Goal: Task Accomplishment & Management: Use online tool/utility

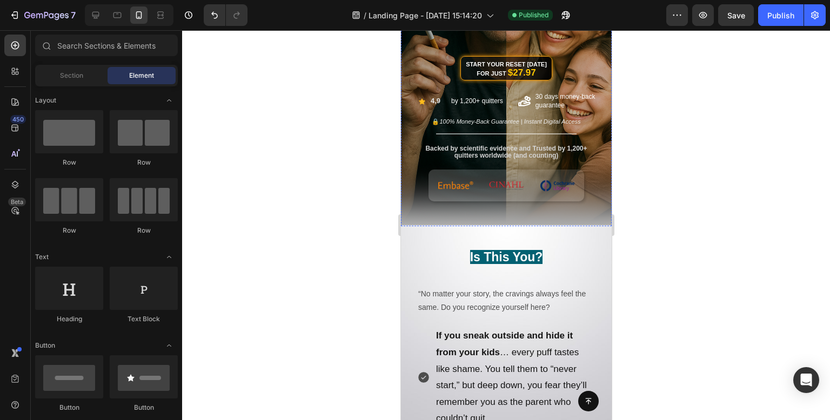
scroll to position [270, 0]
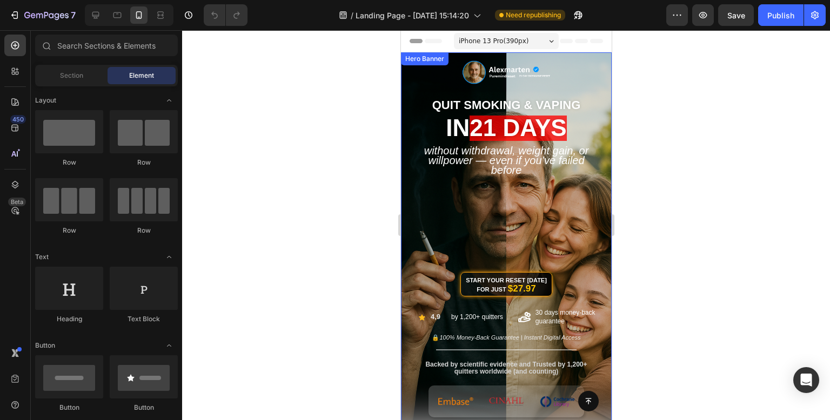
click at [577, 83] on div "Image QUIT SMOKING & VAPING Heading in 21 days Heading Without Withdrawal, Weig…" at bounding box center [505, 228] width 211 height 353
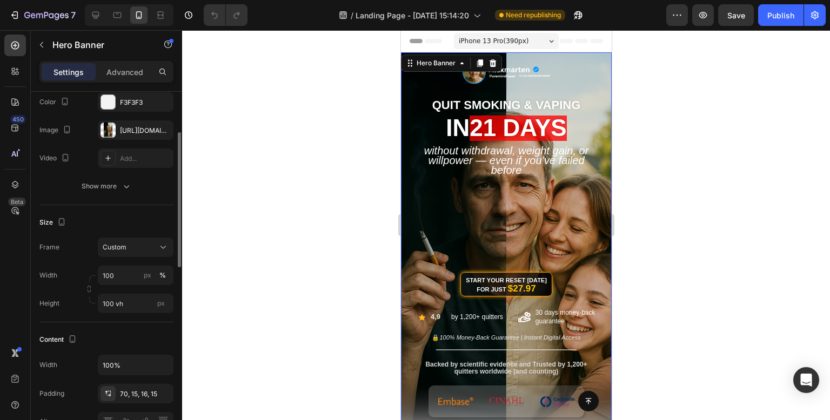
scroll to position [162, 0]
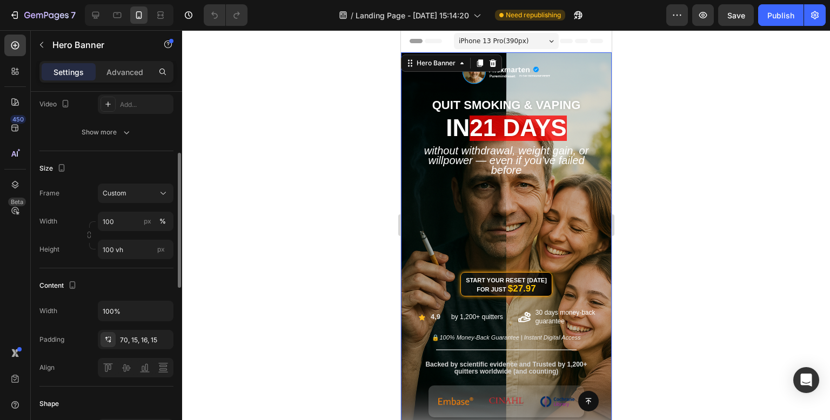
click at [123, 50] on p "Hero Banner" at bounding box center [98, 44] width 92 height 13
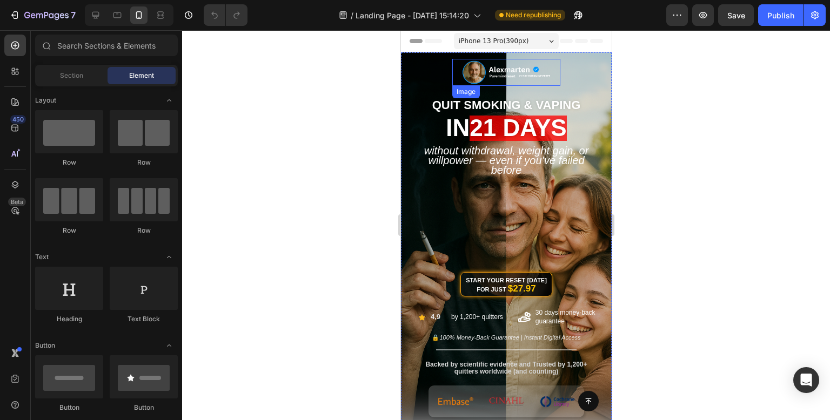
click at [429, 69] on div "Image QUIT SMOKING & VAPING Heading in 21 days Heading Without Withdrawal, Weig…" at bounding box center [505, 247] width 211 height 390
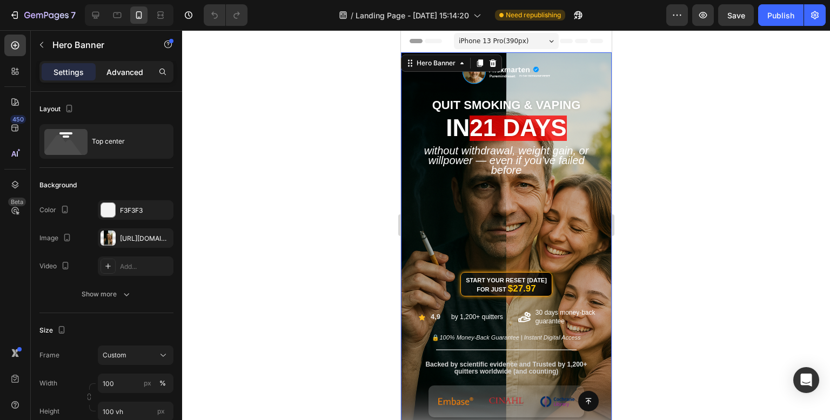
click at [118, 72] on p "Advanced" at bounding box center [124, 71] width 37 height 11
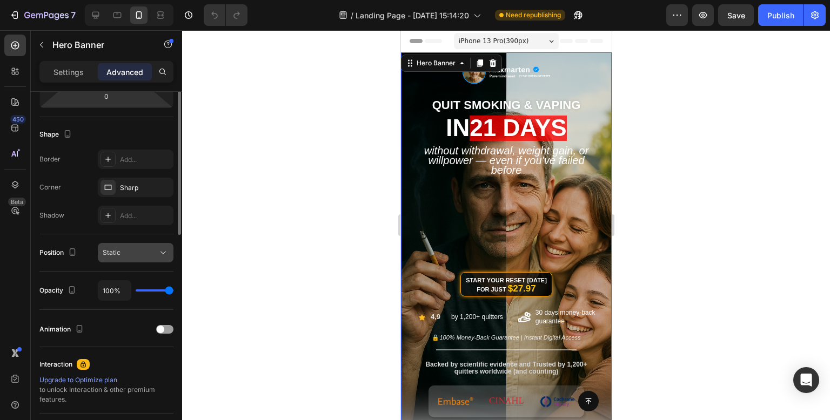
scroll to position [90, 0]
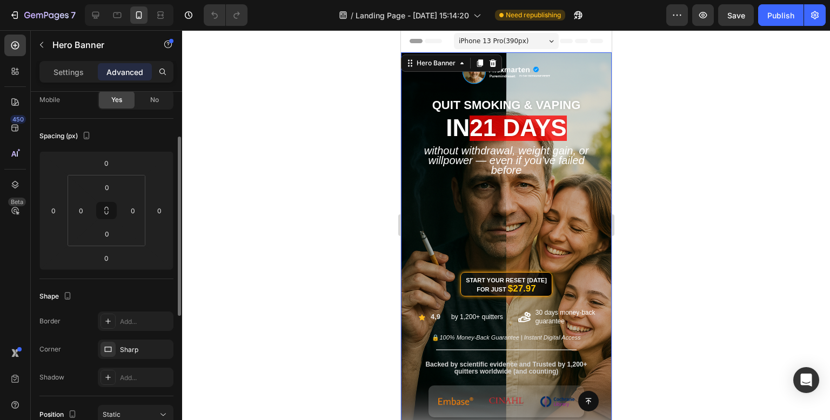
click at [228, 189] on div at bounding box center [506, 225] width 648 height 390
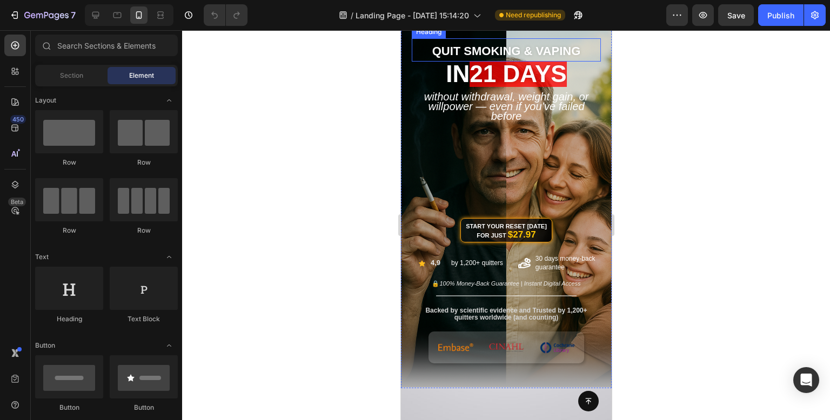
scroll to position [162, 0]
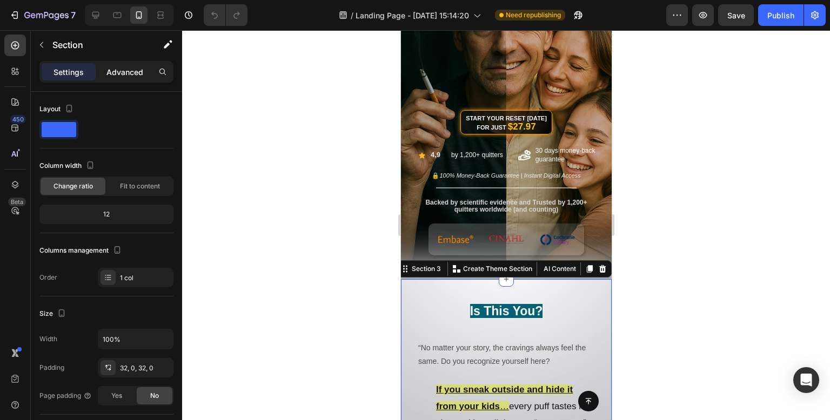
click at [127, 74] on p "Advanced" at bounding box center [124, 71] width 37 height 11
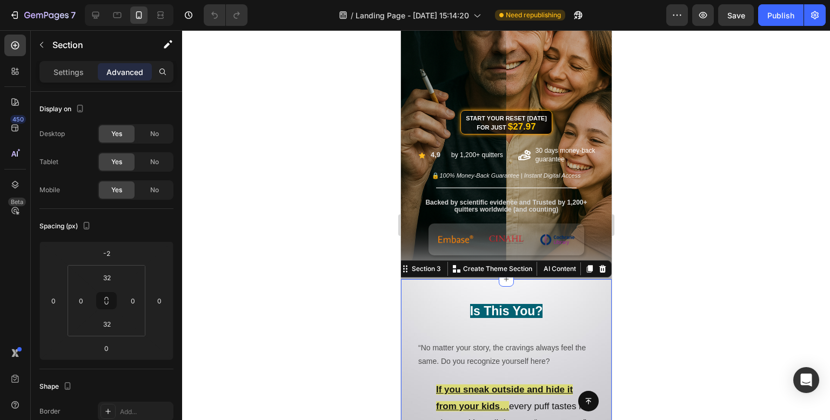
click at [298, 158] on div at bounding box center [506, 225] width 648 height 390
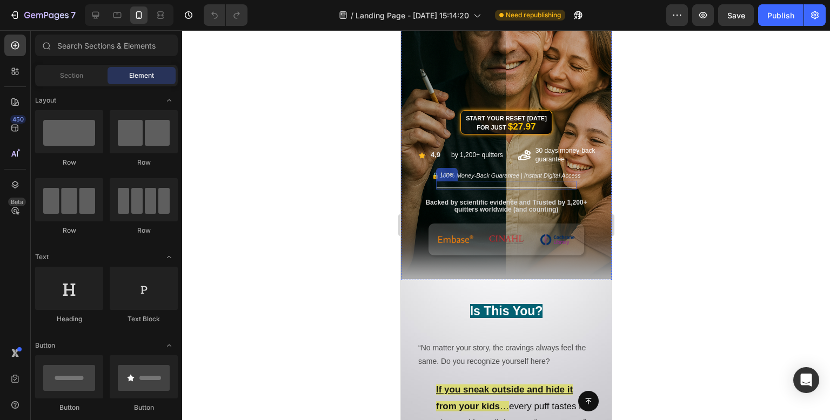
scroll to position [378, 0]
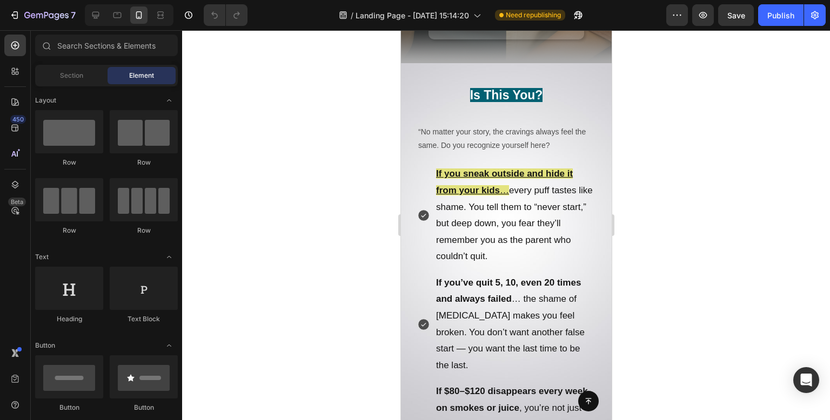
click at [331, 299] on div at bounding box center [506, 225] width 648 height 390
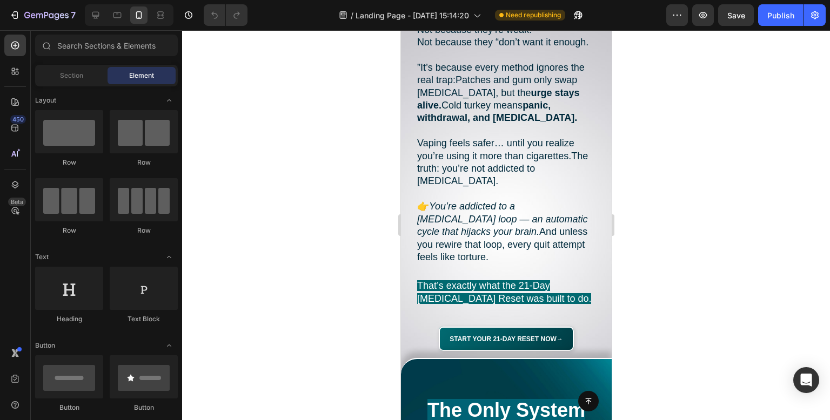
scroll to position [1783, 0]
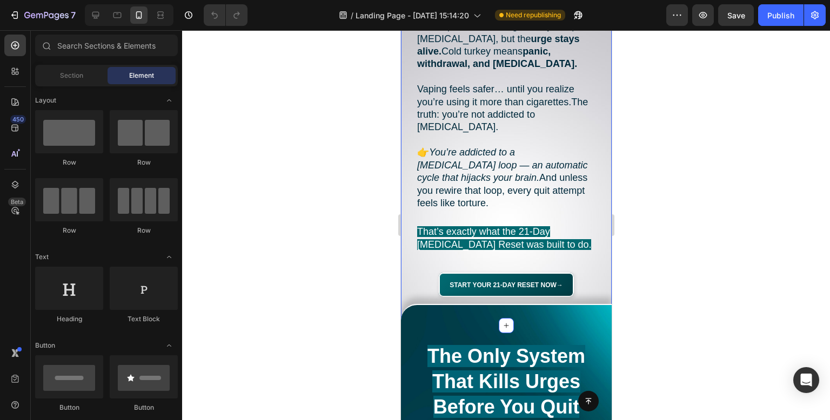
click at [595, 281] on div "Start Your 21-Day Reset Now → Button" at bounding box center [505, 279] width 211 height 57
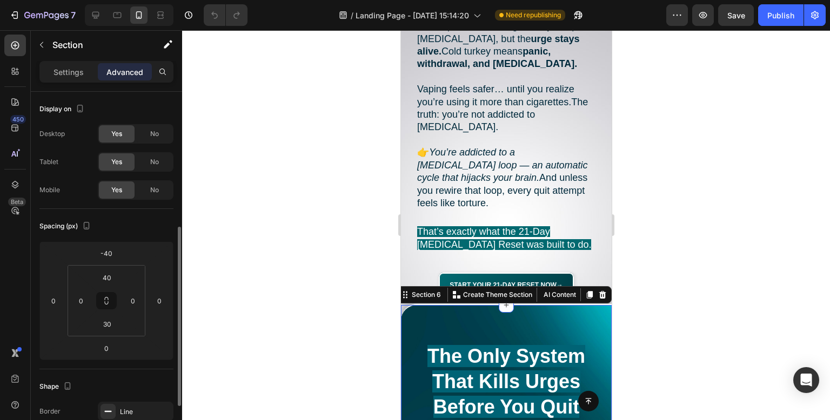
scroll to position [90, 0]
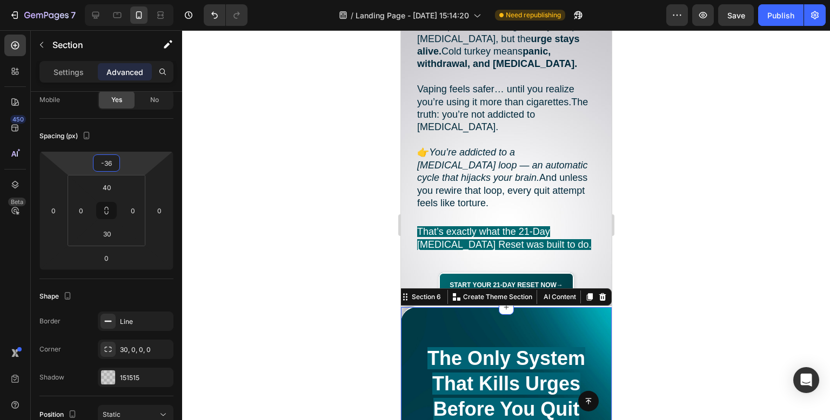
type input "-40"
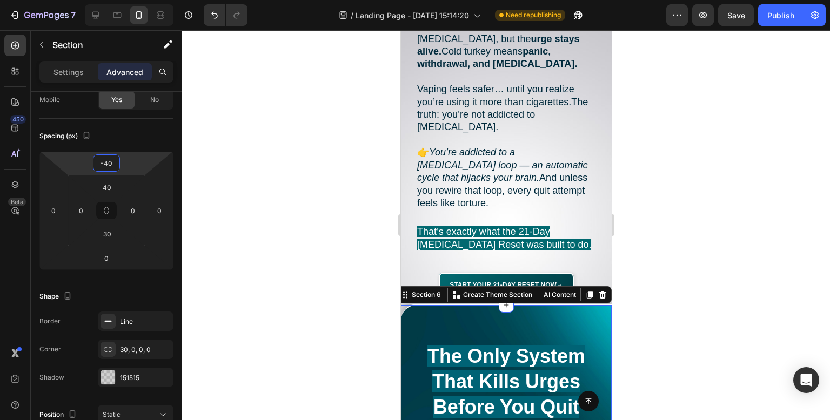
drag, startPoint x: 147, startPoint y: 160, endPoint x: 157, endPoint y: 160, distance: 9.7
click at [157, 0] on html "7 Version history / Landing Page - [DATE] 15:14:20 Need republishing Preview Sa…" at bounding box center [415, 0] width 830 height 0
click at [595, 270] on div "Start Your 21-Day Reset Now → Button" at bounding box center [505, 279] width 211 height 57
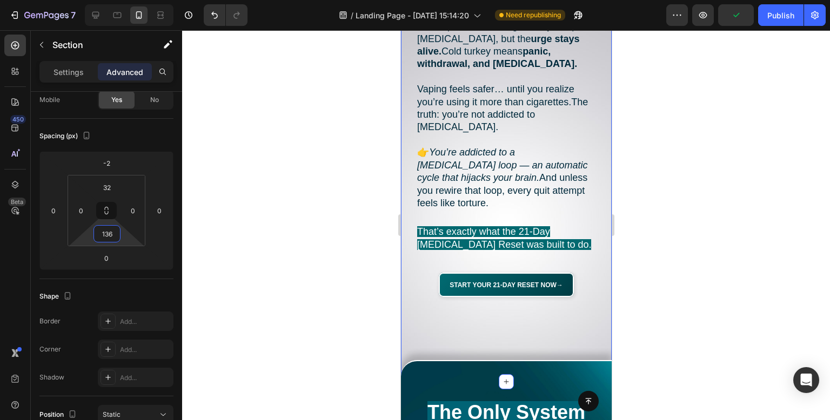
type input "134"
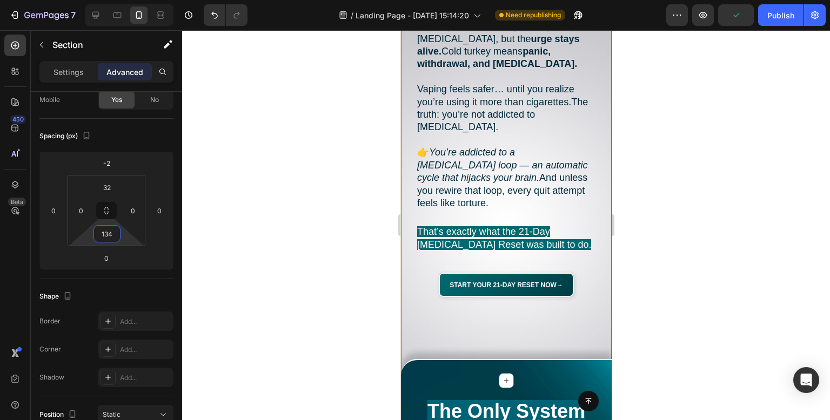
drag, startPoint x: 131, startPoint y: 239, endPoint x: 146, endPoint y: 204, distance: 38.7
click at [146, 0] on html "7 Version history / Landing Page - Aug 8, 15:14:20 Need republishing Preview Pu…" at bounding box center [415, 0] width 830 height 0
drag, startPoint x: 271, startPoint y: 160, endPoint x: 74, endPoint y: 167, distance: 197.3
click at [271, 160] on div at bounding box center [506, 225] width 648 height 390
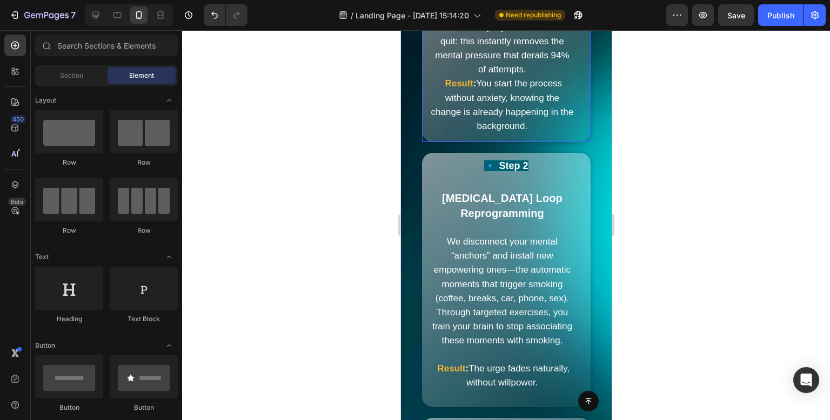
scroll to position [2863, 0]
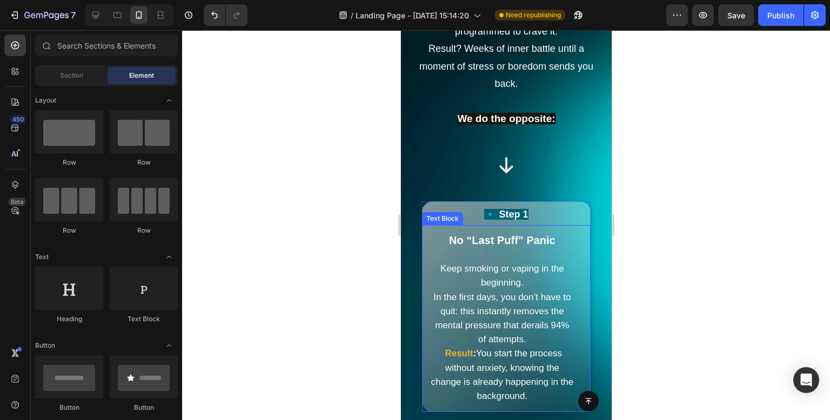
click at [537, 344] on p "Keep smoking or vaping in the beginning. In the first days, you don’t have to q…" at bounding box center [501, 325] width 143 height 155
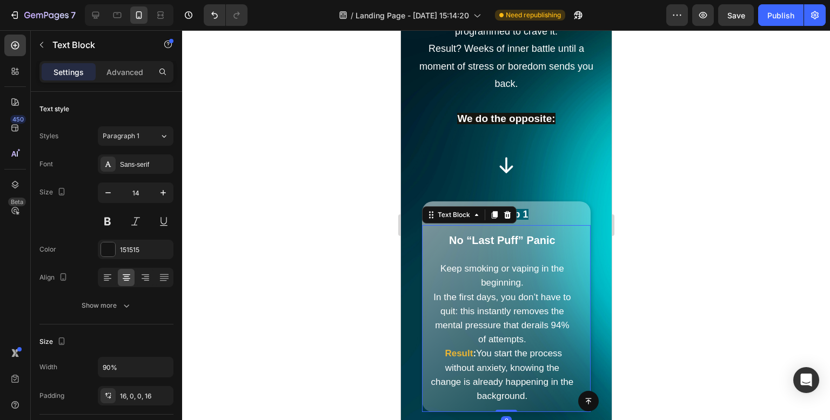
click at [537, 344] on p "Keep smoking or vaping in the beginning. In the first days, you don’t have to q…" at bounding box center [501, 325] width 143 height 155
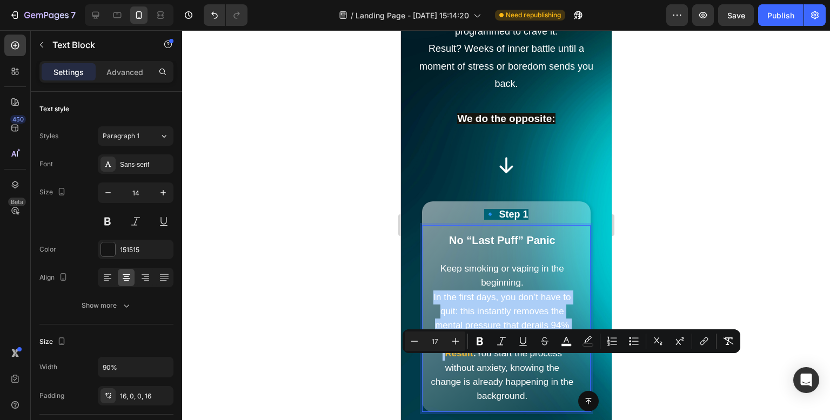
click at [539, 347] on button "Strikethrough" at bounding box center [544, 341] width 19 height 19
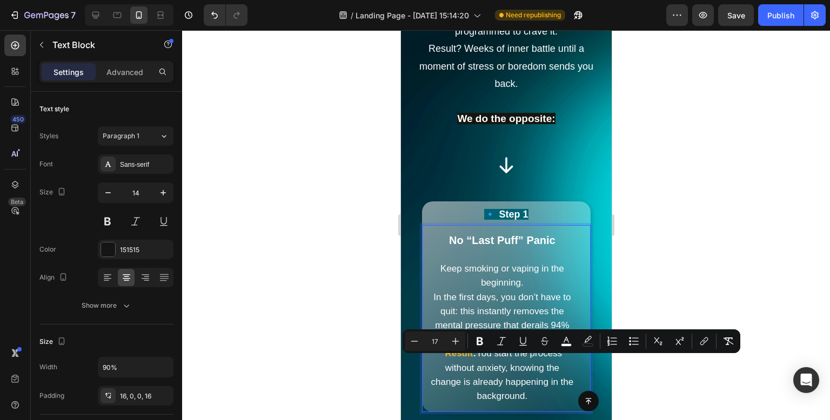
click at [532, 364] on span ": You start the process without anxiety, knowing the change is already happenin…" at bounding box center [502, 374] width 143 height 53
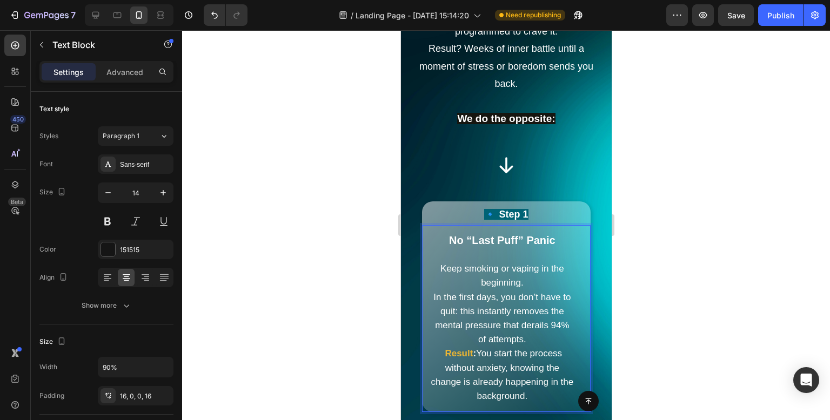
click at [534, 353] on p "Keep smoking or vaping in the beginning. In the first days, you don’t have to q…" at bounding box center [501, 325] width 143 height 155
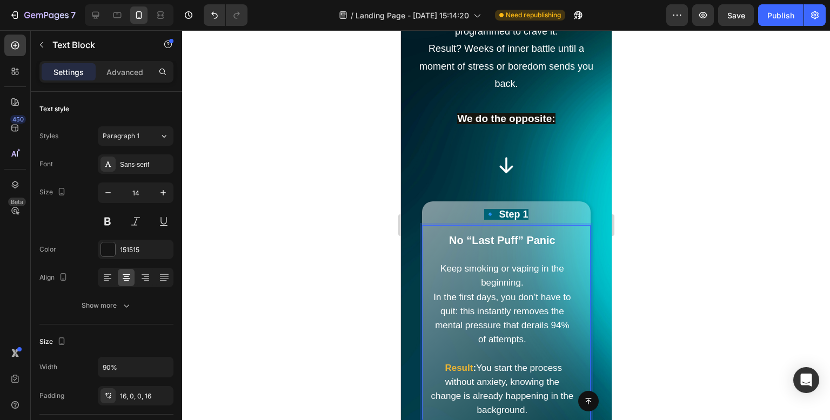
click at [296, 214] on div at bounding box center [506, 225] width 648 height 390
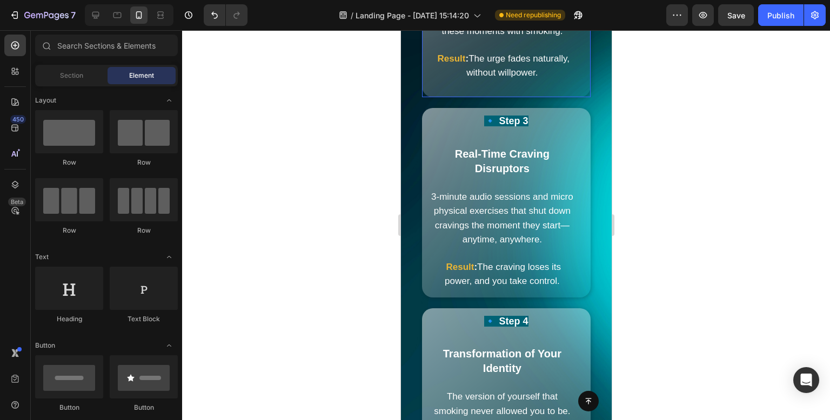
scroll to position [3619, 0]
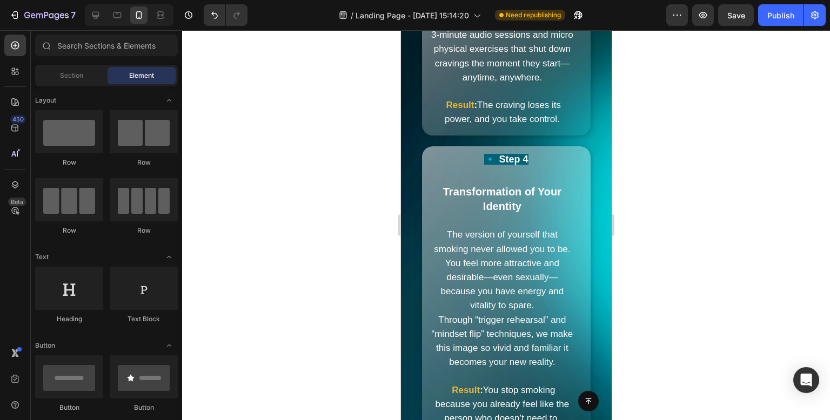
click at [785, 26] on div "7 Version history / Landing Page - Aug 8, 15:14:20 Need republishing Preview Sa…" at bounding box center [415, 15] width 830 height 31
click at [784, 24] on button "Publish" at bounding box center [780, 15] width 45 height 22
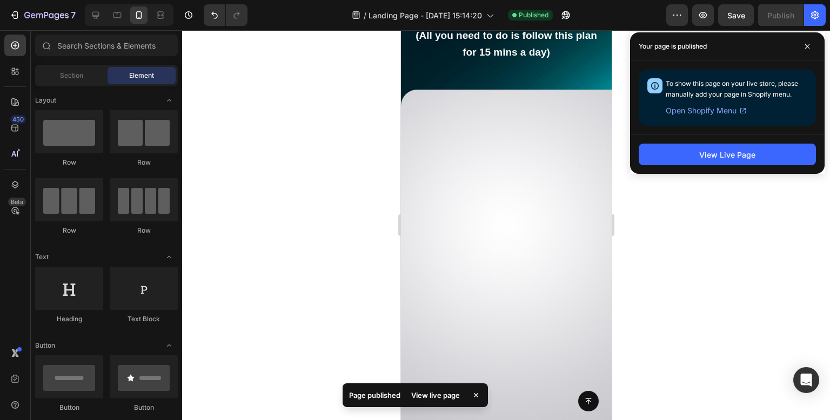
scroll to position [9525, 0]
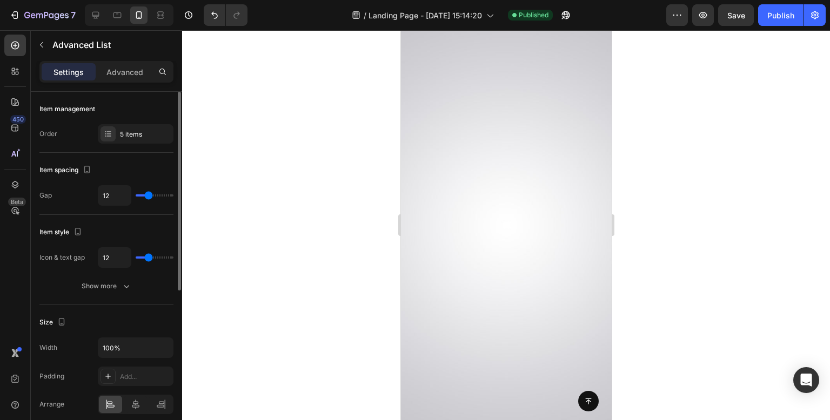
scroll to position [54, 0]
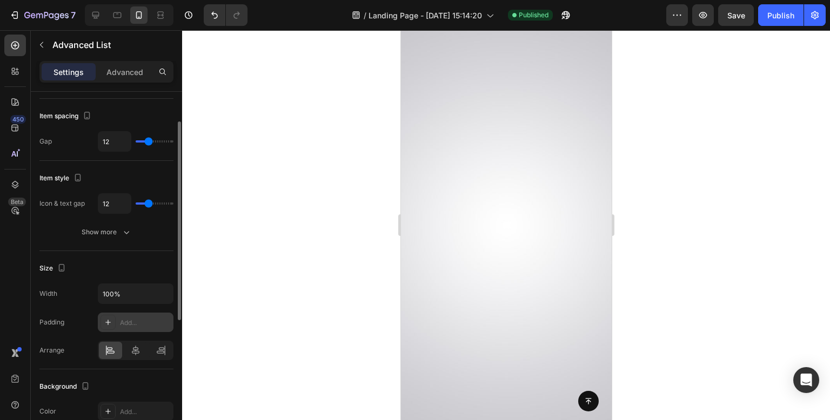
click at [144, 318] on div "Add..." at bounding box center [145, 323] width 51 height 10
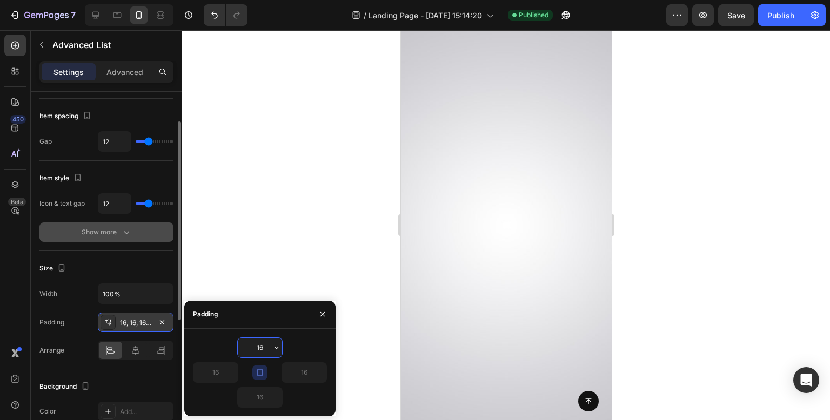
scroll to position [162, 0]
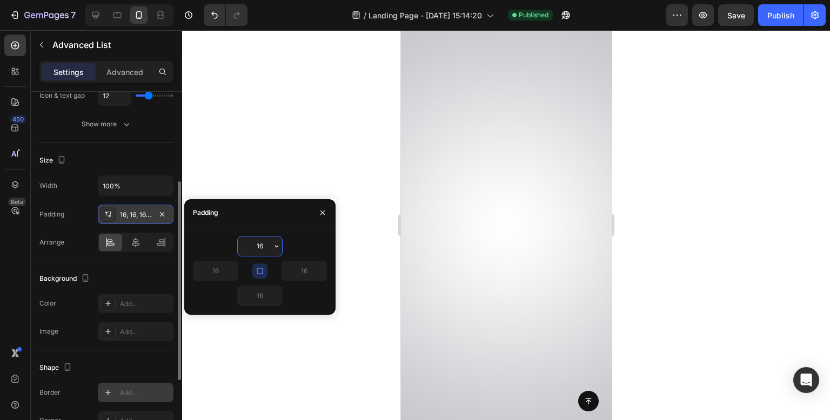
click at [119, 392] on div "Add..." at bounding box center [136, 392] width 76 height 19
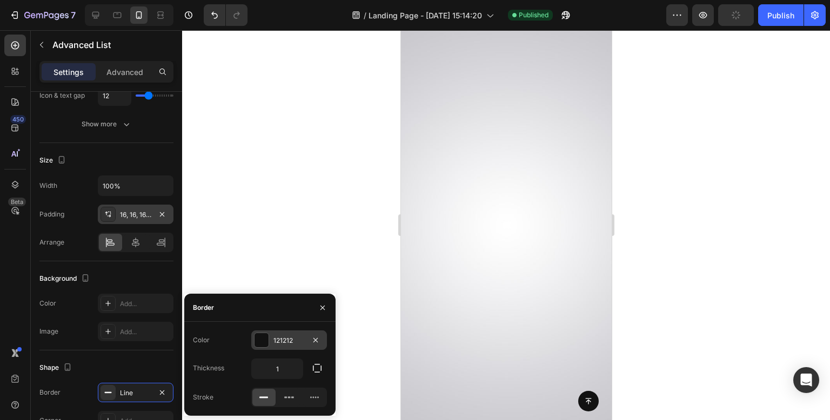
click at [259, 335] on div at bounding box center [261, 340] width 14 height 14
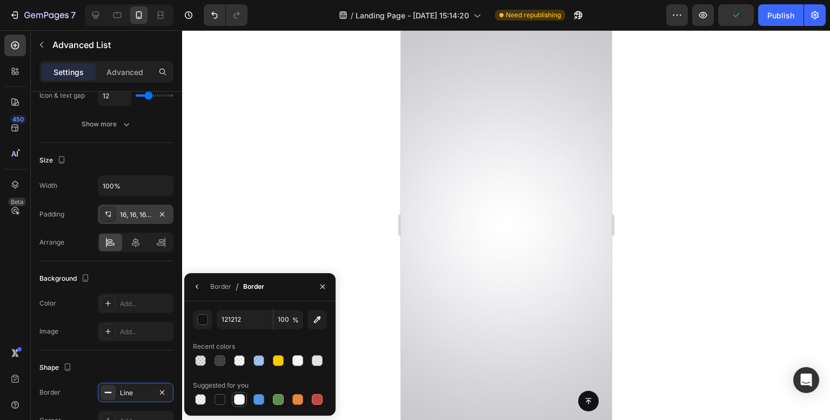
click at [238, 395] on div at bounding box center [239, 399] width 11 height 11
type input "FFFFFF"
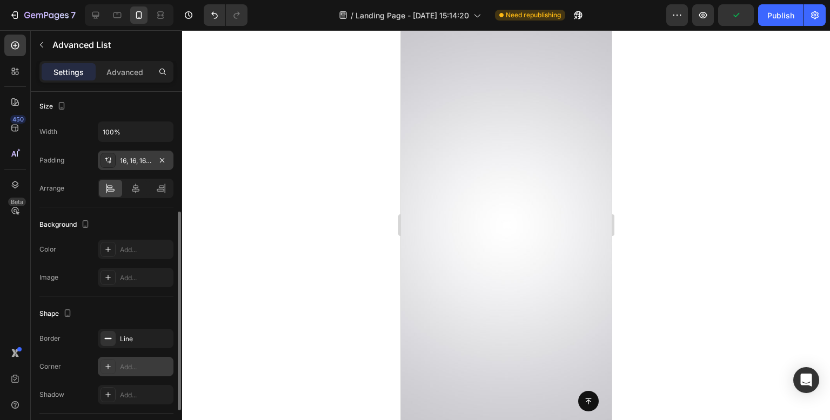
click at [134, 362] on div "Add..." at bounding box center [145, 367] width 51 height 10
click at [278, 197] on div at bounding box center [506, 225] width 648 height 390
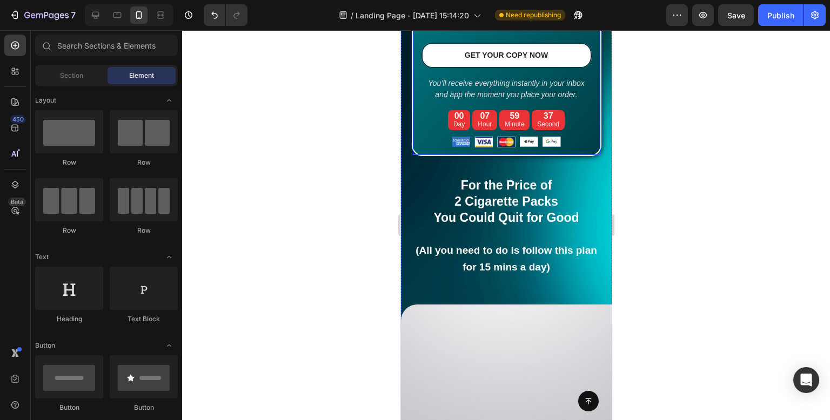
scroll to position [9363, 0]
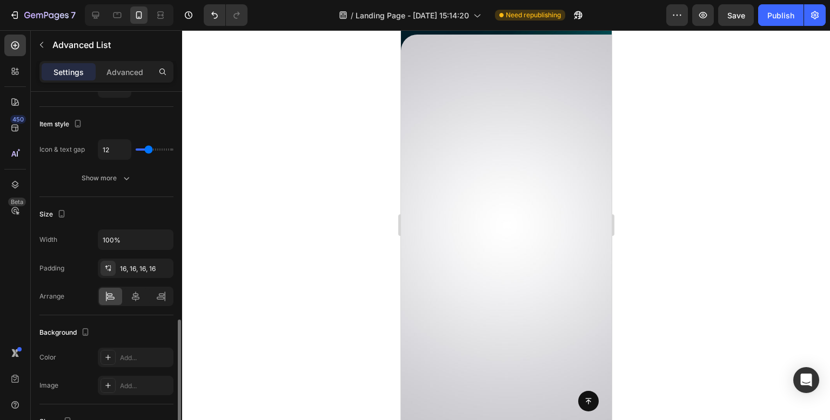
scroll to position [288, 0]
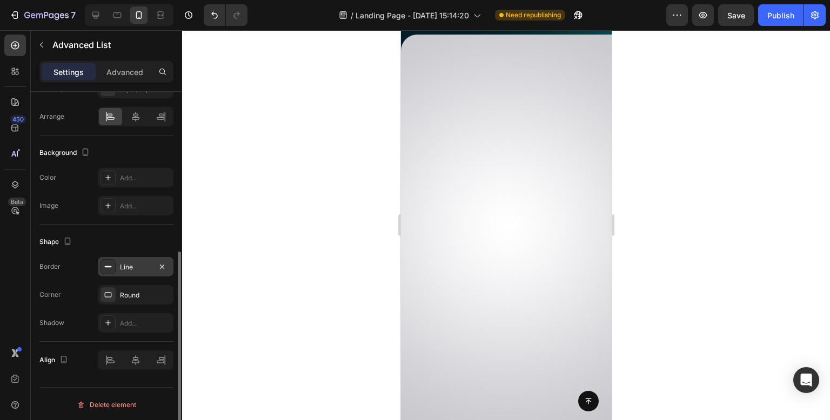
click at [121, 263] on div "Line" at bounding box center [135, 268] width 31 height 10
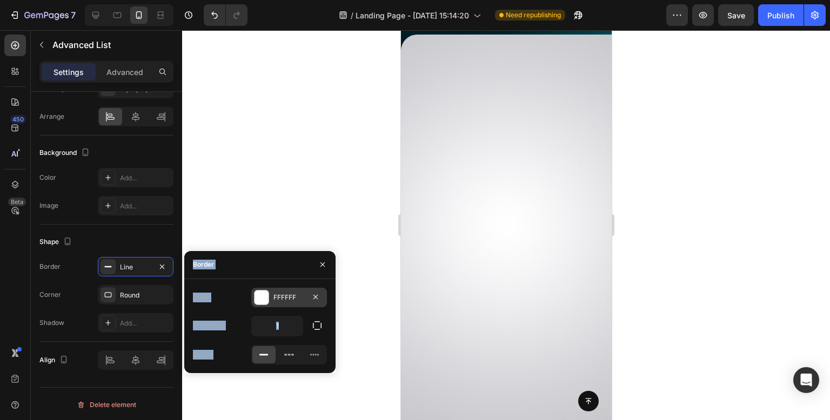
click at [268, 297] on div at bounding box center [261, 298] width 14 height 14
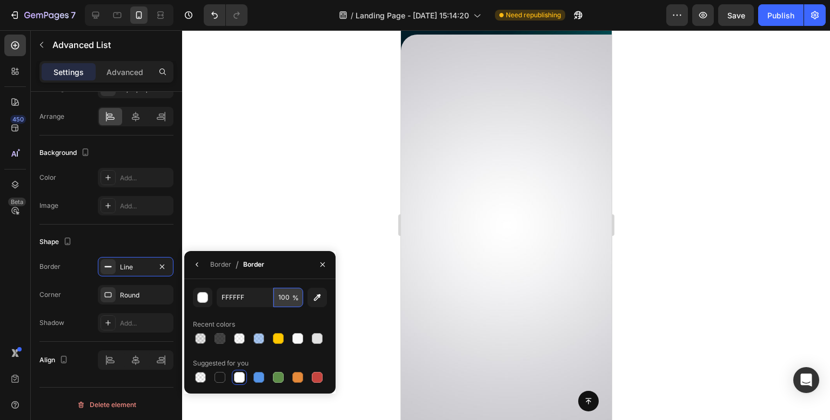
click at [283, 302] on input "100" at bounding box center [288, 297] width 30 height 19
type input "50"
click at [82, 305] on div "Border Line Corner Round Shadow Add..." at bounding box center [106, 295] width 134 height 76
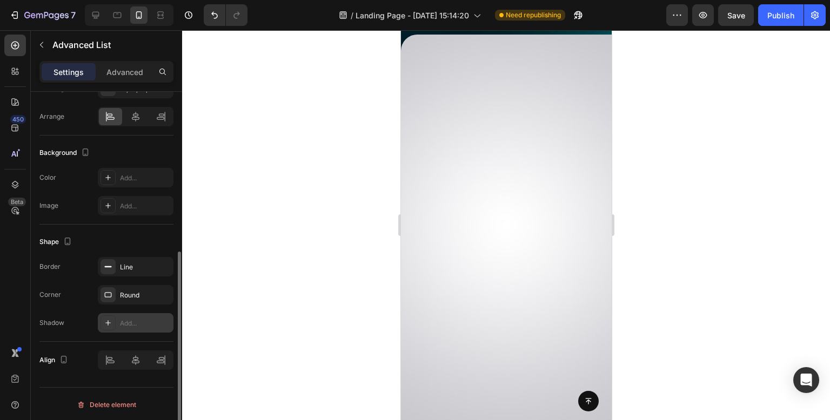
click at [134, 314] on div "Add..." at bounding box center [136, 322] width 76 height 19
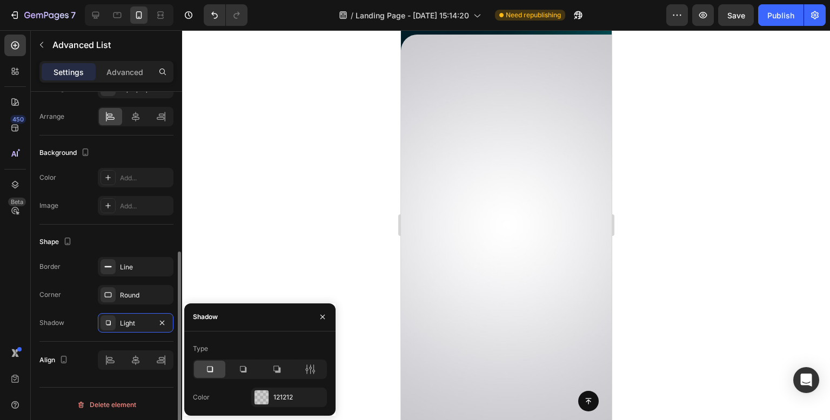
click at [147, 311] on div "Border Line Corner Round Shadow Light" at bounding box center [106, 295] width 134 height 76
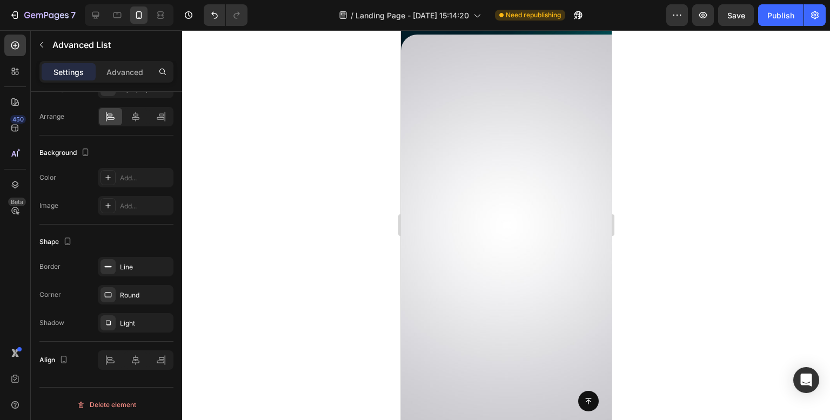
click at [231, 264] on div at bounding box center [506, 225] width 648 height 390
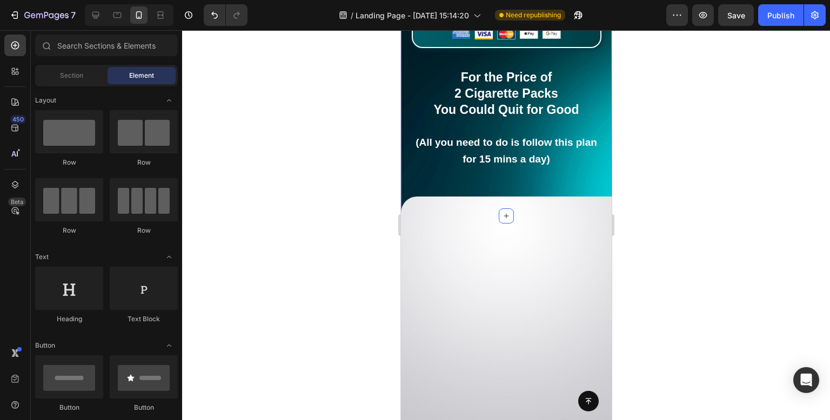
scroll to position [9417, 0]
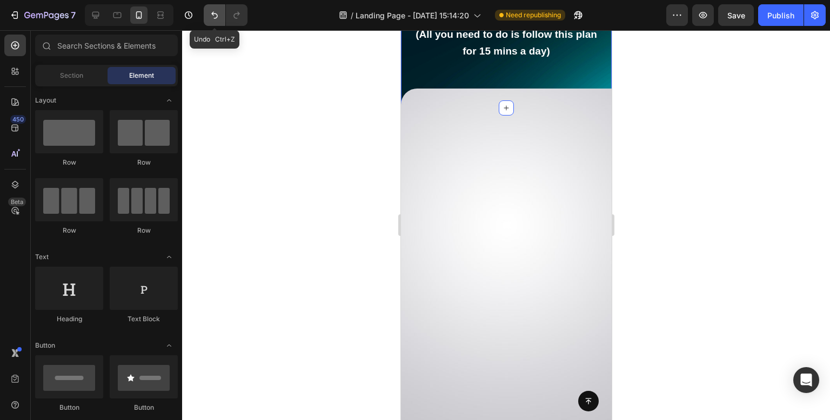
click at [215, 15] on icon "Undo/Redo" at bounding box center [214, 15] width 11 height 11
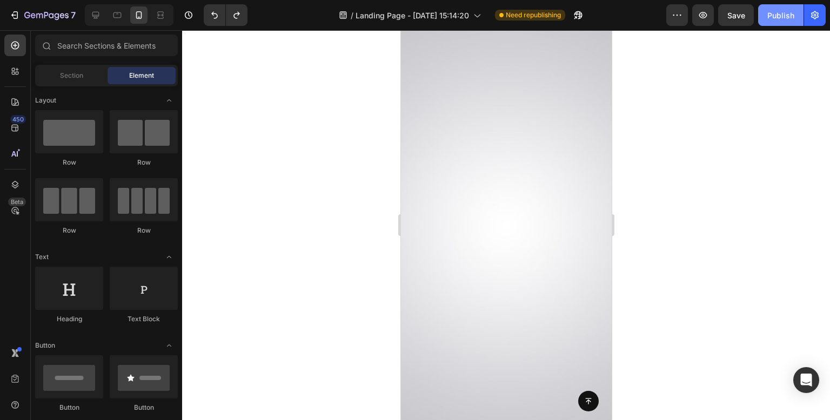
click at [789, 14] on div "Publish" at bounding box center [780, 15] width 27 height 11
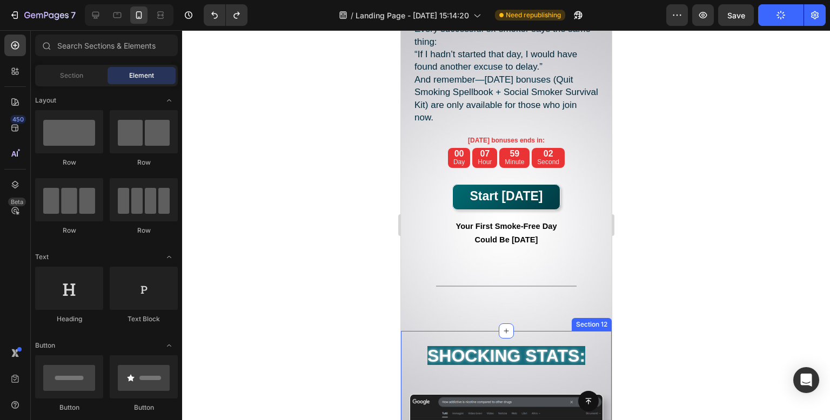
scroll to position [10767, 0]
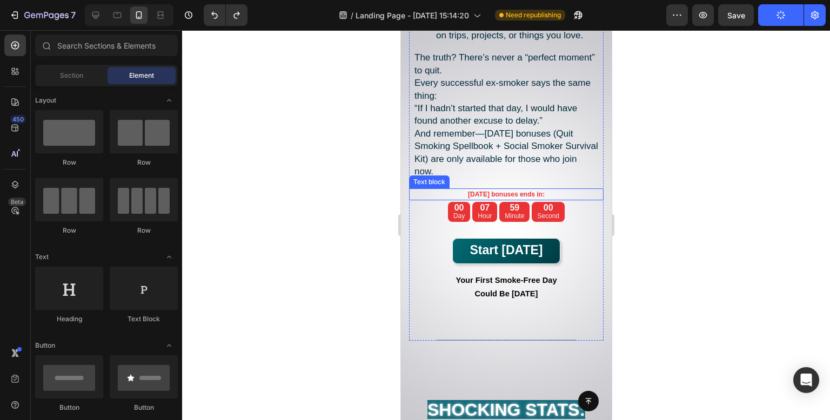
click at [543, 199] on p "Today bonuses ends in:" at bounding box center [505, 195] width 192 height 10
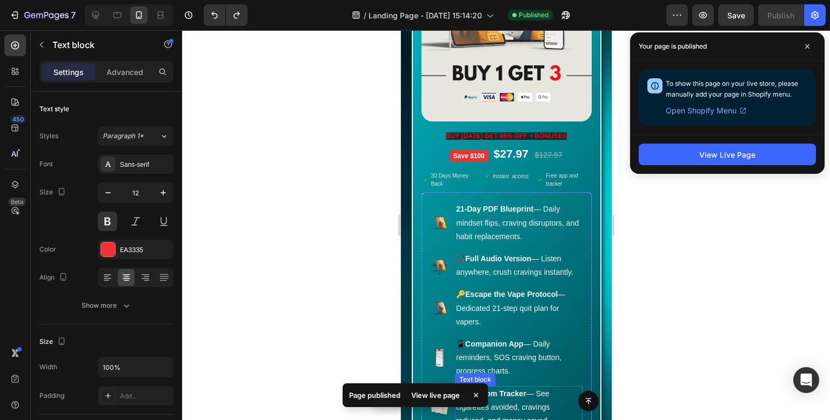
scroll to position [9364, 0]
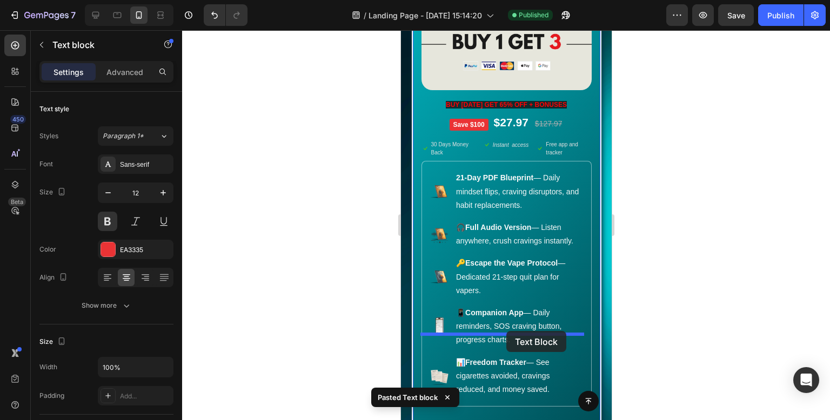
drag, startPoint x: 573, startPoint y: 370, endPoint x: 506, endPoint y: 331, distance: 77.9
click at [318, 229] on div at bounding box center [506, 225] width 648 height 390
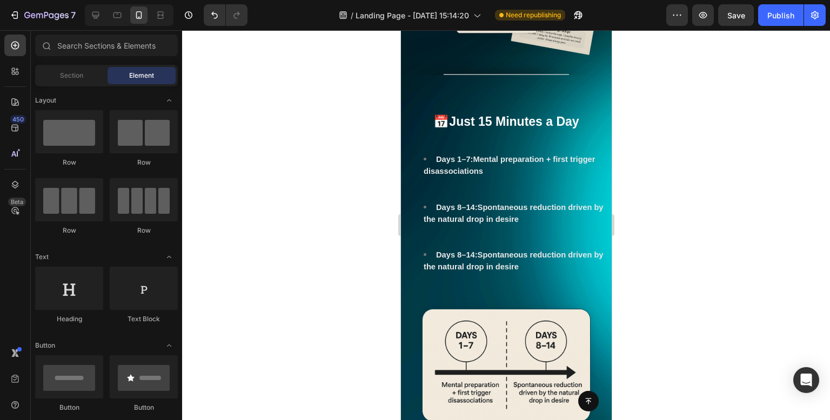
scroll to position [0, 0]
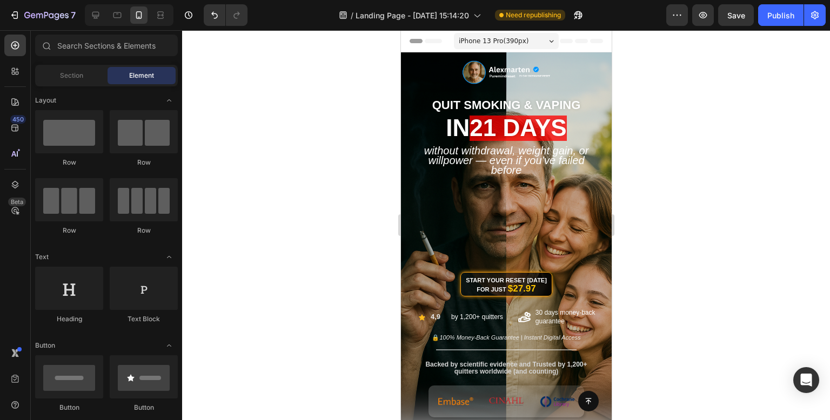
drag, startPoint x: 606, startPoint y: 233, endPoint x: 1012, endPoint y: 69, distance: 438.6
click at [316, 176] on div at bounding box center [506, 225] width 648 height 390
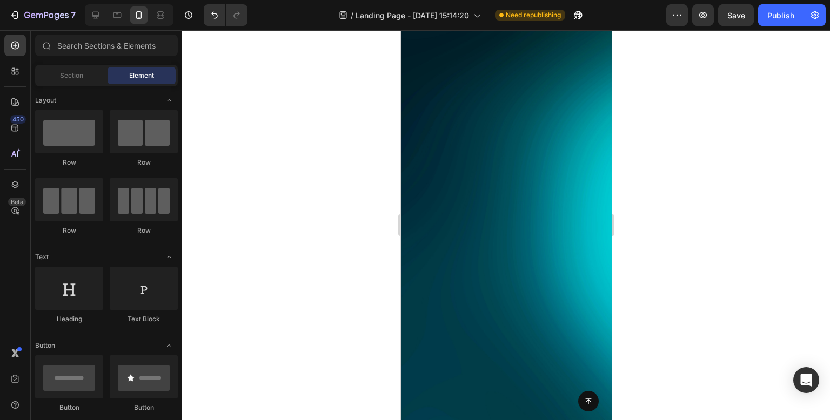
scroll to position [6320, 0]
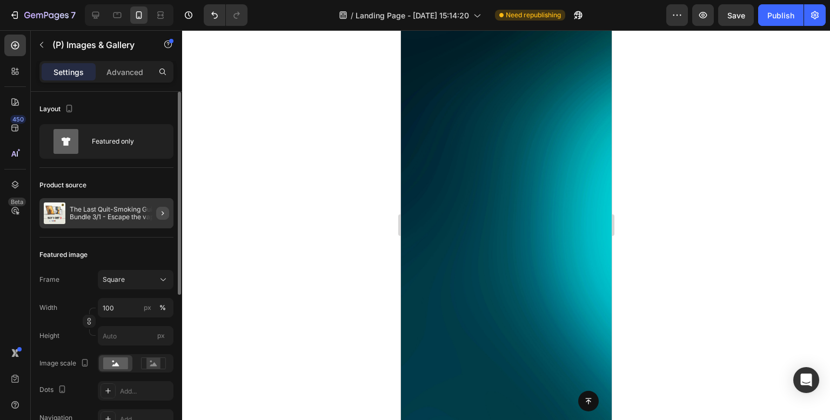
click at [158, 212] on button "button" at bounding box center [162, 213] width 13 height 13
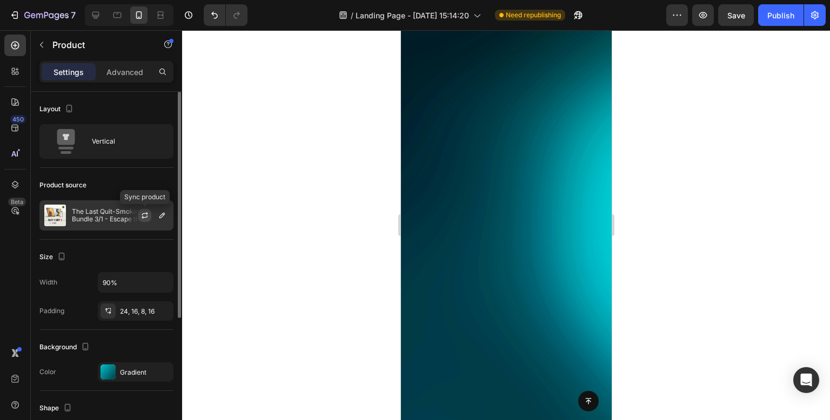
click at [142, 215] on icon "button" at bounding box center [144, 215] width 9 height 9
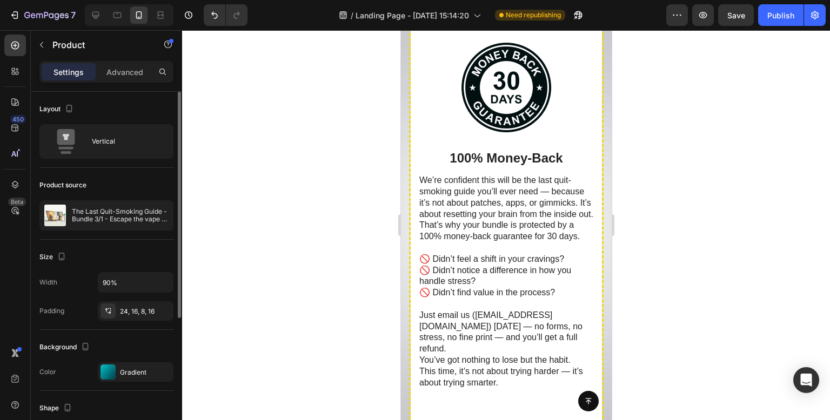
scroll to position [8697, 0]
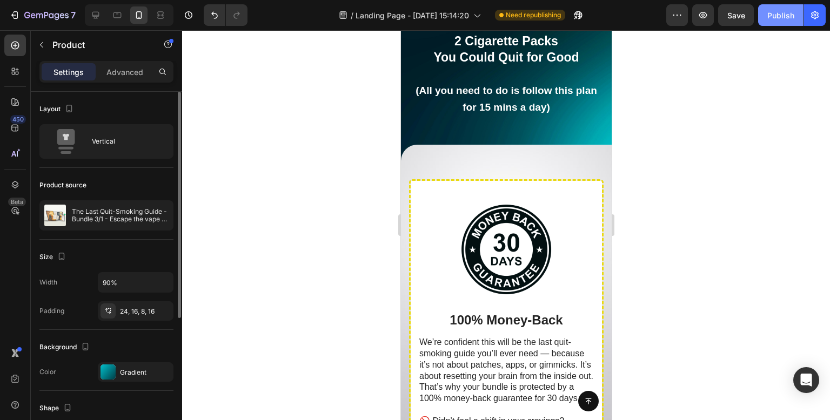
click at [789, 22] on button "Publish" at bounding box center [780, 15] width 45 height 22
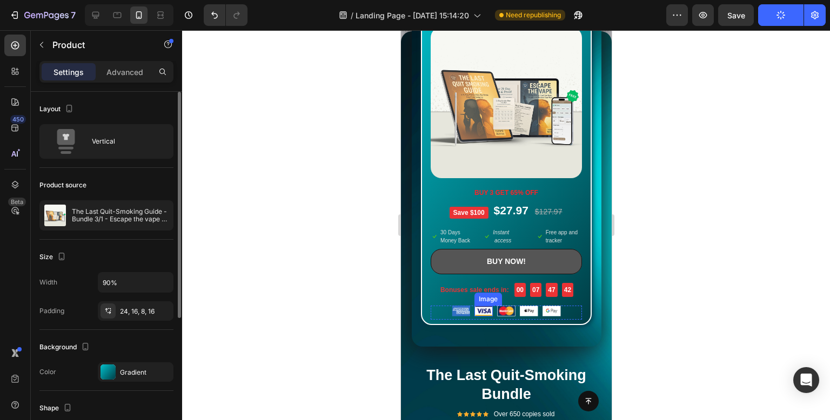
scroll to position [6317, 0]
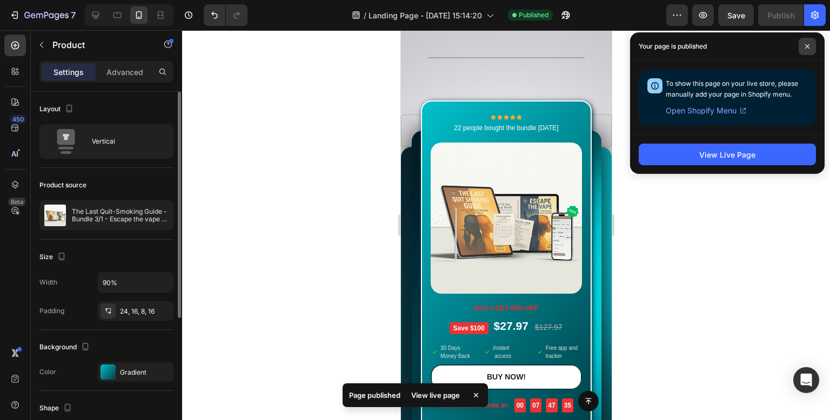
drag, startPoint x: 815, startPoint y: 50, endPoint x: 201, endPoint y: 161, distance: 623.0
click at [815, 50] on span at bounding box center [806, 46] width 17 height 17
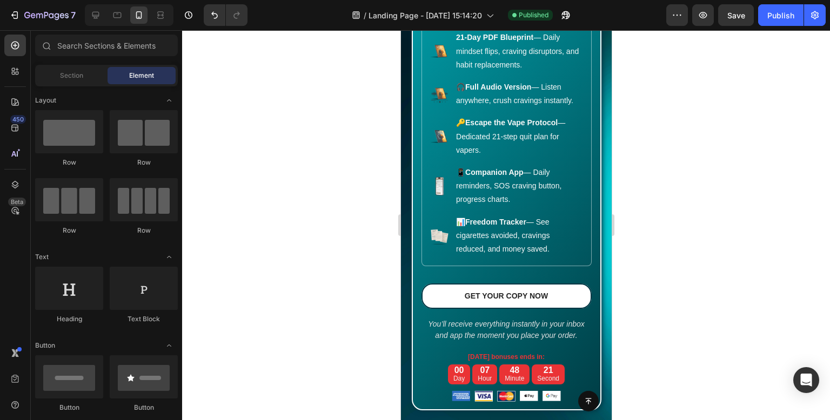
scroll to position [9638, 0]
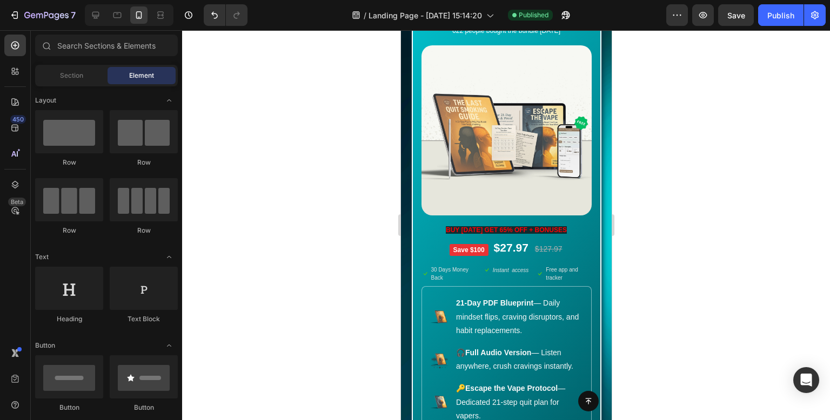
drag, startPoint x: 608, startPoint y: 222, endPoint x: 1013, endPoint y: 315, distance: 416.2
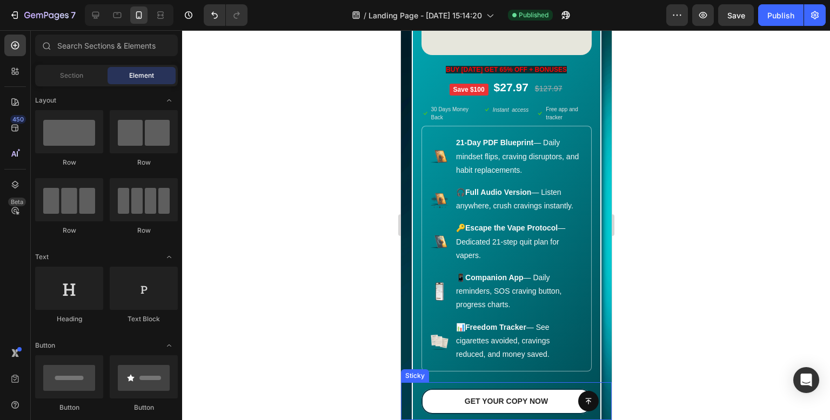
scroll to position [9453, 0]
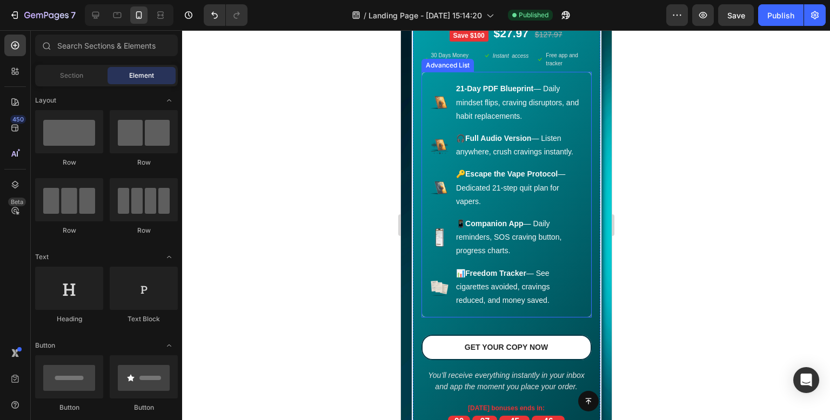
click at [579, 318] on div "Image 21-Day PDF Blueprint — Daily mindset flips, craving disruptors, and habit…" at bounding box center [506, 195] width 170 height 246
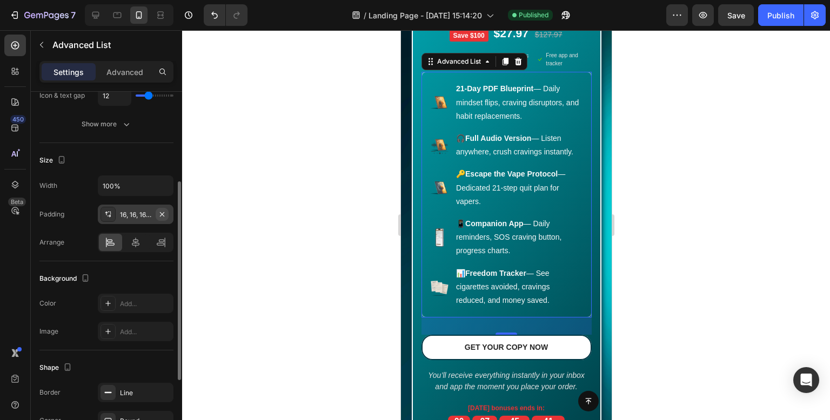
scroll to position [270, 0]
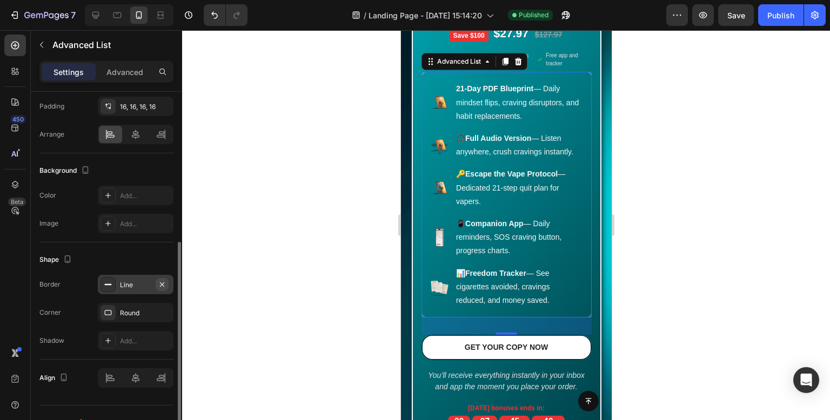
click at [162, 283] on icon "button" at bounding box center [162, 284] width 4 height 4
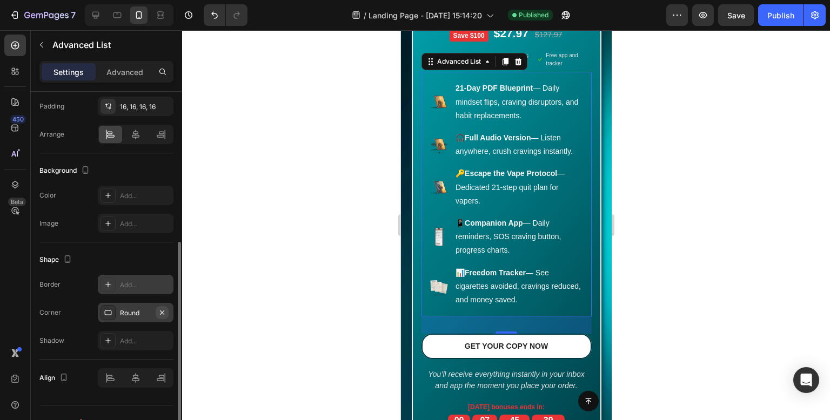
click at [164, 308] on icon "button" at bounding box center [162, 312] width 9 height 9
click at [159, 107] on icon "button" at bounding box center [162, 106] width 9 height 9
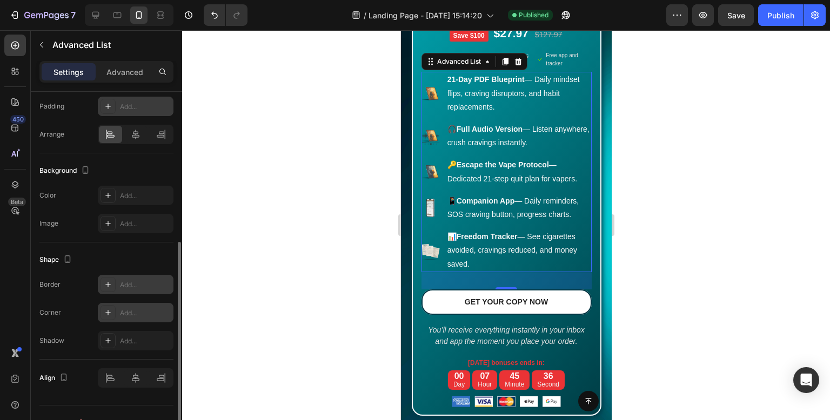
click at [267, 152] on div at bounding box center [506, 225] width 648 height 390
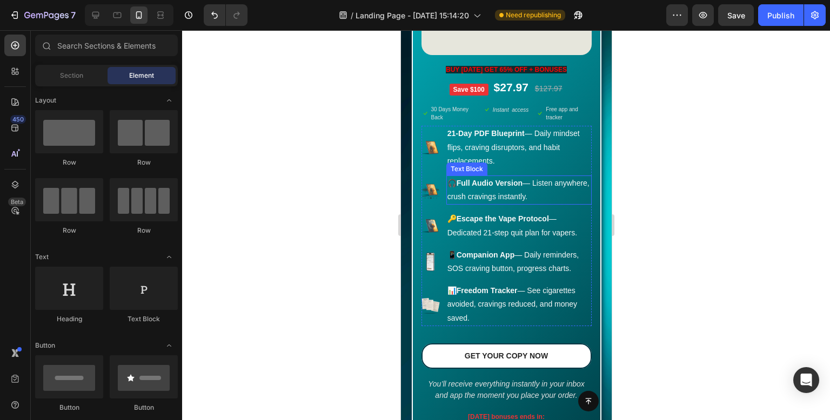
scroll to position [9453, 0]
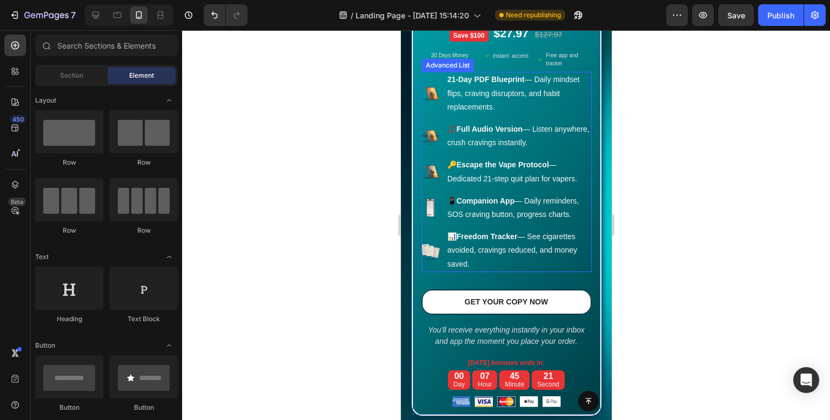
click at [580, 170] on ul "Image 21-Day PDF Blueprint — Daily mindset flips, craving disruptors, and habit…" at bounding box center [506, 172] width 170 height 200
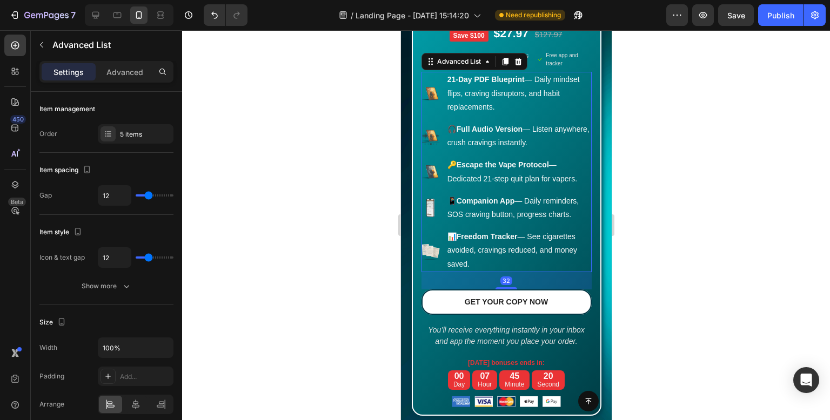
click at [141, 83] on div "Settings Advanced" at bounding box center [106, 76] width 151 height 31
click at [140, 73] on p "Advanced" at bounding box center [124, 71] width 37 height 11
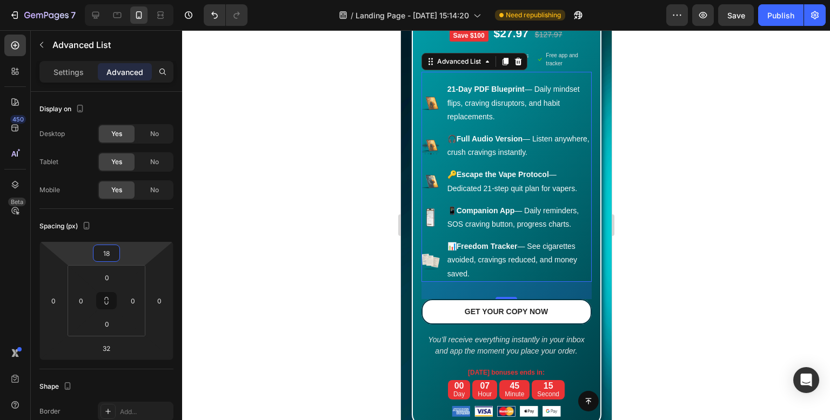
type input "20"
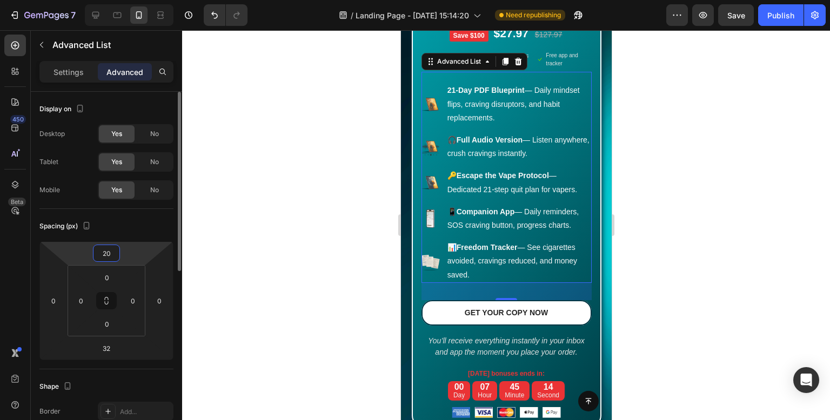
drag, startPoint x: 124, startPoint y: 253, endPoint x: 120, endPoint y: 247, distance: 6.9
click at [119, 0] on html "7 Version history / Landing Page - [DATE] 15:14:20 Need republishing Preview Sa…" at bounding box center [415, 0] width 830 height 0
click at [305, 169] on div at bounding box center [506, 225] width 648 height 390
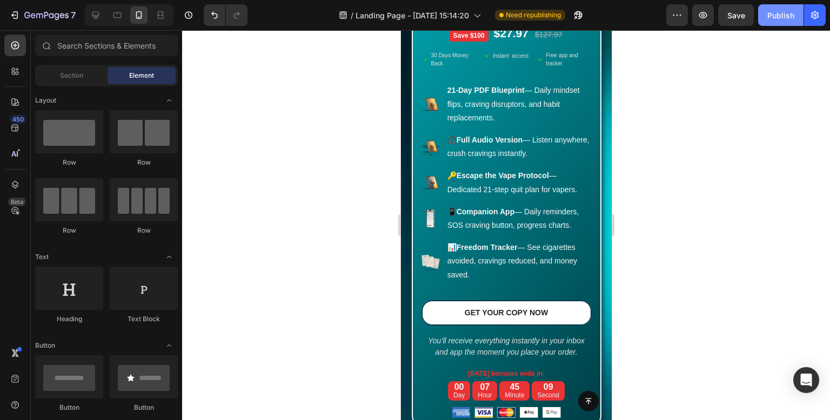
click at [788, 16] on div "Publish" at bounding box center [780, 15] width 27 height 11
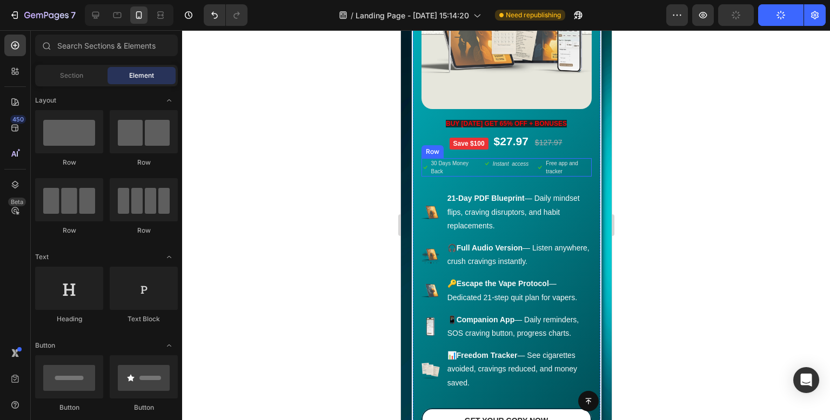
click at [530, 177] on div "Icon 30 Days Money Back Text block Icon List Icon Instant access Text block Ico…" at bounding box center [506, 167] width 170 height 18
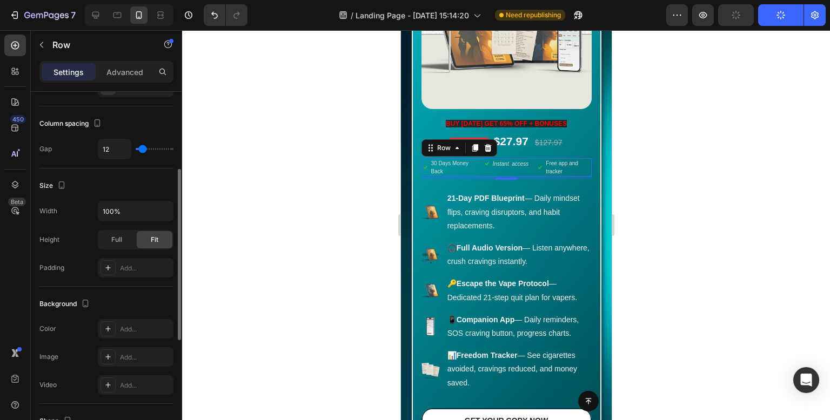
scroll to position [324, 0]
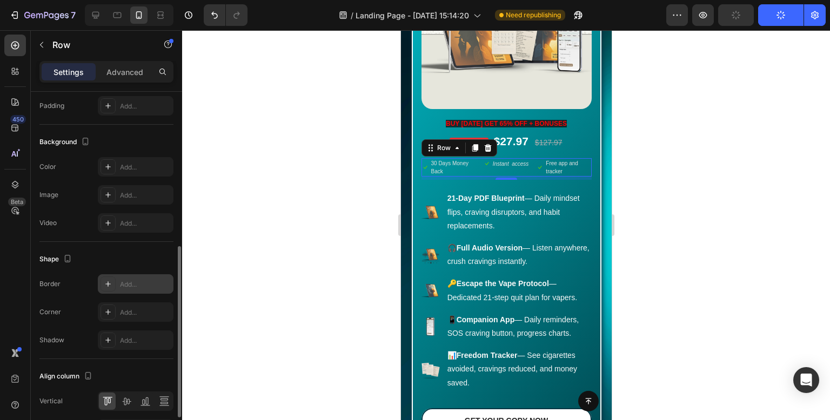
click at [110, 287] on div at bounding box center [107, 284] width 15 height 15
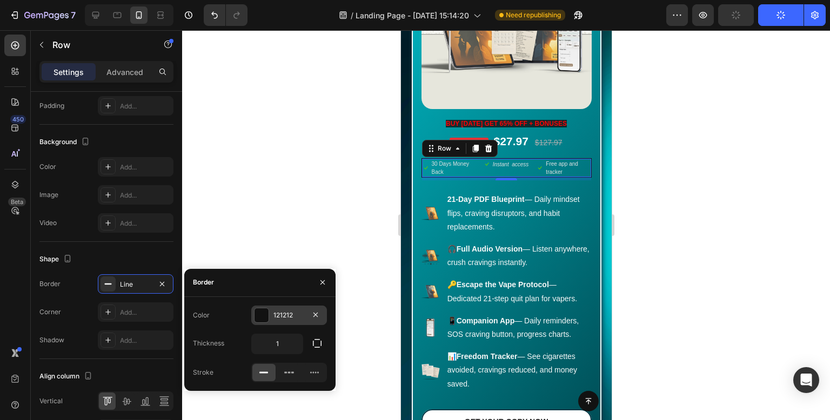
click at [261, 316] on div at bounding box center [261, 315] width 14 height 14
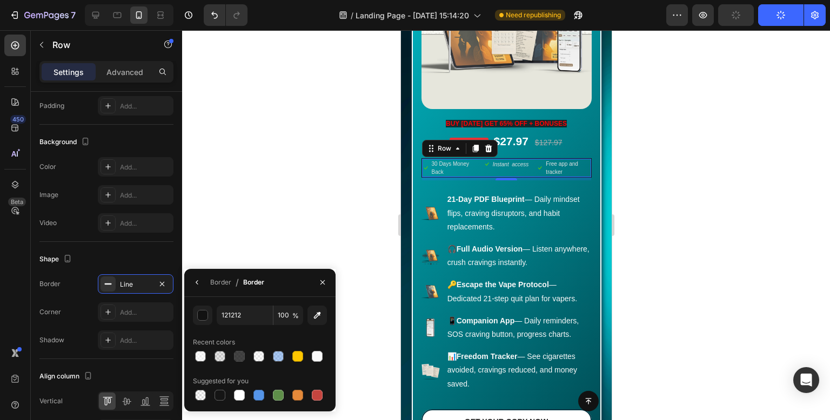
click at [243, 381] on div "Suggested for you" at bounding box center [221, 381] width 56 height 10
click at [238, 395] on div at bounding box center [239, 395] width 11 height 11
type input "FFFFFF"
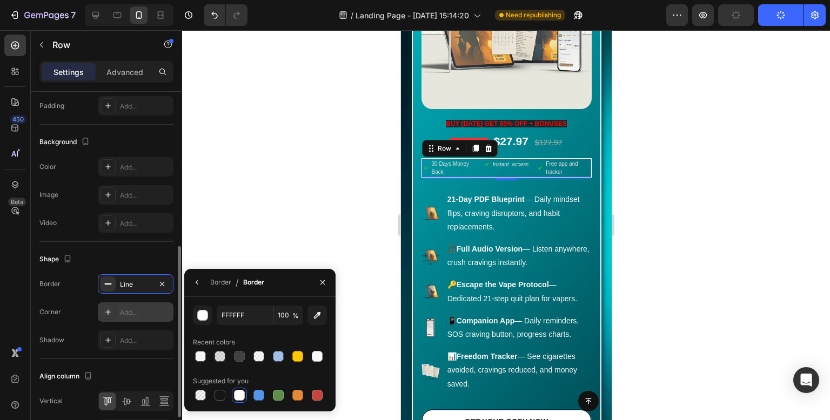
click at [138, 316] on div "Add..." at bounding box center [145, 313] width 51 height 10
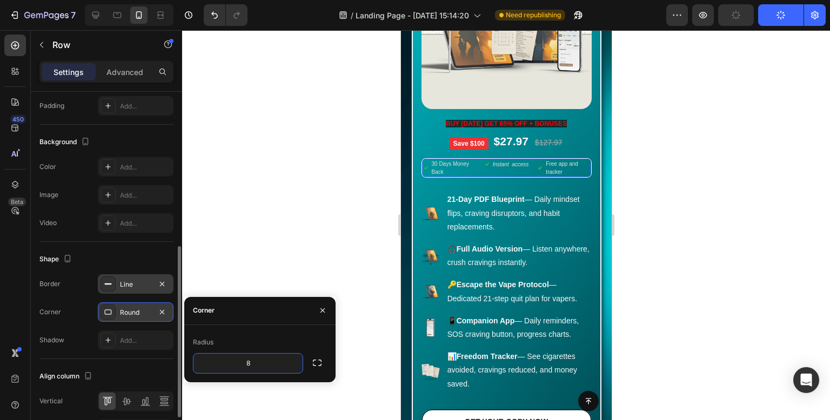
click at [125, 285] on div "Line" at bounding box center [135, 285] width 31 height 10
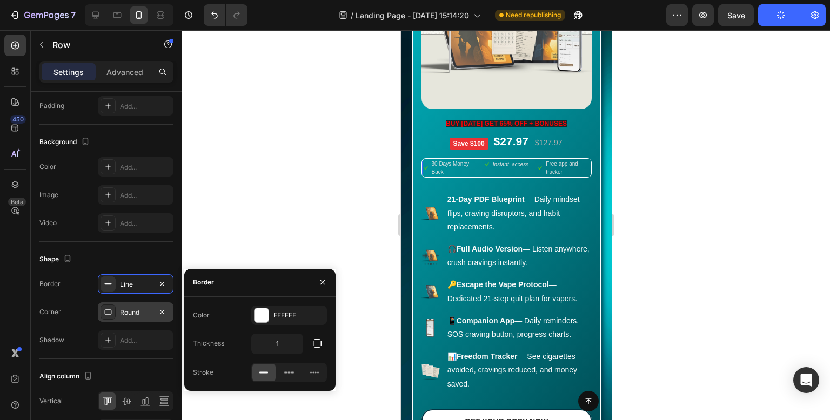
click at [286, 275] on div "Border" at bounding box center [259, 283] width 151 height 28
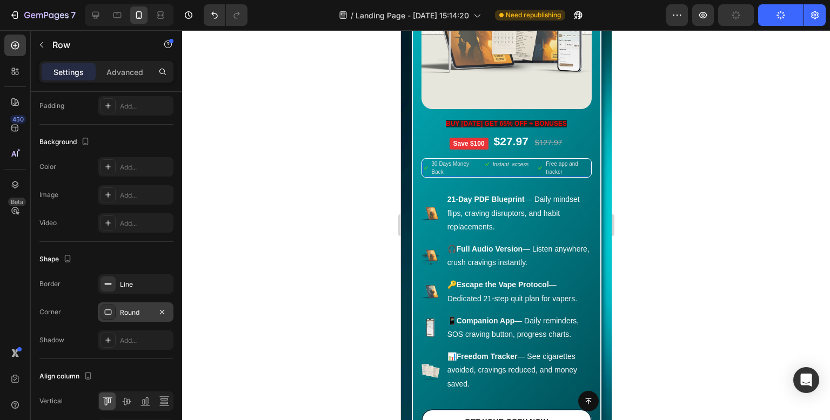
click at [315, 243] on div at bounding box center [506, 225] width 648 height 390
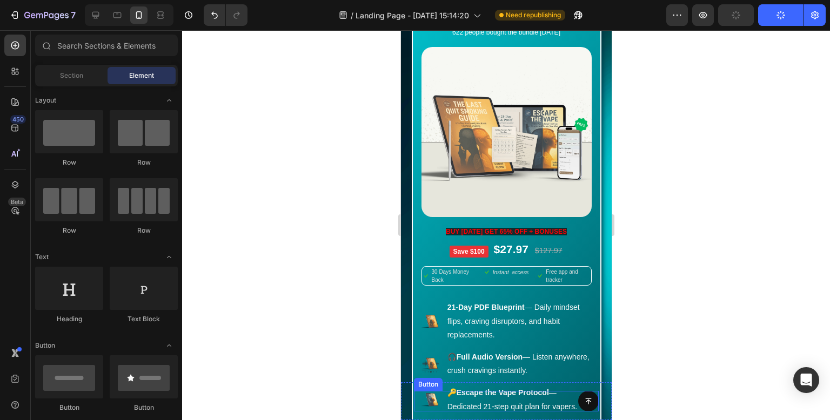
scroll to position [9291, 0]
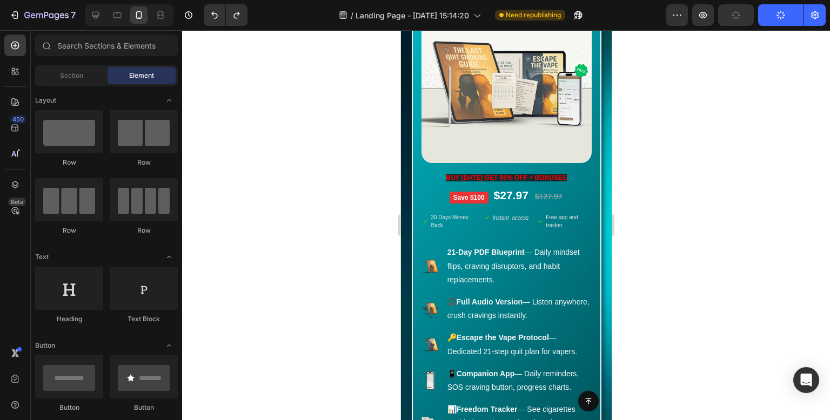
drag, startPoint x: 332, startPoint y: 193, endPoint x: 115, endPoint y: 109, distance: 232.4
click at [332, 193] on div at bounding box center [506, 225] width 648 height 390
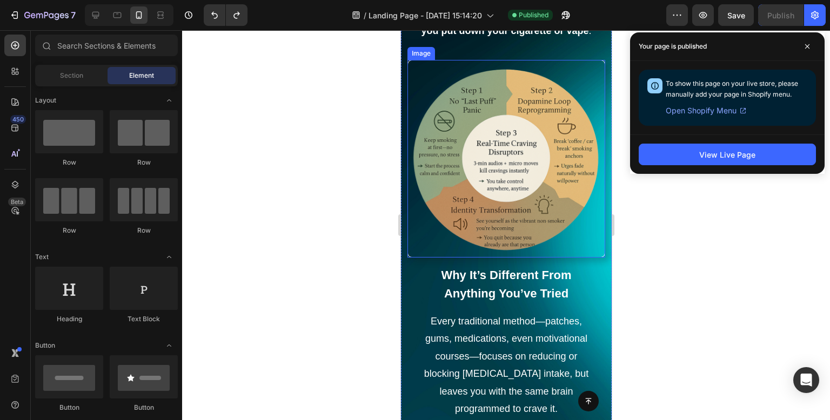
scroll to position [2269, 0]
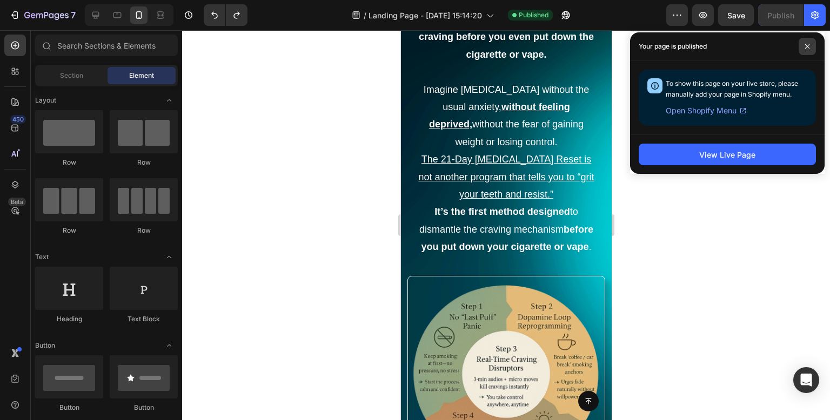
click at [810, 46] on span at bounding box center [806, 46] width 17 height 17
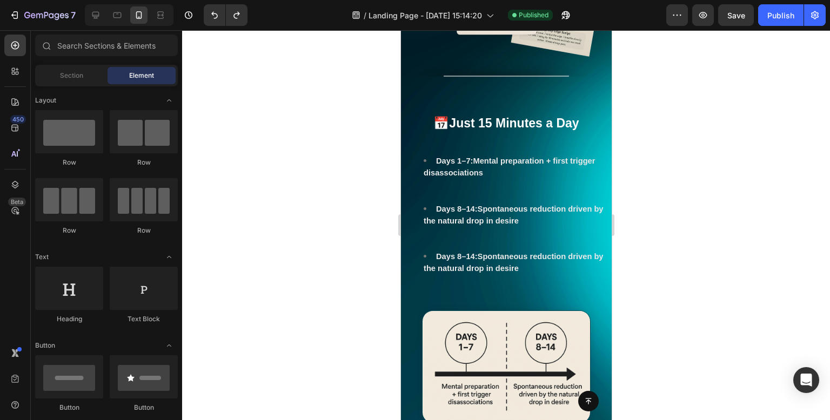
scroll to position [4375, 0]
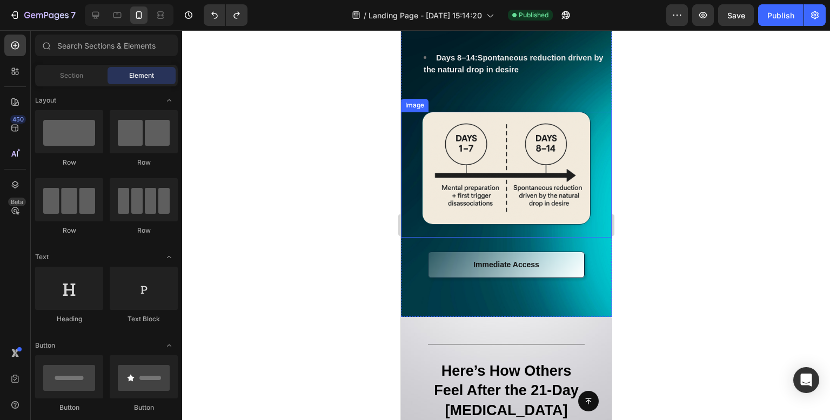
click at [530, 225] on img at bounding box center [505, 168] width 169 height 113
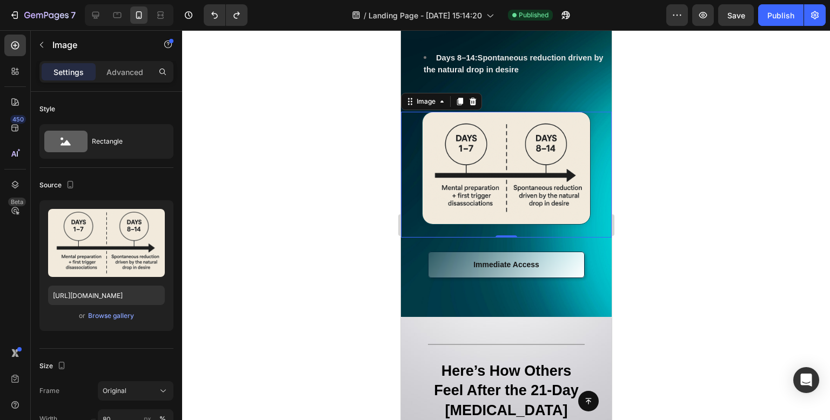
click at [694, 122] on div at bounding box center [506, 225] width 648 height 390
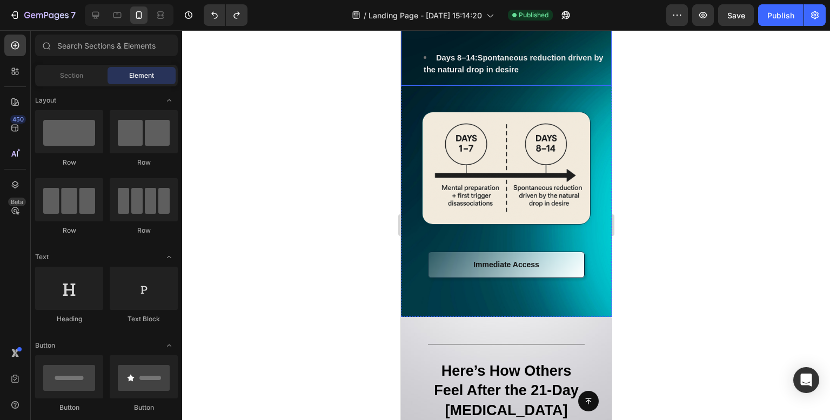
click at [519, 225] on img at bounding box center [505, 168] width 169 height 113
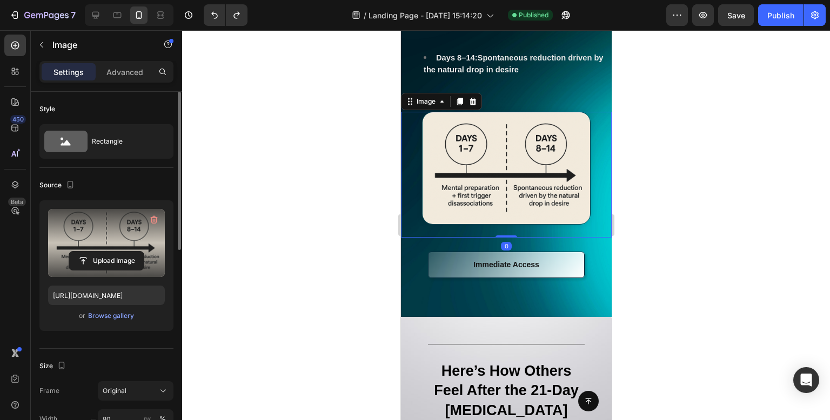
click at [101, 250] on label at bounding box center [106, 243] width 117 height 68
click at [101, 252] on input "file" at bounding box center [106, 261] width 75 height 18
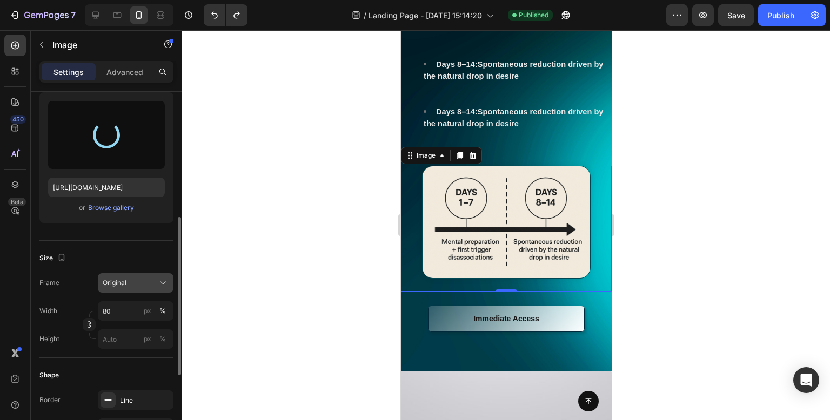
scroll to position [162, 0]
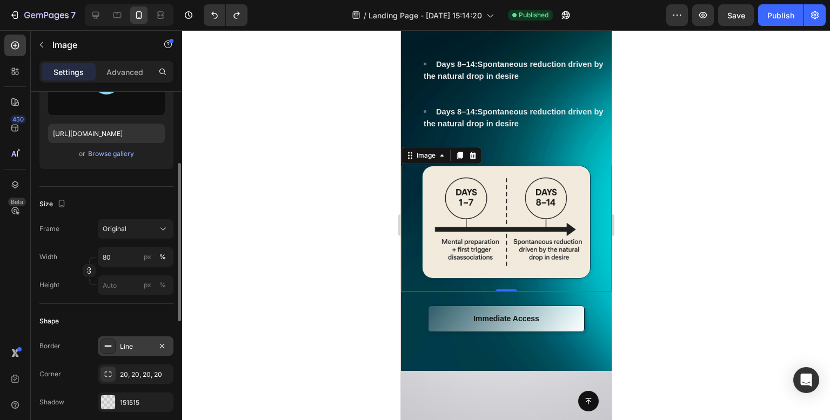
click at [127, 347] on div "Line" at bounding box center [135, 347] width 31 height 10
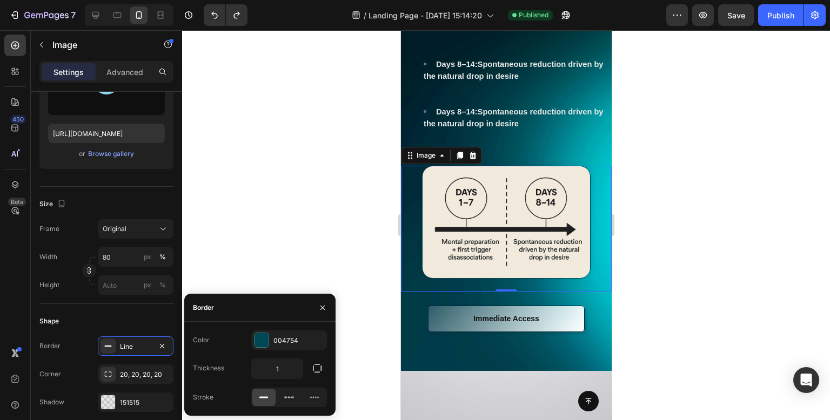
type input "https://cdn.shopify.com/s/files/1/0957/3122/0821/files/gempages_571944393670394…"
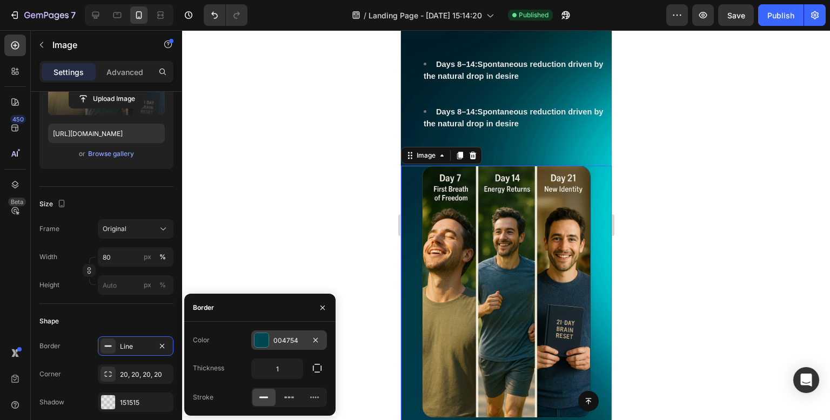
click at [257, 342] on div at bounding box center [261, 340] width 14 height 14
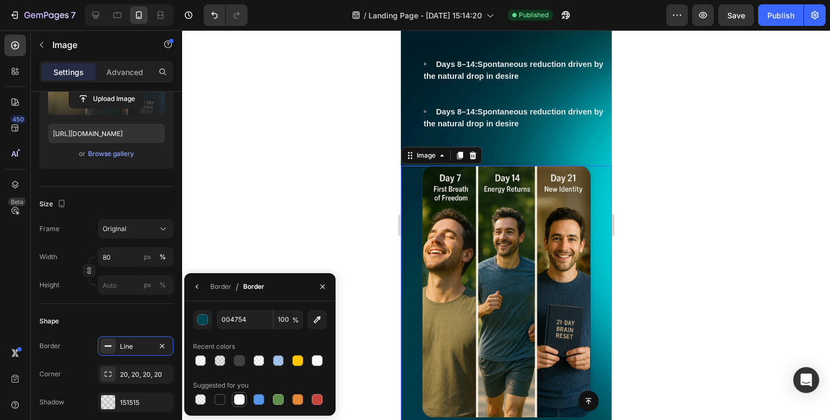
click at [241, 402] on div at bounding box center [239, 399] width 11 height 11
type input "FFFFFF"
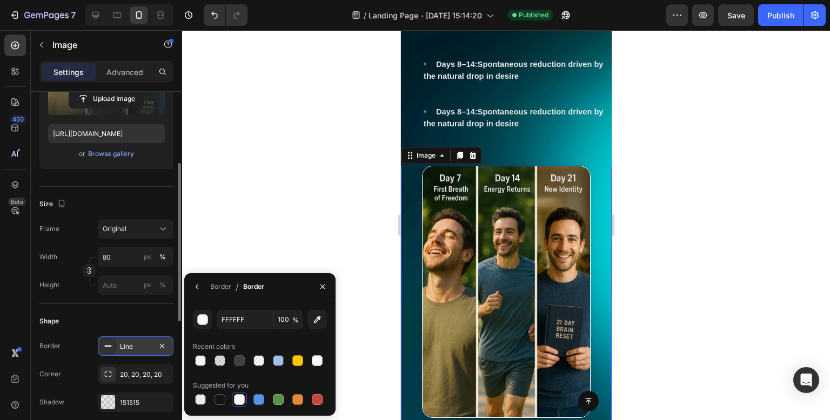
click at [125, 347] on div "Line" at bounding box center [135, 347] width 31 height 10
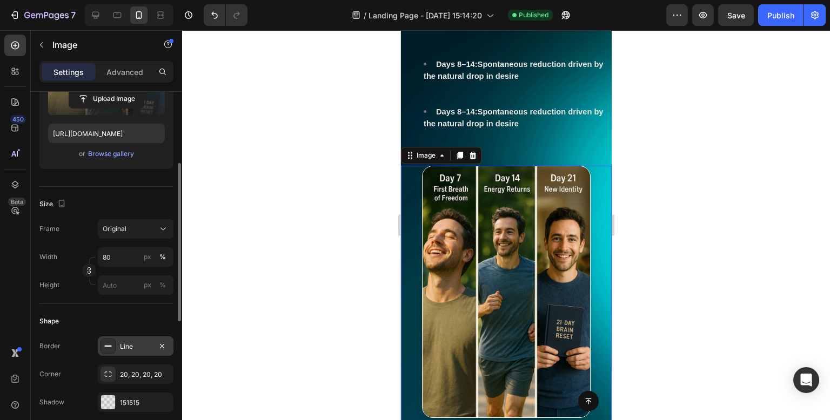
click at [136, 338] on div "Line" at bounding box center [136, 346] width 76 height 19
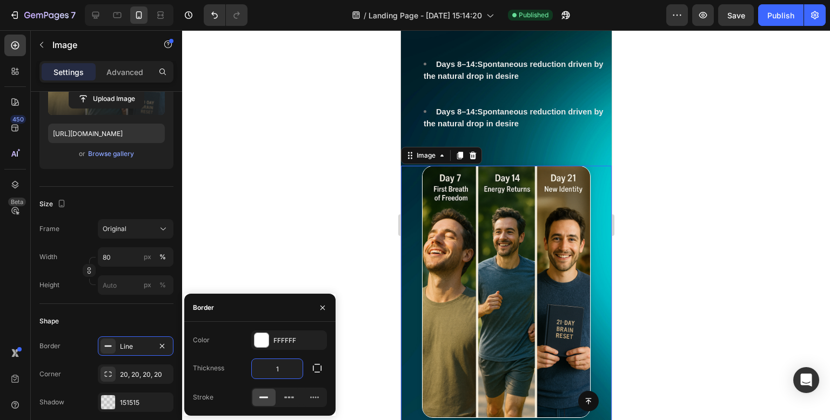
click at [281, 372] on input "1" at bounding box center [277, 368] width 51 height 19
type input "2"
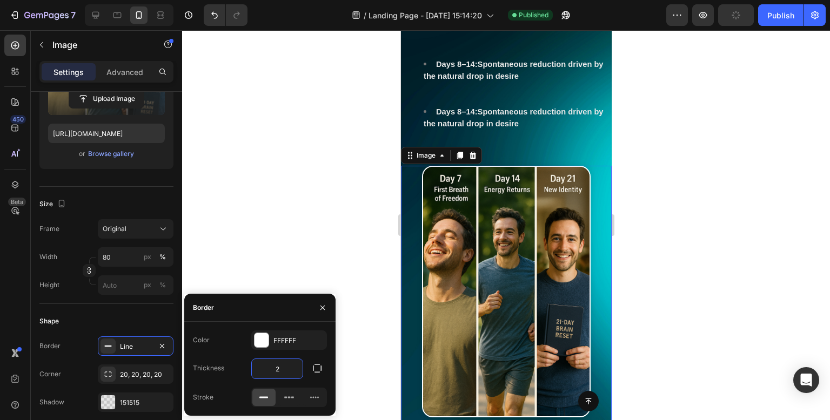
scroll to position [4429, 0]
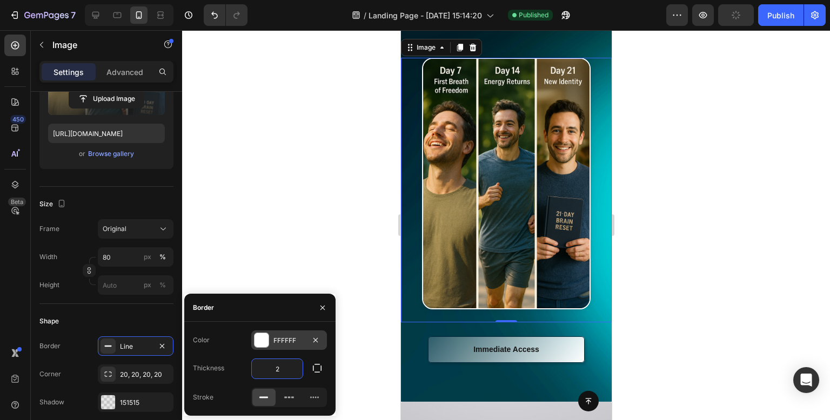
click at [283, 342] on div "FFFFFF" at bounding box center [288, 341] width 31 height 10
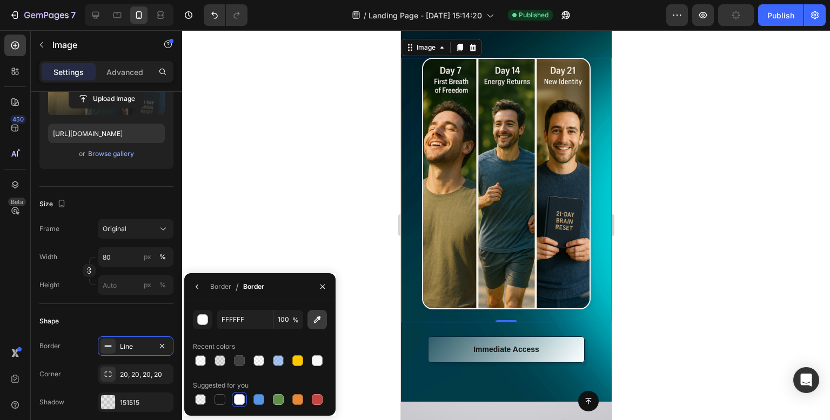
click at [318, 322] on icon "button" at bounding box center [317, 319] width 11 height 11
type input "FAF3E3"
click at [214, 283] on div "Border" at bounding box center [220, 287] width 21 height 10
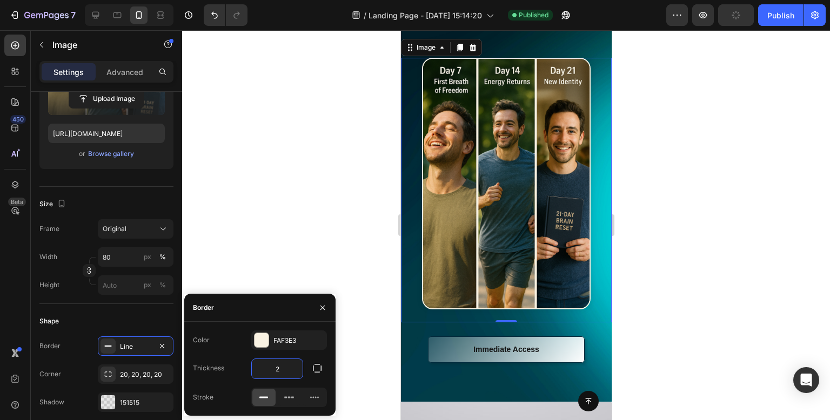
click at [283, 362] on input "2" at bounding box center [277, 368] width 51 height 19
type input "4"
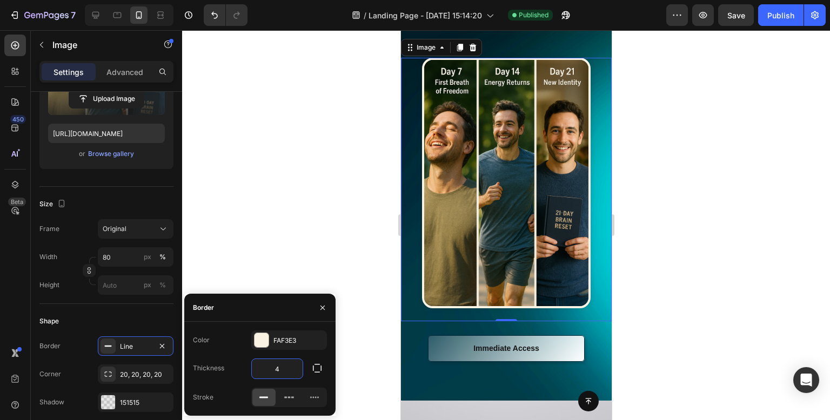
click at [302, 160] on div at bounding box center [506, 225] width 648 height 390
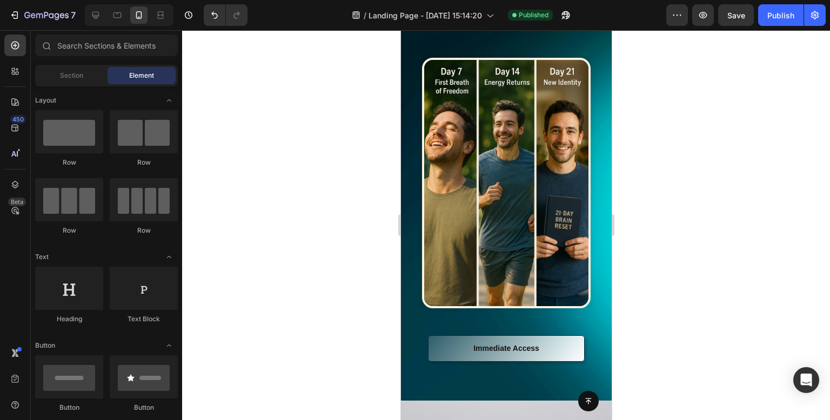
click at [302, 160] on div at bounding box center [506, 225] width 648 height 390
click at [657, 353] on div at bounding box center [506, 225] width 648 height 390
click at [511, 308] on img at bounding box center [505, 183] width 169 height 251
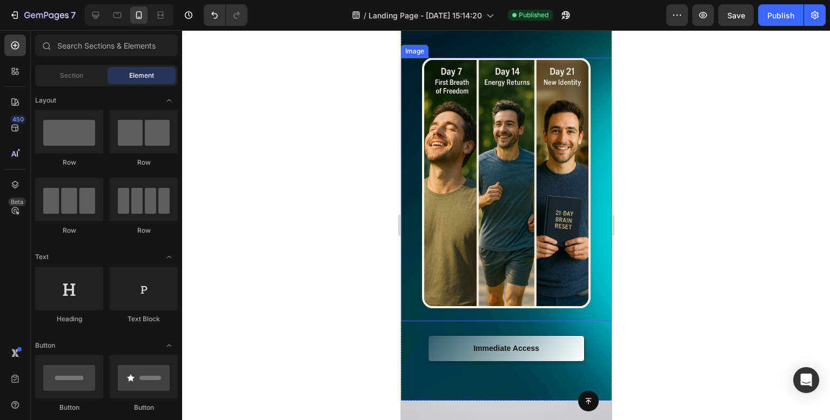
click at [513, 308] on img at bounding box center [505, 183] width 169 height 251
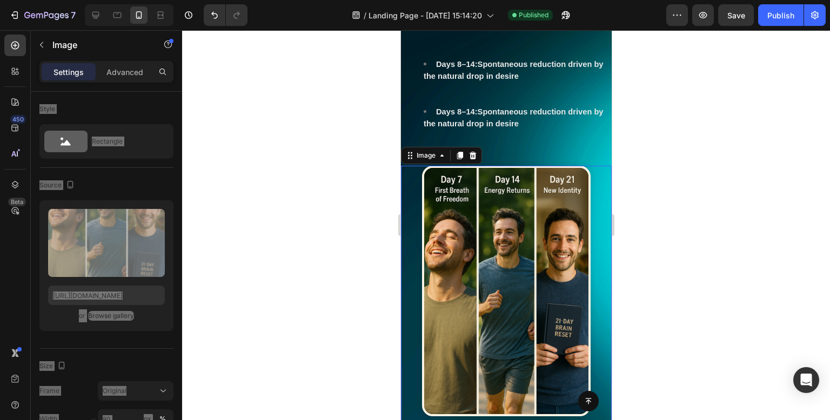
click at [513, 323] on img at bounding box center [505, 291] width 169 height 251
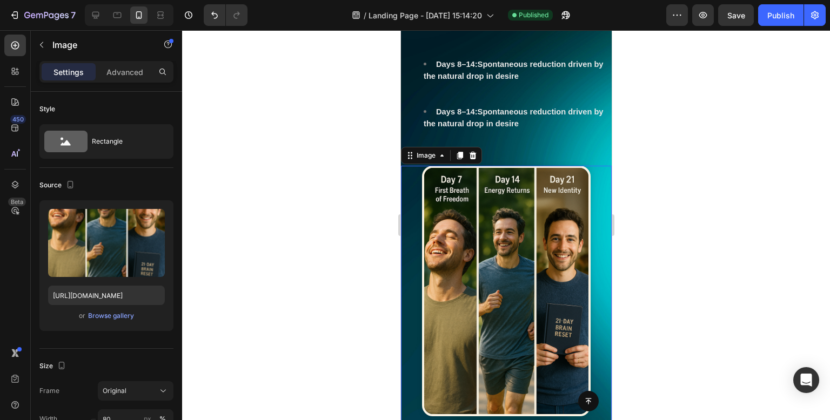
click at [521, 321] on img at bounding box center [505, 291] width 169 height 251
drag, startPoint x: 522, startPoint y: 321, endPoint x: 537, endPoint y: 316, distance: 16.4
click at [530, 140] on h3 "Days 1–7: Mental preparation + first trigger disassociations Days 8–14: Spontan…" at bounding box center [505, 70] width 211 height 140
click at [536, 140] on h3 "Days 1–7: Mental preparation + first trigger disassociations Days 8–14: Spontan…" at bounding box center [505, 70] width 211 height 140
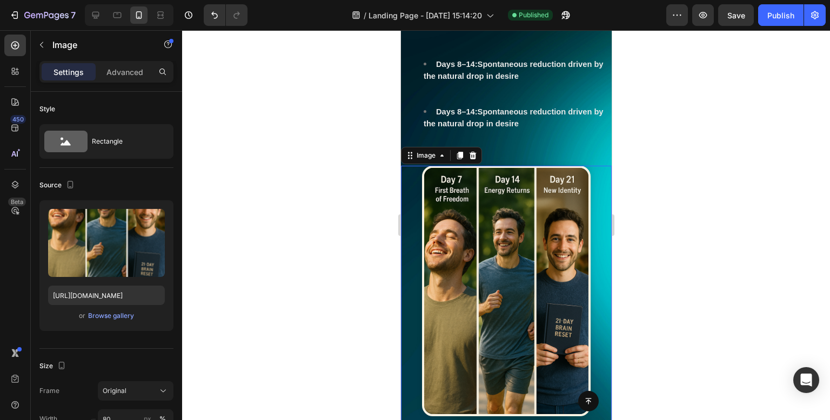
click at [537, 130] on li "Days 8–14: Spontaneous reduction driven by the natural drop in desire" at bounding box center [516, 118] width 187 height 24
click at [537, 130] on ul "Days 1–7: Mental preparation + first trigger disassociations Days 8–14: Spontan…" at bounding box center [505, 69] width 209 height 119
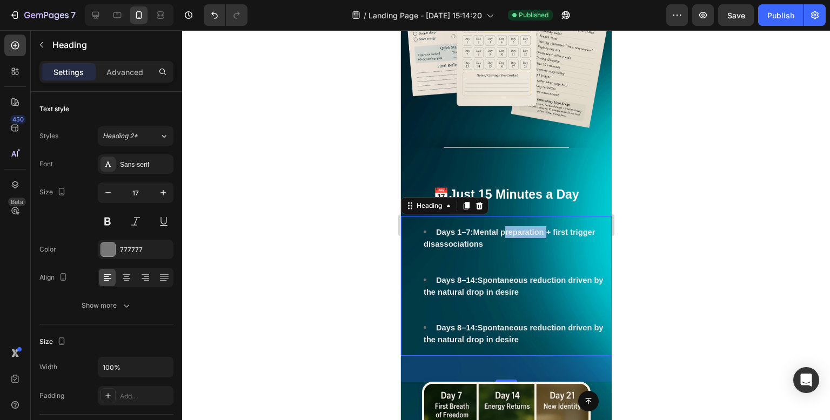
click at [540, 274] on li "Days 1–7: Mental preparation + first trigger disassociations" at bounding box center [516, 250] width 187 height 48
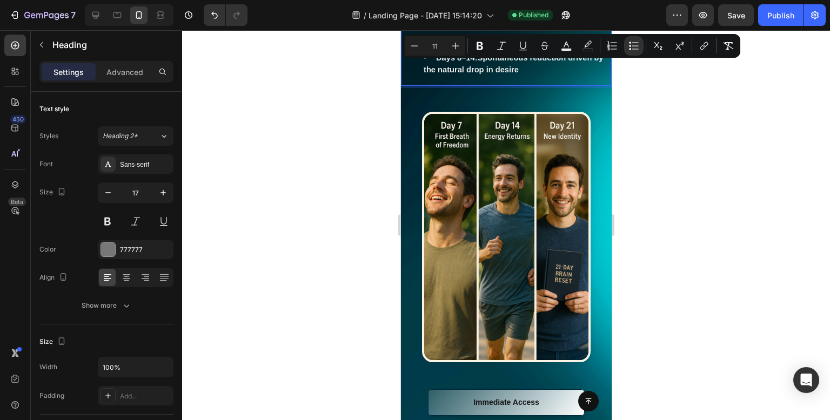
click at [563, 371] on div "Image" at bounding box center [505, 244] width 211 height 264
click at [581, 362] on img at bounding box center [505, 237] width 169 height 251
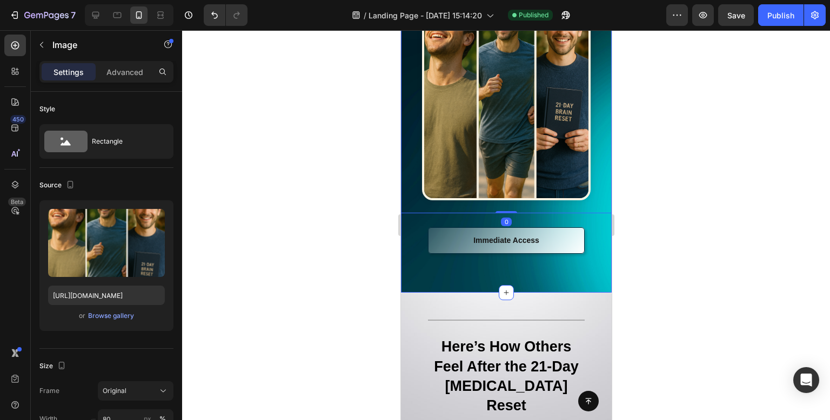
click at [347, 255] on div at bounding box center [506, 225] width 648 height 390
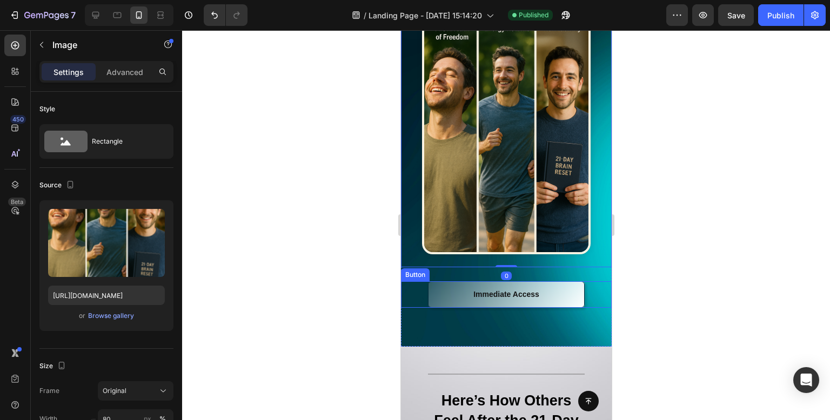
click at [593, 267] on div "Image 0" at bounding box center [505, 136] width 211 height 264
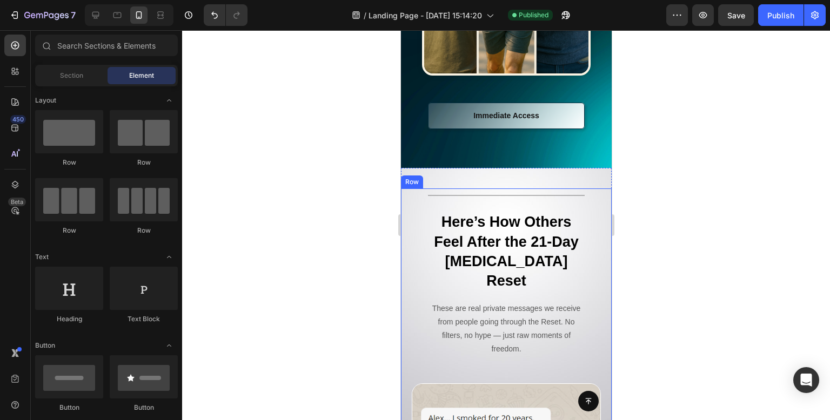
scroll to position [4500, 0]
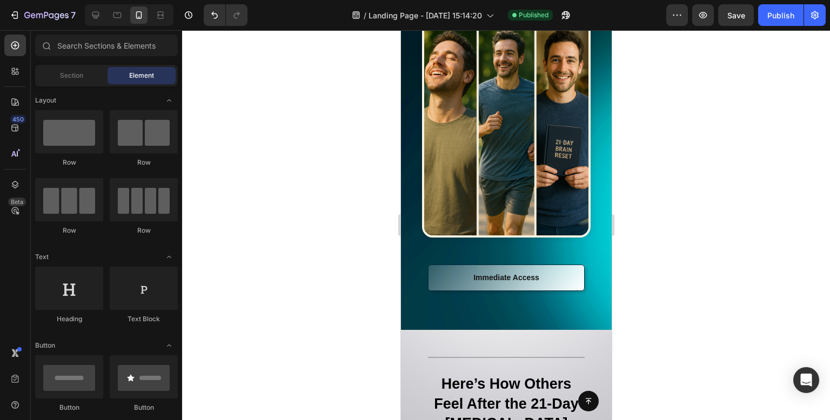
click at [651, 344] on div at bounding box center [506, 225] width 648 height 390
click at [517, 209] on img at bounding box center [505, 112] width 169 height 251
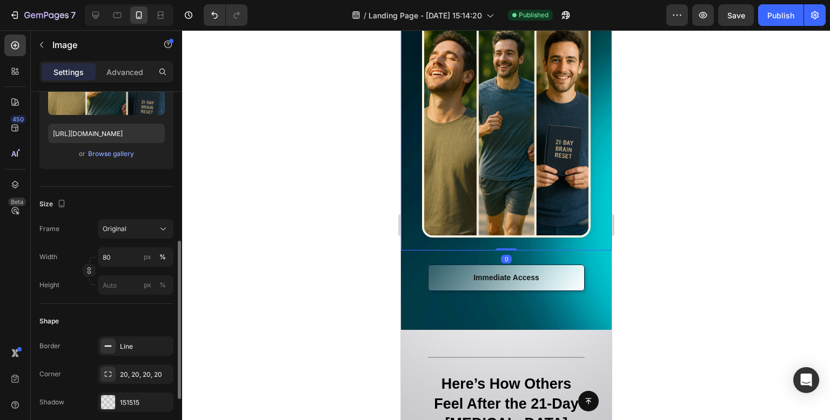
scroll to position [270, 0]
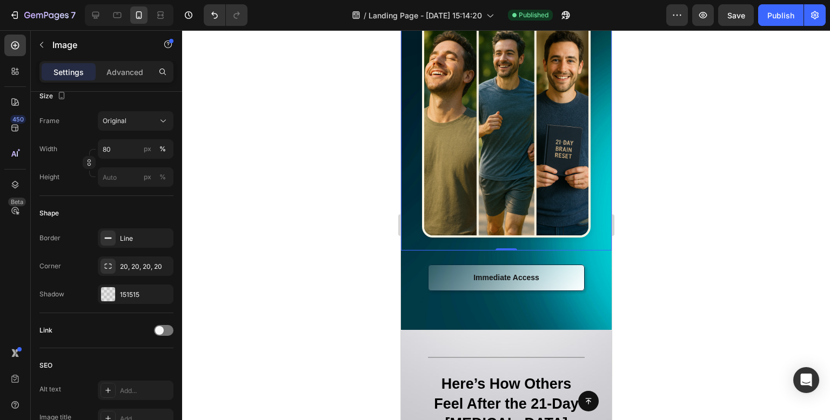
click at [296, 189] on div at bounding box center [506, 225] width 648 height 390
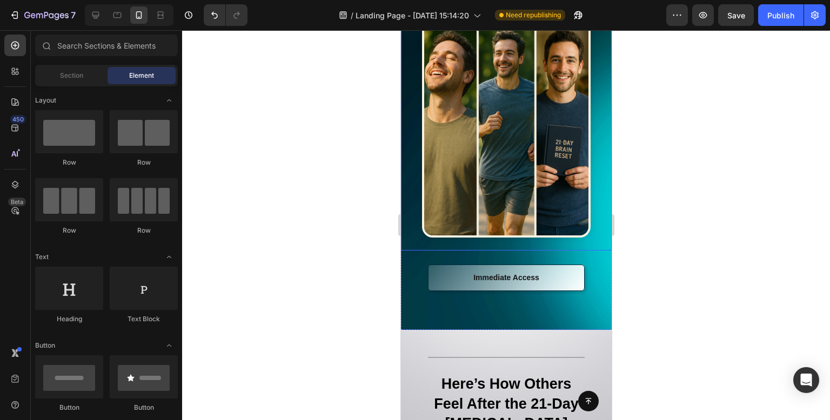
scroll to position [4554, 0]
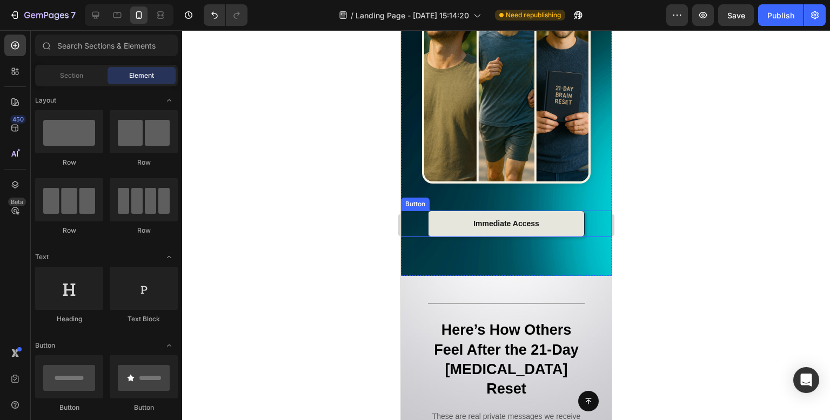
click at [561, 237] on link "Immediate Access" at bounding box center [505, 224] width 157 height 26
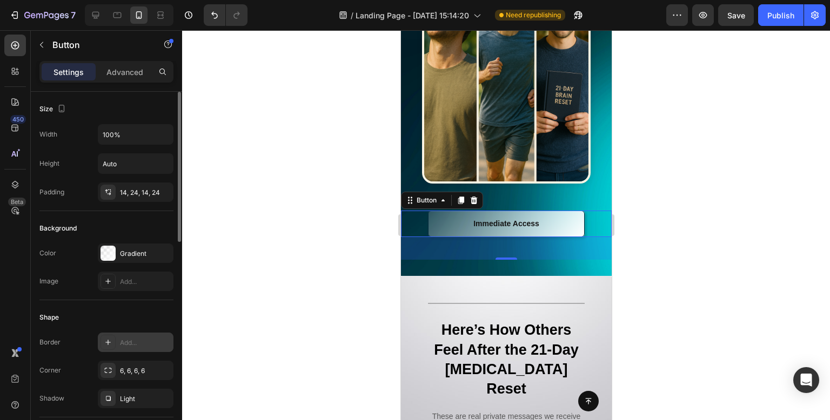
click at [130, 346] on div "Add..." at bounding box center [145, 343] width 51 height 10
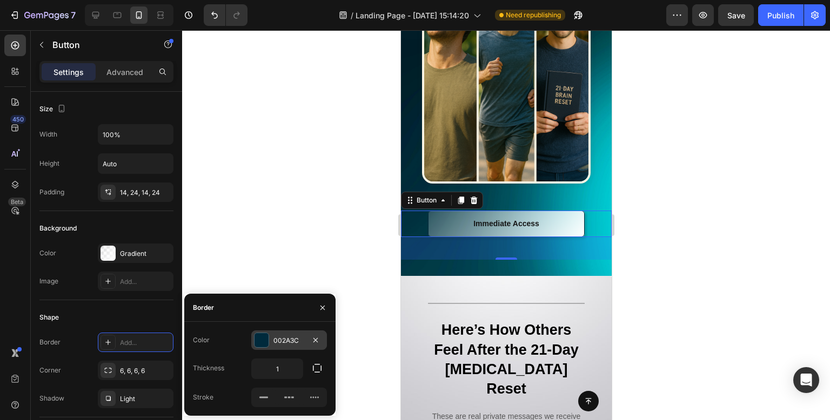
click at [295, 340] on div "002A3C" at bounding box center [288, 341] width 31 height 10
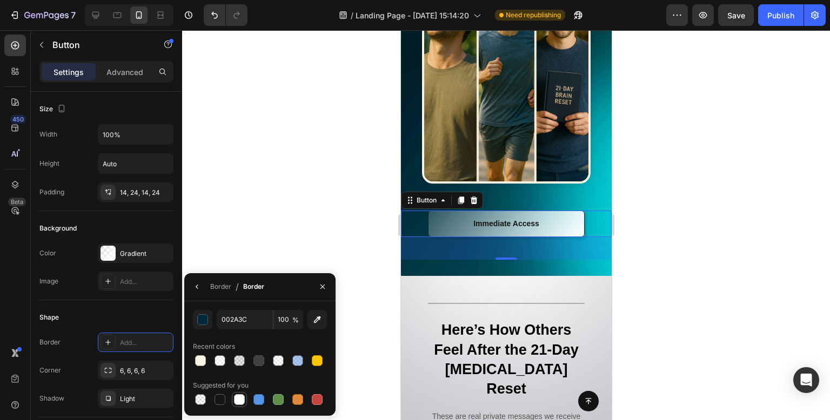
click at [238, 399] on div at bounding box center [239, 399] width 11 height 11
type input "FFFFFF"
click at [274, 176] on div at bounding box center [506, 225] width 648 height 390
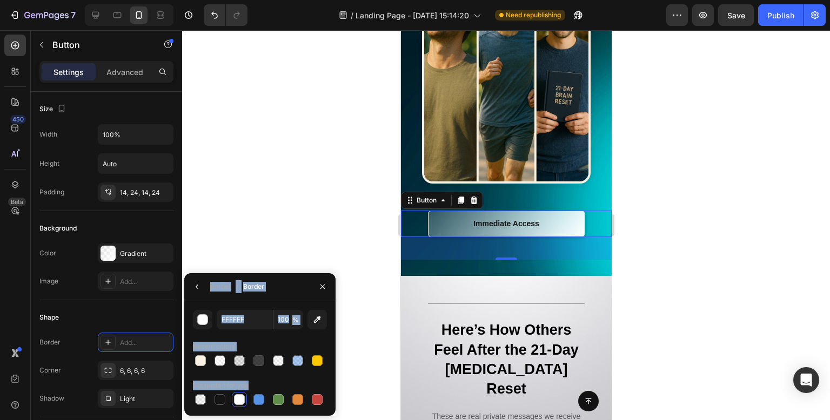
click at [274, 176] on div at bounding box center [506, 225] width 648 height 390
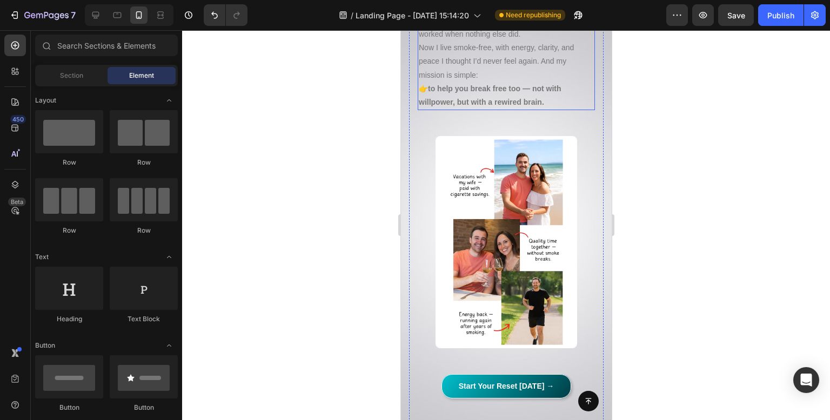
scroll to position [13485, 0]
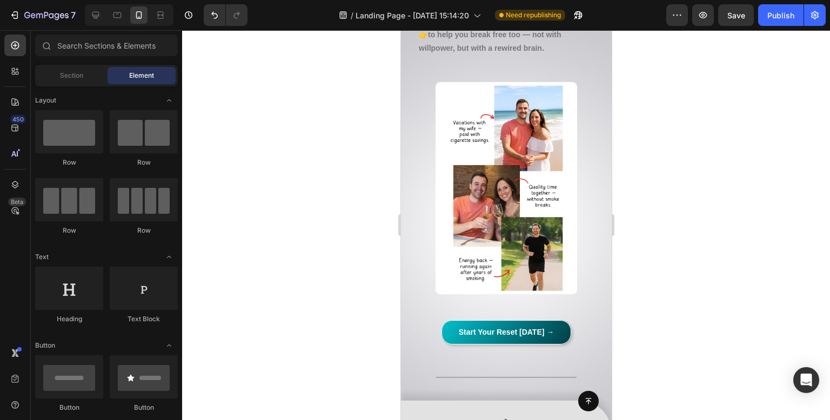
click at [762, 119] on div at bounding box center [506, 225] width 648 height 390
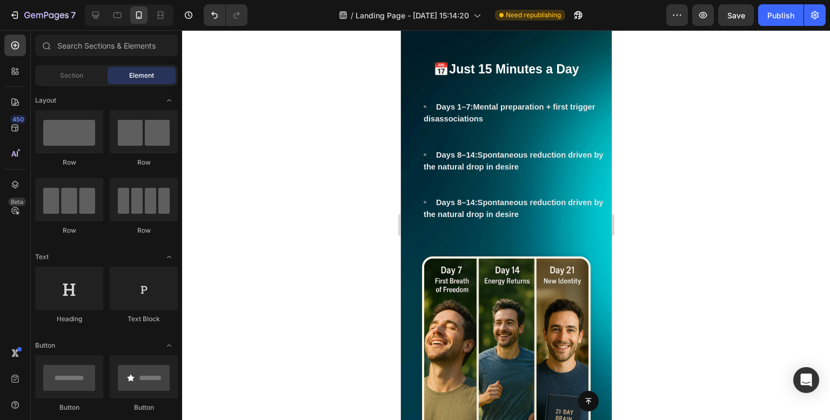
scroll to position [4263, 0]
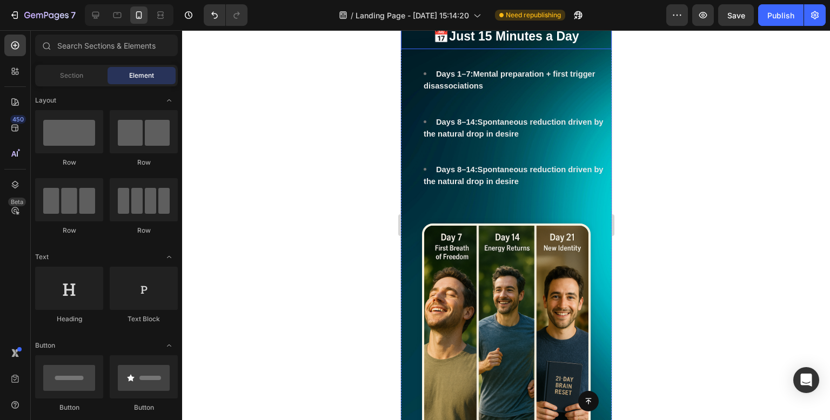
click at [547, 43] on strong "Just 15 Minutes a Day" at bounding box center [513, 36] width 130 height 14
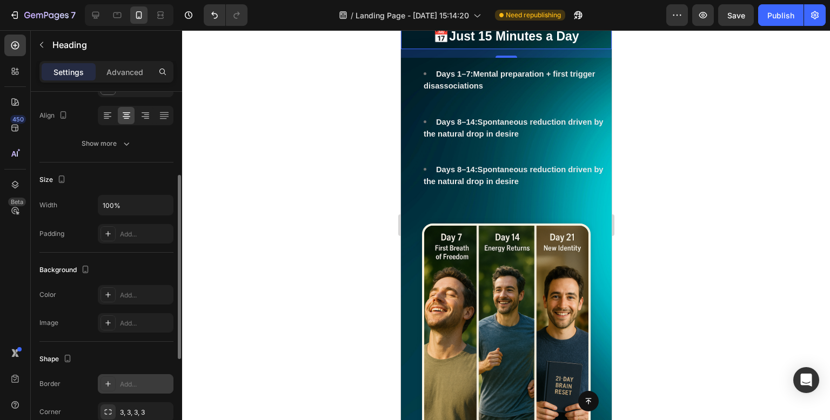
scroll to position [216, 0]
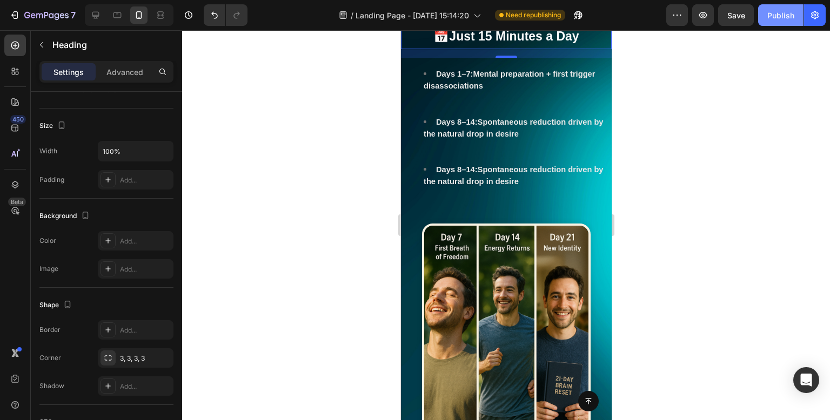
click at [782, 19] on div "Publish" at bounding box center [780, 15] width 27 height 11
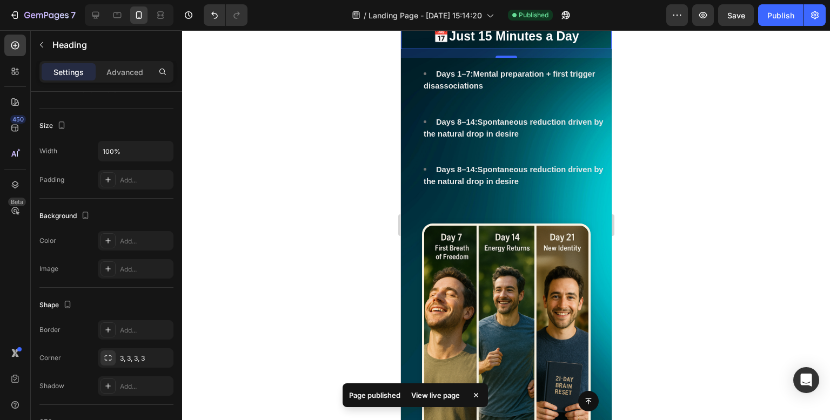
click at [389, 162] on div at bounding box center [506, 225] width 648 height 390
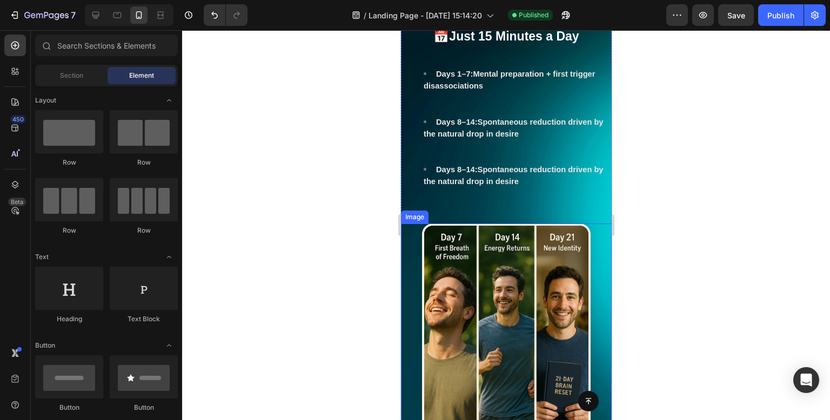
scroll to position [4209, 0]
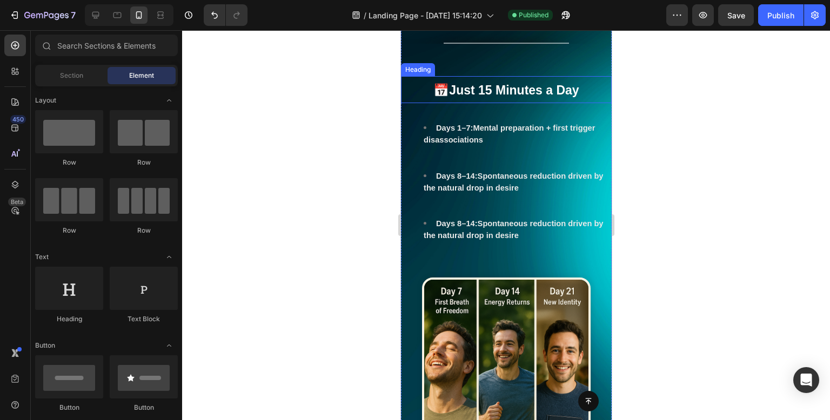
click at [562, 97] on strong "Just 15 Minutes a Day" at bounding box center [513, 90] width 130 height 14
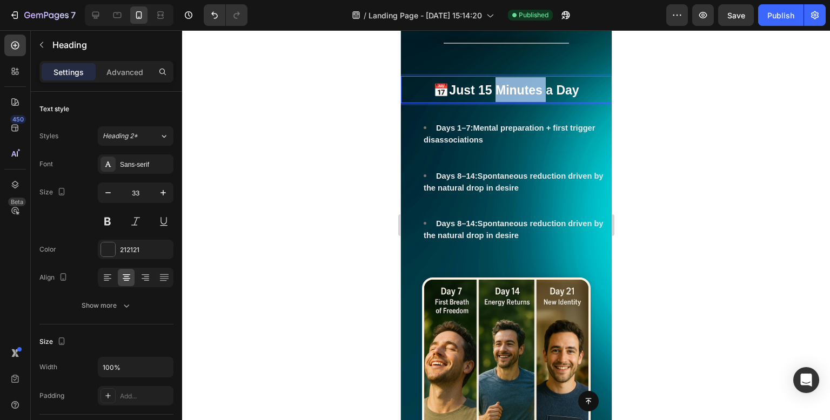
click at [510, 97] on strong "Just 15 Minutes a Day" at bounding box center [513, 90] width 130 height 14
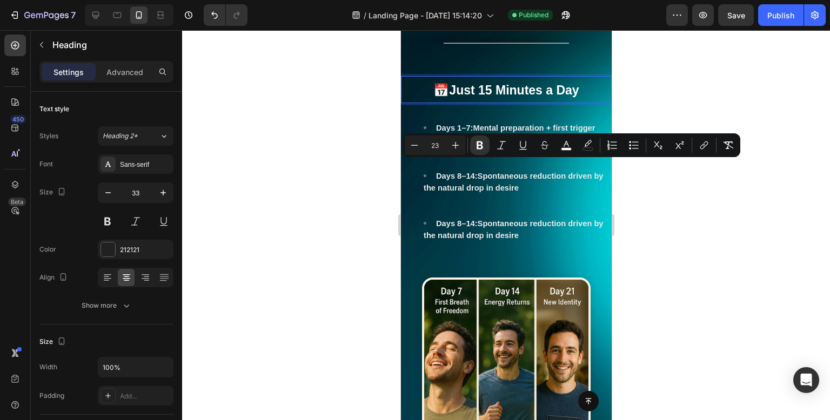
click at [575, 97] on strong "Just 15 Minutes a Day" at bounding box center [513, 90] width 130 height 14
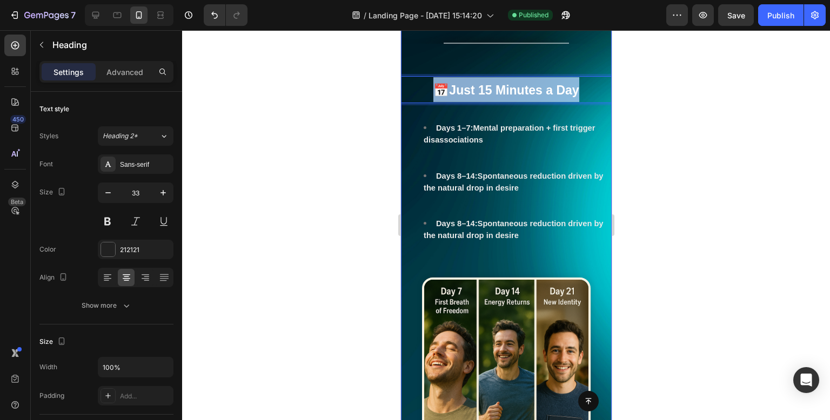
drag, startPoint x: 582, startPoint y: 169, endPoint x: 395, endPoint y: 186, distance: 187.2
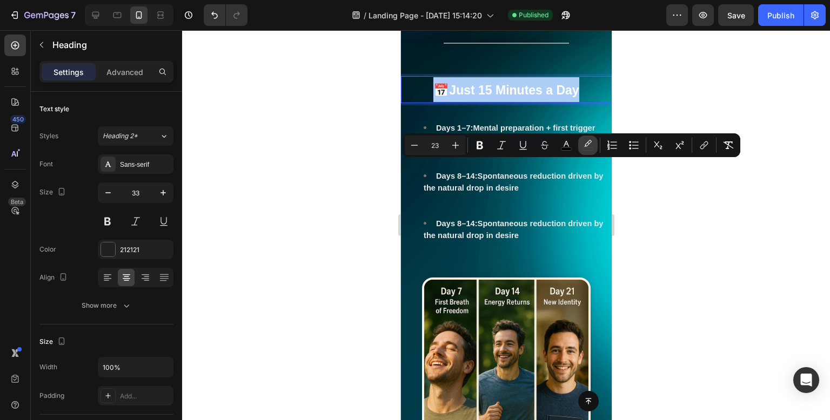
click at [590, 148] on rect "Editor contextual toolbar" at bounding box center [588, 149] width 10 height 3
type input "000000"
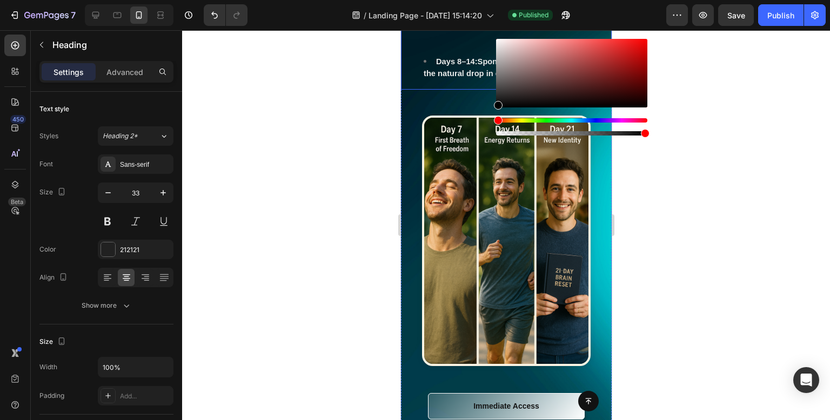
scroll to position [4263, 0]
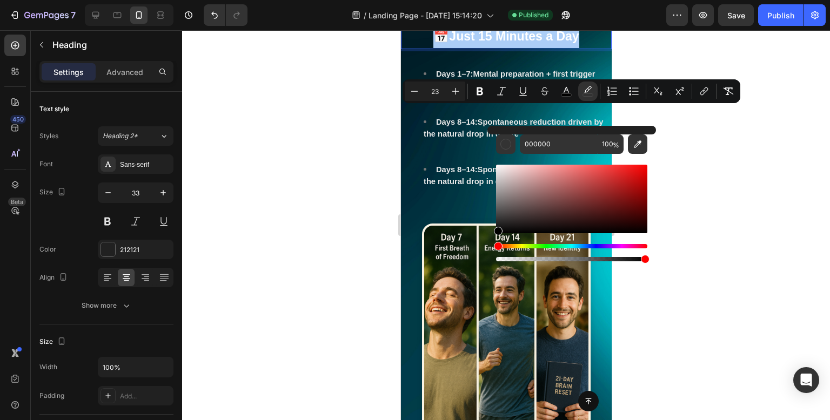
click at [640, 154] on div "Editor contextual toolbar" at bounding box center [571, 209] width 151 height 110
click at [639, 144] on icon "Editor contextual toolbar" at bounding box center [637, 144] width 11 height 11
type input "01B7C5"
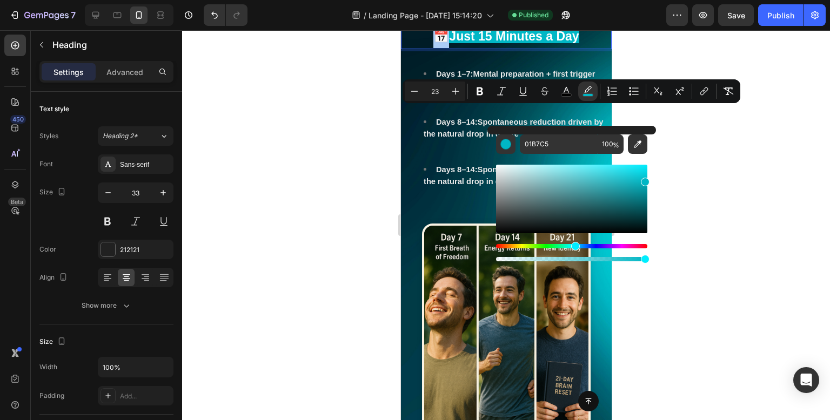
click at [706, 148] on div at bounding box center [506, 225] width 648 height 390
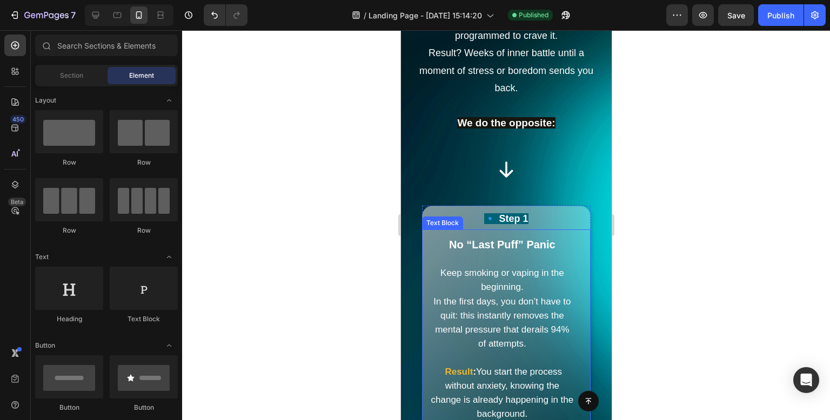
scroll to position [3129, 0]
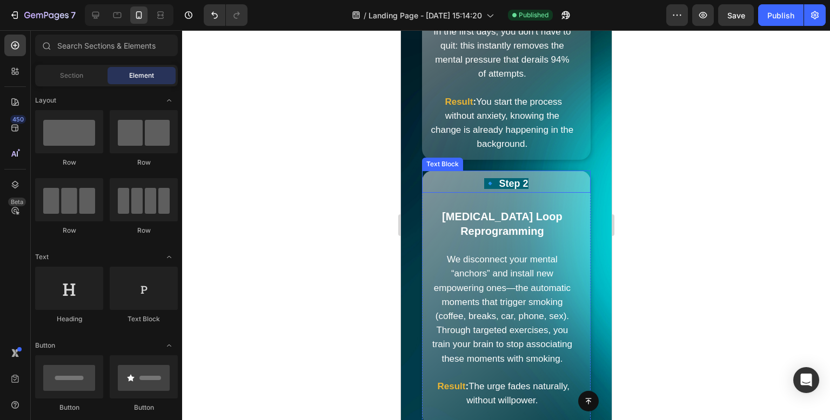
click at [515, 189] on strong "🔹 Step 2" at bounding box center [505, 183] width 44 height 11
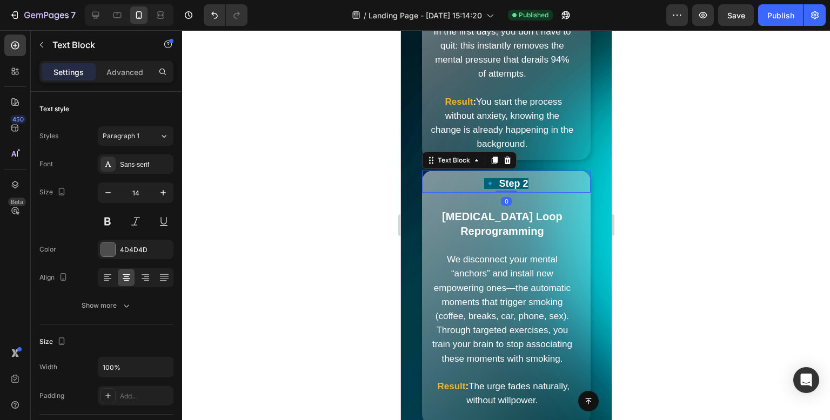
click at [515, 189] on strong "🔹 Step 2" at bounding box center [505, 183] width 44 height 11
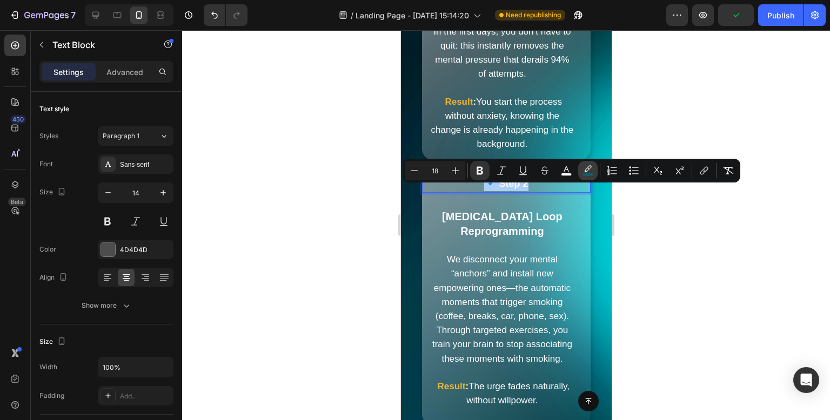
click at [589, 169] on icon "Editor contextual toolbar" at bounding box center [588, 168] width 8 height 6
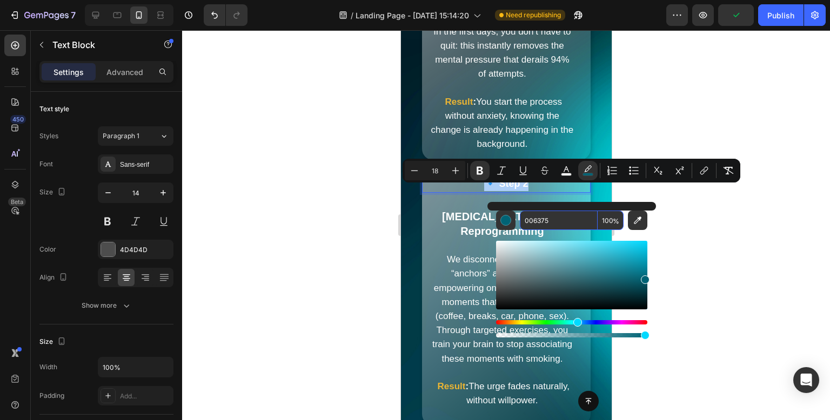
click at [558, 214] on input "006375" at bounding box center [559, 220] width 78 height 19
click at [728, 76] on div at bounding box center [506, 225] width 648 height 390
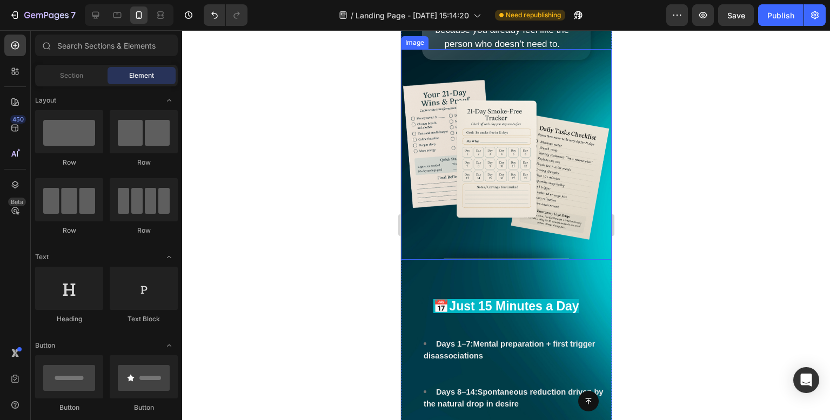
scroll to position [4155, 0]
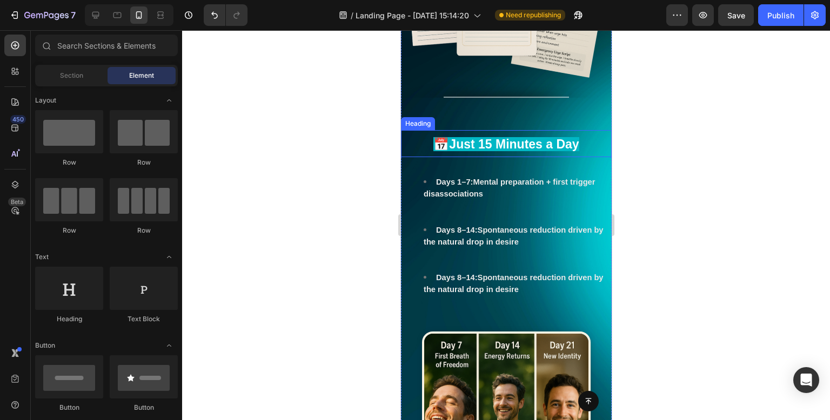
click at [504, 151] on strong "Just 15 Minutes a Day" at bounding box center [513, 144] width 130 height 14
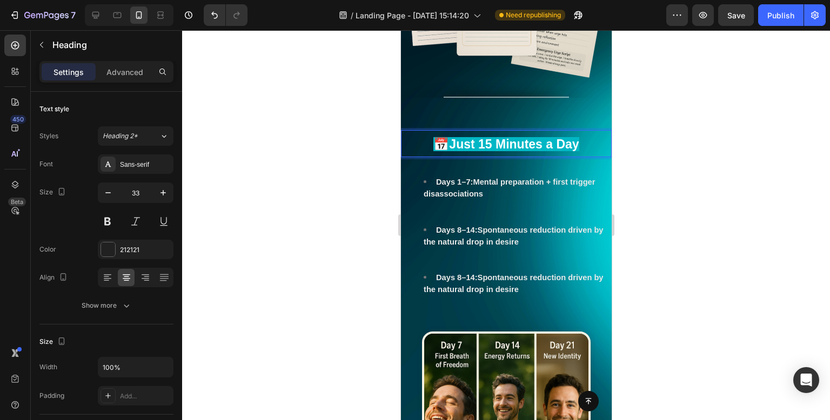
click at [504, 151] on strong "Just 15 Minutes a Day" at bounding box center [513, 144] width 130 height 14
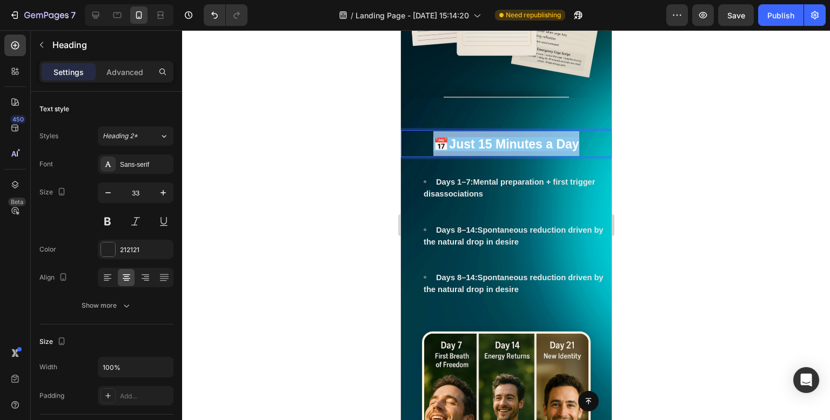
click at [504, 151] on strong "Just 15 Minutes a Day" at bounding box center [513, 144] width 130 height 14
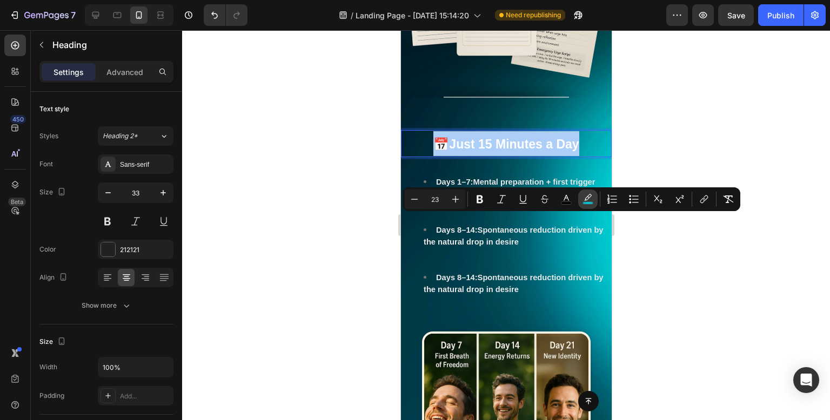
click at [588, 199] on icon "Editor contextual toolbar" at bounding box center [587, 199] width 11 height 11
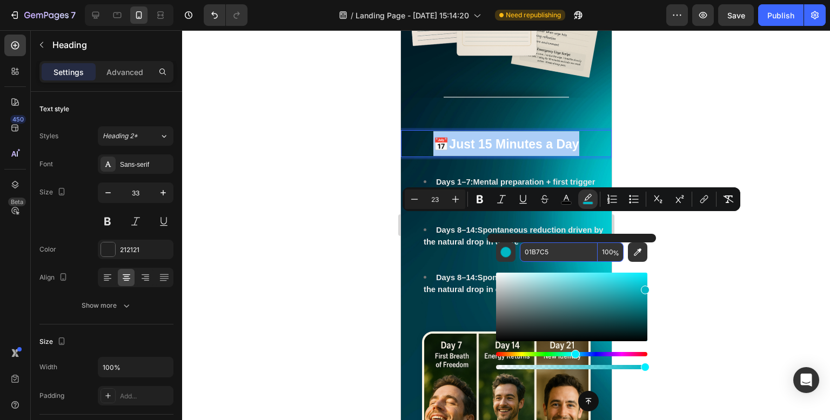
click at [562, 258] on input "01B7C5" at bounding box center [559, 252] width 78 height 19
paste input "0637"
type input "006375"
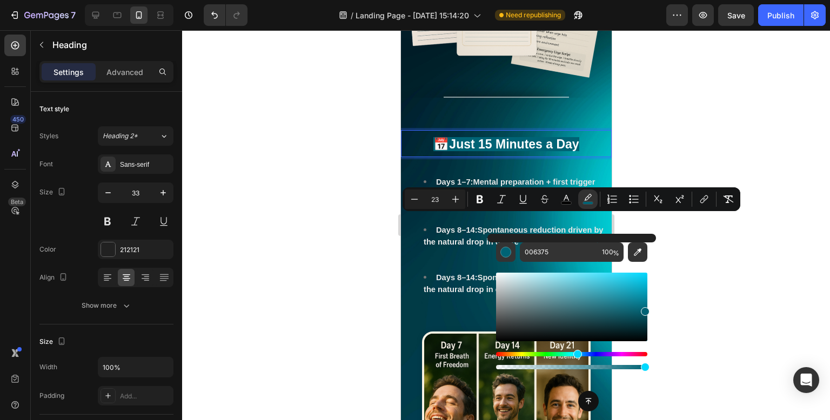
click at [748, 125] on div at bounding box center [506, 225] width 648 height 390
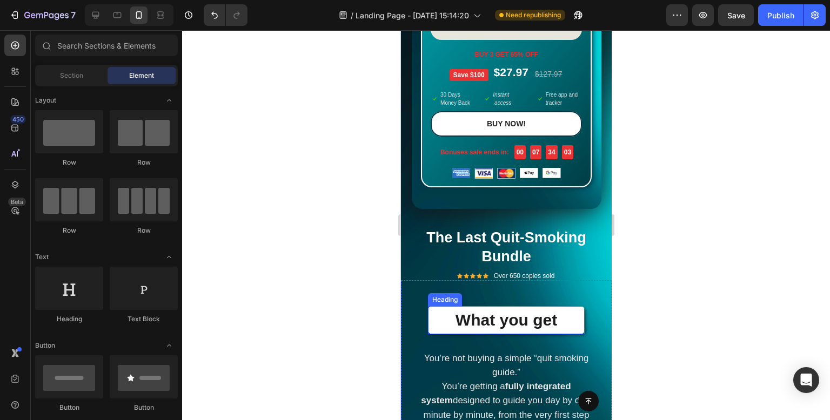
scroll to position [6588, 0]
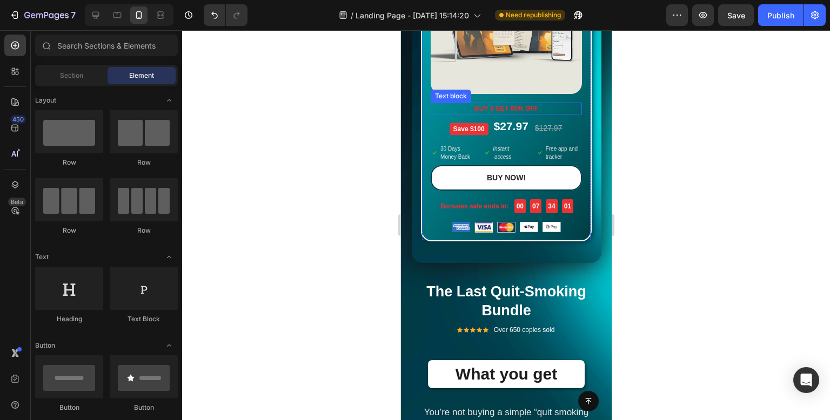
click at [524, 105] on span "buy 3 get 65% off" at bounding box center [506, 109] width 64 height 8
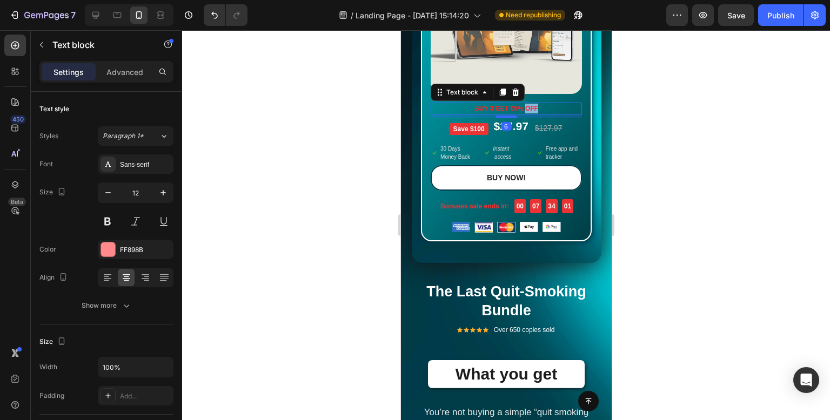
click at [524, 105] on span "buy 3 get 65% off" at bounding box center [506, 109] width 64 height 8
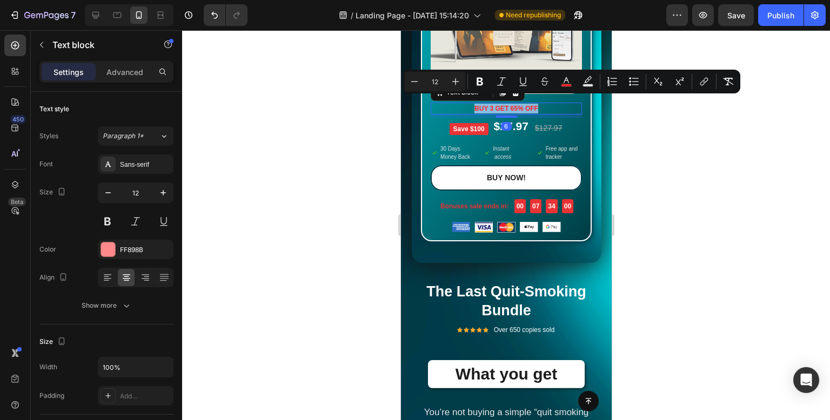
click at [524, 105] on span "buy 3 get 65% off" at bounding box center [506, 109] width 64 height 8
click at [566, 83] on icon "Editor contextual toolbar" at bounding box center [566, 81] width 11 height 11
type input "FF2327"
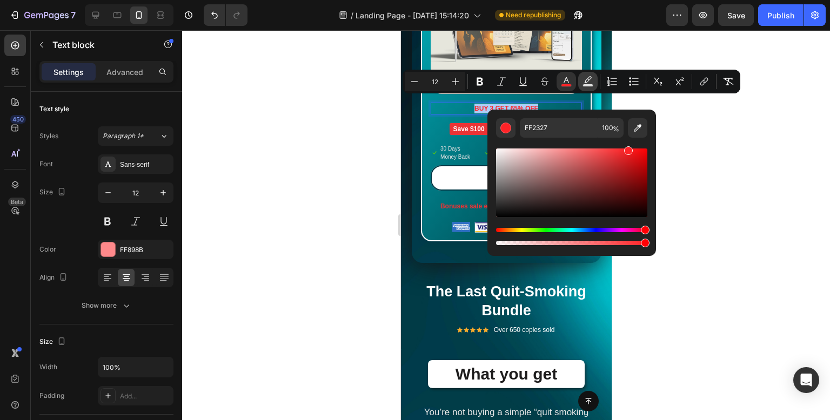
click at [581, 83] on button "Text Background Color" at bounding box center [587, 81] width 19 height 19
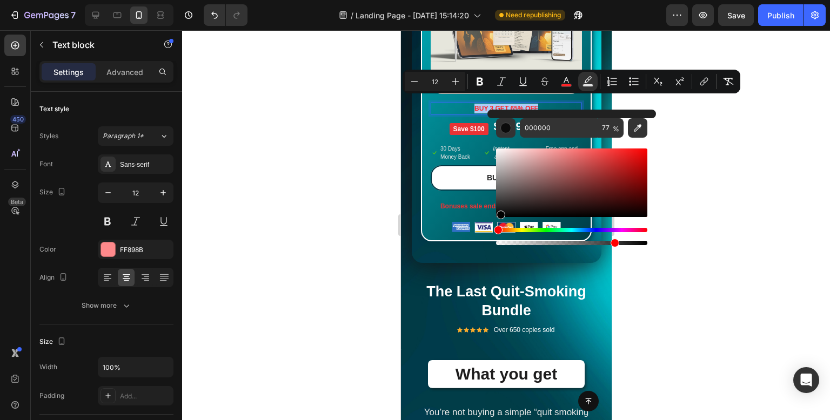
drag, startPoint x: 518, startPoint y: 192, endPoint x: 486, endPoint y: 224, distance: 45.1
click at [488, 224] on div "000000 77 %" at bounding box center [571, 179] width 169 height 138
click at [373, 160] on div at bounding box center [506, 225] width 648 height 390
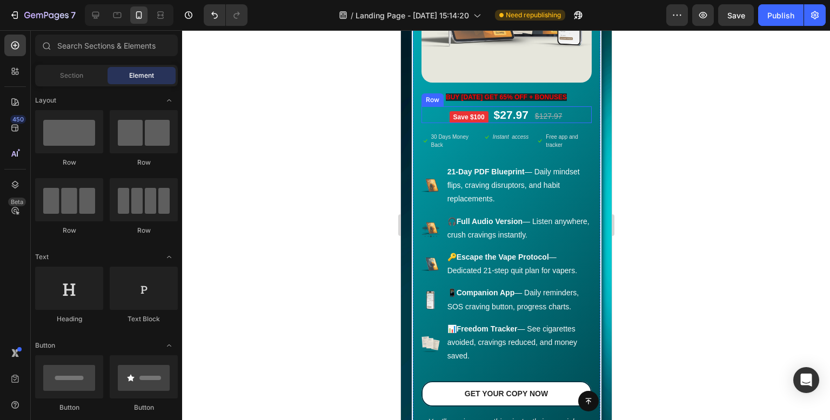
scroll to position [9451, 0]
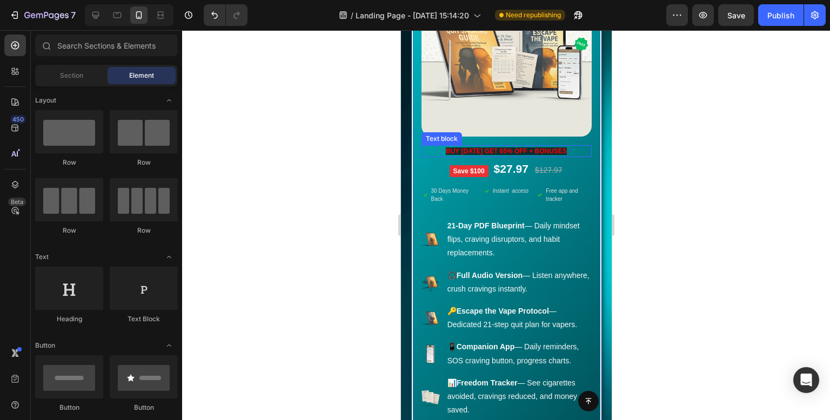
click at [548, 155] on span "buy Today get 65% off + bonuses" at bounding box center [505, 151] width 121 height 8
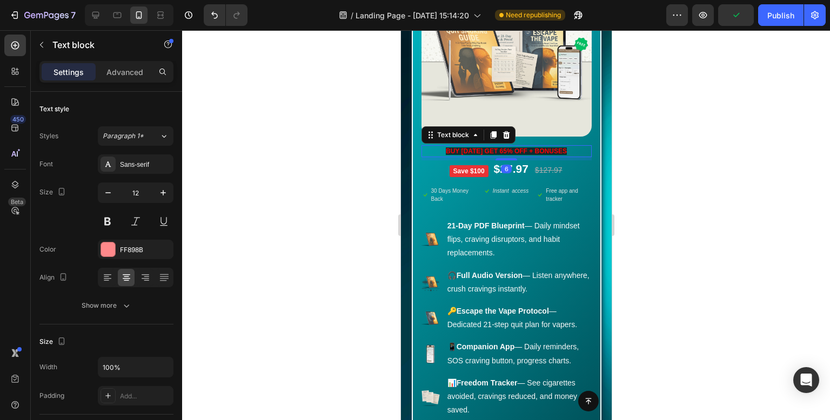
click at [745, 155] on div at bounding box center [506, 225] width 648 height 390
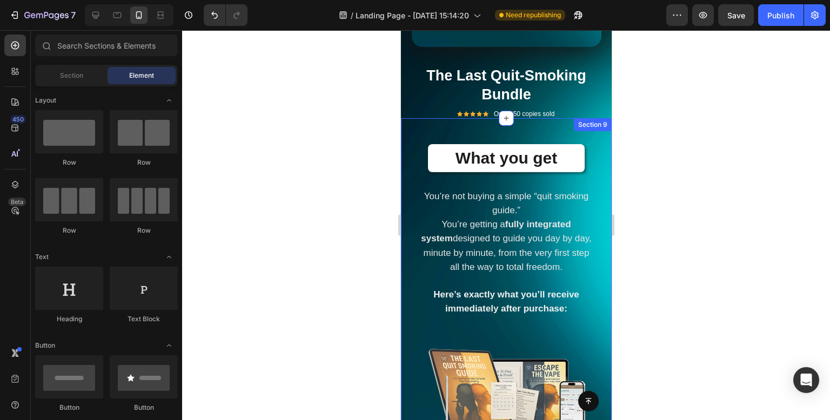
scroll to position [6534, 0]
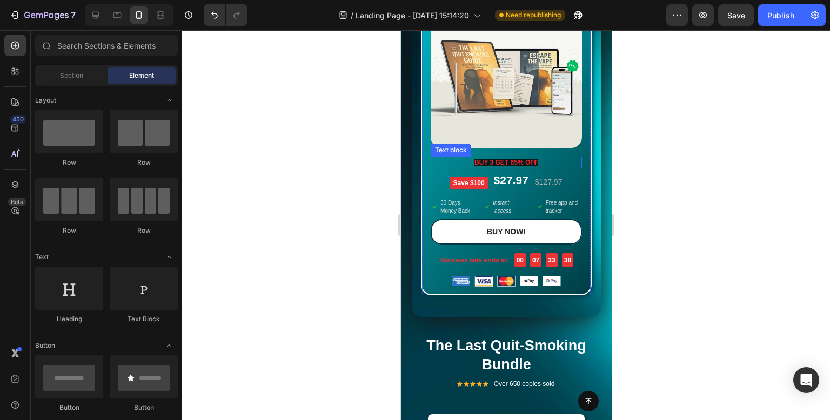
click at [510, 159] on span "buy 3 get 65% off" at bounding box center [506, 163] width 64 height 8
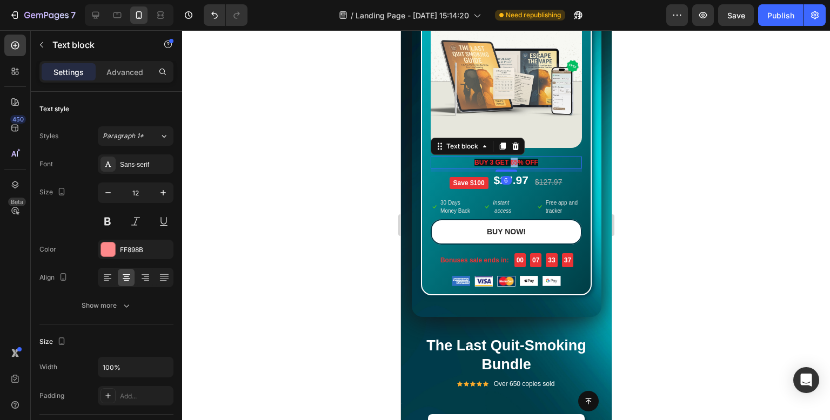
click at [510, 159] on span "buy 3 get 65% off" at bounding box center [506, 163] width 64 height 8
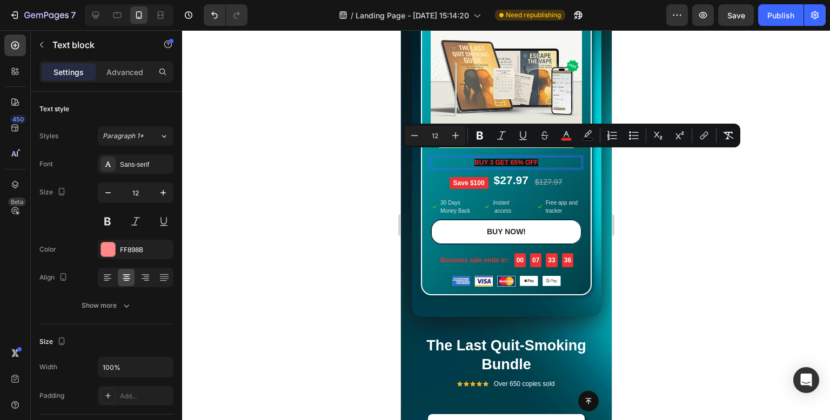
click at [488, 159] on span "buy 3 get 65% off" at bounding box center [506, 163] width 64 height 8
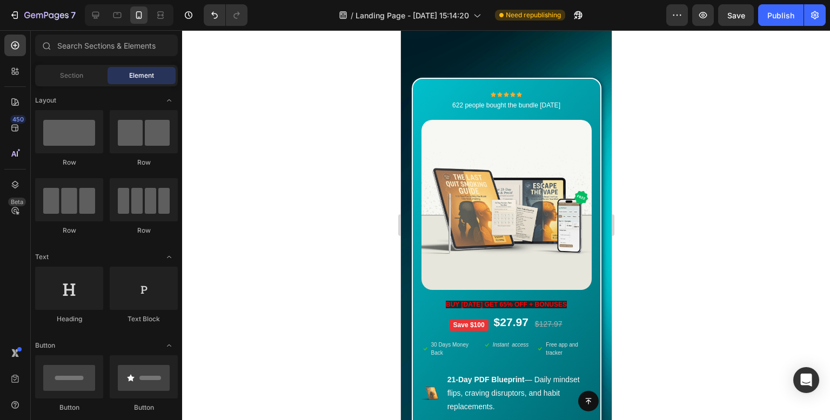
scroll to position [7876, 0]
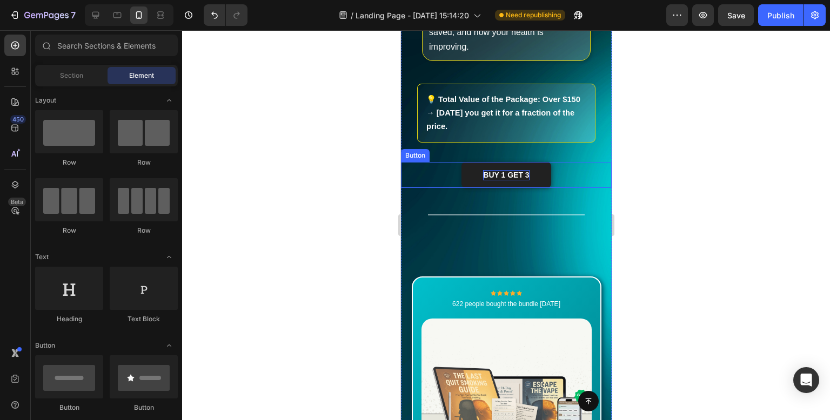
click at [524, 180] on p "buy 1 get 3" at bounding box center [505, 175] width 46 height 10
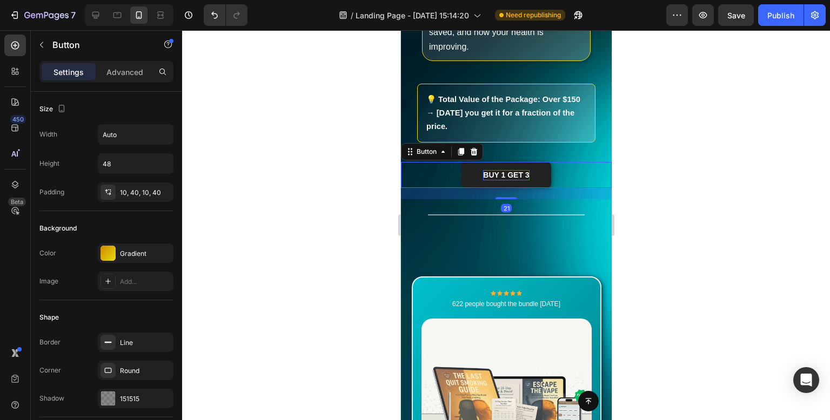
click at [524, 180] on p "buy 1 get 3" at bounding box center [505, 175] width 46 height 10
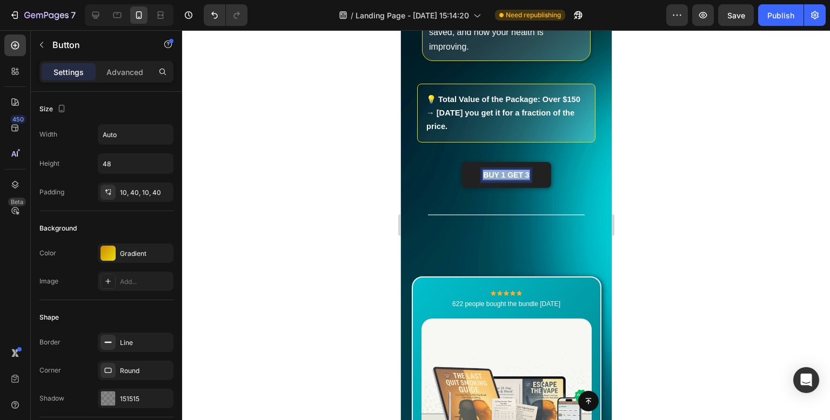
drag, startPoint x: 524, startPoint y: 234, endPoint x: 472, endPoint y: 237, distance: 52.4
click at [472, 188] on link "buy 1 get 3" at bounding box center [505, 175] width 89 height 26
drag, startPoint x: 523, startPoint y: 232, endPoint x: 462, endPoint y: 229, distance: 61.7
click at [462, 188] on link "buy 1 get 3" at bounding box center [505, 175] width 89 height 26
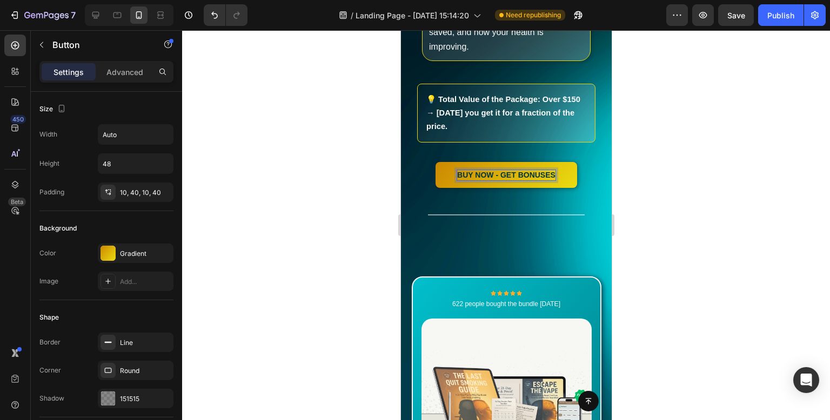
click at [708, 186] on div at bounding box center [506, 225] width 648 height 390
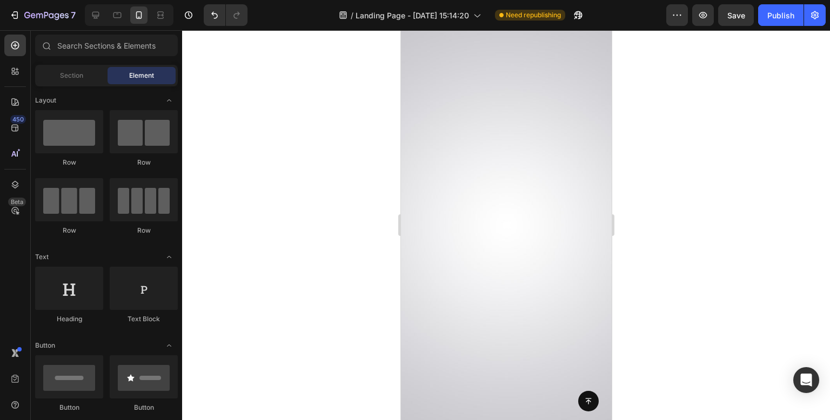
scroll to position [0, 0]
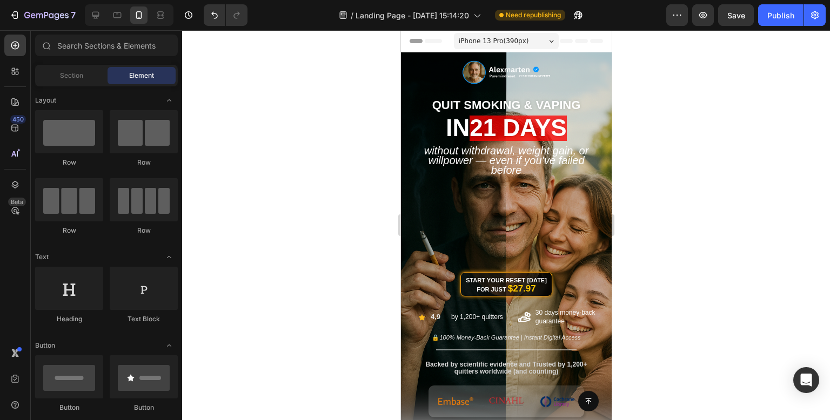
drag, startPoint x: 604, startPoint y: 365, endPoint x: 991, endPoint y: 59, distance: 493.3
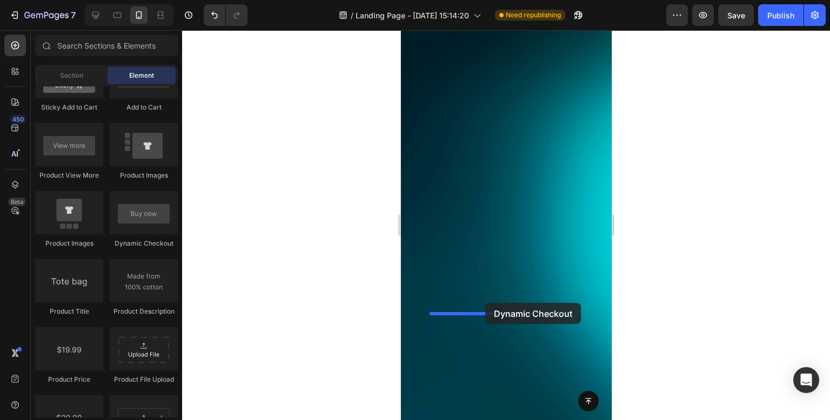
scroll to position [6470, 0]
drag, startPoint x: 552, startPoint y: 253, endPoint x: 493, endPoint y: 307, distance: 79.1
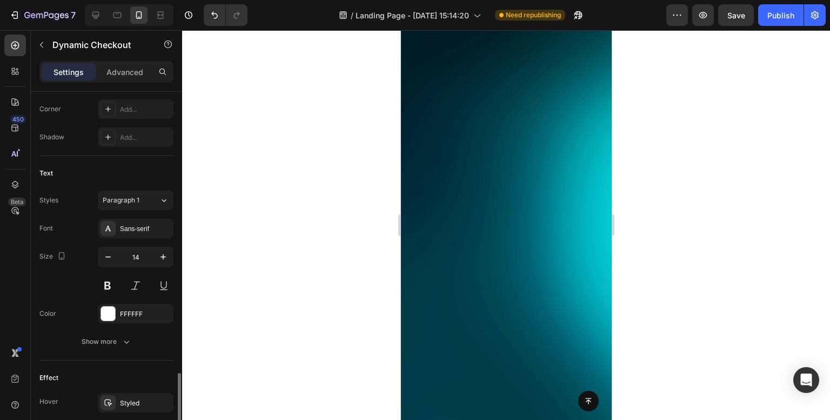
scroll to position [458, 0]
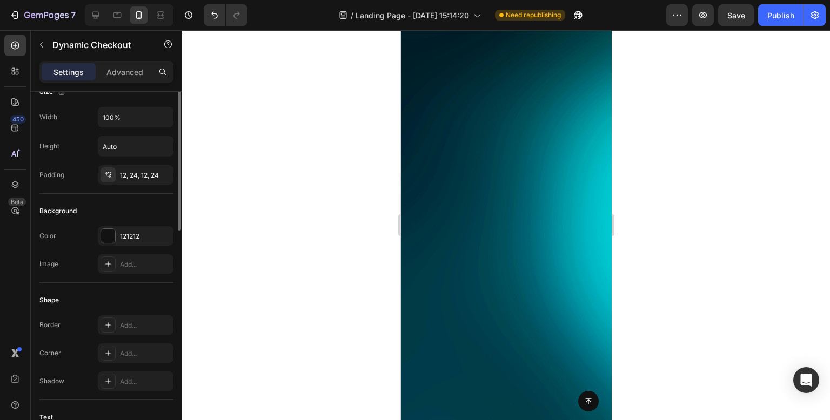
scroll to position [0, 0]
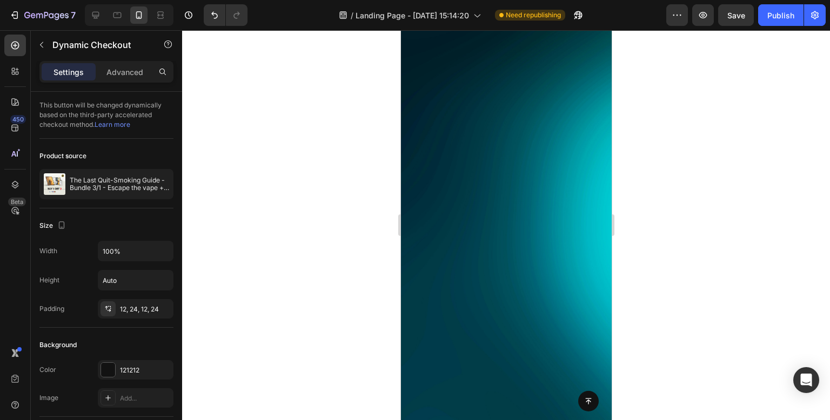
click at [126, 62] on div "Settings Advanced" at bounding box center [106, 72] width 134 height 22
click at [120, 72] on p "Advanced" at bounding box center [124, 71] width 37 height 11
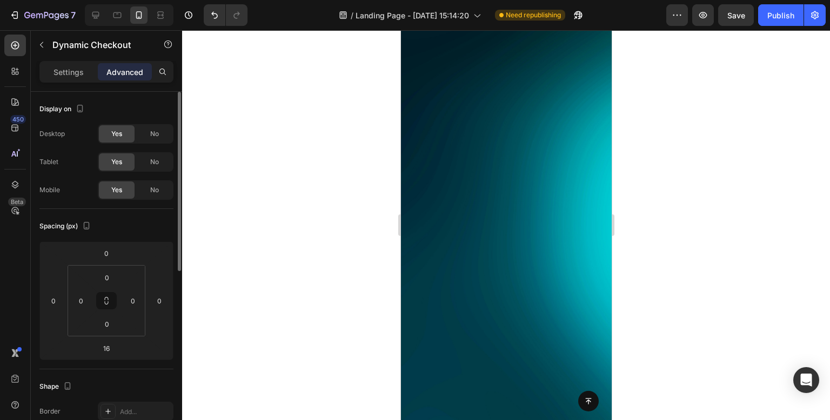
scroll to position [270, 0]
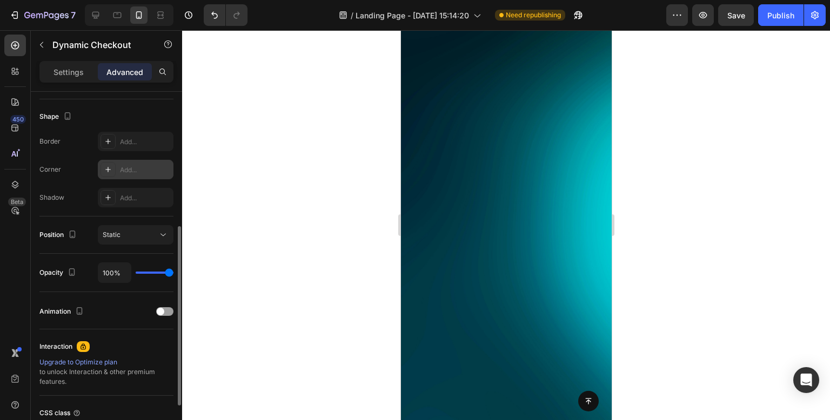
click at [69, 68] on p "Settings" at bounding box center [68, 71] width 30 height 11
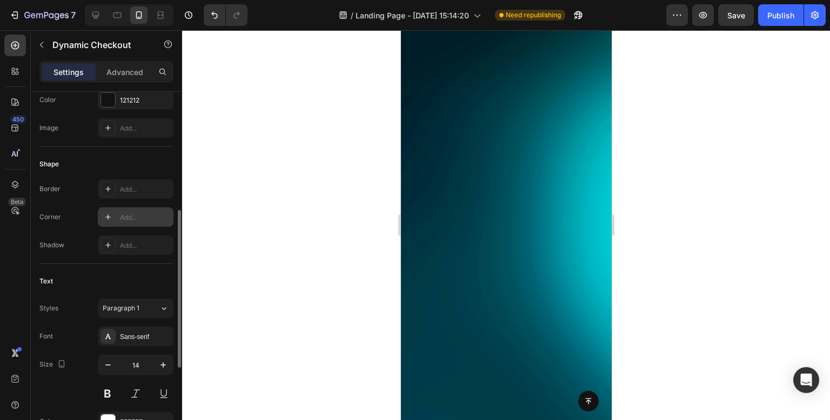
scroll to position [458, 0]
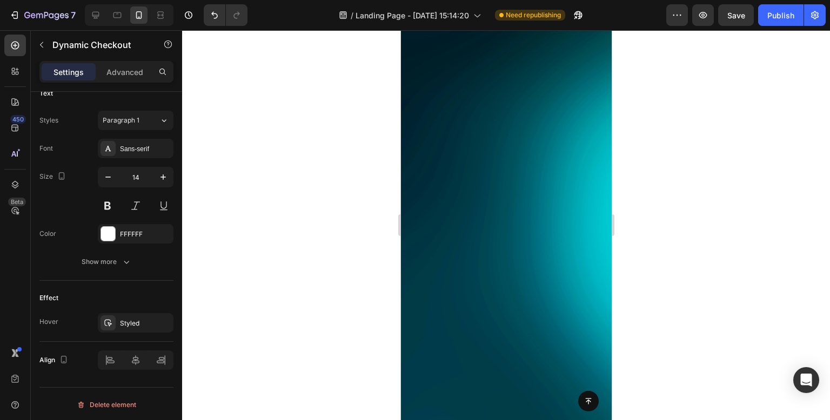
click at [713, 327] on div at bounding box center [506, 225] width 648 height 390
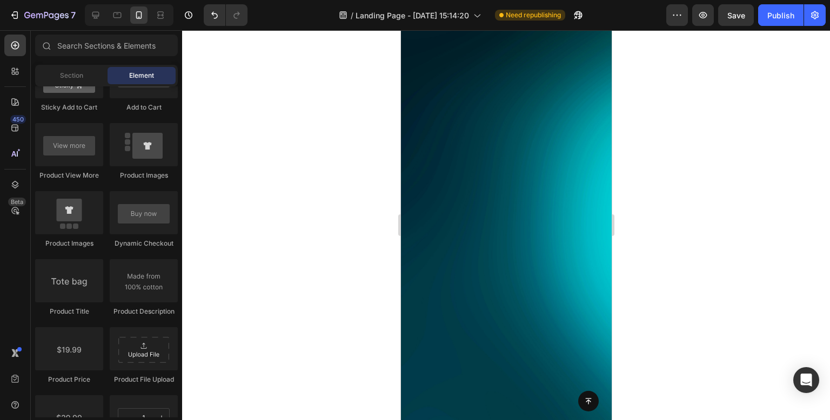
click at [698, 204] on div at bounding box center [506, 225] width 648 height 390
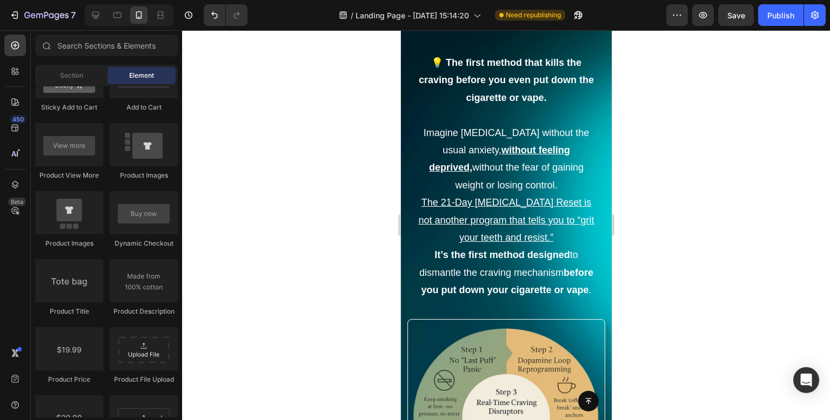
scroll to position [2325, 0]
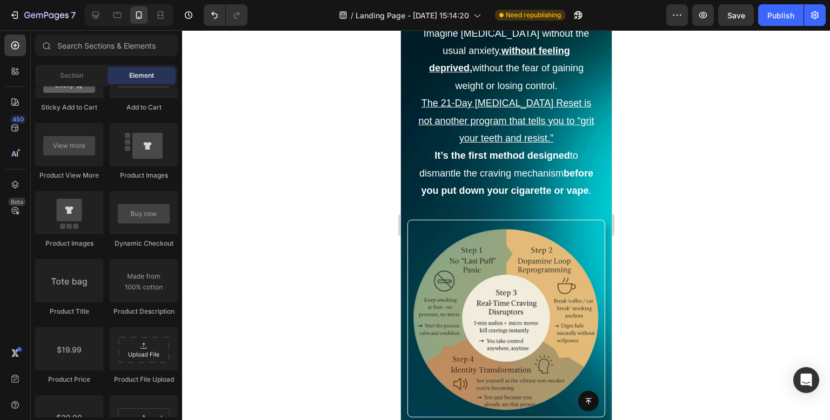
drag, startPoint x: 609, startPoint y: 231, endPoint x: 1012, endPoint y: 174, distance: 406.9
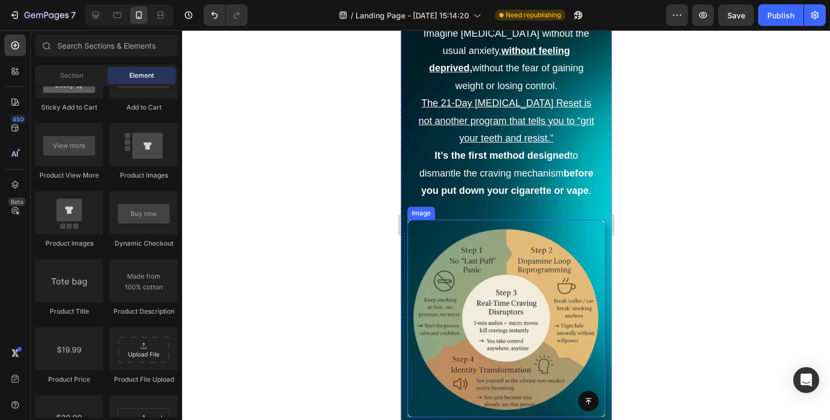
click at [543, 299] on img at bounding box center [506, 319] width 198 height 198
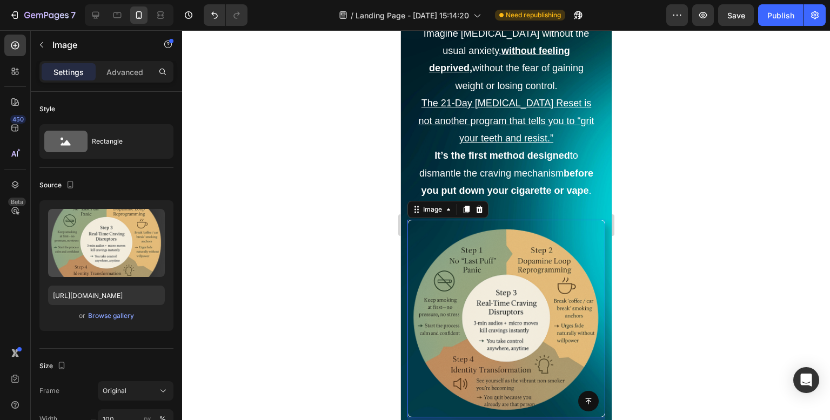
scroll to position [2433, 0]
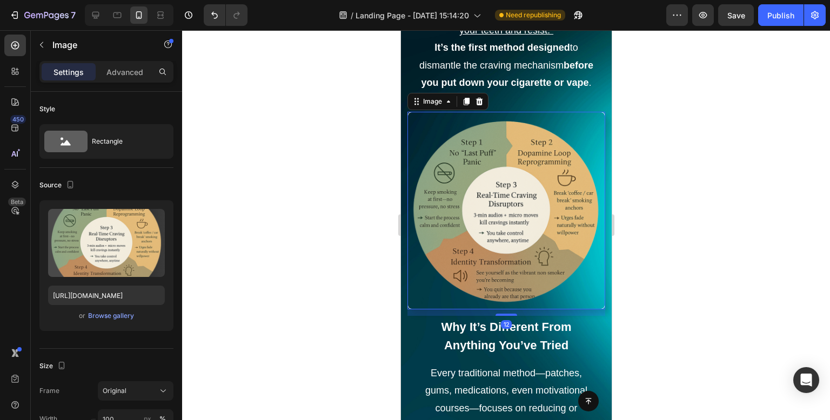
click at [700, 167] on div at bounding box center [506, 225] width 648 height 390
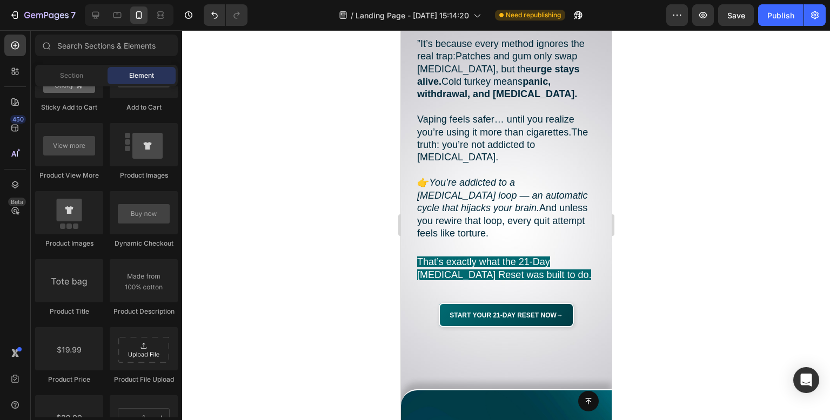
scroll to position [2115, 0]
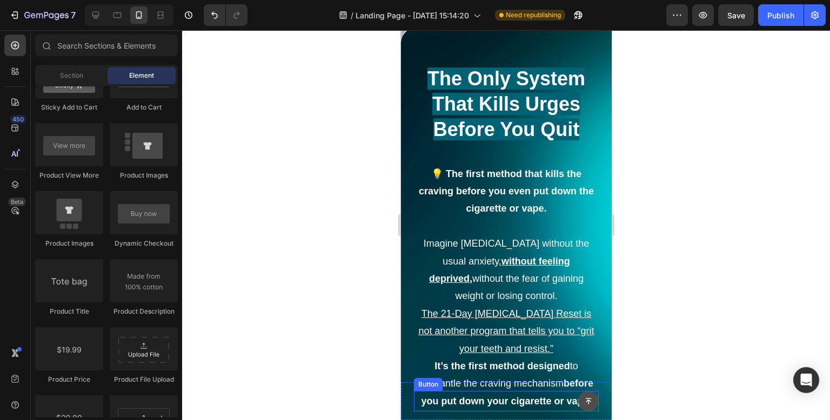
drag, startPoint x: 742, startPoint y: 92, endPoint x: 581, endPoint y: 410, distance: 356.6
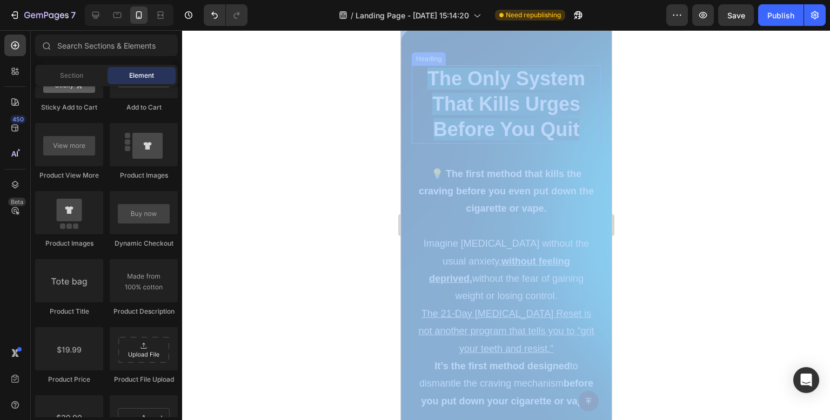
drag, startPoint x: 761, startPoint y: 90, endPoint x: 587, endPoint y: 95, distance: 174.6
click at [301, 139] on div at bounding box center [506, 225] width 648 height 390
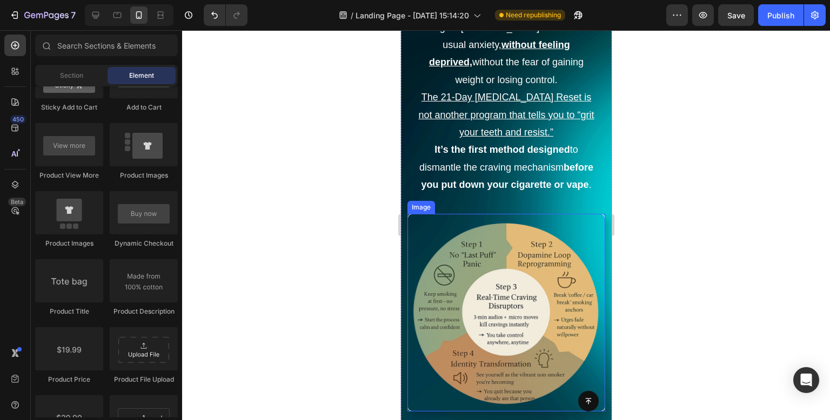
scroll to position [2439, 0]
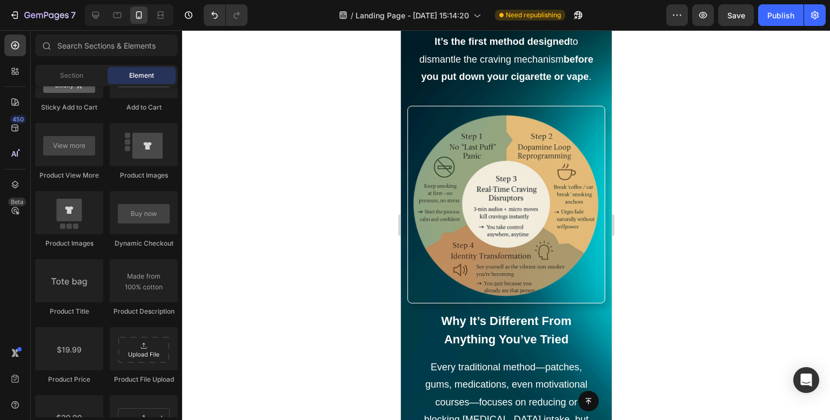
click at [682, 123] on div at bounding box center [506, 225] width 648 height 390
click at [346, 199] on div at bounding box center [506, 225] width 648 height 390
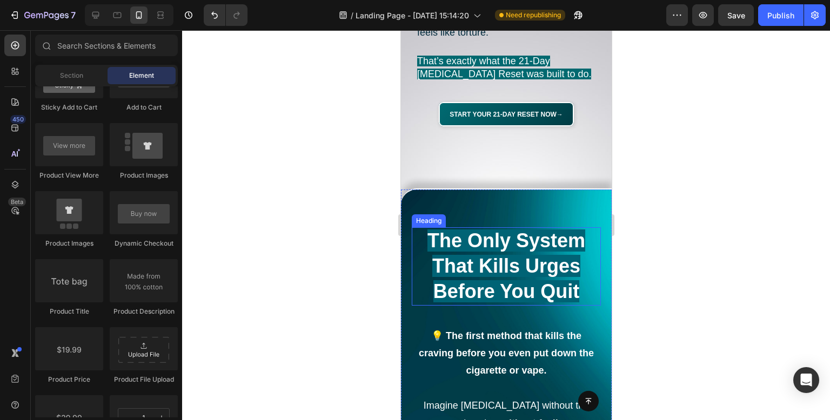
scroll to position [2007, 0]
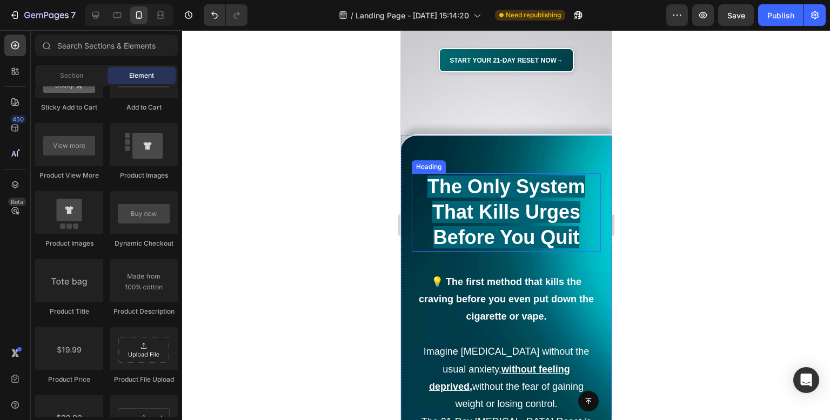
click at [508, 233] on span "The Only System That Kills Urges Before You Quit" at bounding box center [506, 212] width 158 height 73
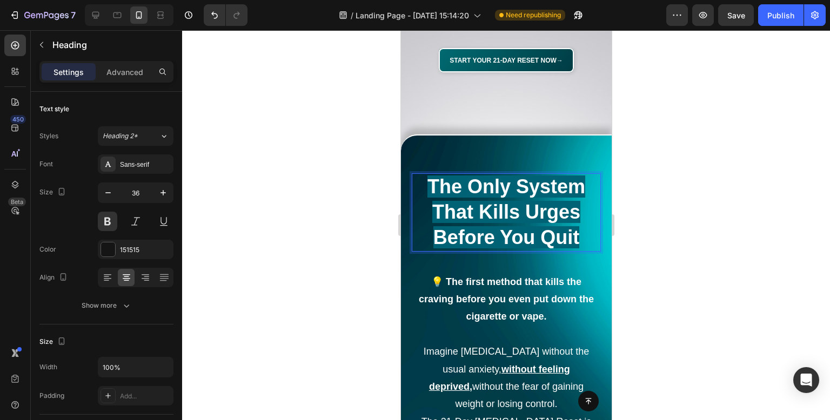
click at [552, 232] on span "The Only System That Kills Urges Before You Quit" at bounding box center [506, 212] width 158 height 73
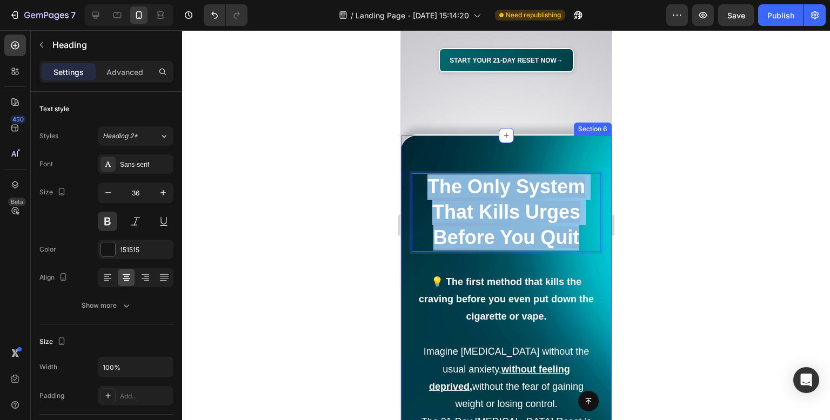
drag, startPoint x: 580, startPoint y: 241, endPoint x: 799, endPoint y: 216, distance: 220.8
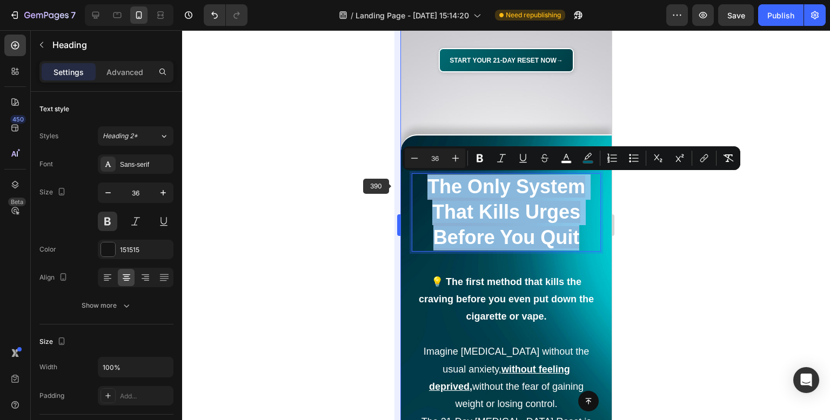
copy span "The Only System That Kills Urges Before You Quit"
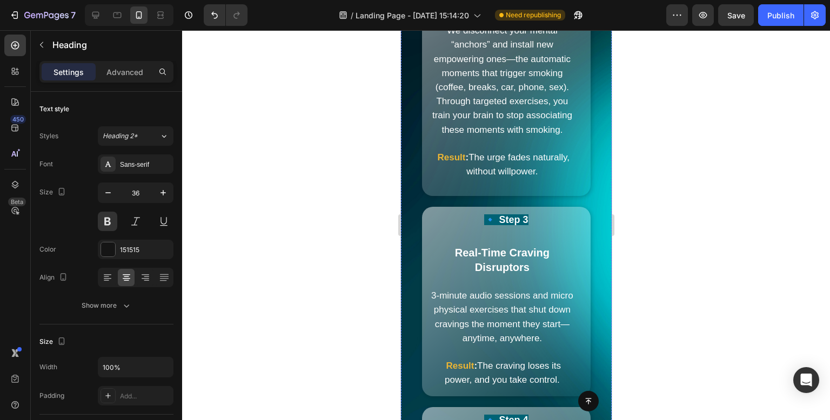
scroll to position [3574, 0]
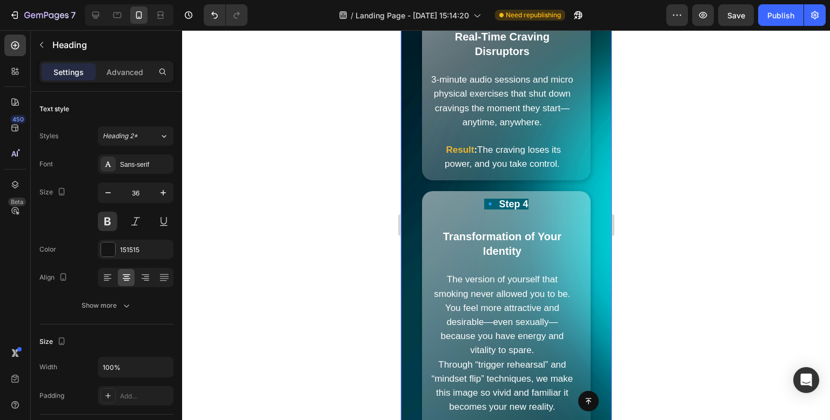
click at [362, 253] on div at bounding box center [506, 225] width 648 height 390
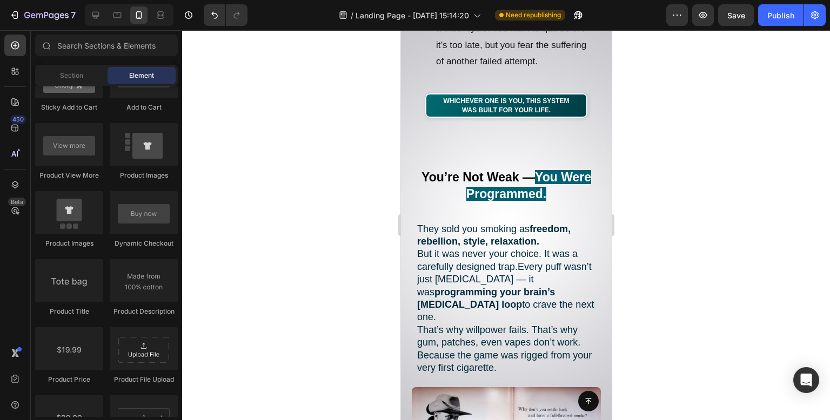
scroll to position [875, 0]
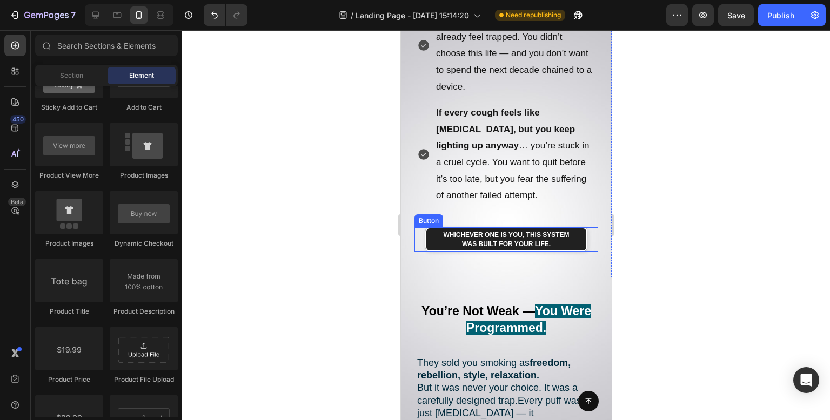
click at [572, 227] on link "Whichever one is you, this system was built for your life." at bounding box center [506, 239] width 162 height 24
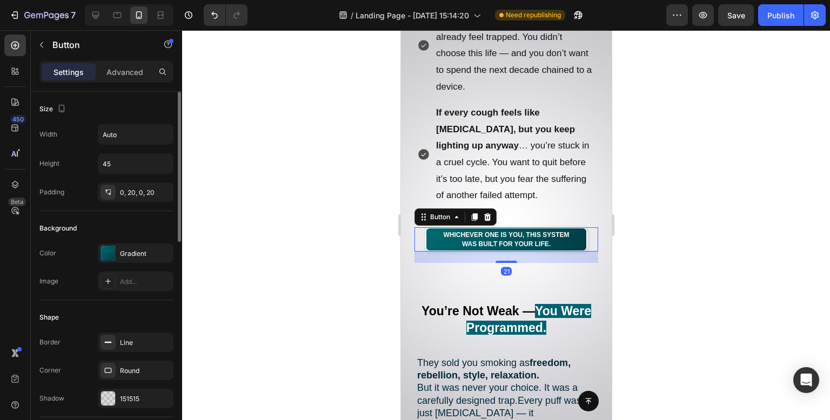
scroll to position [162, 0]
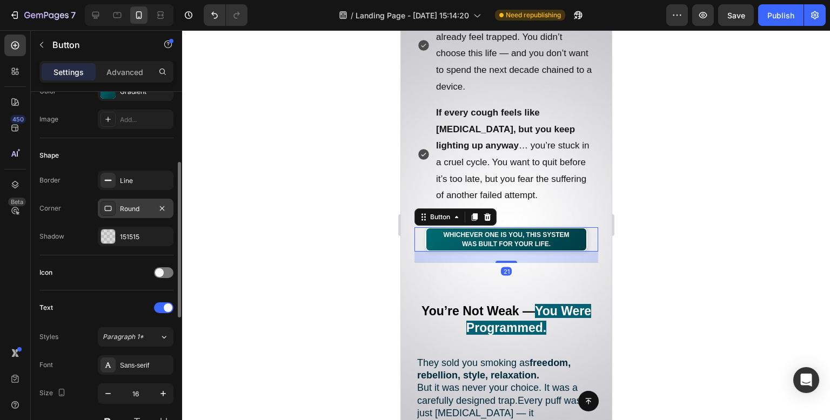
click at [137, 204] on div "Round" at bounding box center [135, 209] width 31 height 10
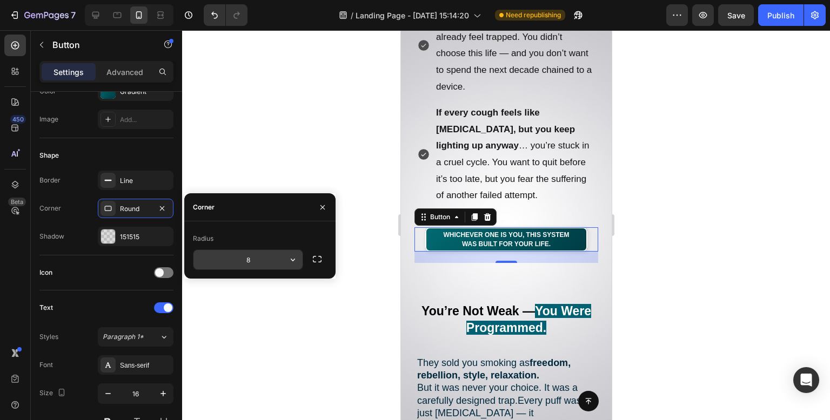
click at [264, 260] on input "8" at bounding box center [247, 259] width 109 height 19
type input "20"
click at [349, 83] on div at bounding box center [506, 225] width 648 height 390
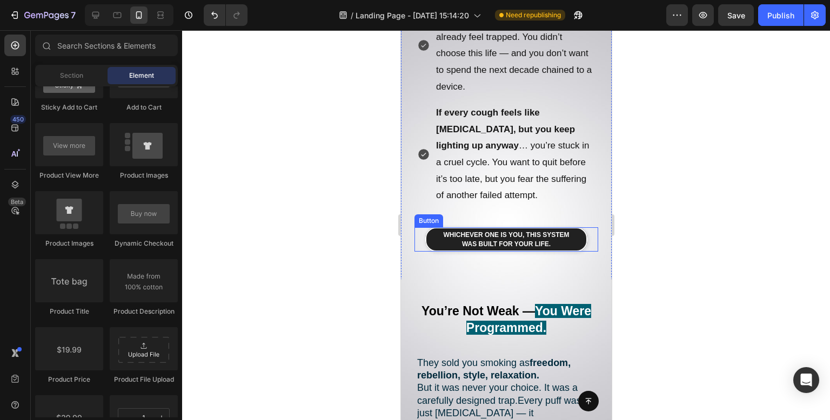
click at [569, 229] on link "Whichever one is you, this system was built for your life." at bounding box center [506, 239] width 162 height 24
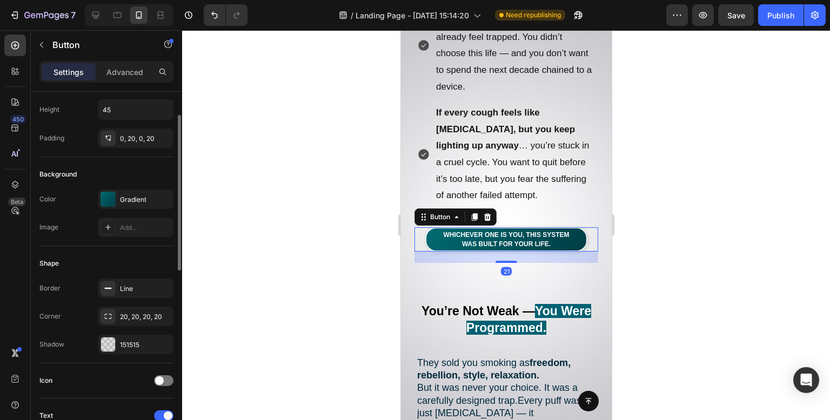
scroll to position [0, 0]
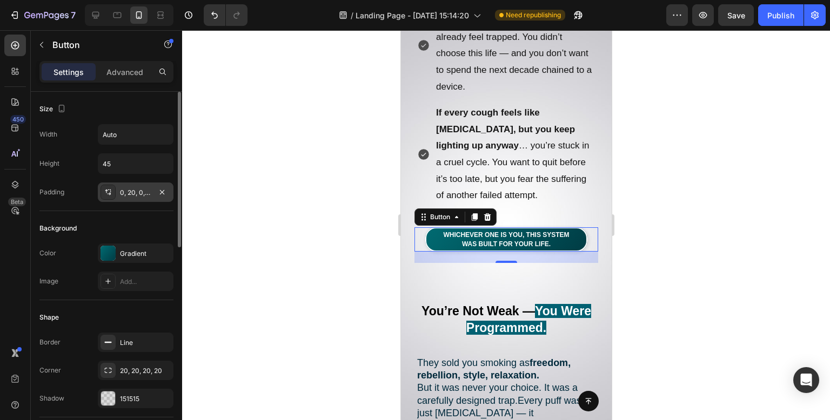
click at [130, 193] on div "0, 20, 0, 20" at bounding box center [135, 193] width 31 height 10
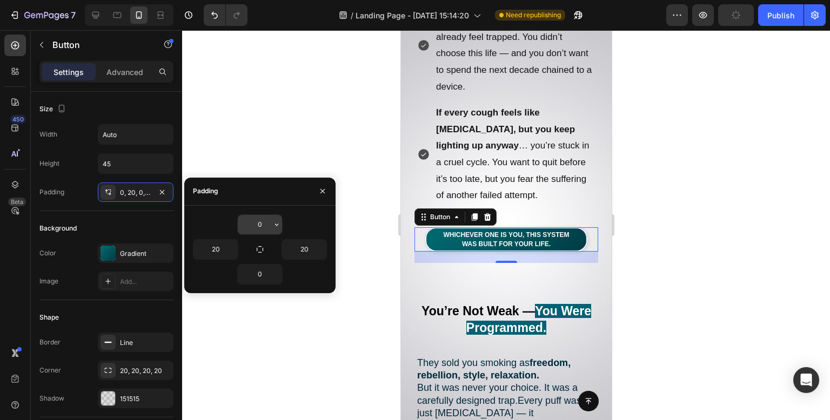
click at [262, 224] on input "0" at bounding box center [260, 224] width 44 height 19
type input "10"
click at [261, 279] on input "0" at bounding box center [260, 274] width 44 height 19
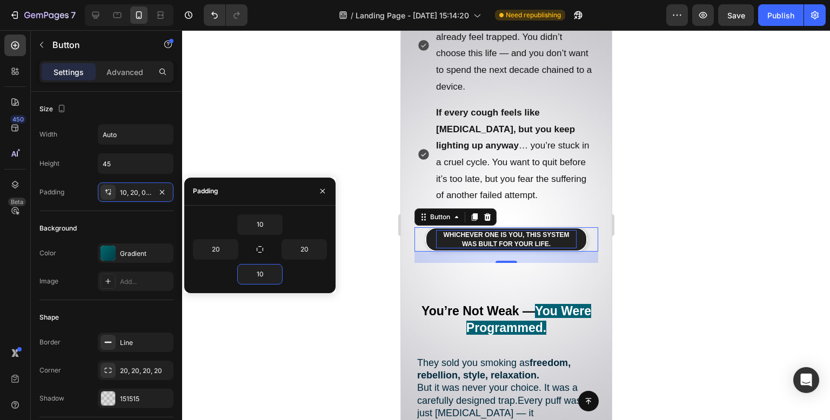
type input "10"
click at [533, 231] on strong "Whichever one is you, this system was built for your life." at bounding box center [505, 239] width 126 height 17
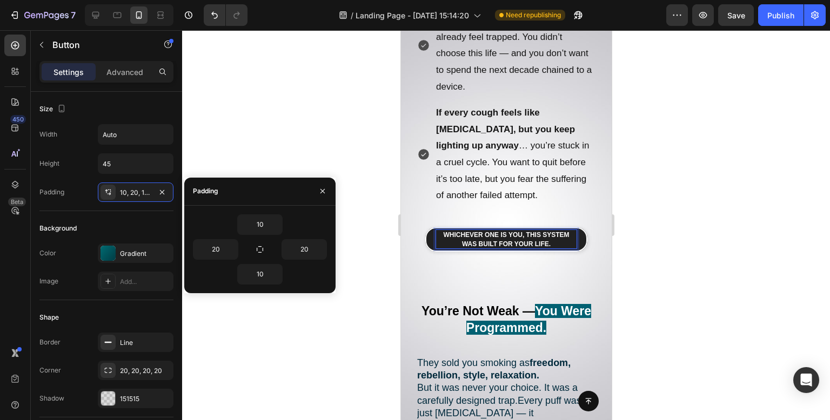
click at [534, 231] on strong "Whichever one is you, this system was built for your life." at bounding box center [505, 239] width 126 height 17
click at [539, 231] on strong "Whichever one is you, this system was built for your life." at bounding box center [505, 239] width 126 height 17
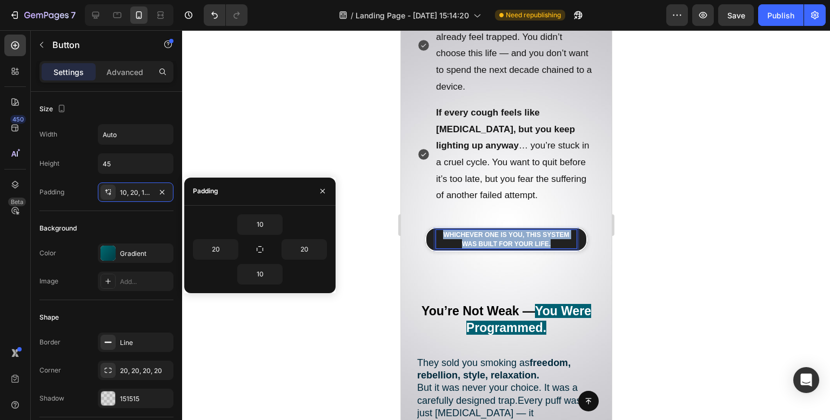
click at [539, 231] on strong "Whichever one is you, this system was built for your life." at bounding box center [505, 239] width 126 height 17
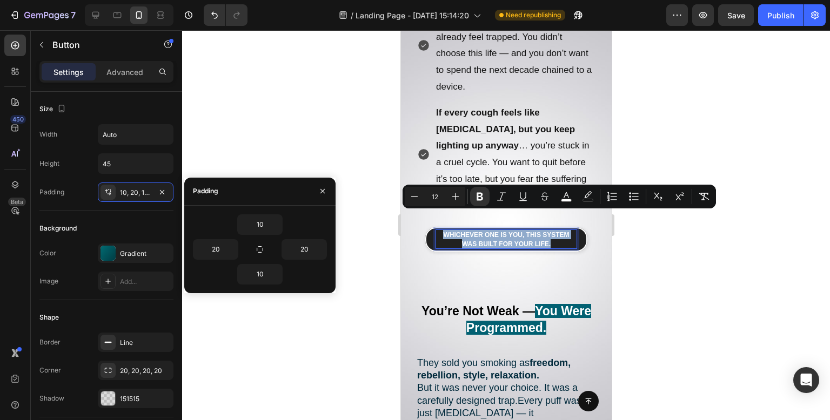
click at [539, 231] on strong "Whichever one is you, this system was built for your life." at bounding box center [505, 239] width 126 height 17
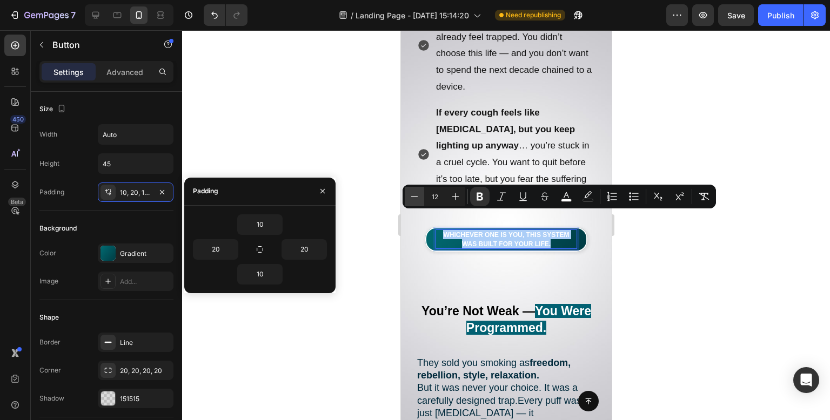
click at [415, 197] on icon "Editor contextual toolbar" at bounding box center [414, 196] width 7 height 1
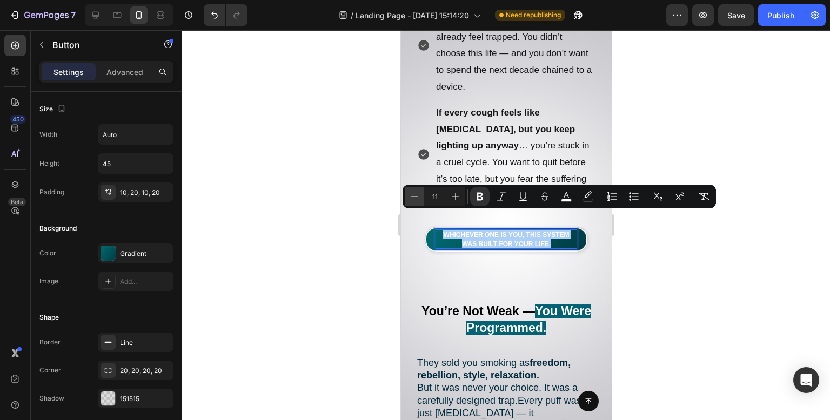
click at [415, 197] on icon "Editor contextual toolbar" at bounding box center [414, 196] width 7 height 1
click at [458, 196] on icon "Editor contextual toolbar" at bounding box center [455, 196] width 11 height 11
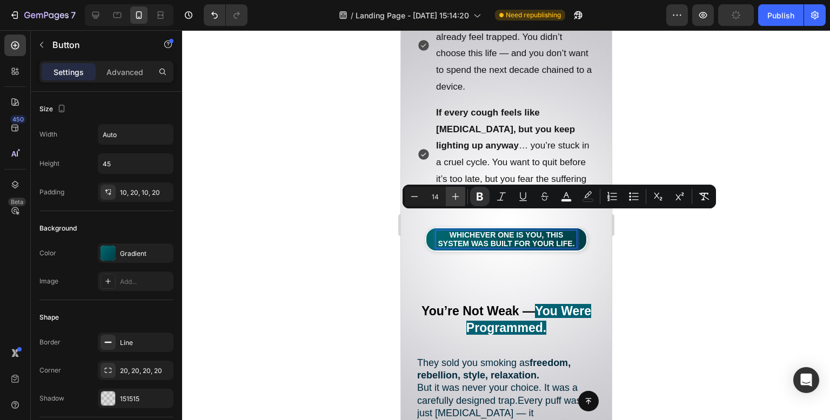
click at [458, 196] on icon "Editor contextual toolbar" at bounding box center [455, 196] width 11 height 11
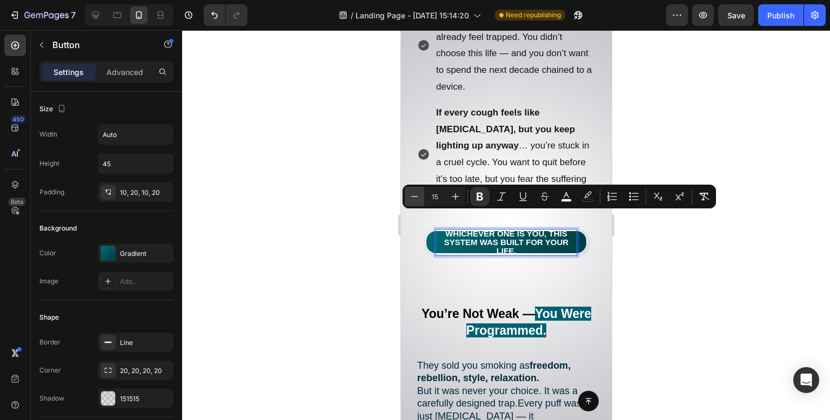
click at [417, 194] on icon "Editor contextual toolbar" at bounding box center [414, 196] width 11 height 11
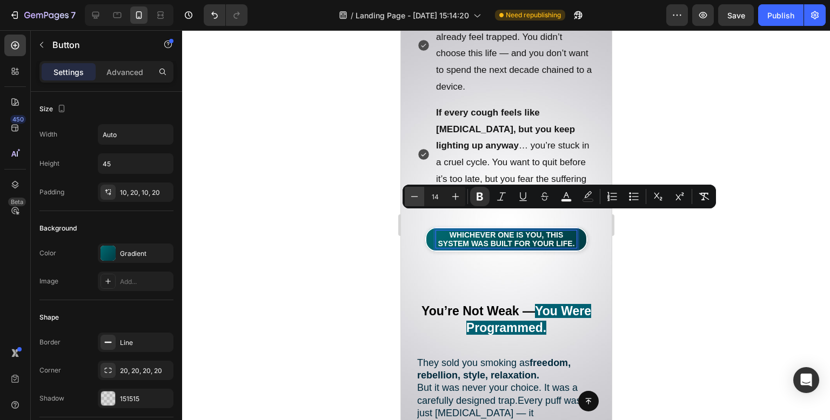
click at [417, 194] on icon "Editor contextual toolbar" at bounding box center [414, 196] width 11 height 11
click at [454, 197] on icon "Editor contextual toolbar" at bounding box center [455, 196] width 7 height 7
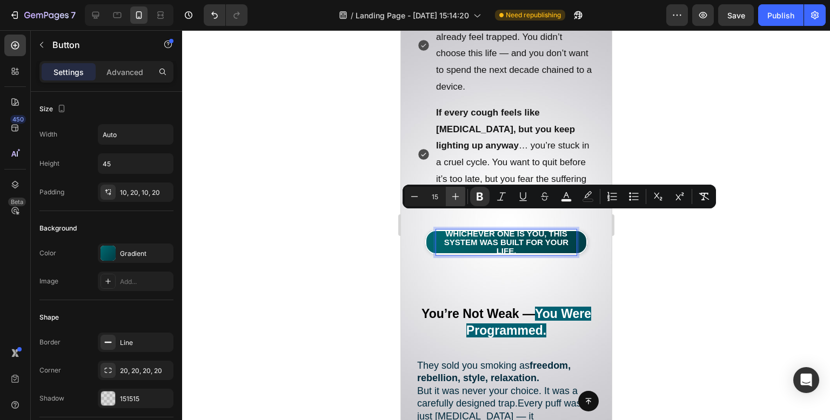
click at [454, 197] on icon "Editor contextual toolbar" at bounding box center [455, 196] width 7 height 7
click at [417, 198] on icon "Editor contextual toolbar" at bounding box center [414, 196] width 11 height 11
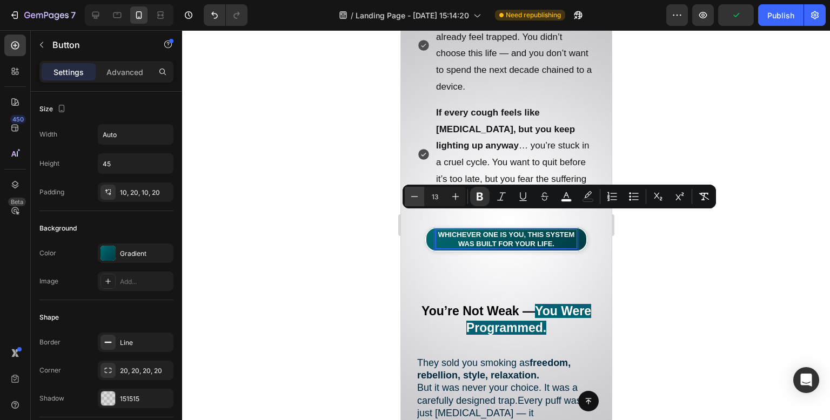
click at [421, 200] on button "Minus" at bounding box center [414, 196] width 19 height 19
type input "12"
click at [365, 255] on div at bounding box center [506, 225] width 648 height 390
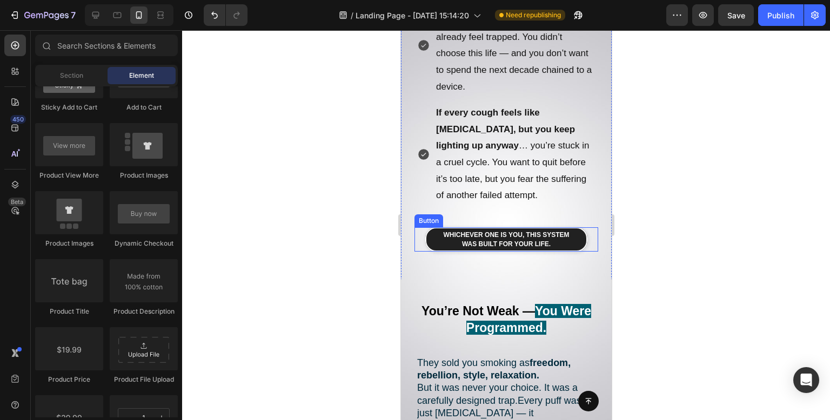
click at [571, 230] on link "Whichever one is you, this system was built for your life." at bounding box center [506, 239] width 162 height 24
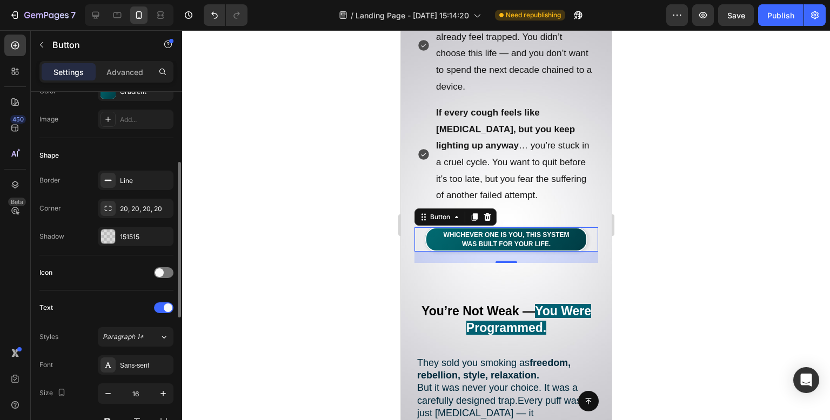
scroll to position [216, 0]
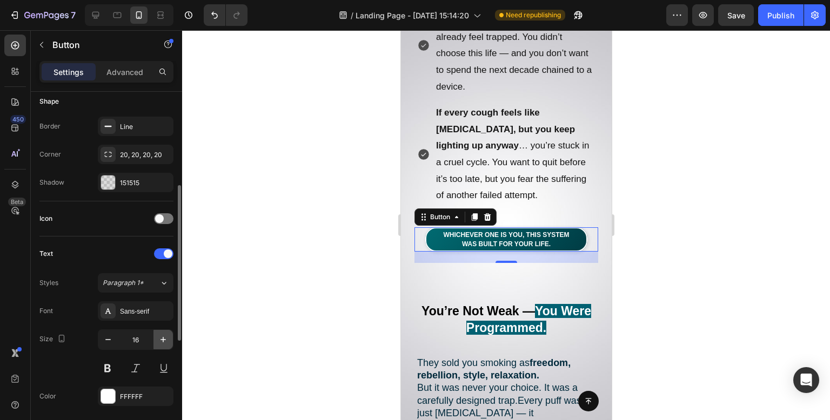
click at [159, 338] on icon "button" at bounding box center [163, 339] width 11 height 11
click at [107, 345] on button "button" at bounding box center [107, 339] width 19 height 19
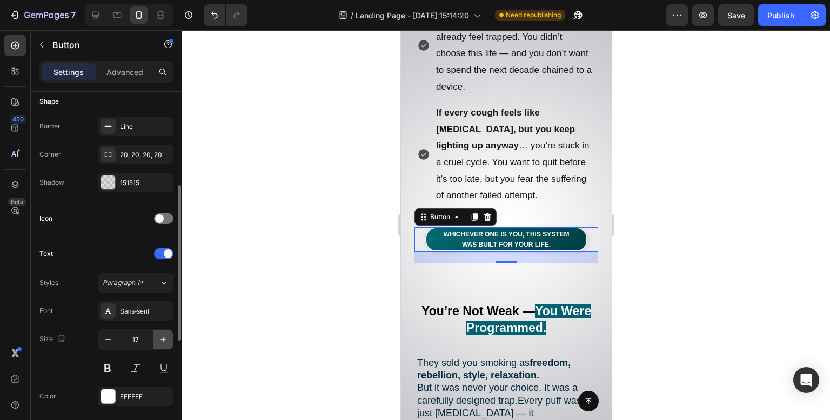
click at [160, 336] on icon "button" at bounding box center [163, 339] width 11 height 11
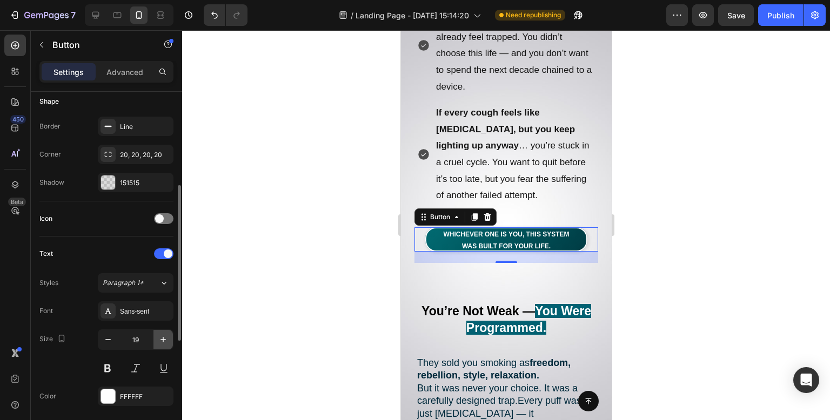
click at [160, 336] on icon "button" at bounding box center [163, 339] width 11 height 11
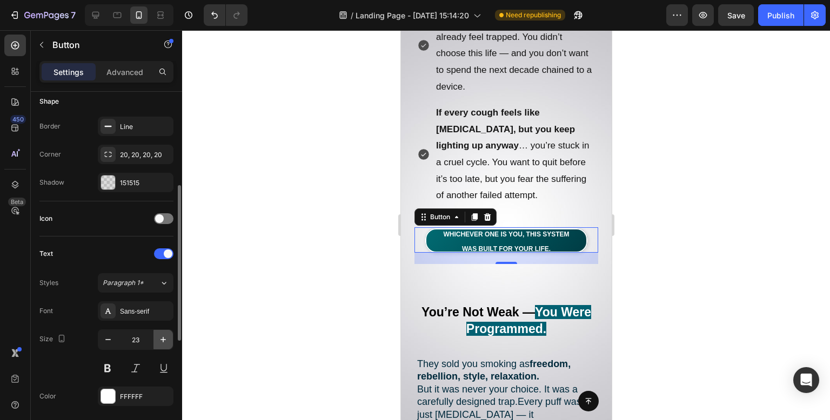
click at [160, 336] on icon "button" at bounding box center [163, 339] width 11 height 11
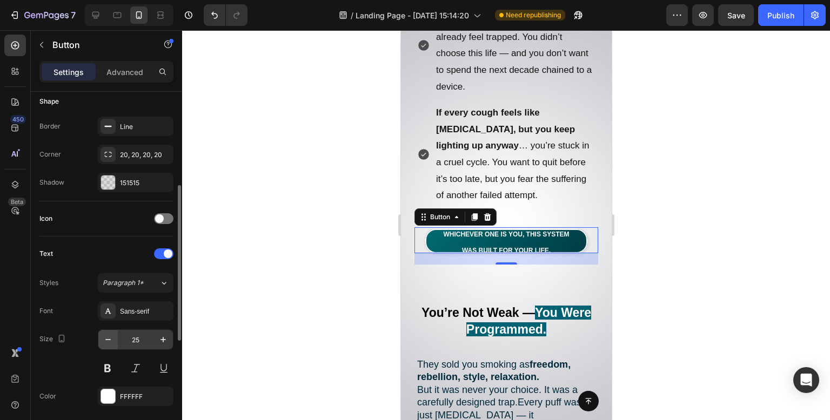
click at [109, 338] on icon "button" at bounding box center [108, 339] width 11 height 11
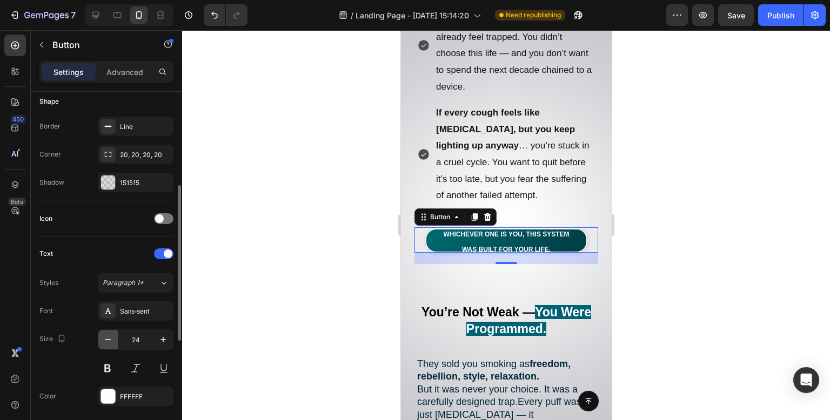
click at [109, 338] on icon "button" at bounding box center [108, 339] width 11 height 11
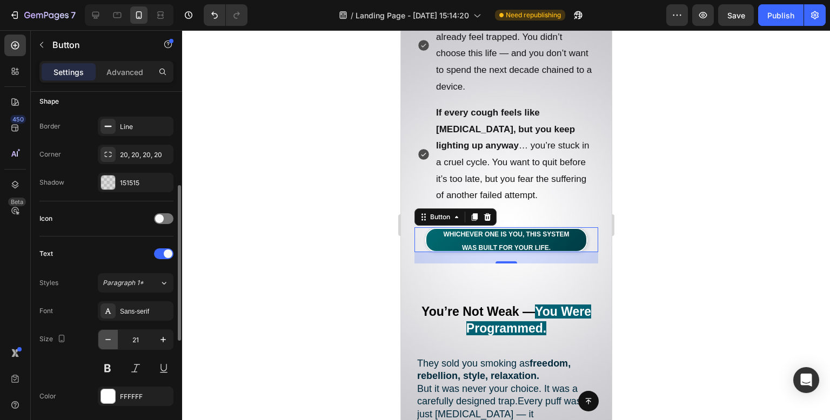
click at [109, 338] on icon "button" at bounding box center [108, 339] width 11 height 11
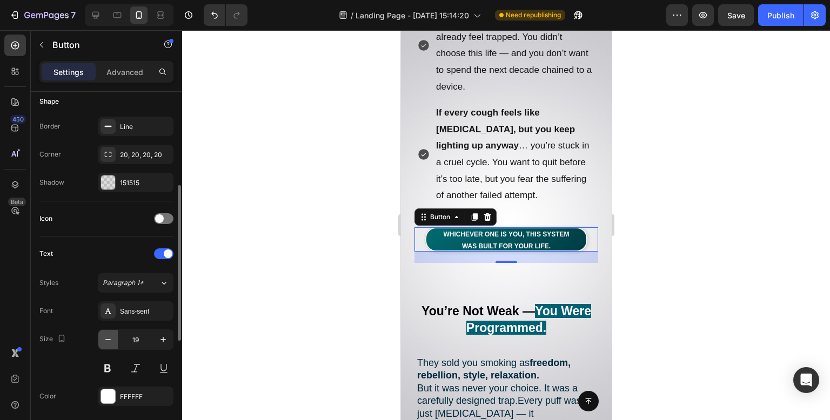
click at [109, 338] on icon "button" at bounding box center [108, 339] width 11 height 11
type input "14"
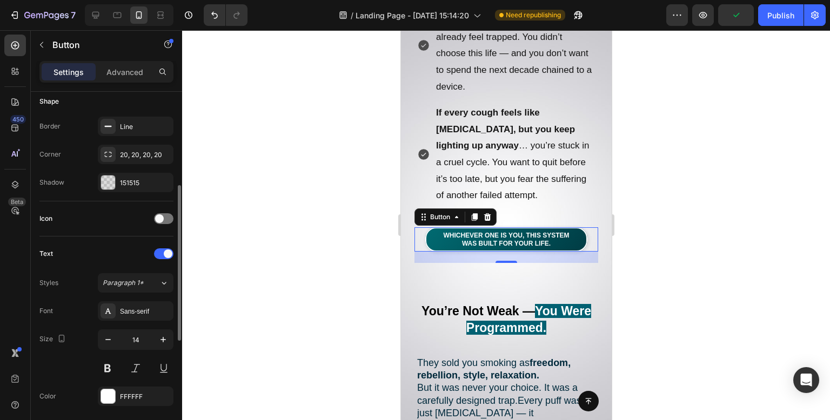
scroll to position [270, 0]
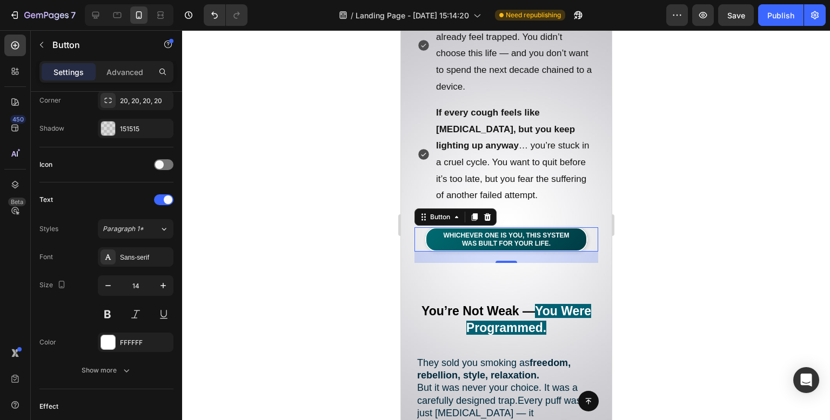
click at [422, 227] on div "Whichever one is you, this system was built for your life. Button 21" at bounding box center [506, 239] width 184 height 24
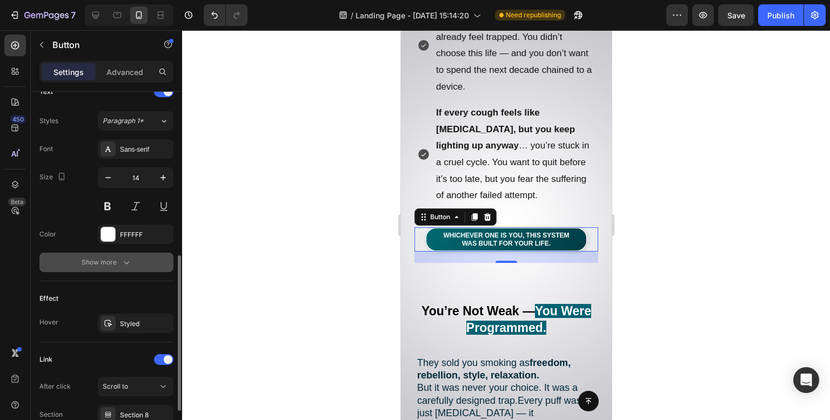
click at [113, 258] on div "Show more" at bounding box center [107, 262] width 50 height 11
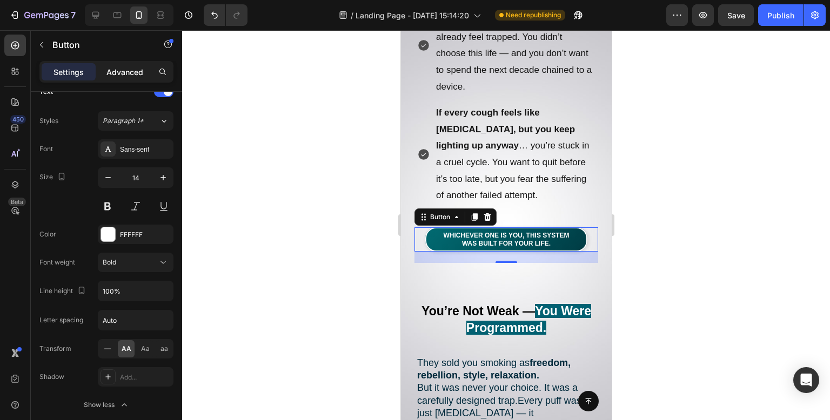
click at [129, 71] on p "Advanced" at bounding box center [124, 71] width 37 height 11
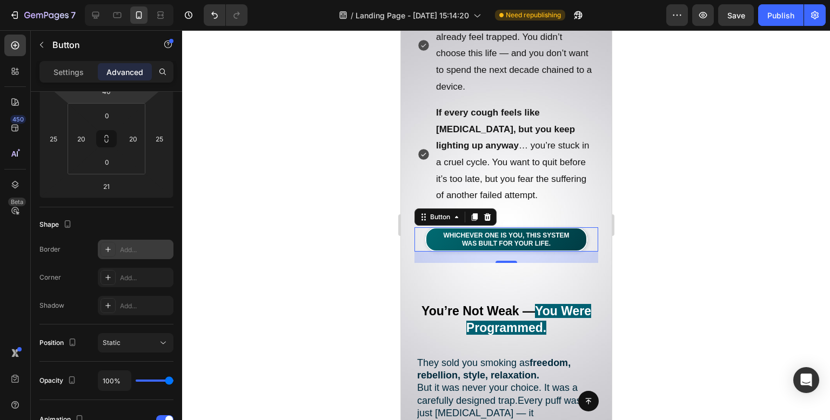
scroll to position [0, 0]
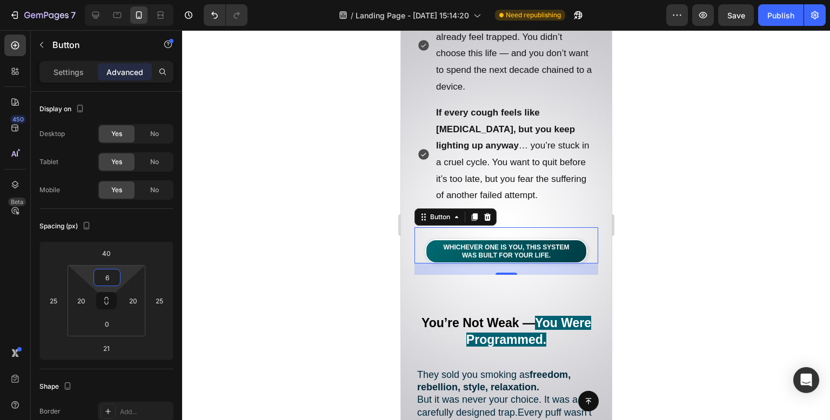
type input "0"
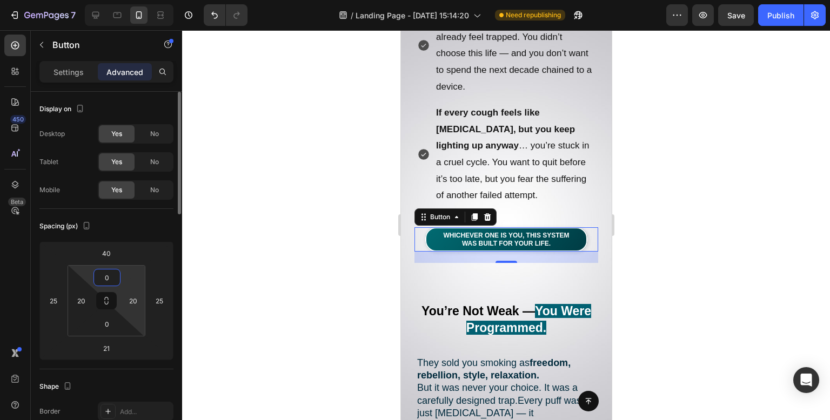
drag, startPoint x: 123, startPoint y: 279, endPoint x: 127, endPoint y: 291, distance: 13.2
click at [127, 0] on html "7 Version history / Landing Page - [DATE] 15:14:20 Need republishing Preview Sa…" at bounding box center [415, 0] width 830 height 0
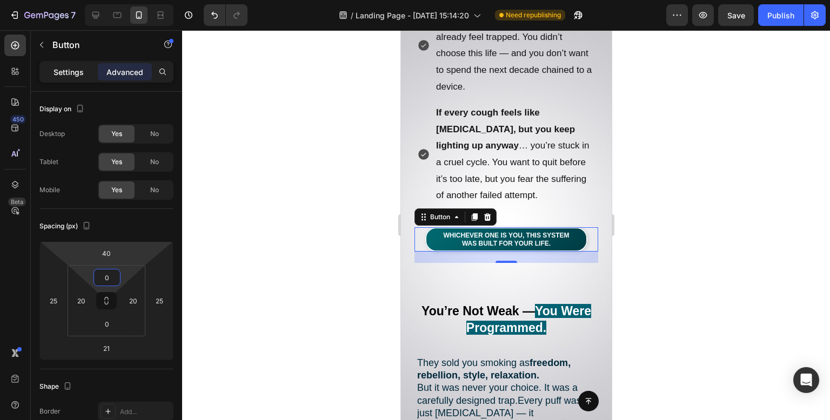
click at [86, 70] on div "Settings" at bounding box center [69, 71] width 54 height 17
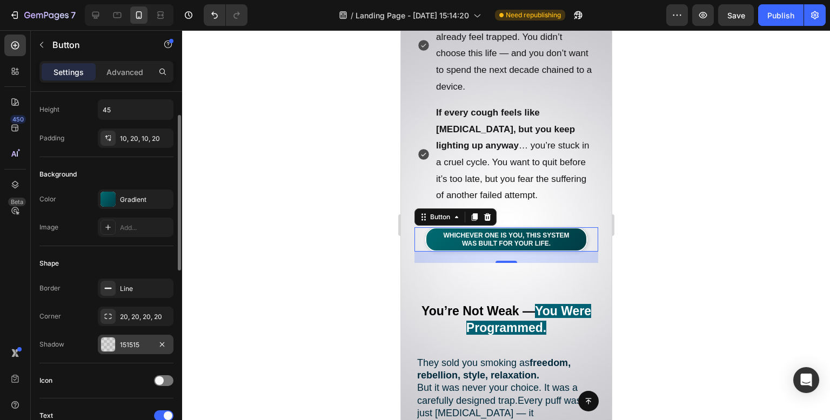
scroll to position [108, 0]
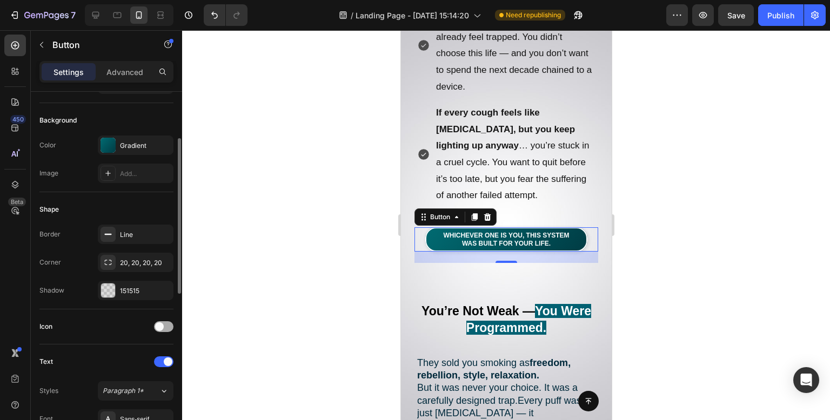
click at [165, 325] on div at bounding box center [163, 326] width 19 height 11
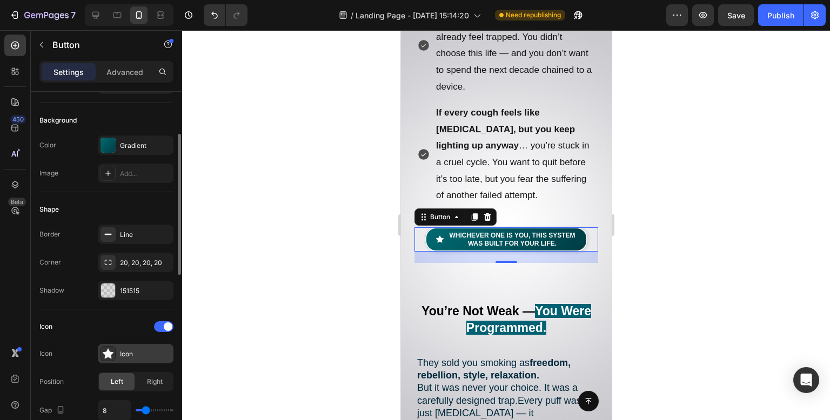
click at [129, 351] on div "Icon" at bounding box center [145, 354] width 51 height 10
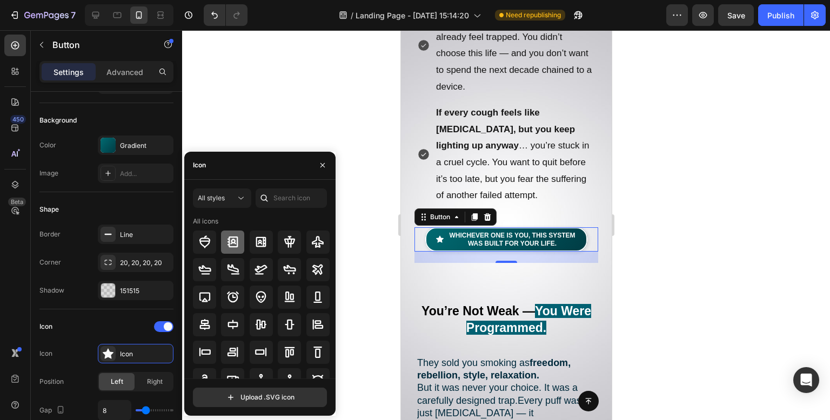
click at [237, 236] on icon at bounding box center [232, 242] width 13 height 13
click at [258, 238] on icon at bounding box center [261, 242] width 10 height 10
click at [242, 247] on div at bounding box center [232, 242] width 23 height 23
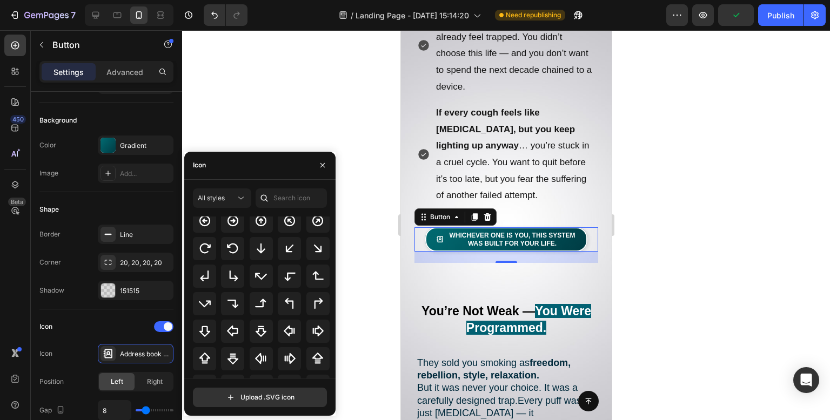
scroll to position [335, 0]
click at [290, 305] on icon at bounding box center [289, 304] width 13 height 13
click at [270, 333] on div at bounding box center [261, 332] width 23 height 23
click at [213, 333] on div at bounding box center [204, 332] width 23 height 23
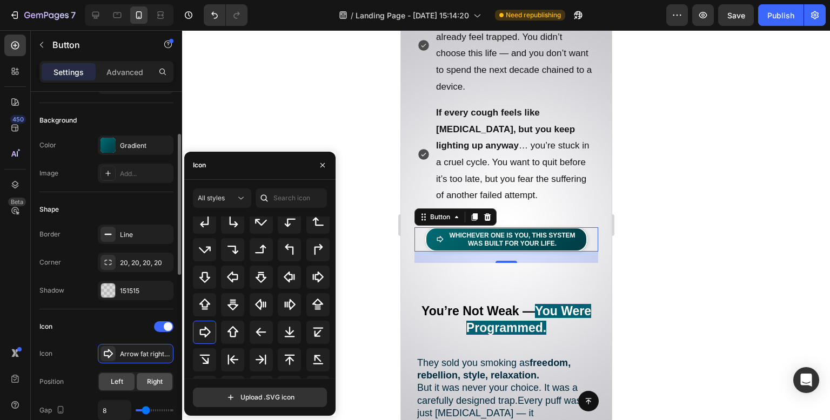
click at [158, 384] on span "Right" at bounding box center [155, 382] width 16 height 10
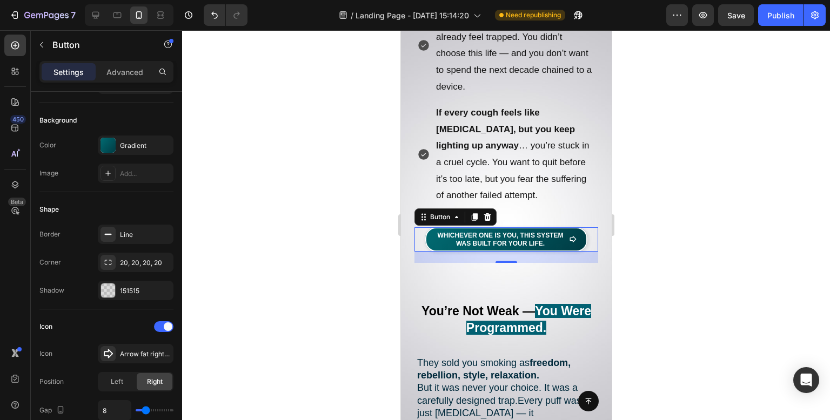
click at [307, 168] on div at bounding box center [506, 225] width 648 height 390
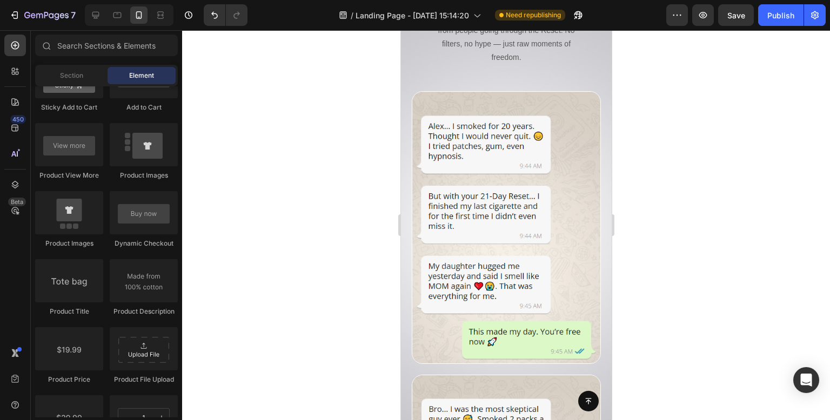
scroll to position [5078, 0]
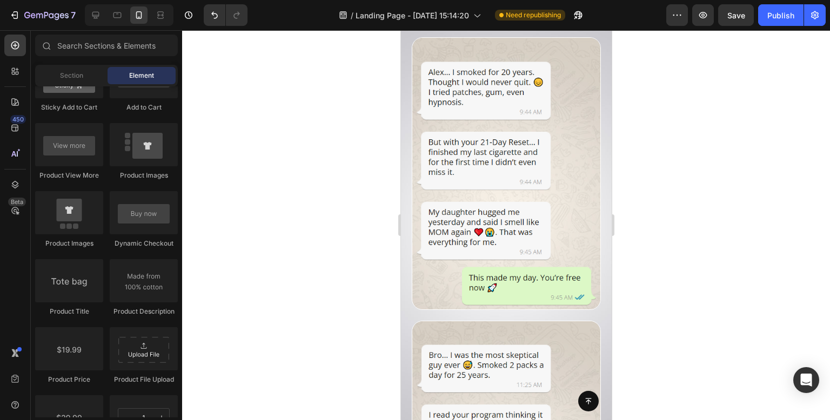
click at [310, 176] on div at bounding box center [506, 225] width 648 height 390
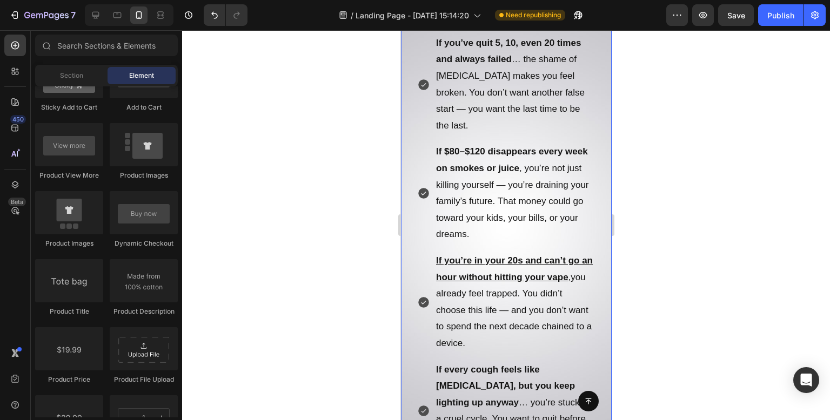
scroll to position [294, 0]
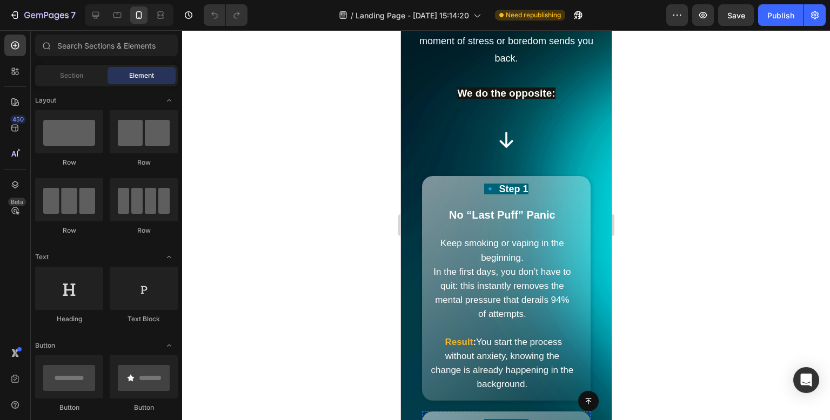
scroll to position [2377, 0]
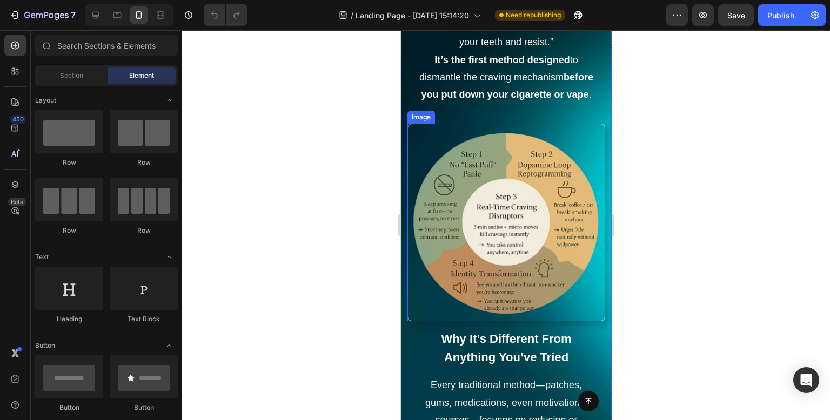
click at [526, 224] on img at bounding box center [506, 223] width 198 height 198
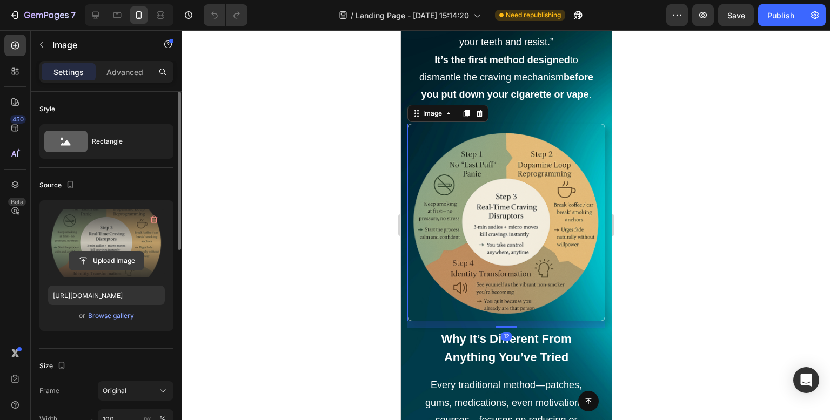
click at [113, 260] on input "file" at bounding box center [106, 261] width 75 height 18
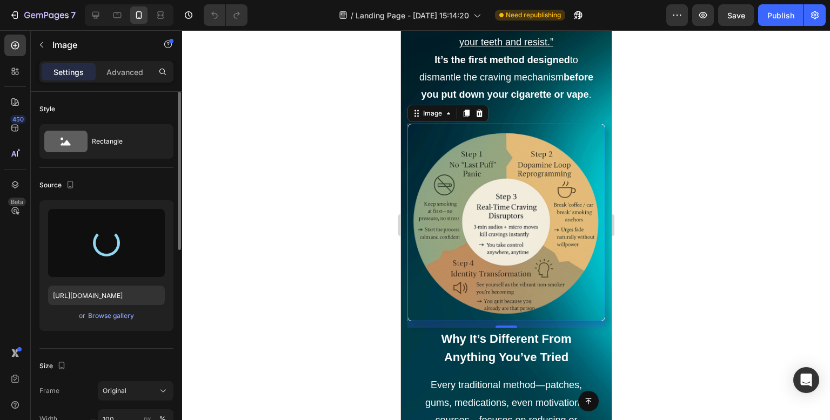
type input "[URL][DOMAIN_NAME]"
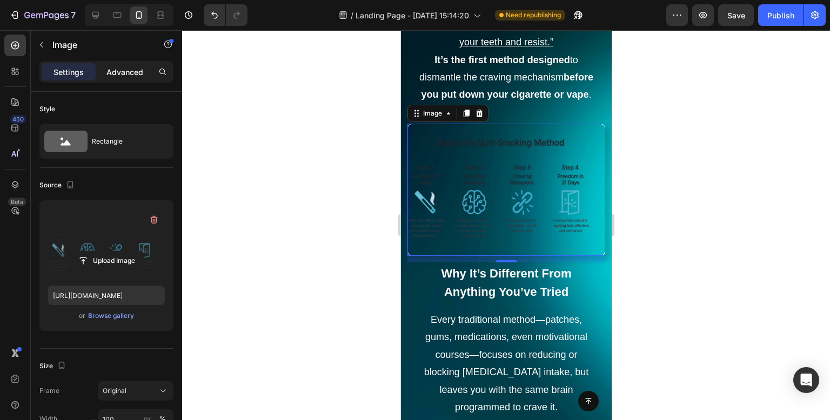
click at [118, 75] on p "Advanced" at bounding box center [124, 71] width 37 height 11
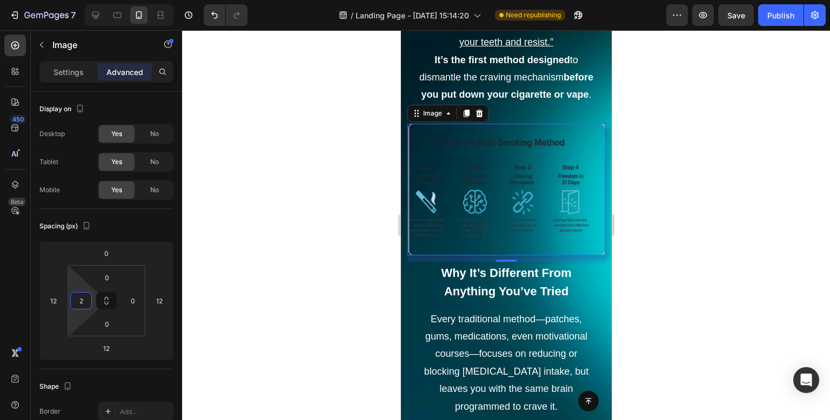
type input "0"
drag, startPoint x: 82, startPoint y: 288, endPoint x: 81, endPoint y: 303, distance: 14.6
click at [81, 0] on html "7 Version history / Landing Page - [DATE] 15:14:20 Need republishing Preview Sa…" at bounding box center [415, 0] width 830 height 0
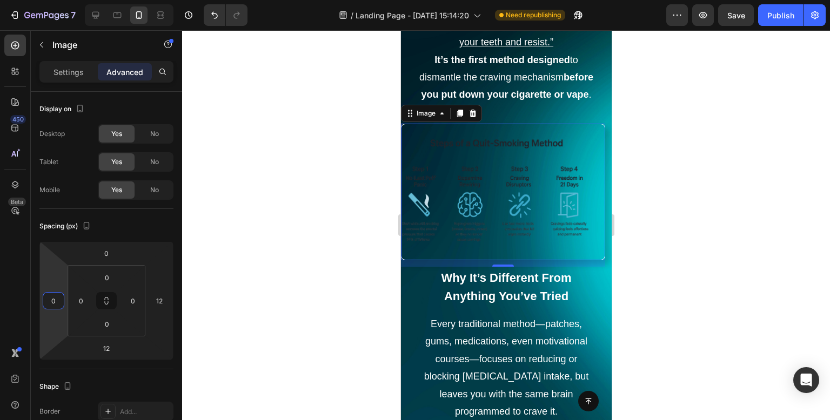
click at [59, 0] on html "7 Version history / Landing Page - [DATE] 15:14:20 Need republishing Preview Sa…" at bounding box center [415, 0] width 830 height 0
type input "12"
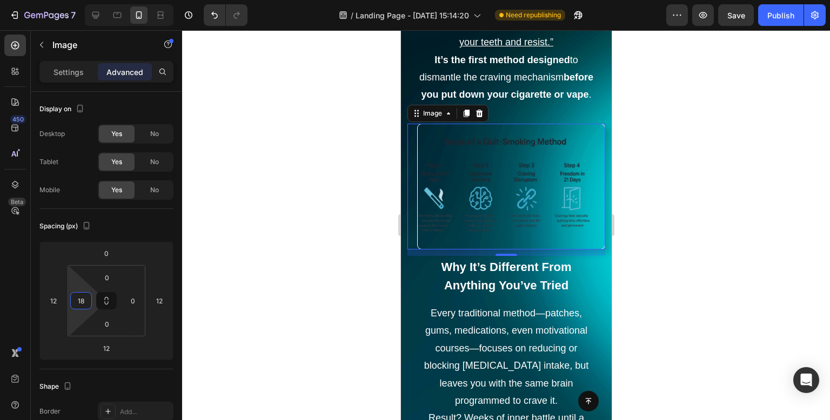
drag, startPoint x: 83, startPoint y: 286, endPoint x: 91, endPoint y: 268, distance: 19.3
click at [91, 0] on html "7 Version history / Landing Page - [DATE] 15:14:20 Need republishing Preview Sa…" at bounding box center [415, 0] width 830 height 0
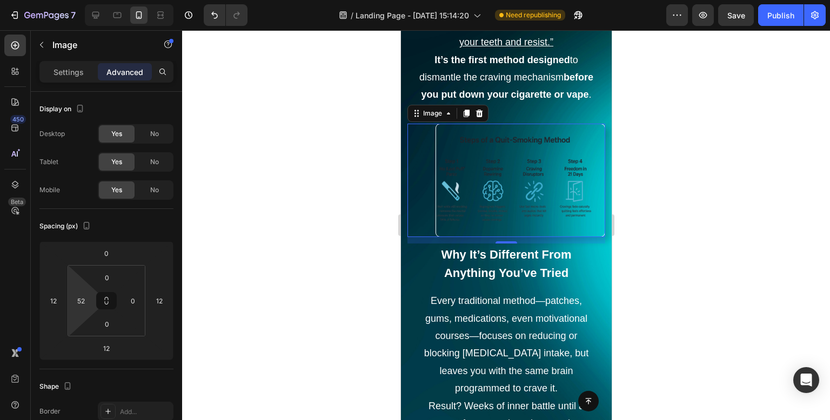
drag, startPoint x: 79, startPoint y: 291, endPoint x: 85, endPoint y: 281, distance: 11.2
click at [85, 0] on html "7 Version history / Landing Page - [DATE] 15:14:20 Need republishing Preview Sa…" at bounding box center [415, 0] width 830 height 0
type input "18"
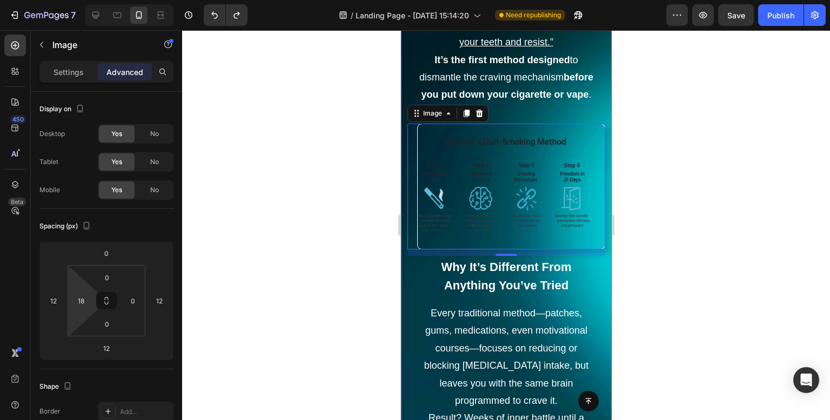
click at [438, 105] on p "Imagine quitting smoking without the usual anxiety, without feeling deprived, w…" at bounding box center [506, 25] width 176 height 192
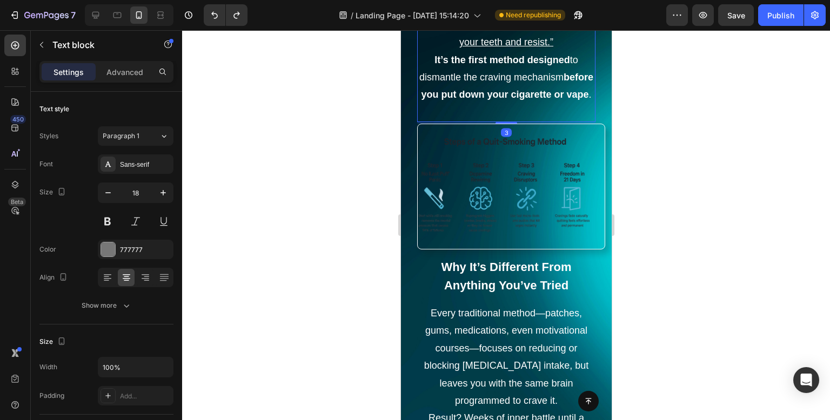
click at [298, 106] on div at bounding box center [506, 225] width 648 height 390
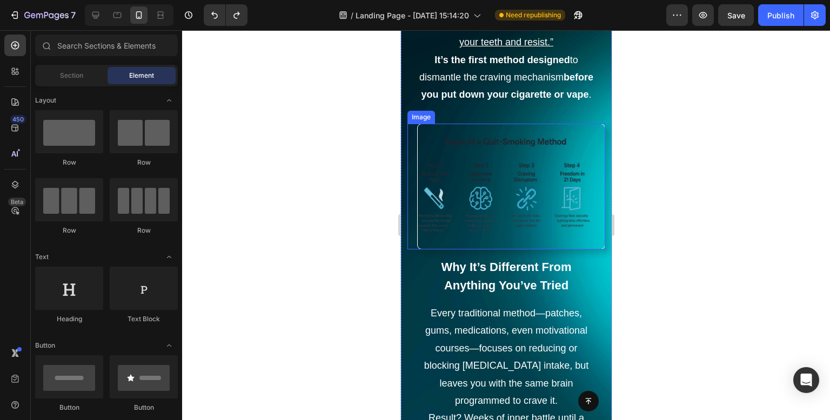
click at [682, 200] on div at bounding box center [506, 225] width 648 height 390
click at [580, 159] on img at bounding box center [510, 187] width 188 height 126
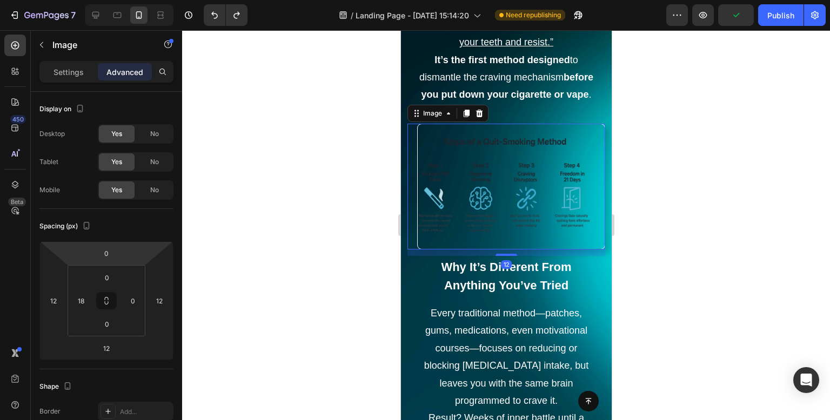
click at [270, 195] on div at bounding box center [506, 225] width 648 height 390
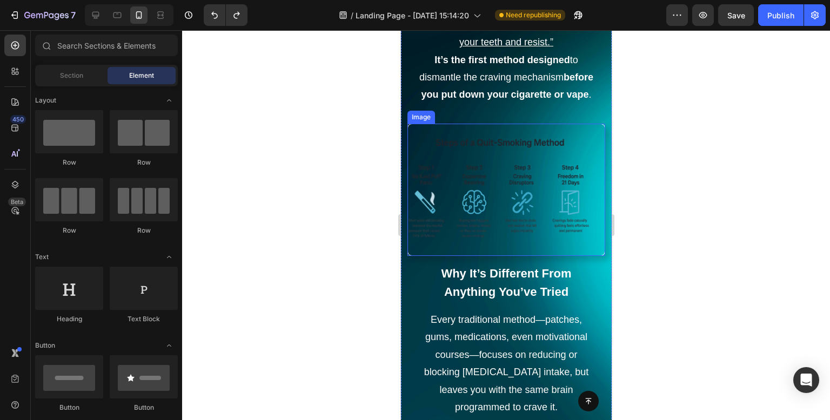
click at [586, 165] on img at bounding box center [506, 190] width 198 height 132
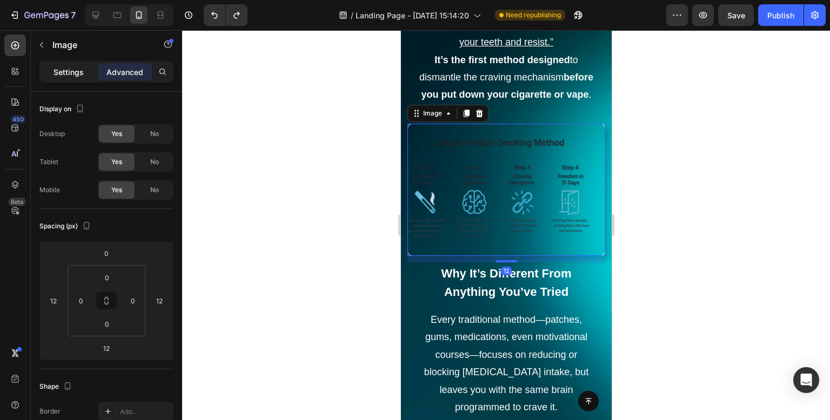
click at [63, 73] on p "Settings" at bounding box center [68, 71] width 30 height 11
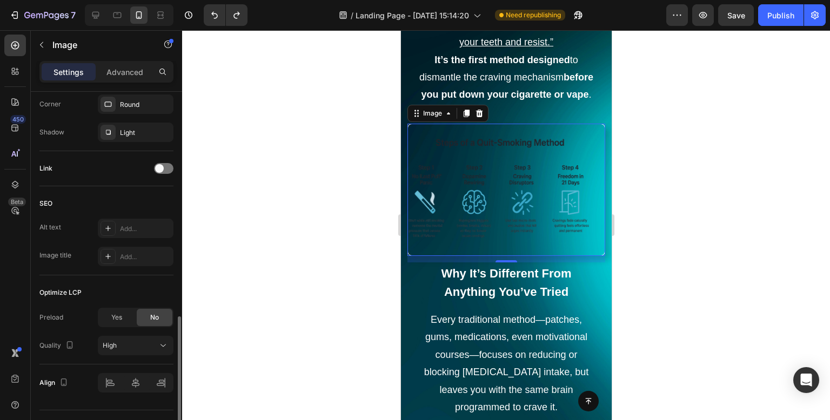
scroll to position [456, 0]
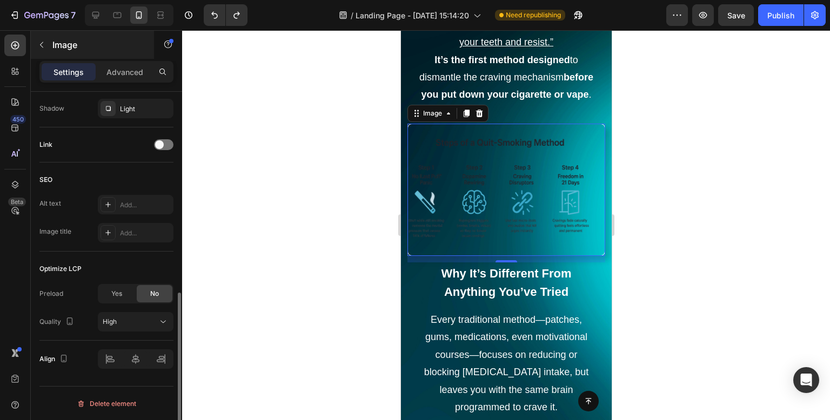
click at [111, 53] on div "Image" at bounding box center [92, 45] width 123 height 28
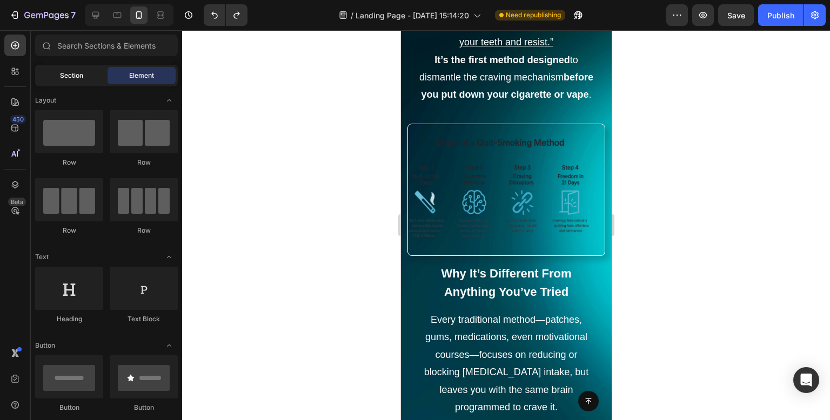
click at [73, 76] on span "Section" at bounding box center [71, 76] width 23 height 10
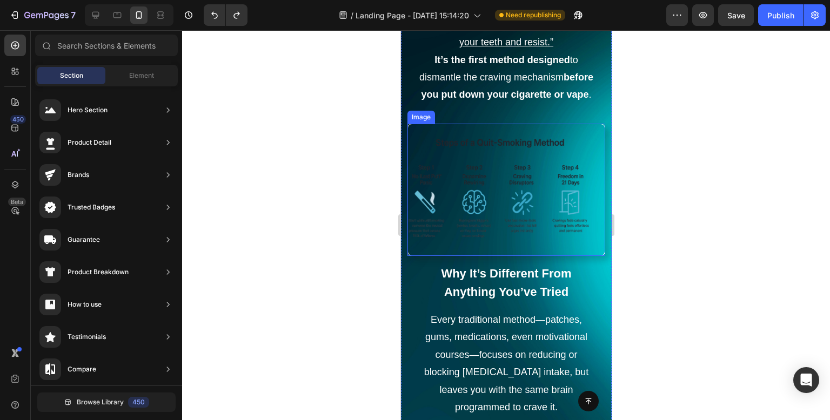
click at [446, 153] on img at bounding box center [506, 190] width 198 height 132
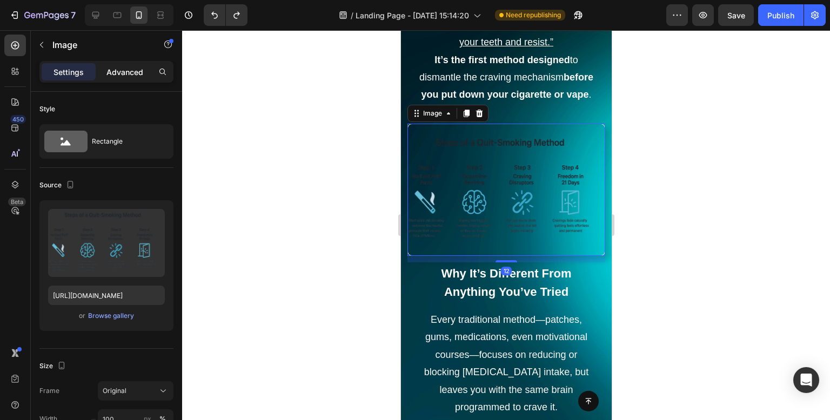
click at [138, 77] on div "Advanced" at bounding box center [125, 71] width 54 height 17
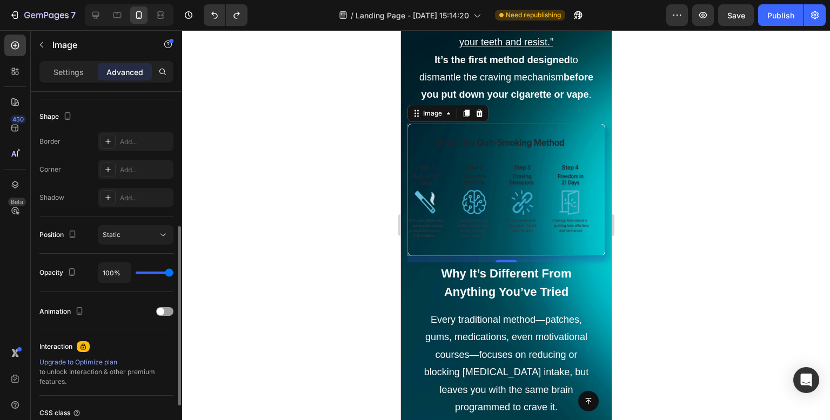
scroll to position [324, 0]
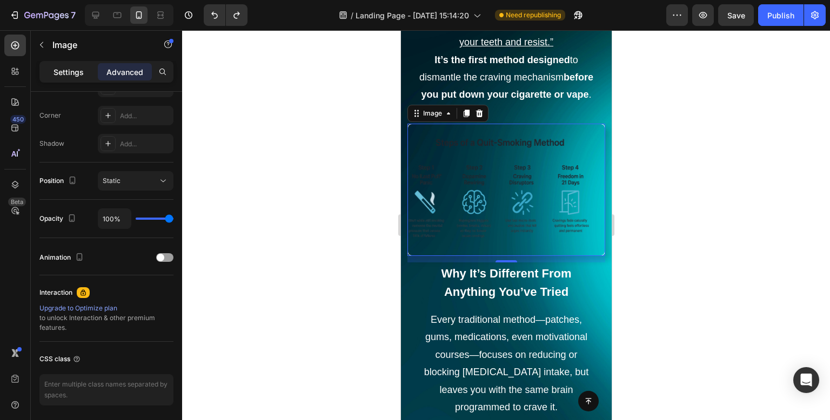
click at [77, 72] on p "Settings" at bounding box center [68, 71] width 30 height 11
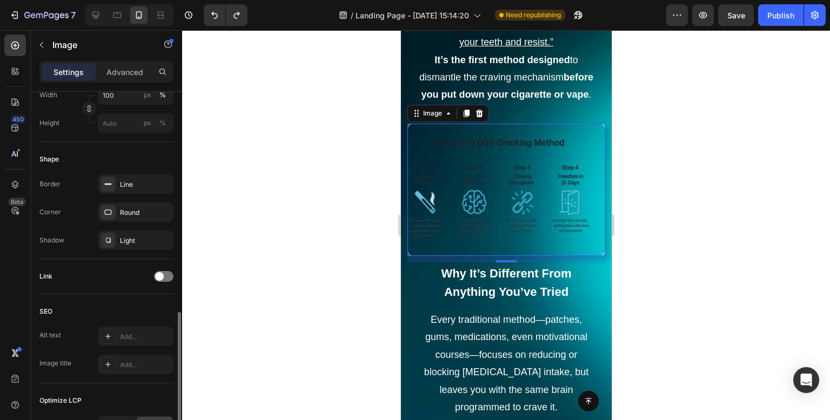
scroll to position [432, 0]
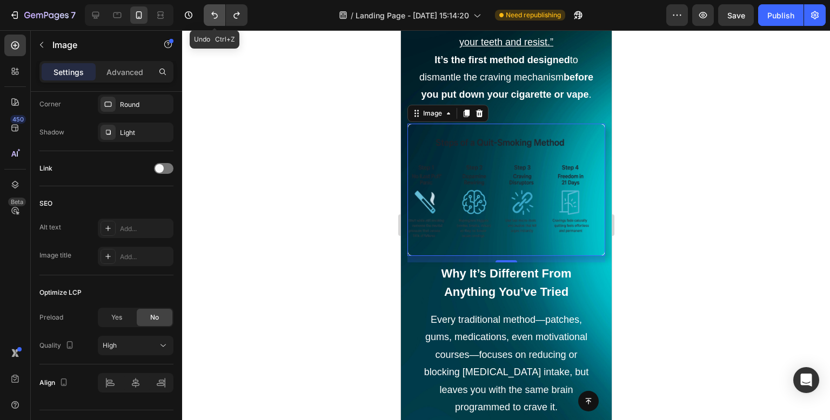
click at [213, 14] on icon "Undo/Redo" at bounding box center [214, 15] width 11 height 11
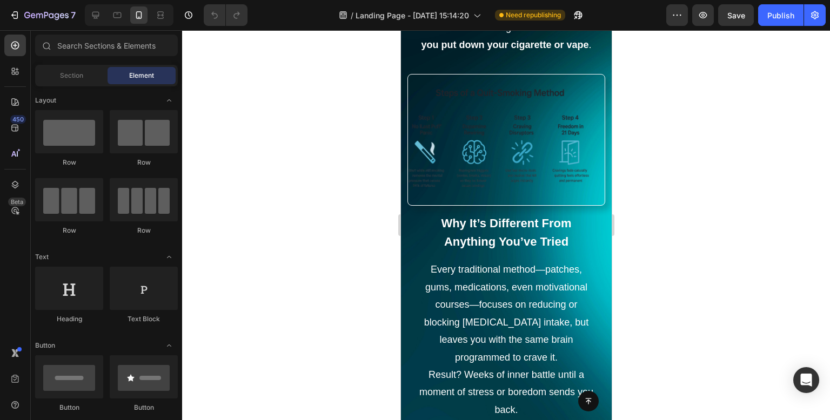
scroll to position [2182, 0]
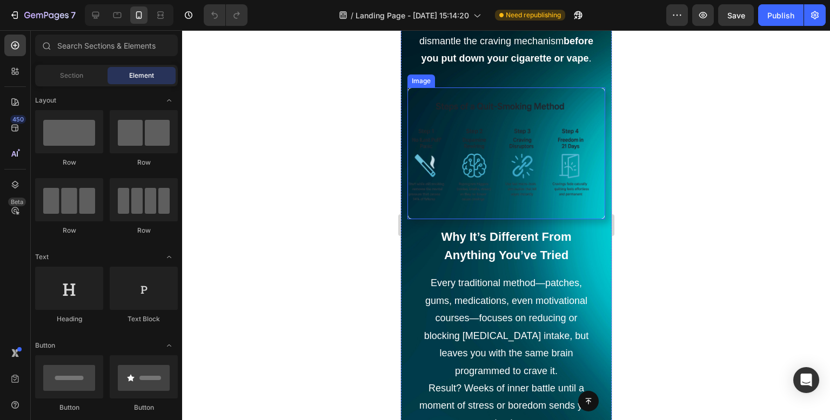
click at [489, 176] on img at bounding box center [506, 154] width 198 height 132
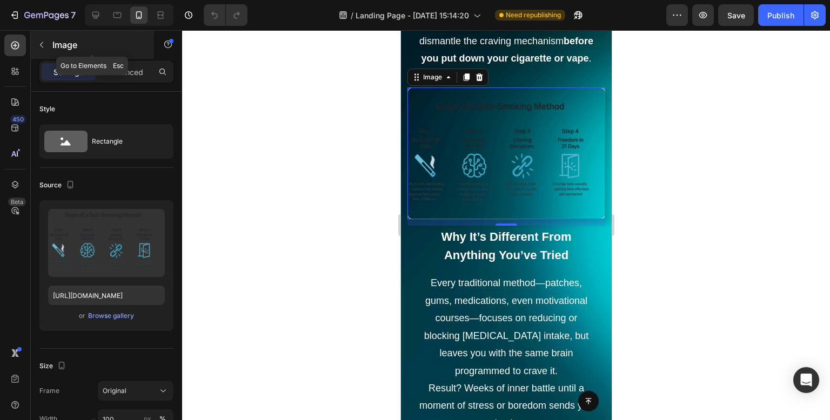
click at [50, 48] on button "button" at bounding box center [41, 44] width 17 height 17
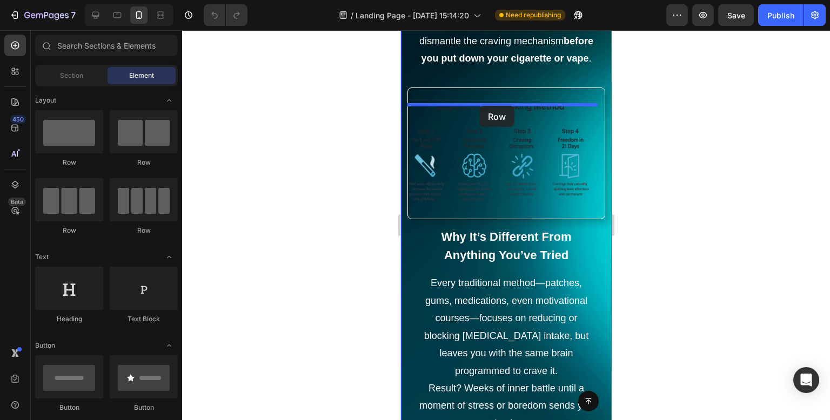
drag, startPoint x: 487, startPoint y: 170, endPoint x: 479, endPoint y: 106, distance: 64.3
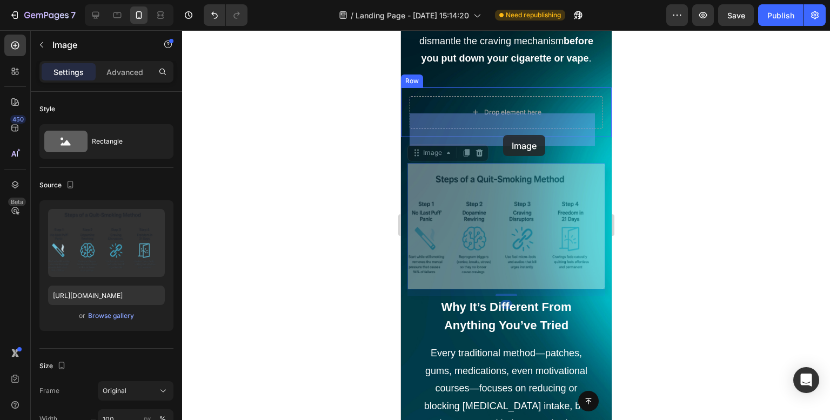
drag, startPoint x: 497, startPoint y: 259, endPoint x: 502, endPoint y: 136, distance: 123.8
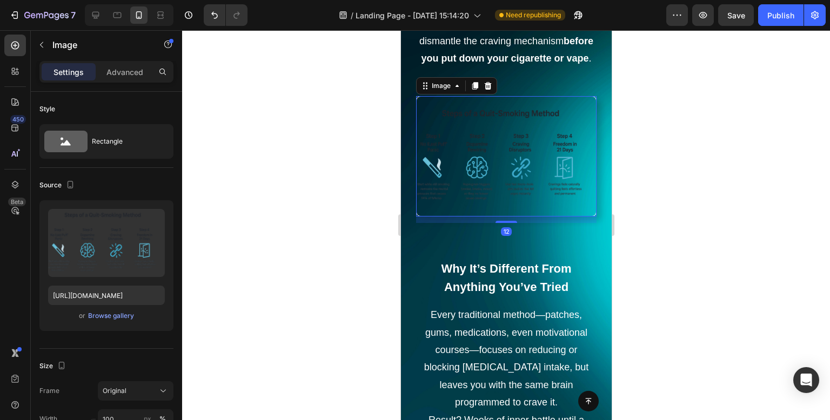
click at [384, 165] on div at bounding box center [506, 225] width 648 height 390
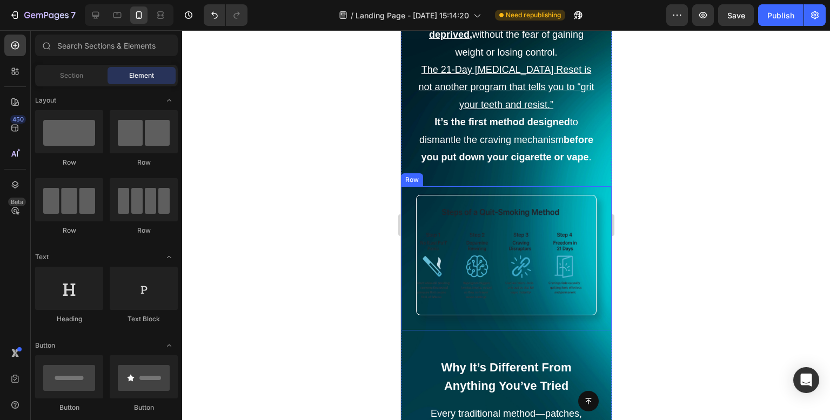
scroll to position [2148, 0]
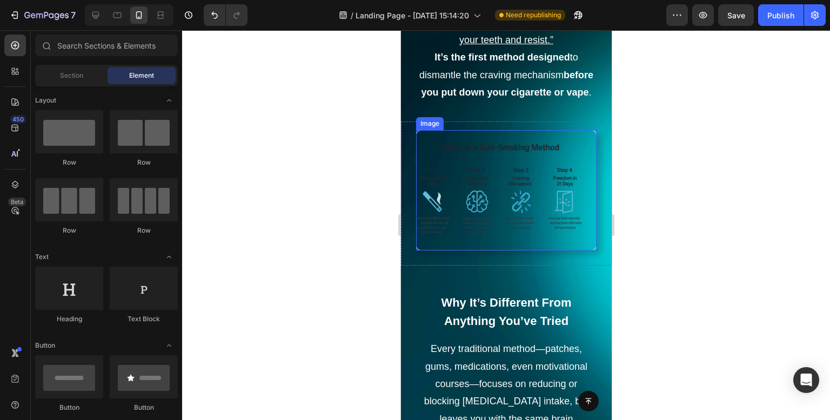
click at [580, 251] on img at bounding box center [505, 190] width 180 height 120
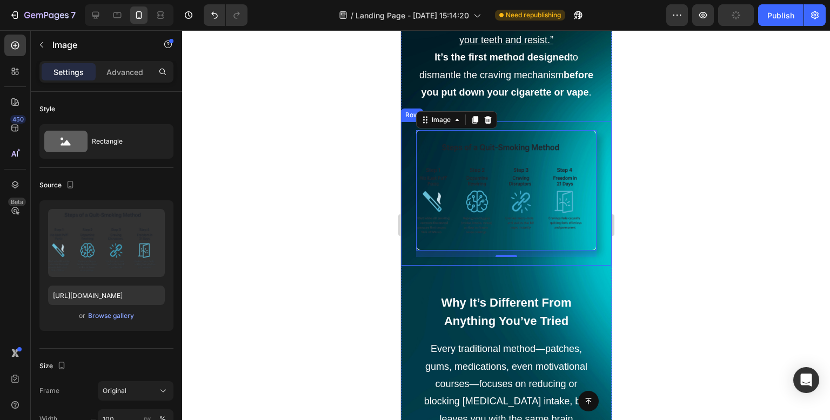
click at [402, 189] on div "Image 12 Row" at bounding box center [505, 194] width 211 height 144
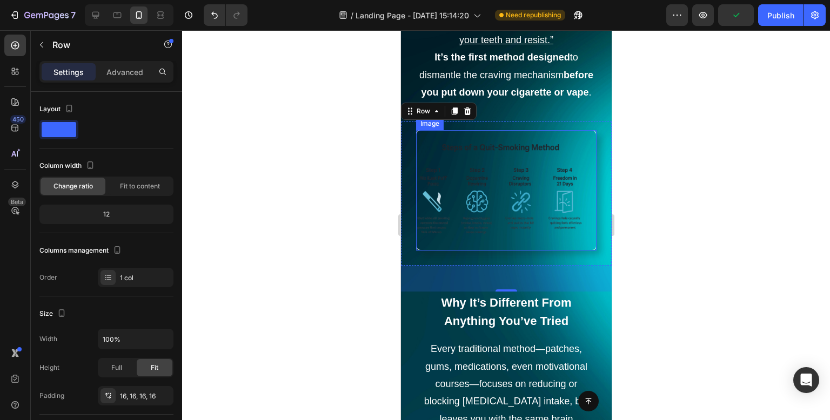
click at [443, 189] on img at bounding box center [505, 190] width 180 height 120
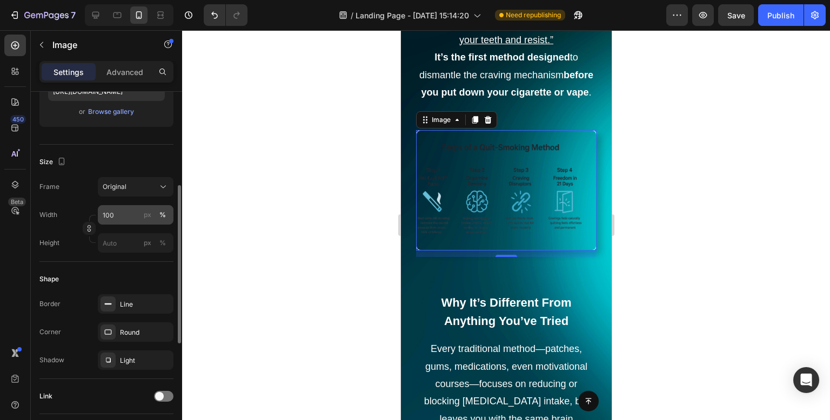
scroll to position [207, 0]
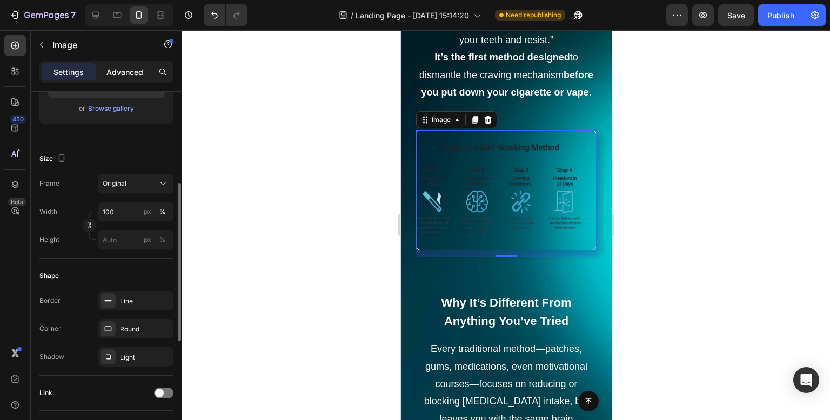
click at [119, 74] on p "Advanced" at bounding box center [124, 71] width 37 height 11
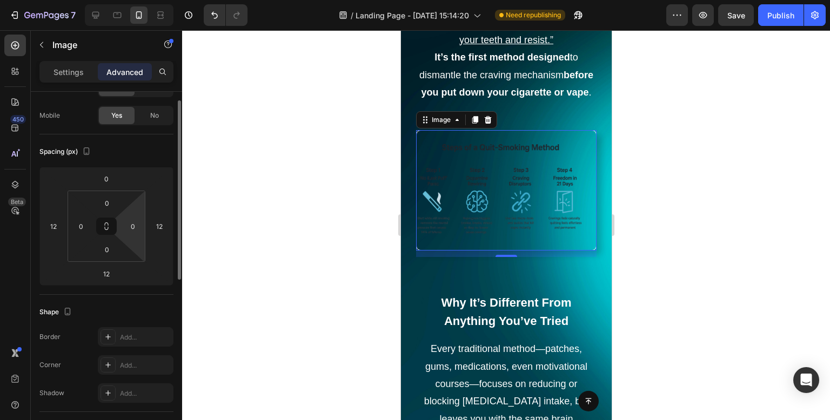
scroll to position [54, 0]
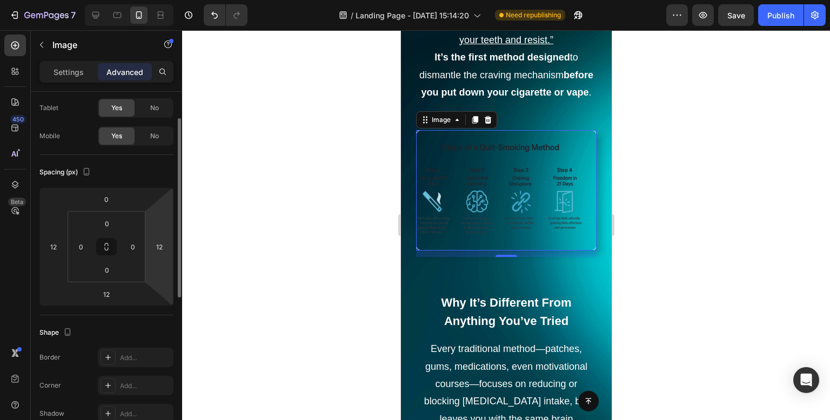
click at [160, 0] on html "7 Version history / Landing Page - [DATE] 15:14:20 Need republishing Preview Sa…" at bounding box center [415, 0] width 830 height 0
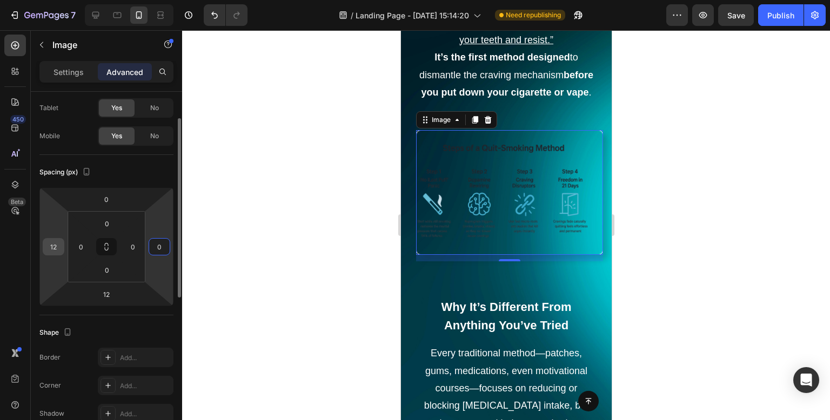
type input "0"
click at [53, 253] on input "12" at bounding box center [53, 247] width 16 height 16
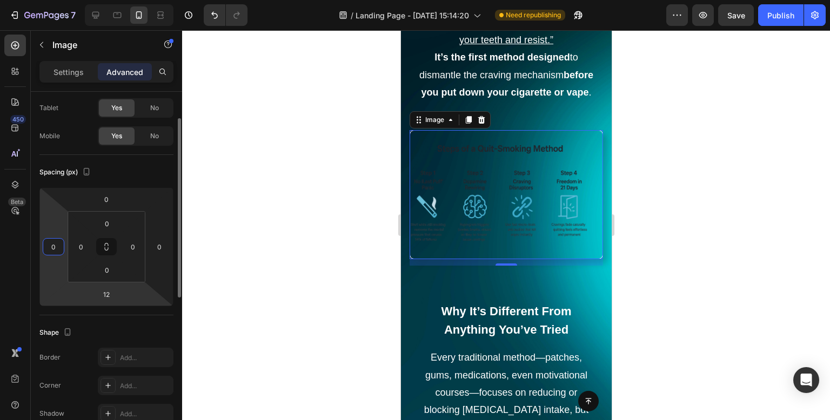
type input "0"
click at [125, 0] on html "7 Version history / Landing Page - [DATE] 15:14:20 Need republishing Preview Sa…" at bounding box center [415, 0] width 830 height 0
type input "0"
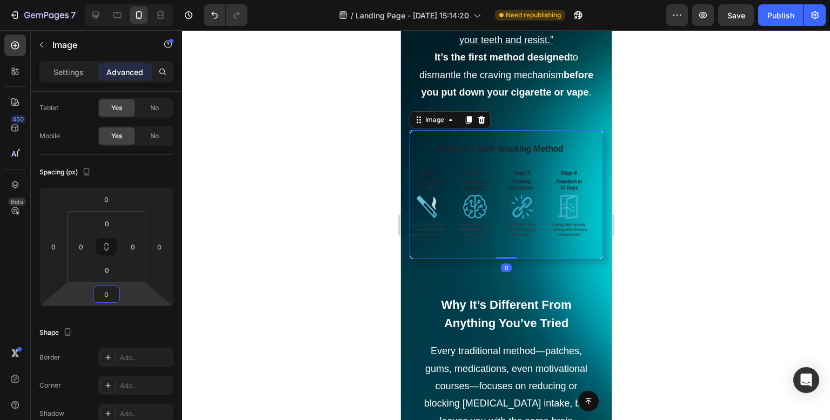
click at [308, 283] on div at bounding box center [506, 225] width 648 height 390
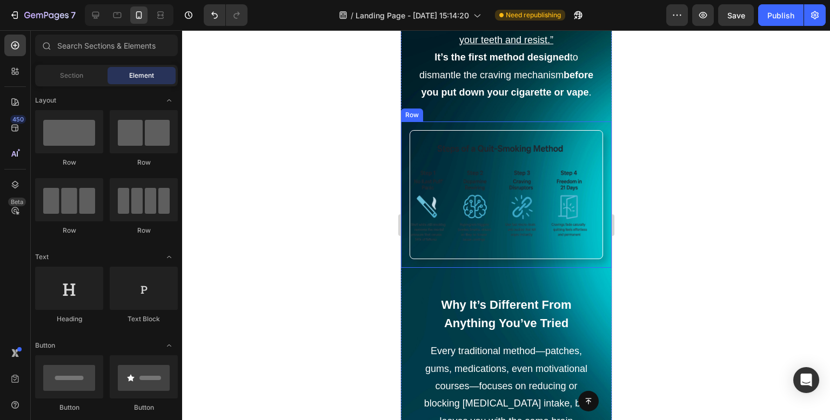
click at [491, 268] on div "Image Row" at bounding box center [505, 195] width 211 height 146
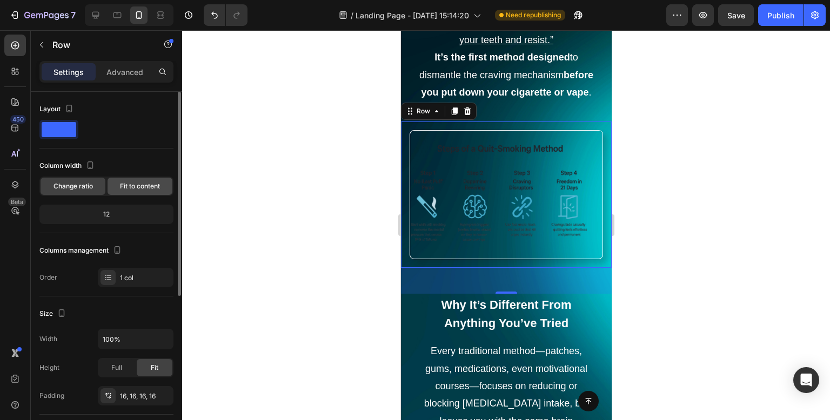
click at [133, 189] on span "Fit to content" at bounding box center [140, 186] width 40 height 10
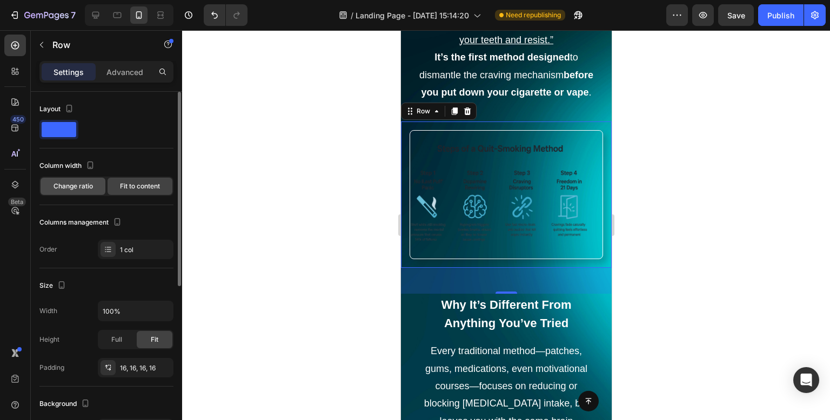
click at [63, 186] on span "Change ratio" at bounding box center [72, 186] width 39 height 10
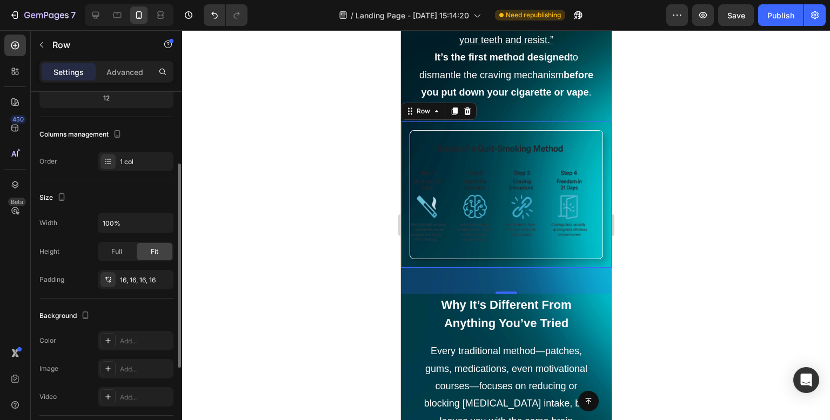
scroll to position [121, 0]
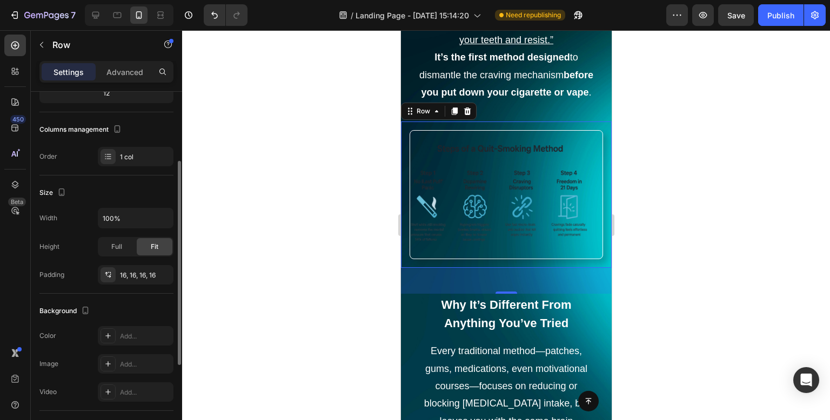
drag, startPoint x: 123, startPoint y: 332, endPoint x: 132, endPoint y: 325, distance: 11.9
click at [123, 333] on div "Add..." at bounding box center [145, 337] width 51 height 10
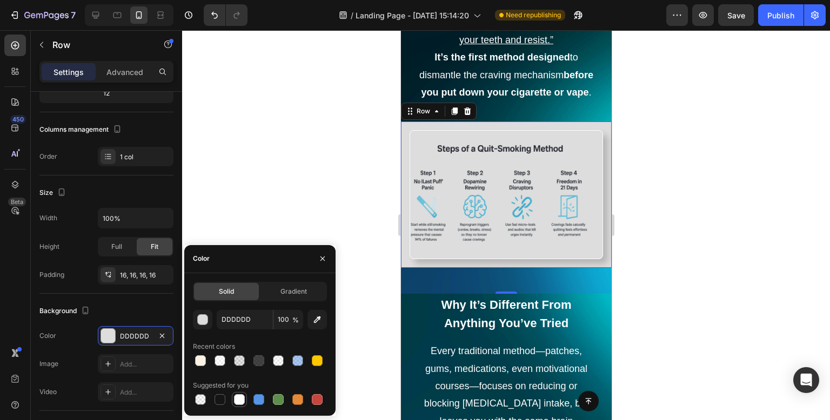
click at [240, 401] on div at bounding box center [239, 399] width 11 height 11
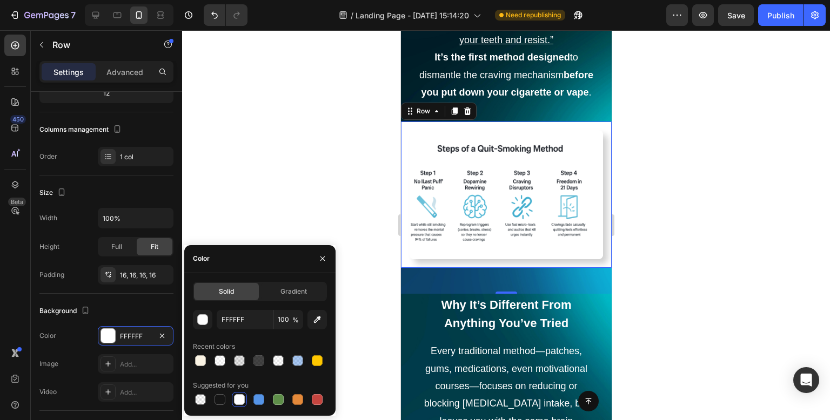
click at [201, 368] on div at bounding box center [200, 360] width 15 height 15
type input "FAF3E3"
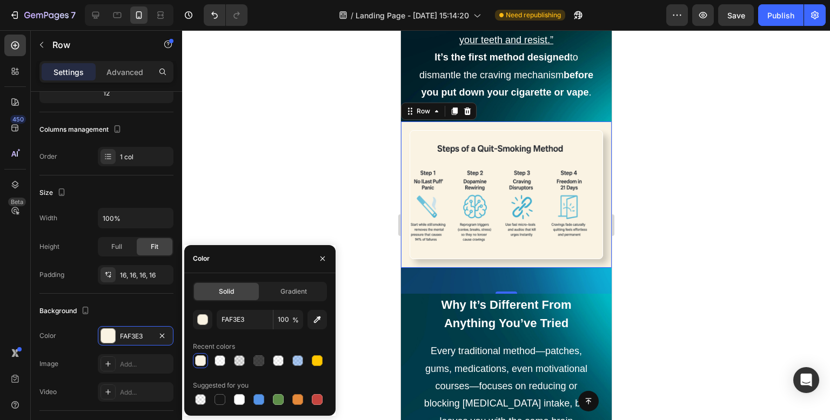
click at [201, 362] on div at bounding box center [200, 360] width 11 height 11
click at [270, 163] on div at bounding box center [506, 225] width 648 height 390
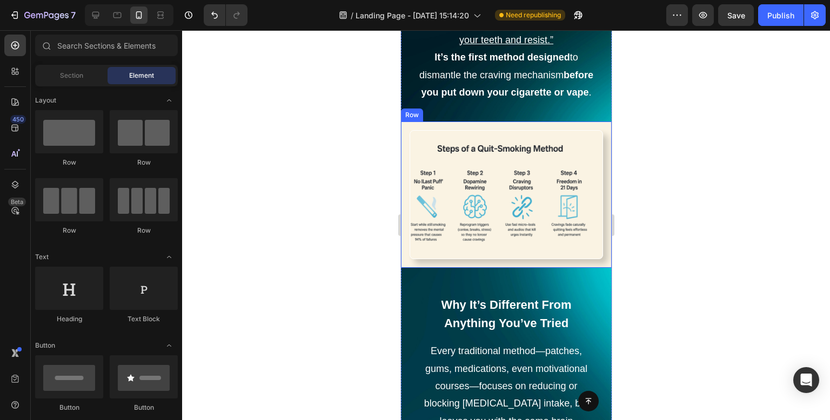
click at [600, 193] on div "Image Row" at bounding box center [505, 195] width 211 height 146
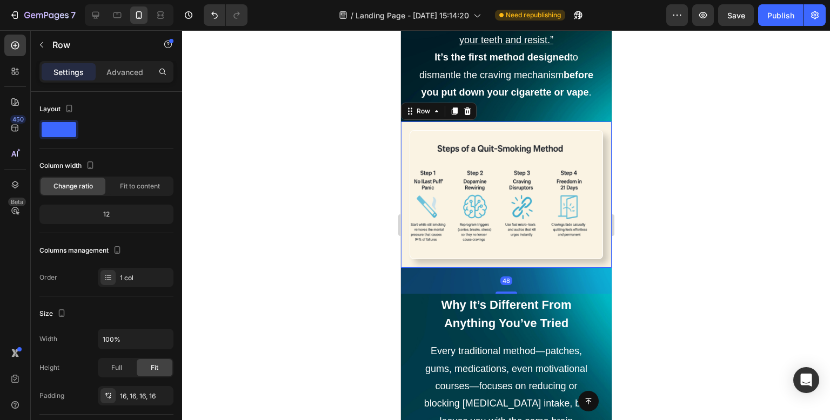
click at [354, 262] on div at bounding box center [506, 225] width 648 height 390
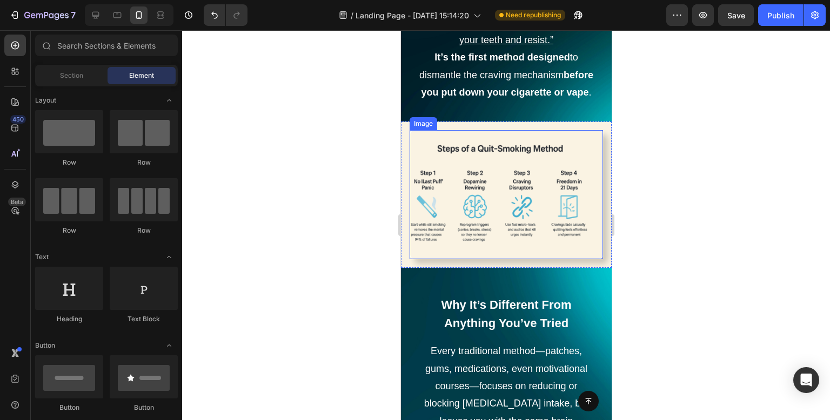
click at [543, 220] on img at bounding box center [505, 194] width 193 height 129
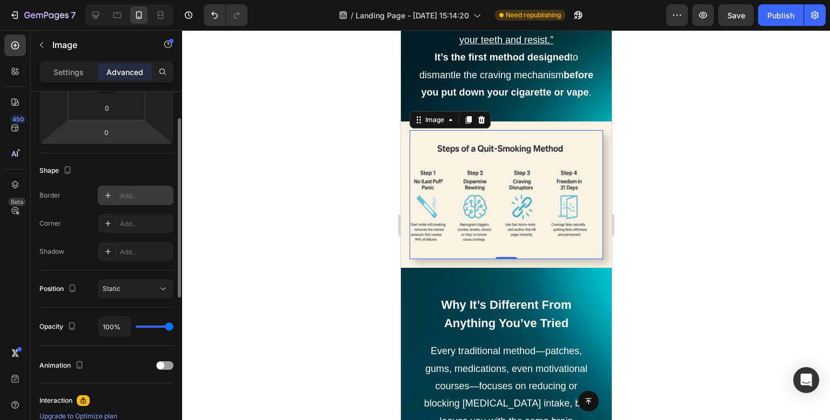
scroll to position [108, 0]
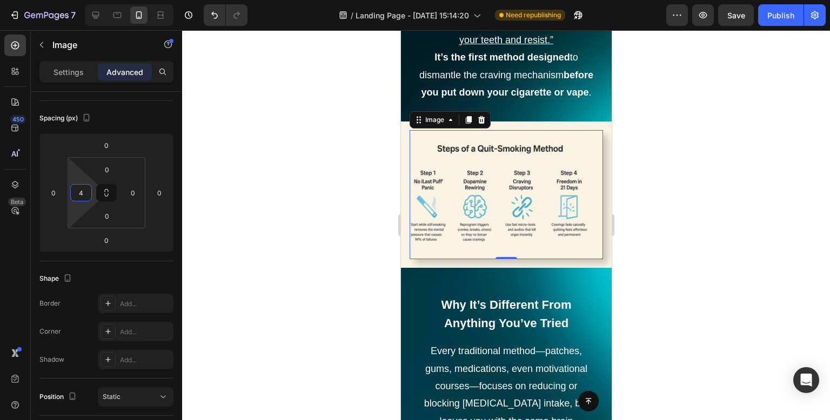
type input "6"
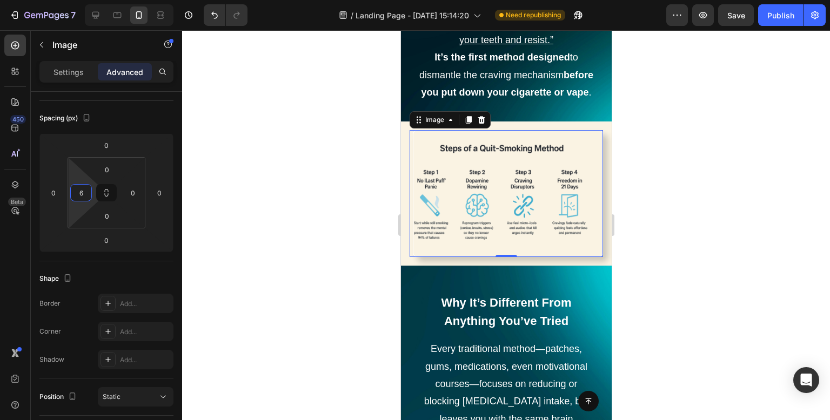
drag, startPoint x: 80, startPoint y: 181, endPoint x: 88, endPoint y: 180, distance: 7.2
click at [88, 0] on html "7 Version history / Landing Page - [DATE] 15:14:20 Need republishing Preview Sa…" at bounding box center [415, 0] width 830 height 0
click at [317, 105] on div at bounding box center [506, 225] width 648 height 390
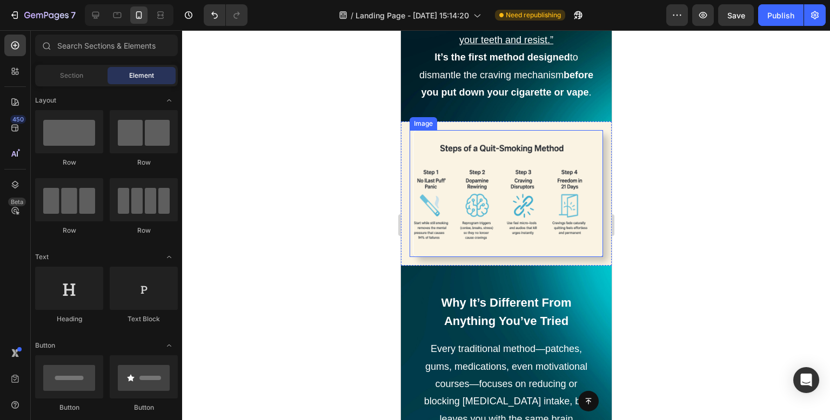
click at [587, 191] on img at bounding box center [507, 193] width 190 height 127
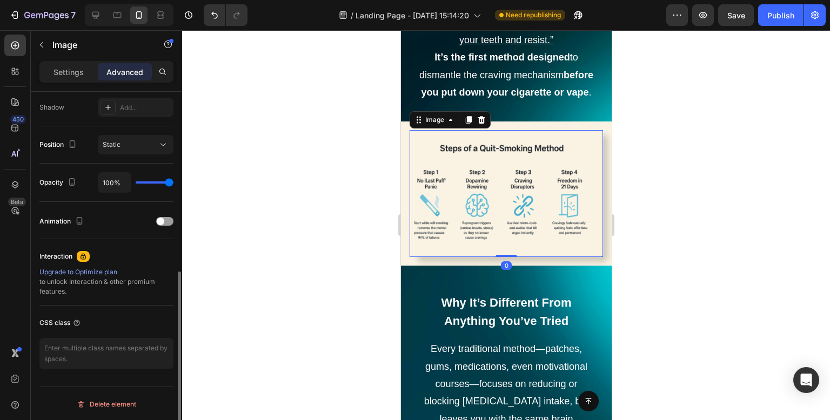
scroll to position [90, 0]
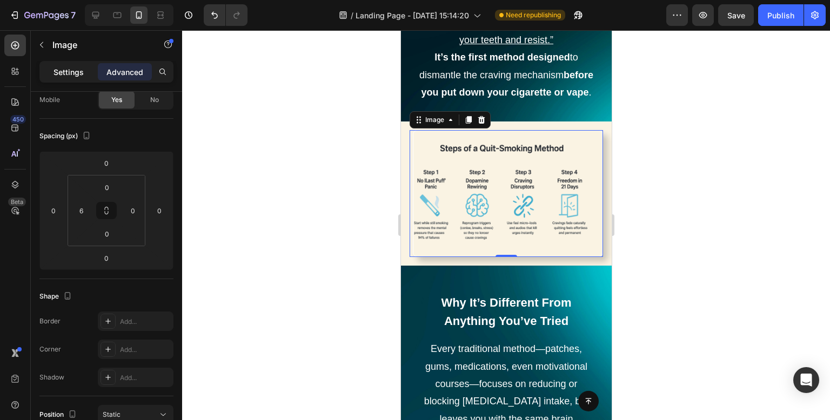
click at [78, 73] on p "Settings" at bounding box center [68, 71] width 30 height 11
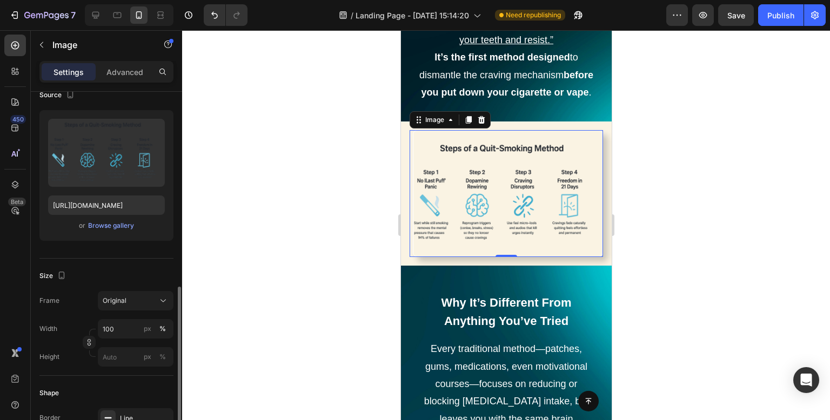
scroll to position [252, 0]
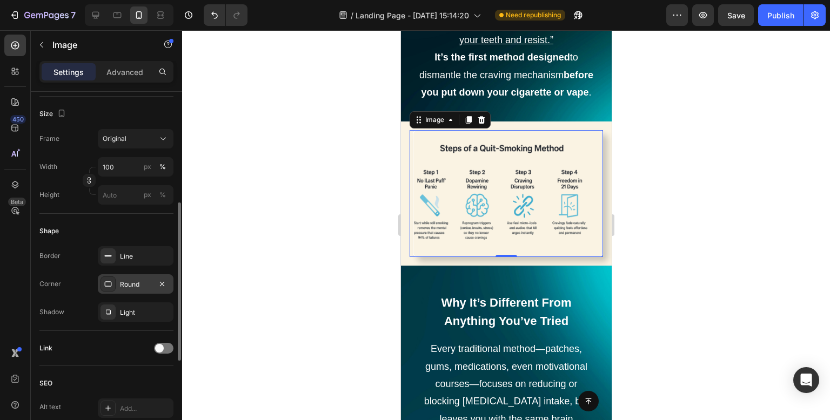
click at [139, 288] on div "Round" at bounding box center [135, 285] width 31 height 10
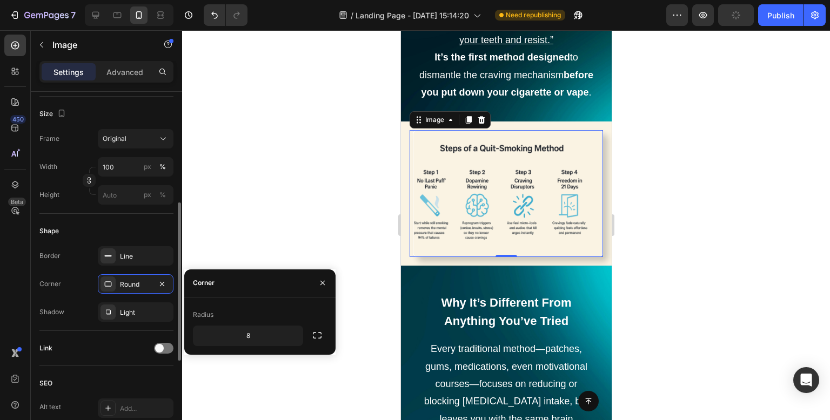
click at [130, 244] on div "Shape Border Line Corner Round Shadow Light" at bounding box center [106, 272] width 134 height 117
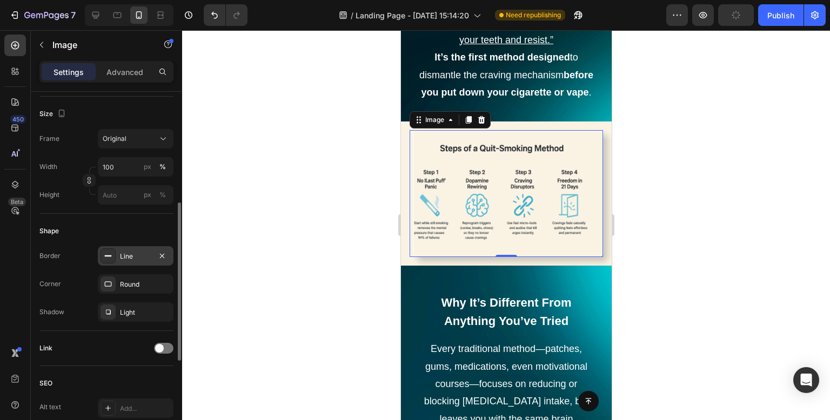
click at [126, 255] on div "Line" at bounding box center [135, 257] width 31 height 10
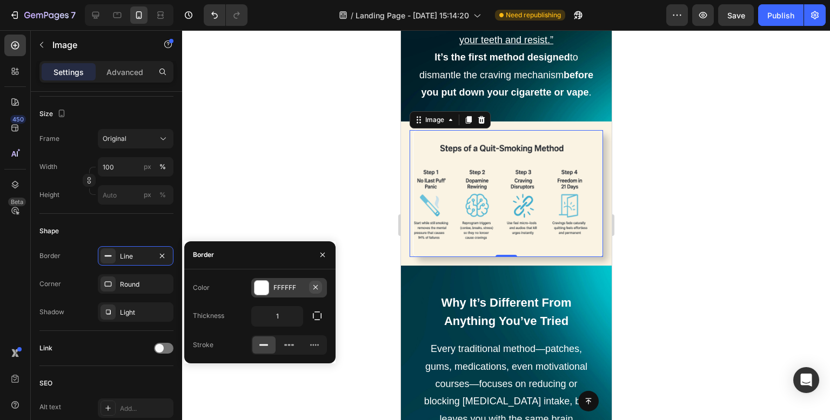
click at [317, 288] on icon "button" at bounding box center [315, 287] width 4 height 4
click at [300, 154] on div at bounding box center [506, 225] width 648 height 390
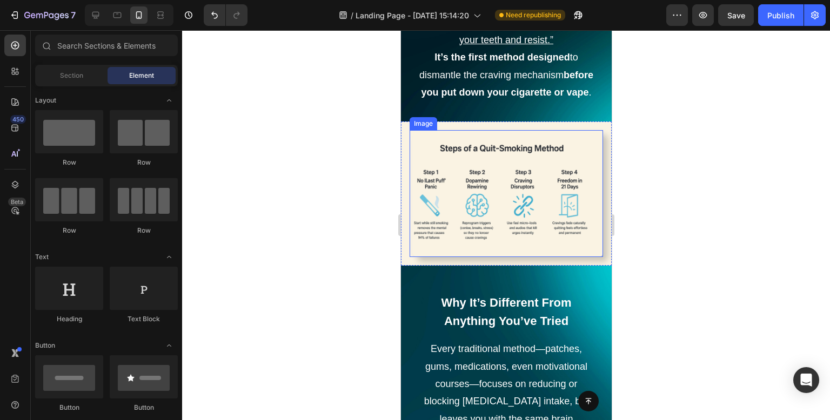
click at [591, 251] on img at bounding box center [507, 193] width 190 height 127
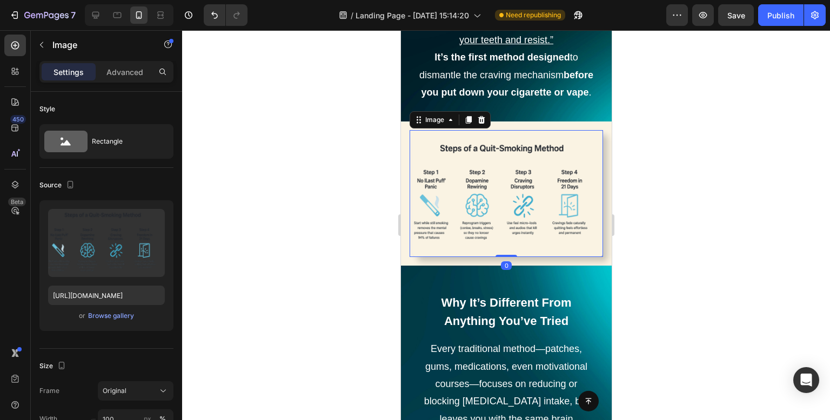
click at [277, 113] on div at bounding box center [506, 225] width 648 height 390
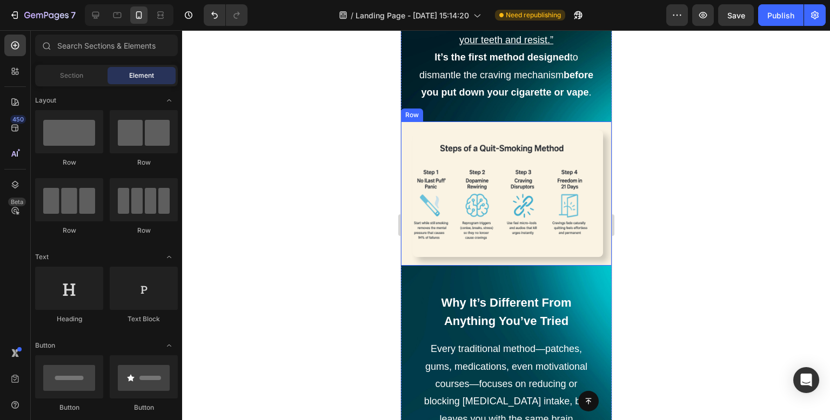
click at [600, 266] on div "Image Row" at bounding box center [505, 194] width 211 height 144
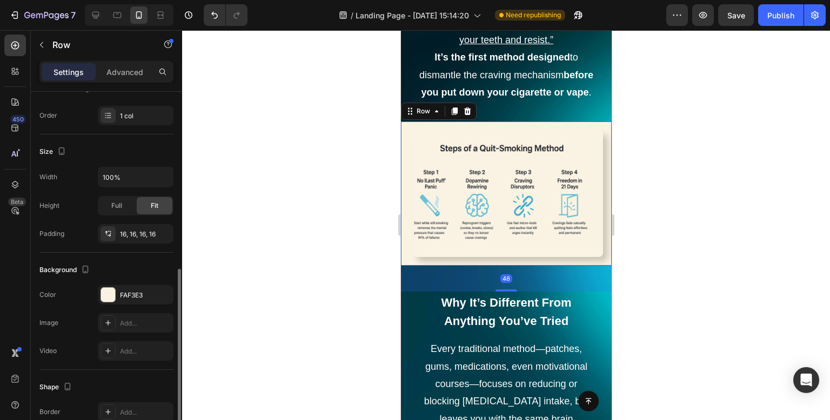
scroll to position [271, 0]
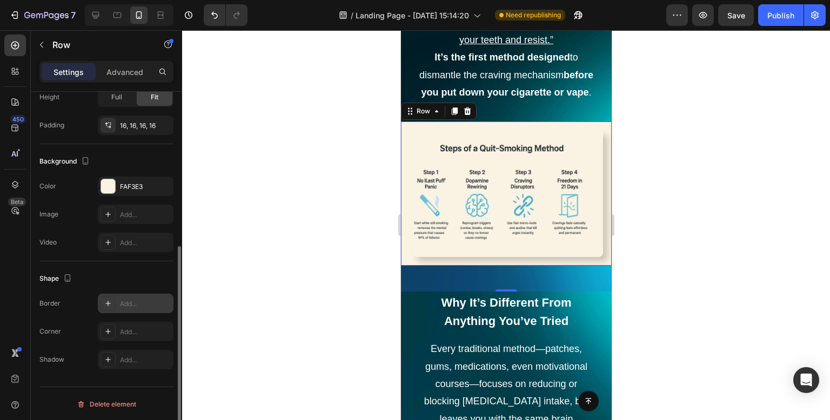
click at [111, 308] on div at bounding box center [107, 303] width 15 height 15
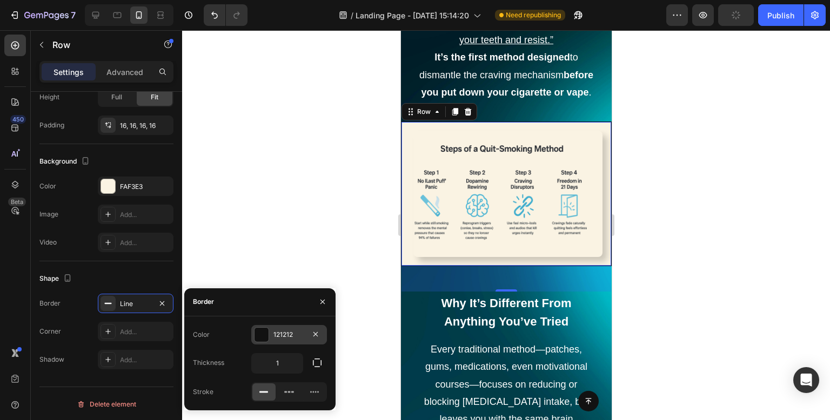
click at [277, 338] on div "121212" at bounding box center [288, 335] width 31 height 10
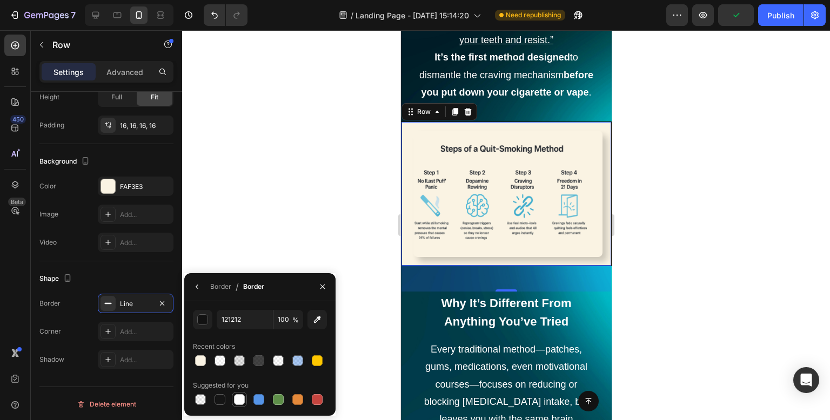
click at [241, 398] on div at bounding box center [239, 399] width 11 height 11
type input "FFFFFF"
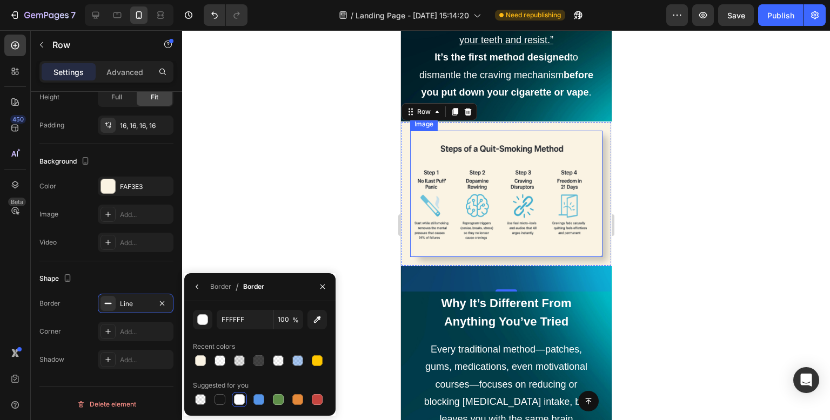
click at [577, 233] on img at bounding box center [507, 194] width 189 height 126
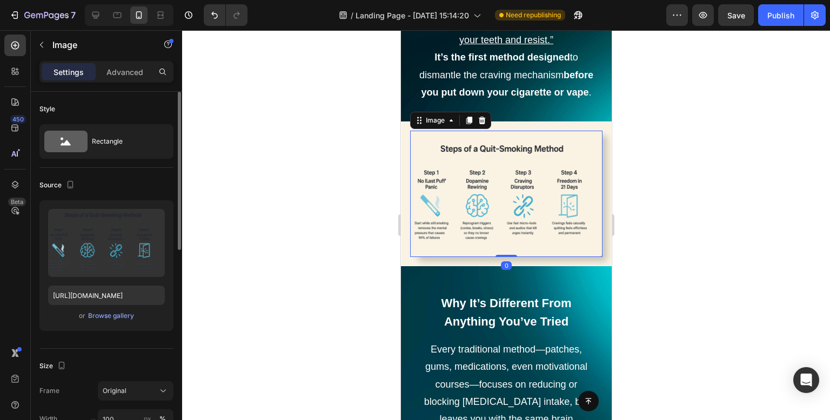
scroll to position [216, 0]
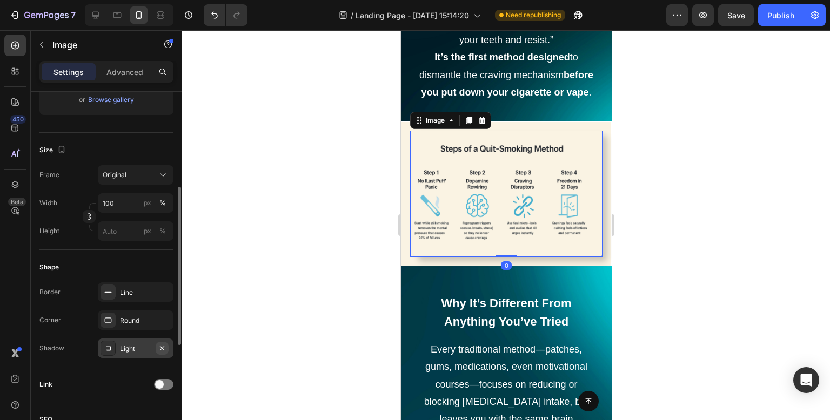
click at [162, 346] on icon "button" at bounding box center [162, 348] width 9 height 9
click at [361, 199] on div at bounding box center [506, 225] width 648 height 390
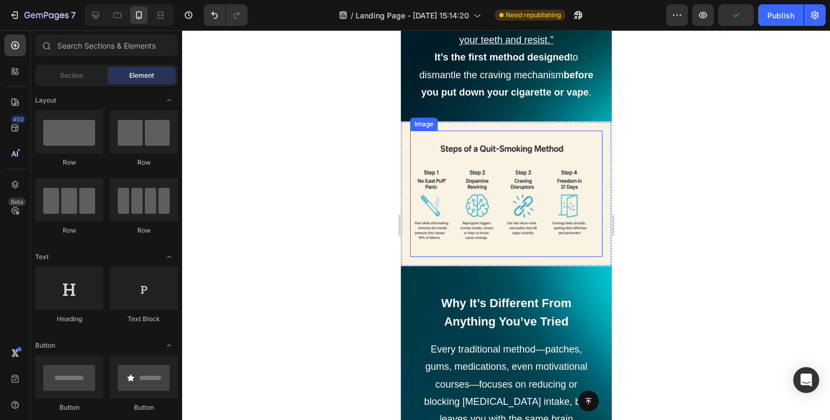
click at [500, 211] on img at bounding box center [507, 194] width 189 height 126
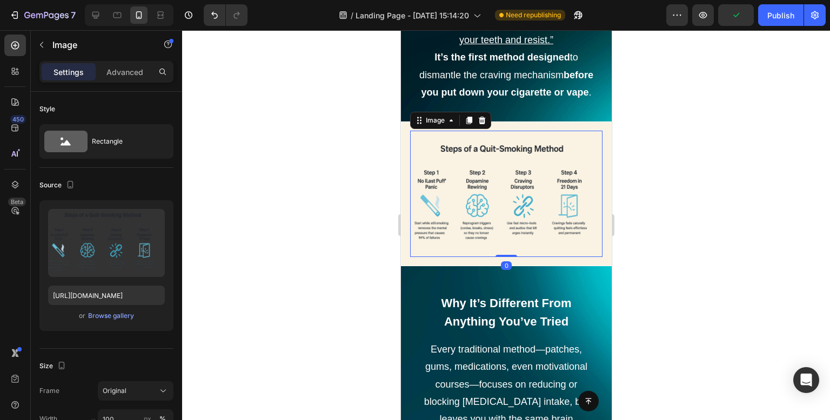
click at [129, 87] on div "Settings Advanced" at bounding box center [106, 76] width 151 height 31
click at [145, 87] on div "Settings Advanced" at bounding box center [106, 76] width 151 height 31
click at [136, 69] on p "Advanced" at bounding box center [124, 71] width 37 height 11
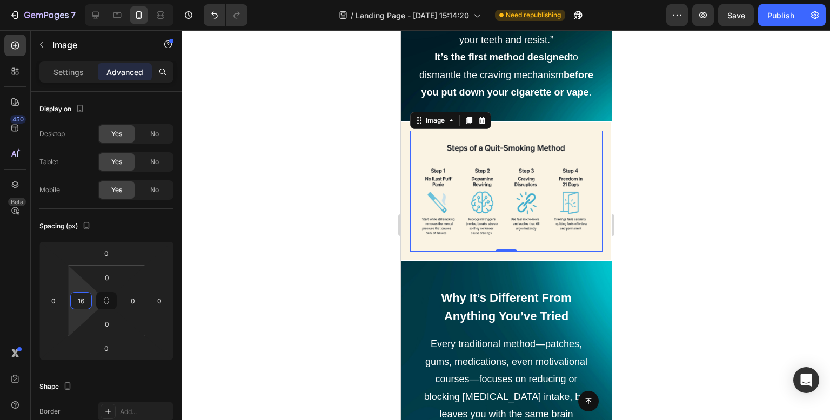
type input "14"
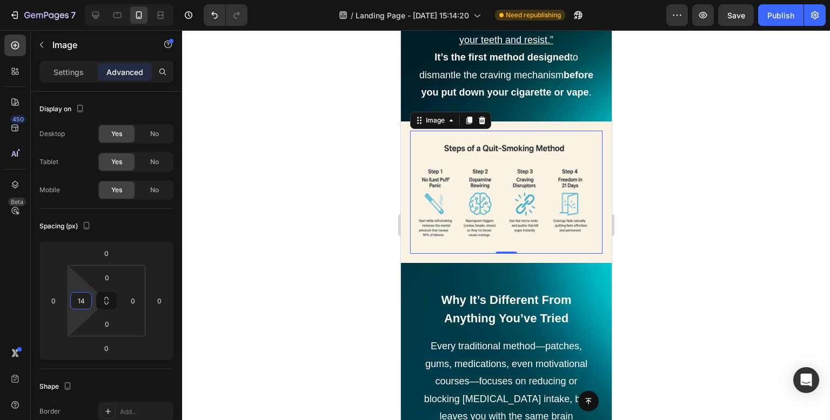
click at [78, 0] on html "7 Version history / Landing Page - [DATE] 15:14:20 Need republishing Preview Sa…" at bounding box center [415, 0] width 830 height 0
click at [274, 178] on div at bounding box center [506, 225] width 648 height 390
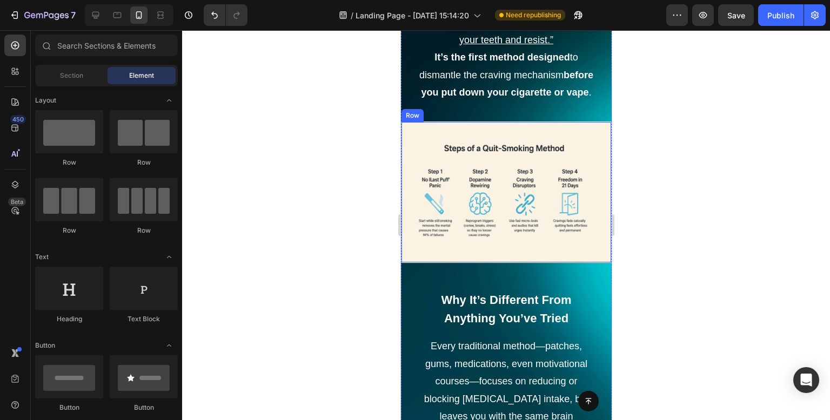
click at [597, 153] on div "Image Row" at bounding box center [505, 193] width 211 height 142
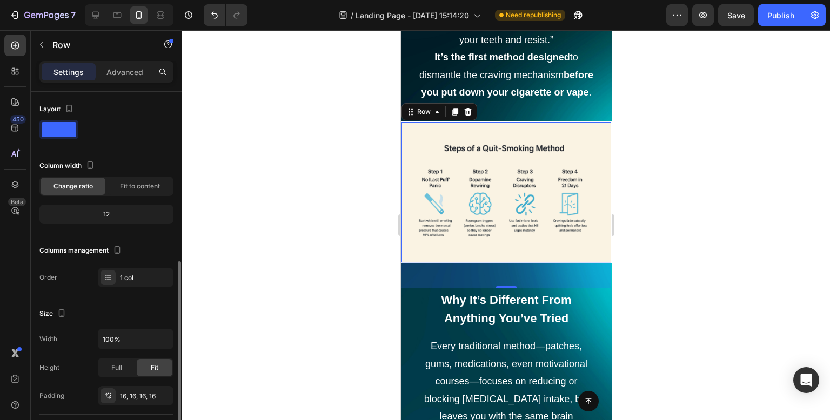
scroll to position [108, 0]
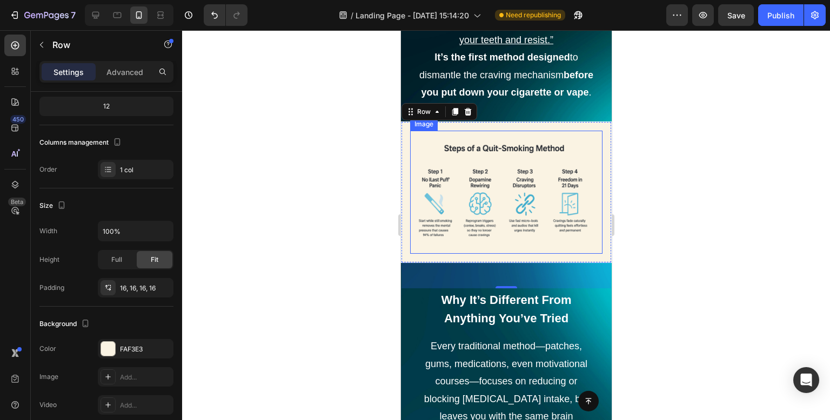
click at [549, 213] on img at bounding box center [509, 193] width 185 height 124
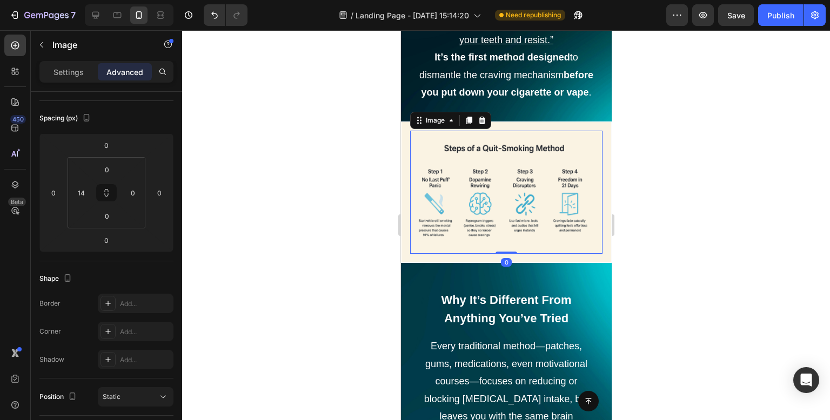
scroll to position [0, 0]
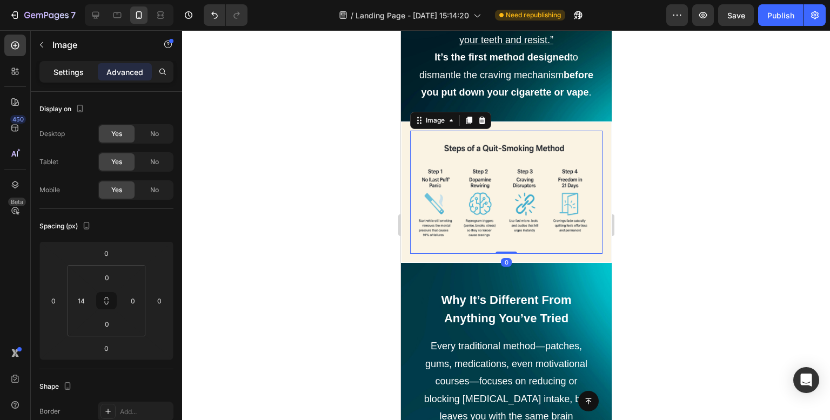
click at [64, 77] on div "Settings" at bounding box center [69, 71] width 54 height 17
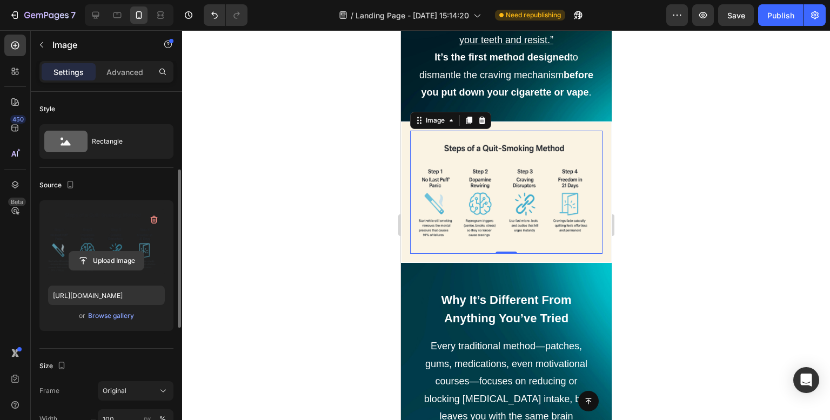
scroll to position [162, 0]
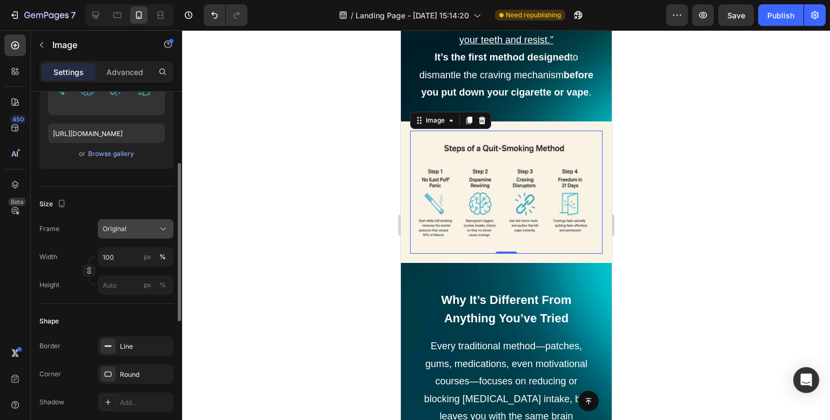
click at [148, 232] on div "Original" at bounding box center [129, 229] width 53 height 10
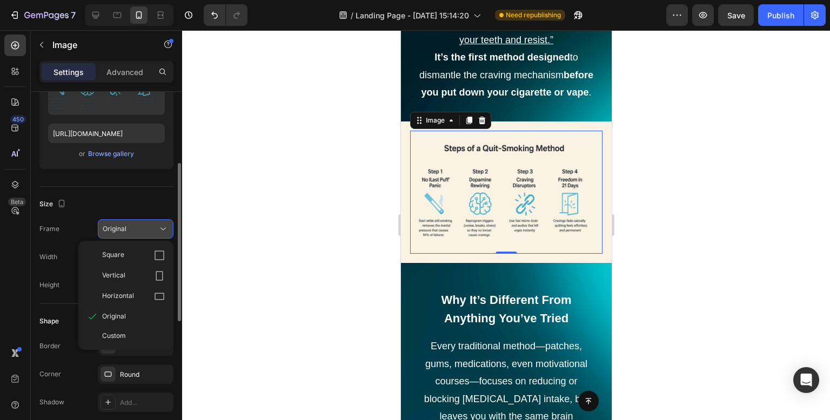
click at [148, 232] on div "Original" at bounding box center [129, 229] width 53 height 10
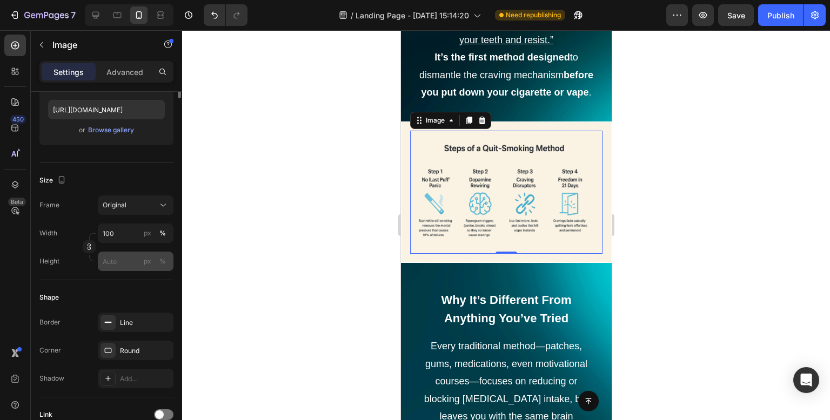
scroll to position [0, 0]
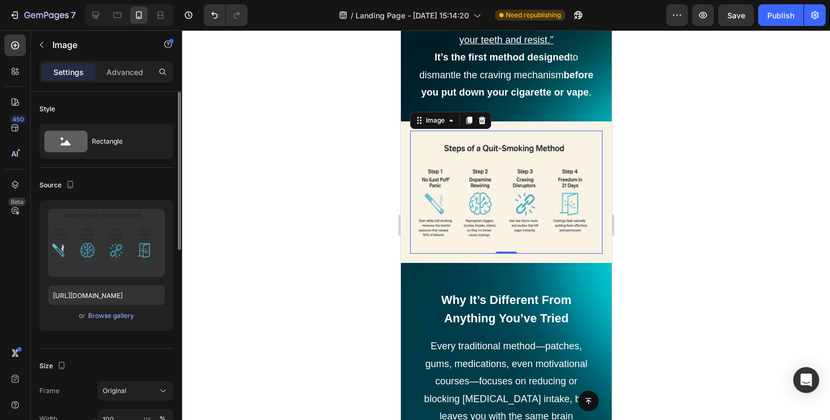
click at [142, 59] on div "Image" at bounding box center [92, 45] width 123 height 31
click at [130, 75] on p "Advanced" at bounding box center [124, 71] width 37 height 11
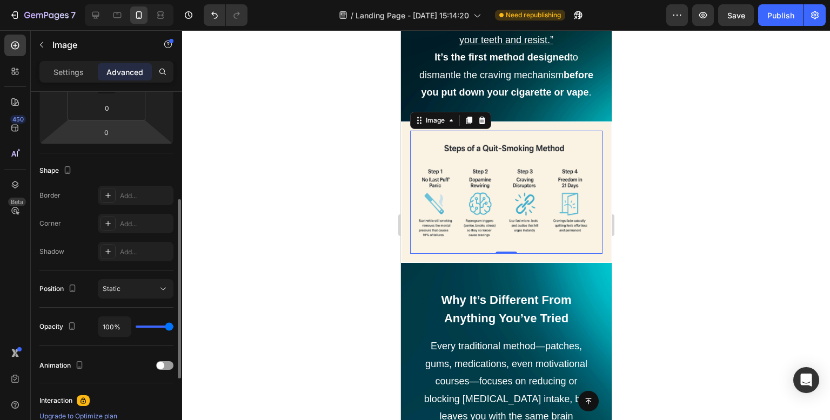
scroll to position [360, 0]
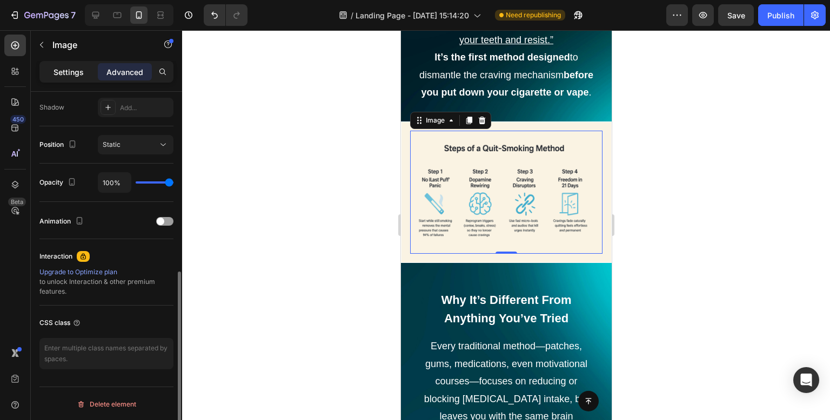
click at [84, 71] on div "Settings" at bounding box center [69, 71] width 54 height 17
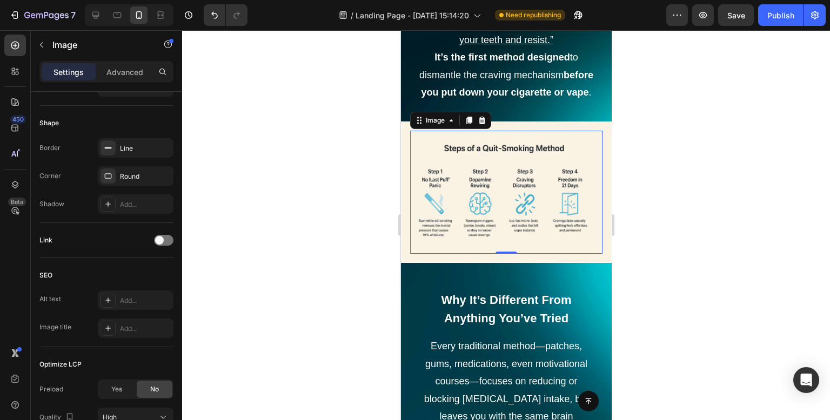
click at [508, 219] on img at bounding box center [509, 193] width 185 height 124
click at [347, 205] on div at bounding box center [506, 225] width 648 height 390
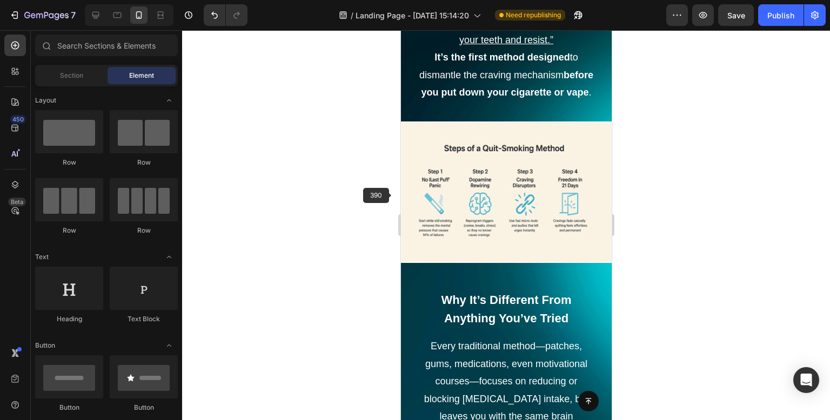
click at [488, 189] on img at bounding box center [509, 193] width 185 height 124
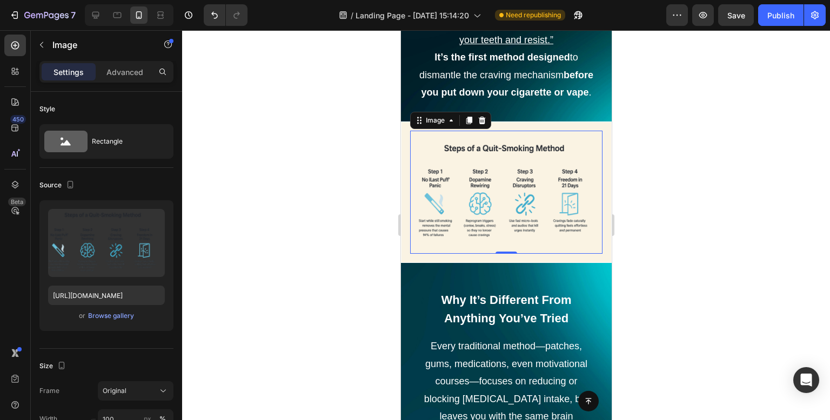
click at [307, 152] on div at bounding box center [506, 225] width 648 height 390
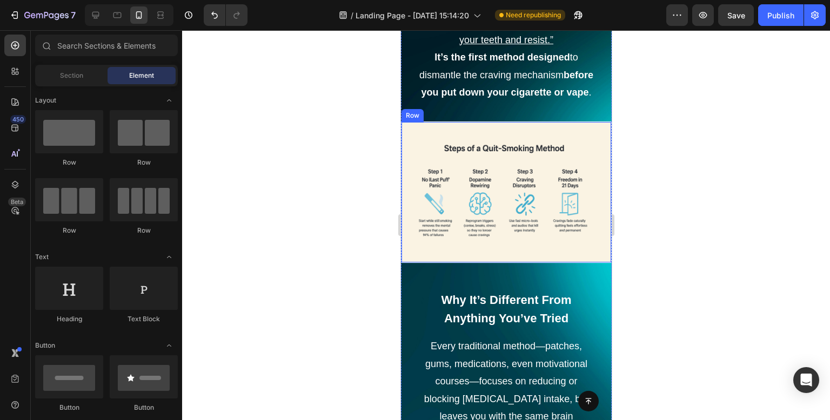
click at [404, 225] on div "Image Row" at bounding box center [505, 193] width 211 height 142
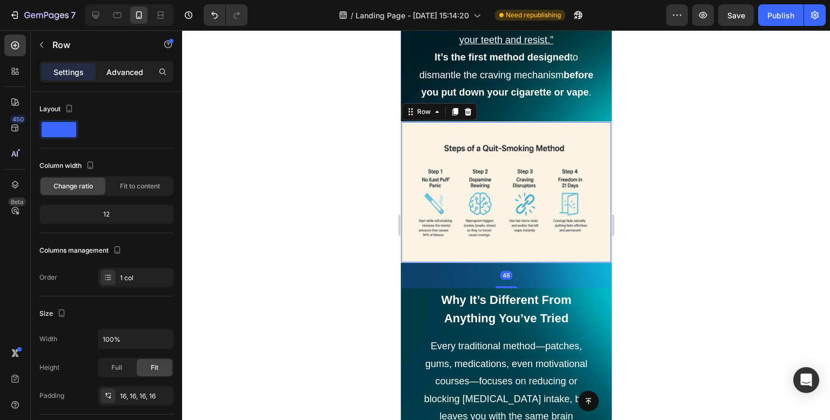
click at [124, 71] on p "Advanced" at bounding box center [124, 71] width 37 height 11
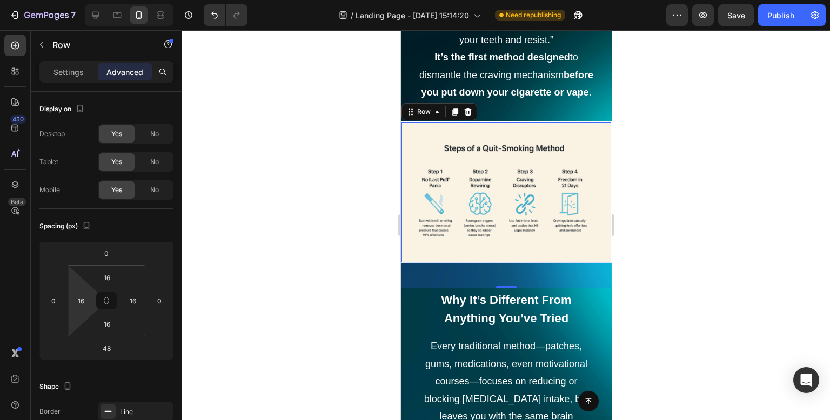
type input "0"
drag, startPoint x: 79, startPoint y: 281, endPoint x: 84, endPoint y: 331, distance: 50.0
click at [84, 0] on html "7 Version history / Landing Page - [DATE] 15:14:20 Need republishing Preview Sa…" at bounding box center [415, 0] width 830 height 0
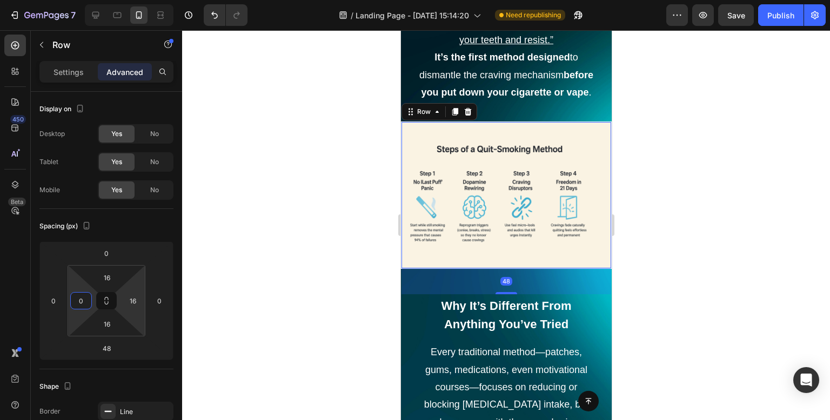
type input "0"
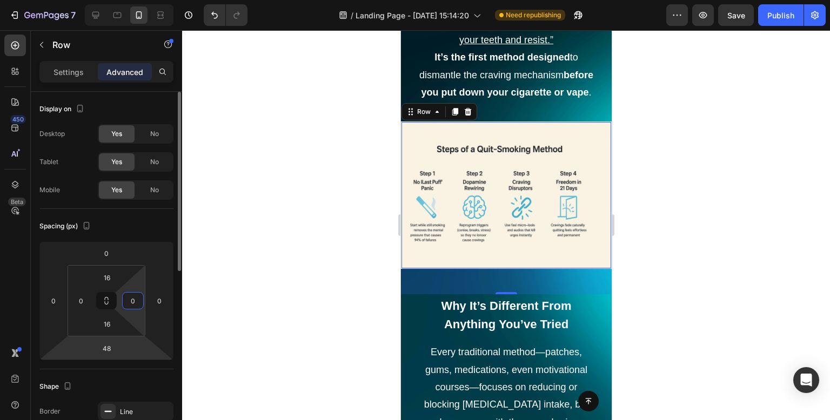
drag, startPoint x: 137, startPoint y: 288, endPoint x: 138, endPoint y: 351, distance: 62.1
click at [138, 0] on html "7 Version history / Landing Page - [DATE] 15:14:20 Need republishing Preview Sa…" at bounding box center [415, 0] width 830 height 0
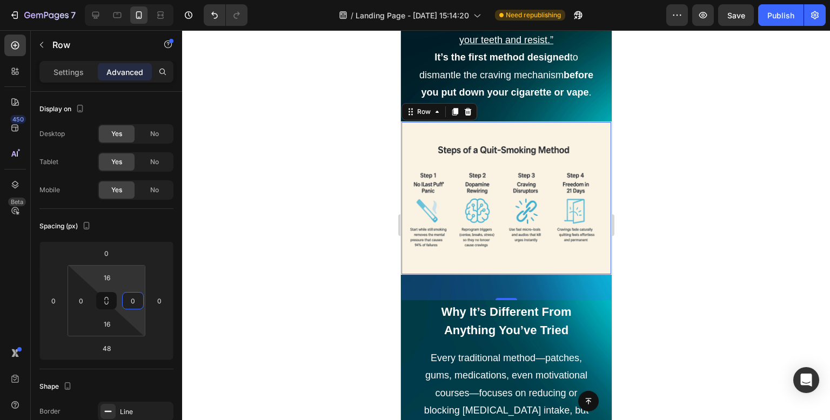
type input "0"
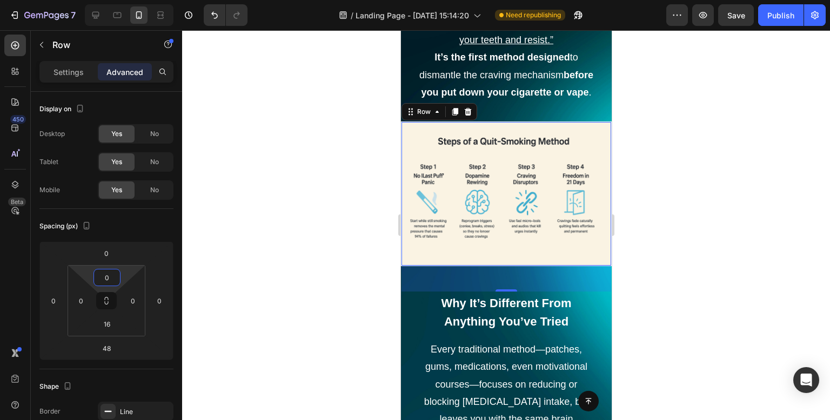
drag, startPoint x: 121, startPoint y: 268, endPoint x: 124, endPoint y: 331, distance: 62.7
click at [124, 0] on html "7 Version history / Landing Page - [DATE] 15:14:20 Need republishing Preview Sa…" at bounding box center [415, 0] width 830 height 0
type input "0"
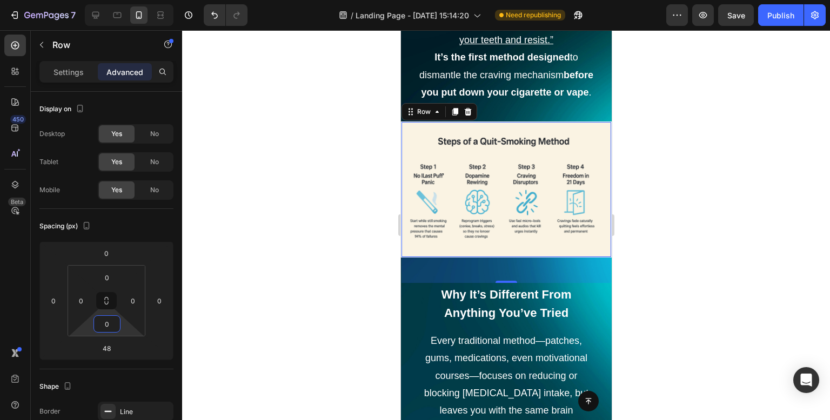
drag, startPoint x: 124, startPoint y: 327, endPoint x: 114, endPoint y: 387, distance: 61.3
click at [114, 0] on html "7 Version history / Landing Page - [DATE] 15:14:20 Need republishing Preview Sa…" at bounding box center [415, 0] width 830 height 0
click at [56, 307] on input "0" at bounding box center [53, 301] width 16 height 16
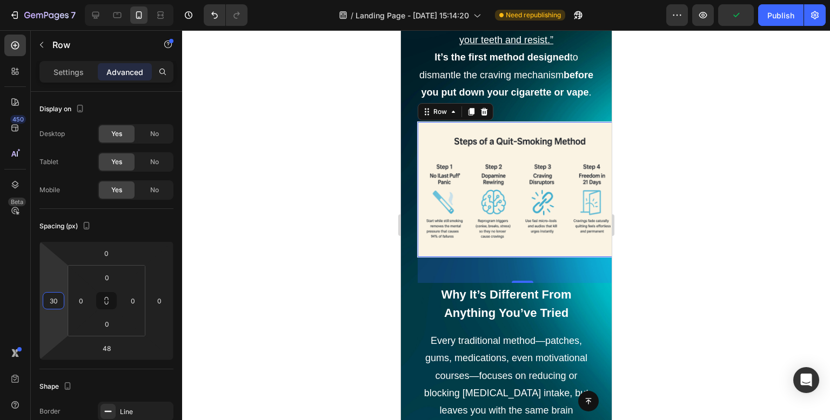
type input "3"
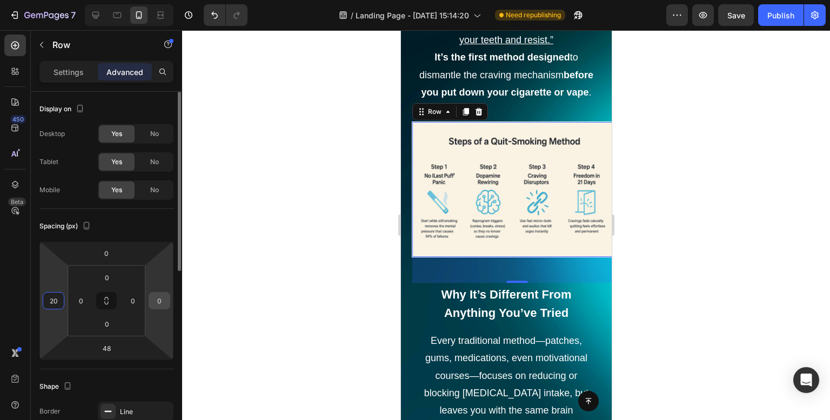
type input "20"
click at [157, 302] on input "0" at bounding box center [159, 301] width 16 height 16
type input "020"
click at [275, 245] on div at bounding box center [506, 225] width 648 height 390
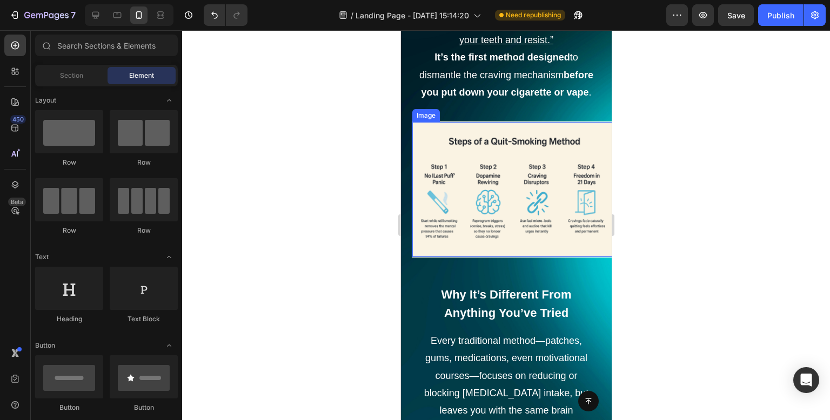
click at [513, 182] on img at bounding box center [520, 189] width 202 height 135
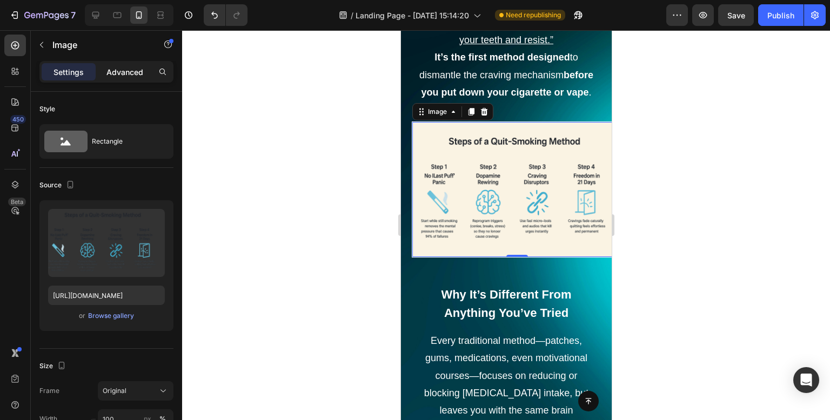
click at [123, 76] on p "Advanced" at bounding box center [124, 71] width 37 height 11
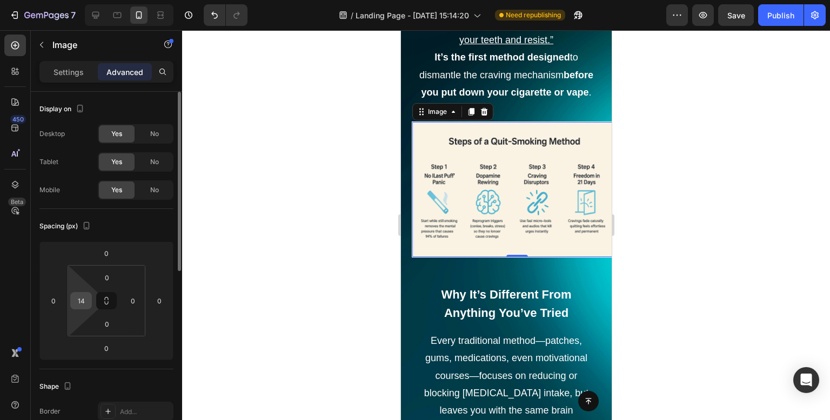
click at [82, 302] on input "14" at bounding box center [81, 301] width 16 height 16
type input "0"
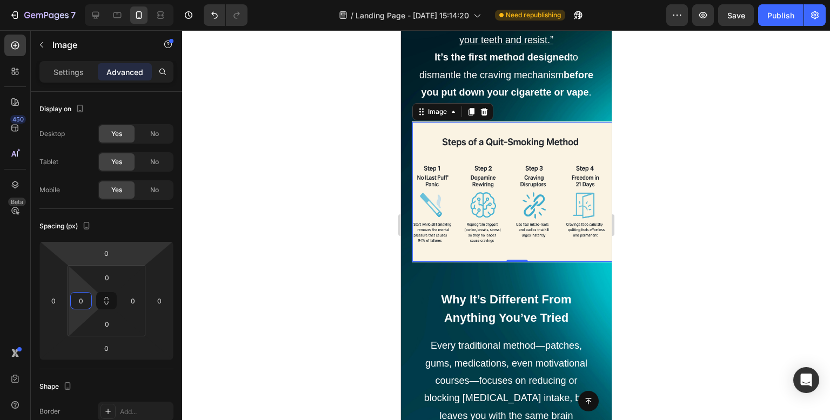
click at [286, 105] on div at bounding box center [506, 225] width 648 height 390
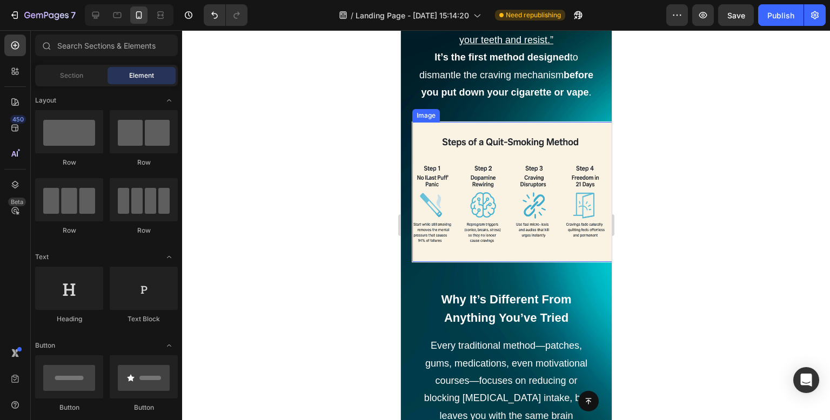
click at [496, 197] on img at bounding box center [517, 192] width 210 height 140
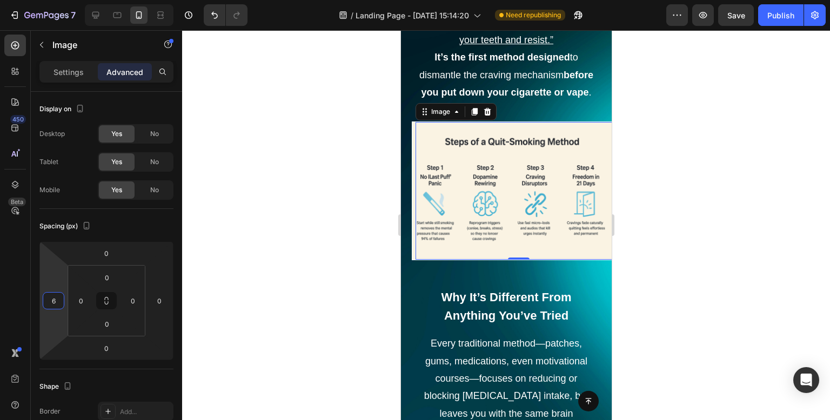
click at [52, 0] on html "7 Version history / Landing Page - [DATE] 15:14:20 Need republishing Preview Sa…" at bounding box center [415, 0] width 830 height 0
type input "0"
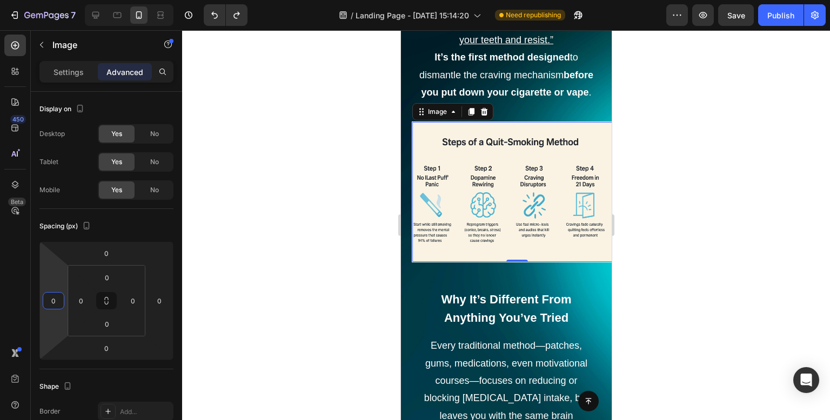
click at [373, 174] on div at bounding box center [506, 225] width 648 height 390
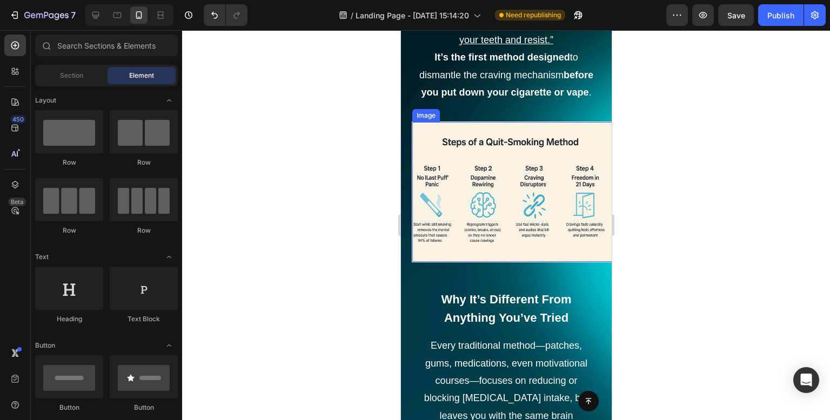
click at [523, 198] on img at bounding box center [517, 192] width 210 height 140
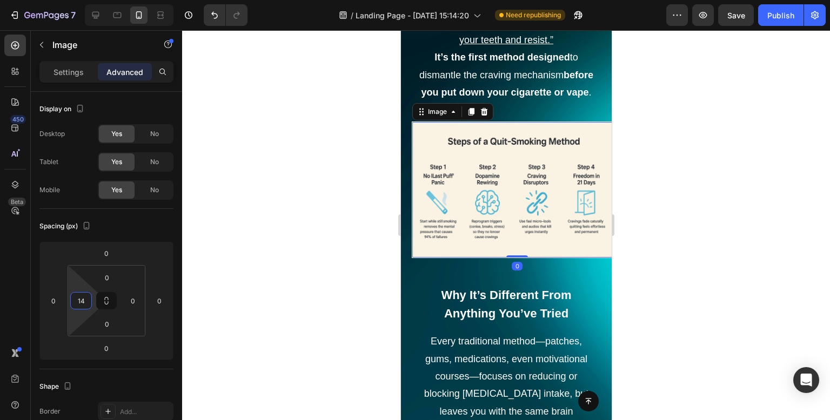
type input "16"
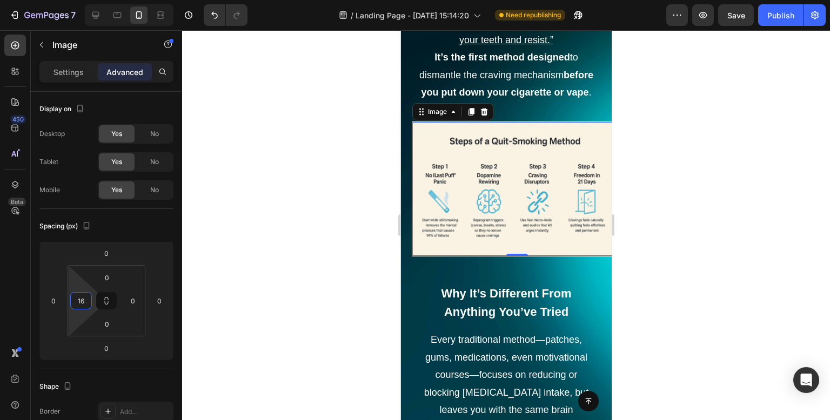
click at [84, 0] on html "7 Version history / Landing Page - [DATE] 15:14:20 Need republishing Preview Sa…" at bounding box center [415, 0] width 830 height 0
click at [256, 206] on div at bounding box center [506, 225] width 648 height 390
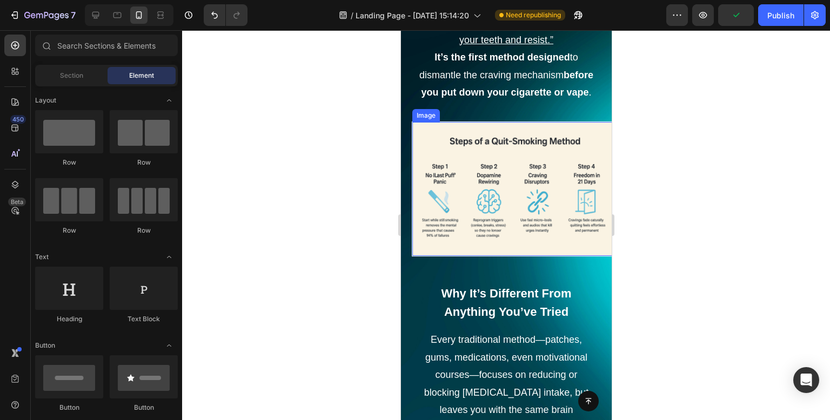
click at [413, 257] on div "Image" at bounding box center [517, 189] width 210 height 134
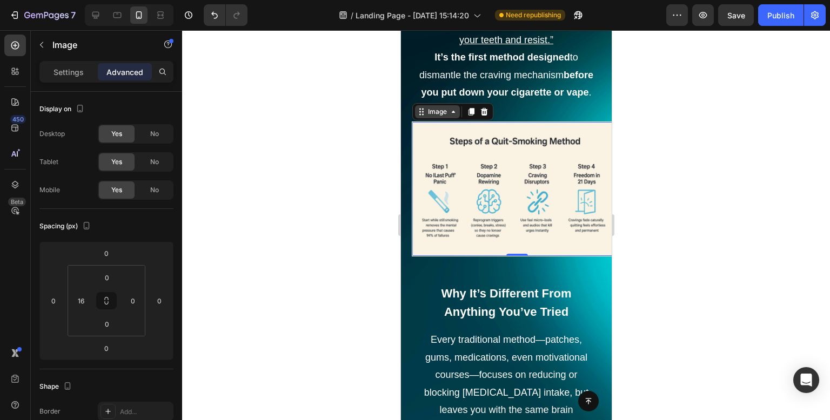
click at [416, 118] on div "Image" at bounding box center [436, 111] width 45 height 13
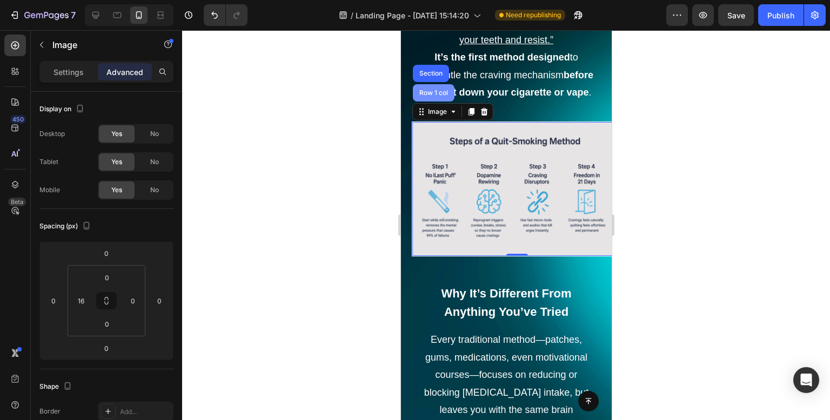
click at [433, 96] on div "Row 1 col" at bounding box center [432, 93] width 33 height 6
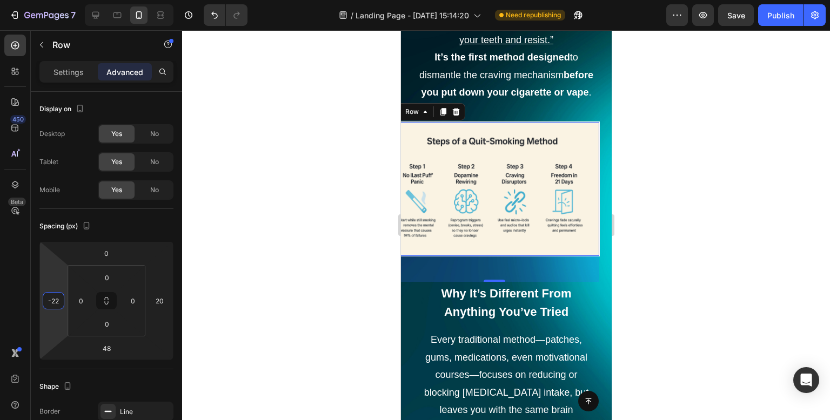
drag, startPoint x: 53, startPoint y: 281, endPoint x: 67, endPoint y: 293, distance: 17.6
click at [67, 0] on html "7 Version history / Landing Page - [DATE] 15:14:20 Need republishing Preview Sa…" at bounding box center [415, 0] width 830 height 0
click at [56, 300] on input "-22" at bounding box center [53, 301] width 16 height 16
click at [62, 300] on div "-22" at bounding box center [54, 300] width 22 height 17
click at [60, 300] on input "-22" at bounding box center [53, 301] width 16 height 16
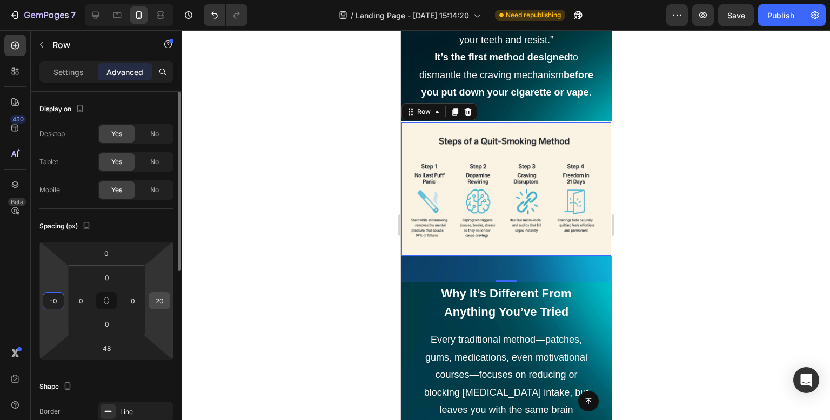
type input "0"
click at [159, 298] on input "20" at bounding box center [159, 301] width 16 height 16
type input "0"
click at [209, 268] on div at bounding box center [506, 225] width 648 height 390
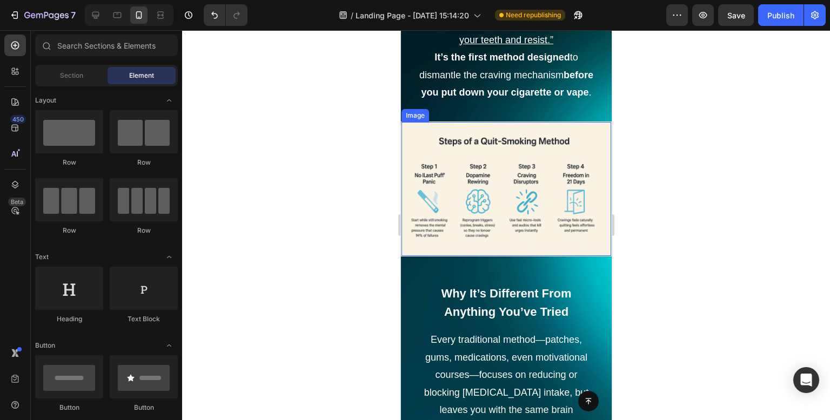
click at [486, 215] on img at bounding box center [509, 189] width 201 height 134
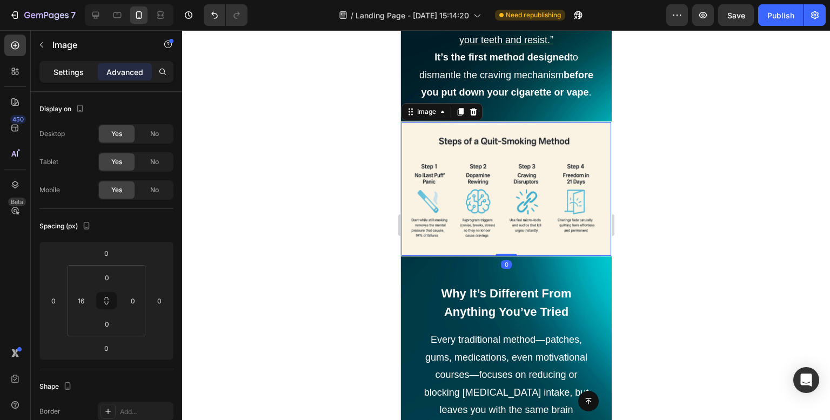
click at [65, 69] on p "Settings" at bounding box center [68, 71] width 30 height 11
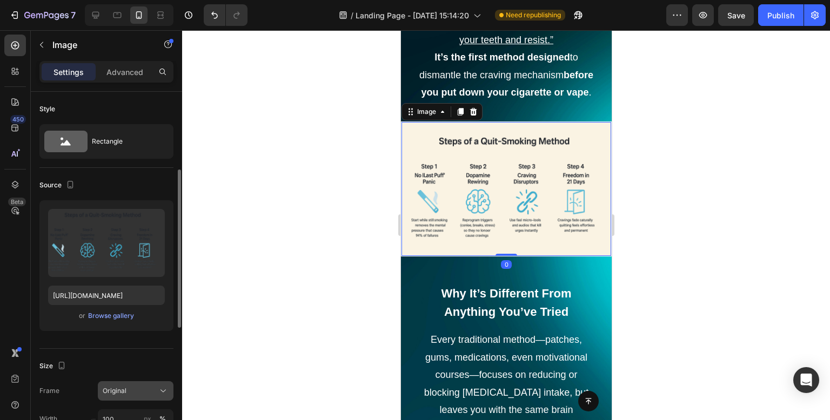
scroll to position [54, 0]
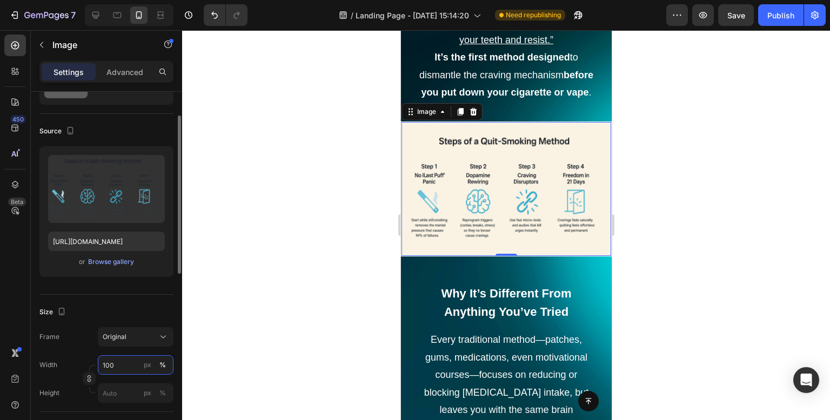
click at [130, 363] on input "100" at bounding box center [136, 364] width 76 height 19
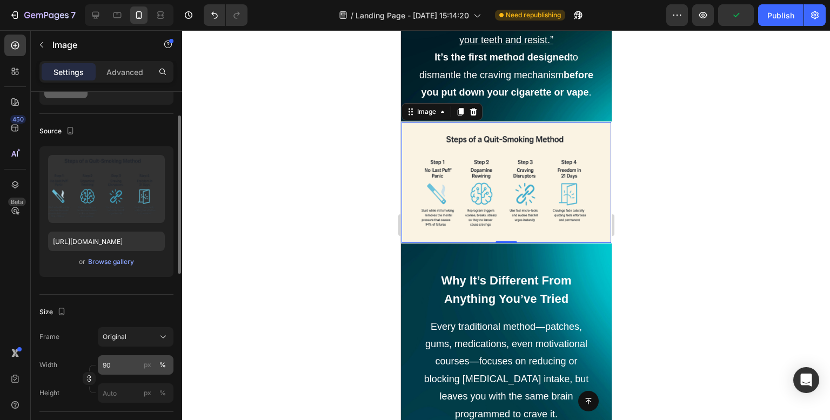
click at [163, 366] on div "%" at bounding box center [162, 365] width 6 height 10
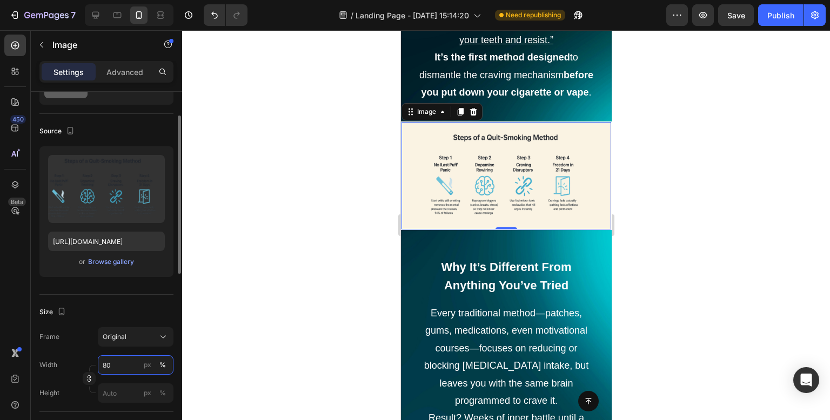
type input "8"
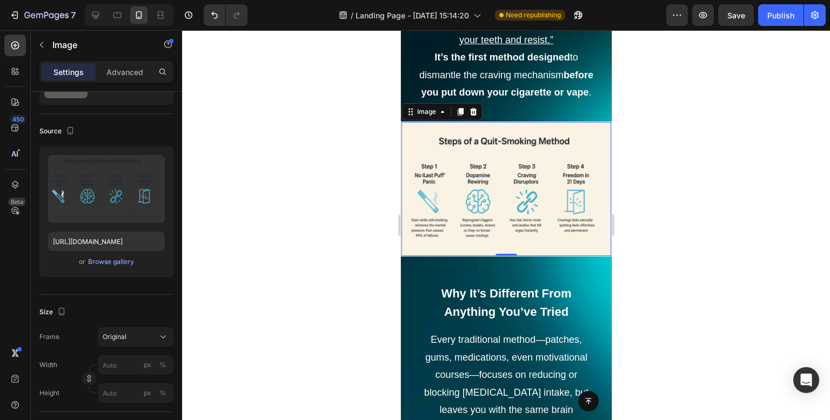
click at [291, 246] on div at bounding box center [506, 225] width 648 height 390
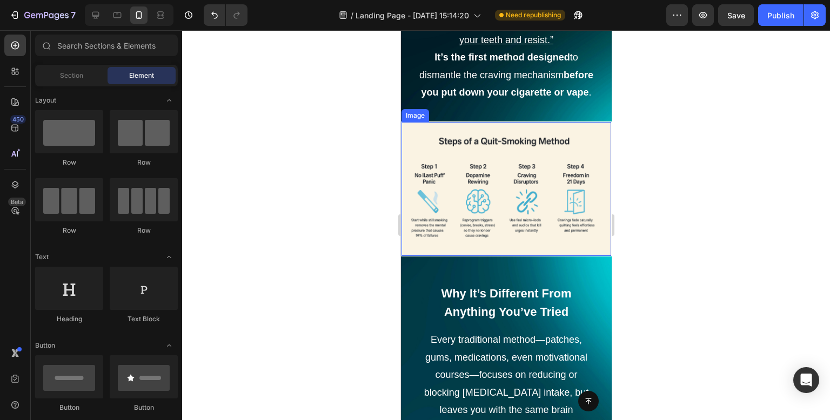
click at [490, 160] on img at bounding box center [509, 189] width 201 height 134
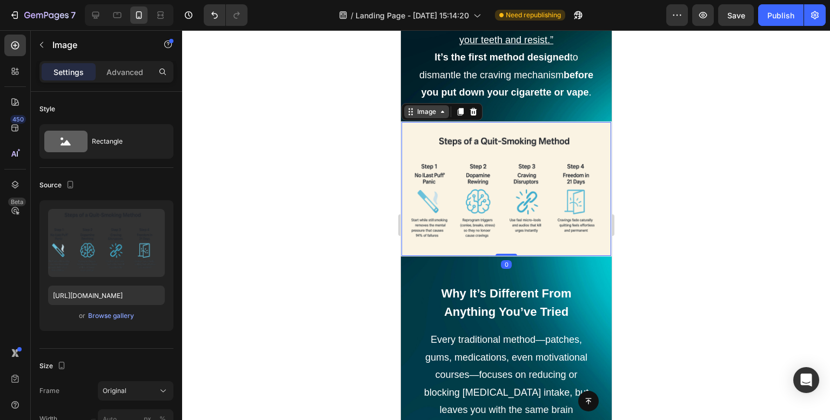
click at [432, 117] on div "Image" at bounding box center [425, 112] width 23 height 10
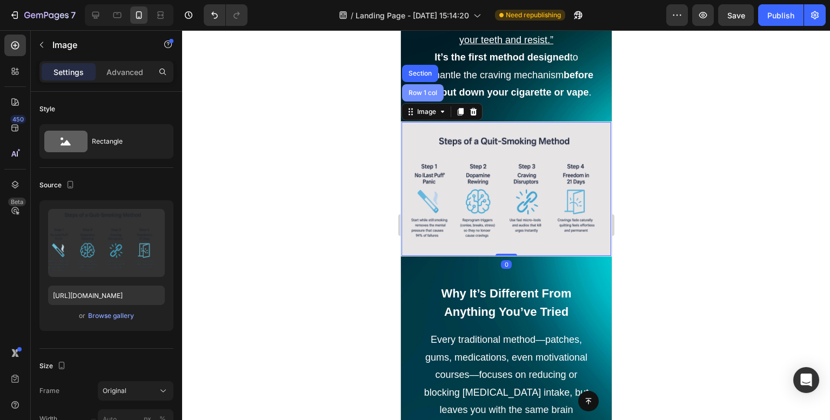
click at [427, 102] on div "Row 1 col" at bounding box center [422, 92] width 42 height 17
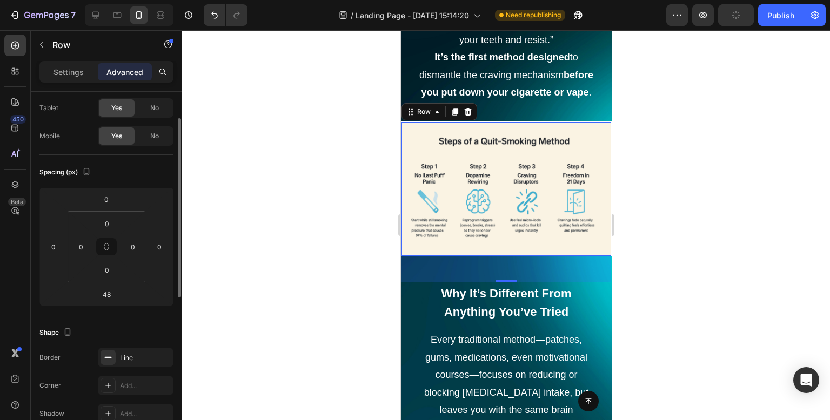
scroll to position [0, 0]
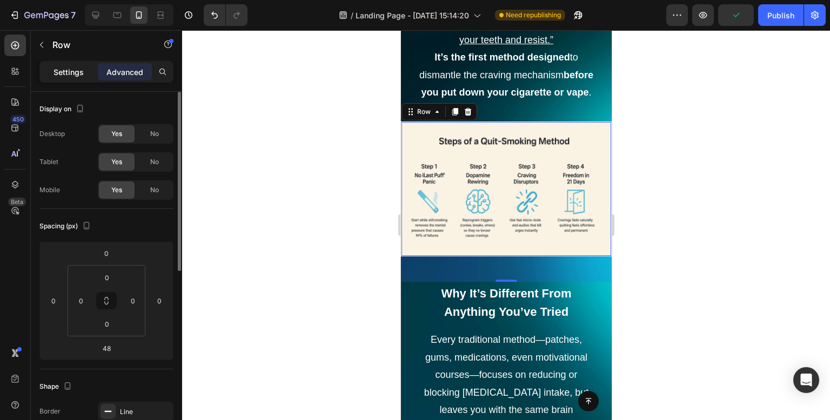
click at [68, 73] on p "Settings" at bounding box center [68, 71] width 30 height 11
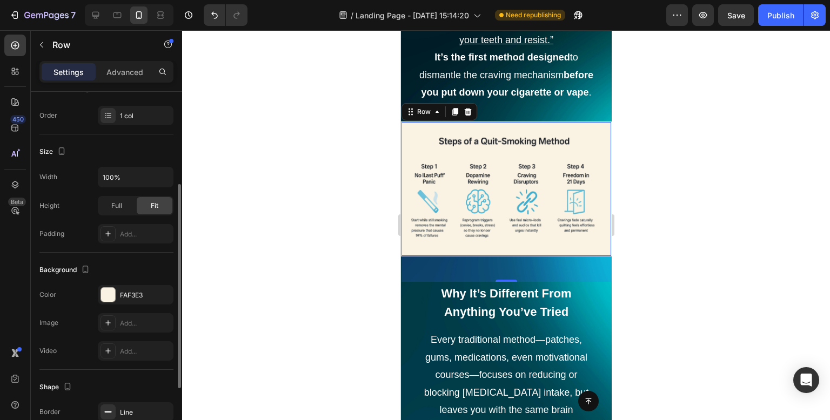
scroll to position [54, 0]
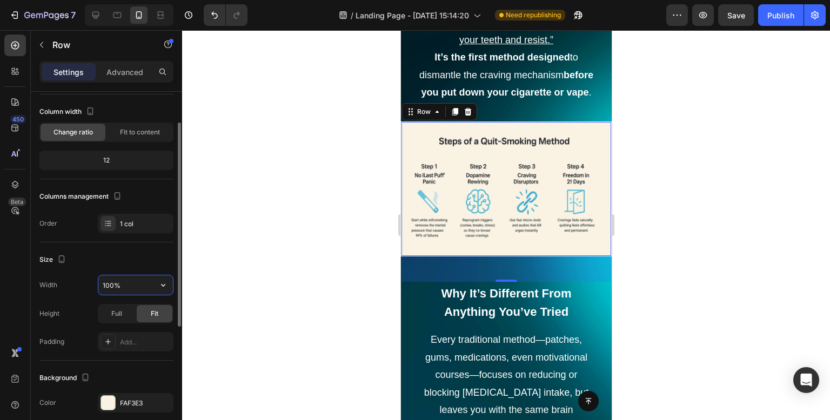
click at [134, 279] on input "100%" at bounding box center [135, 284] width 75 height 19
type input "90%"
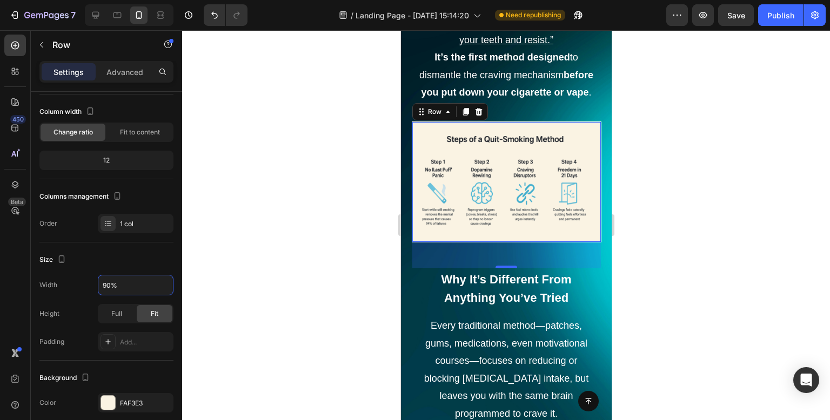
click at [335, 156] on div at bounding box center [506, 225] width 648 height 390
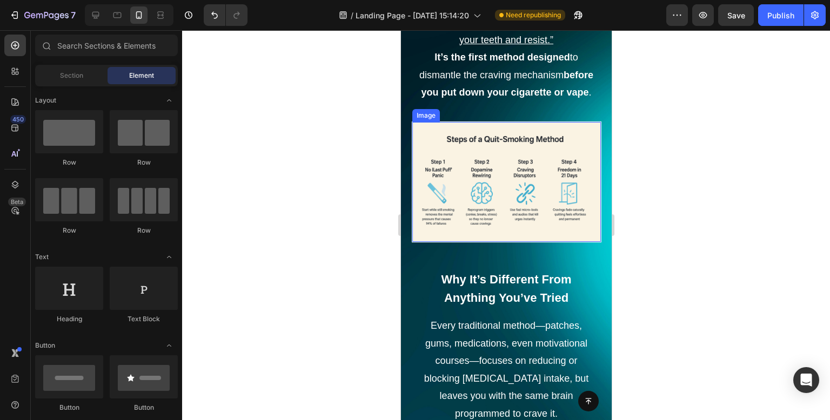
click at [508, 190] on img at bounding box center [510, 182] width 180 height 120
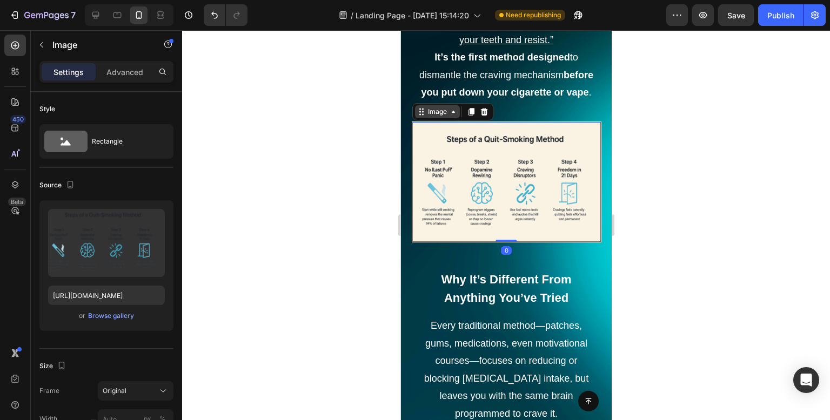
click at [437, 117] on div "Image" at bounding box center [436, 112] width 23 height 10
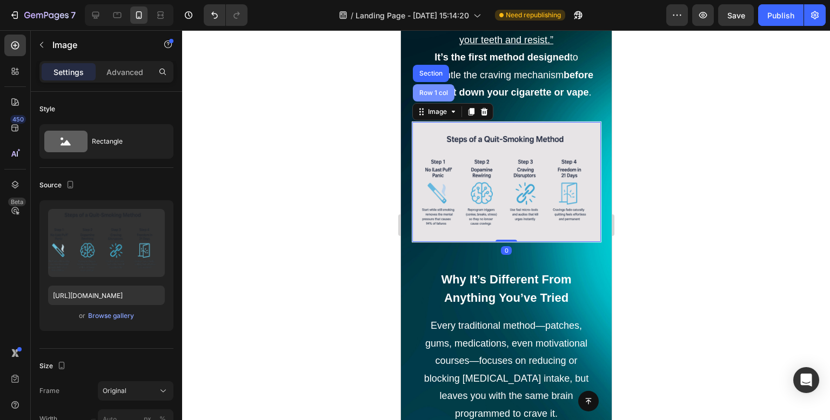
click at [435, 96] on div "Row 1 col" at bounding box center [432, 93] width 33 height 6
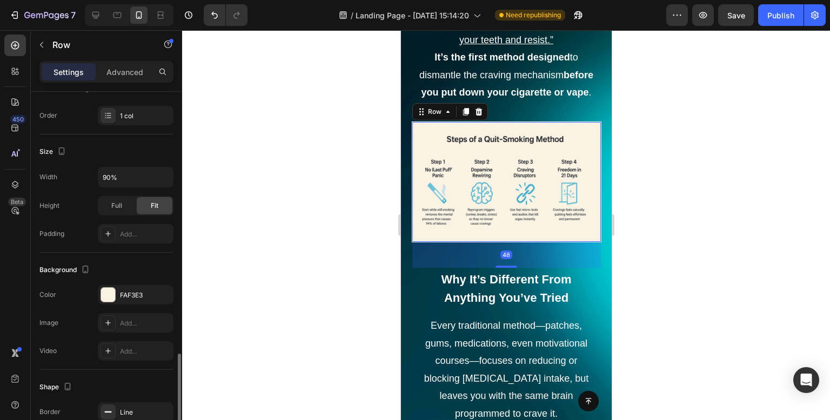
scroll to position [270, 0]
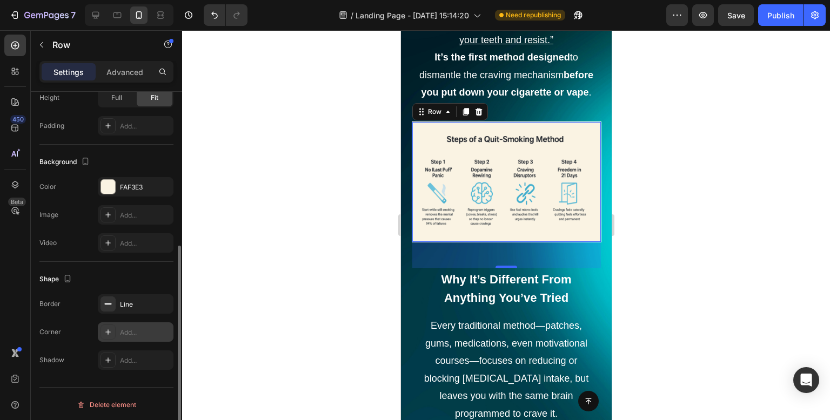
click at [121, 330] on div "Add..." at bounding box center [145, 333] width 51 height 10
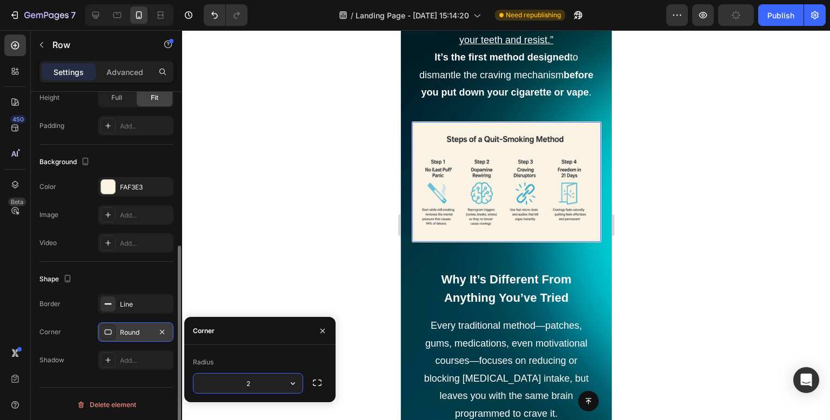
type input "20"
click at [485, 223] on img at bounding box center [510, 182] width 180 height 120
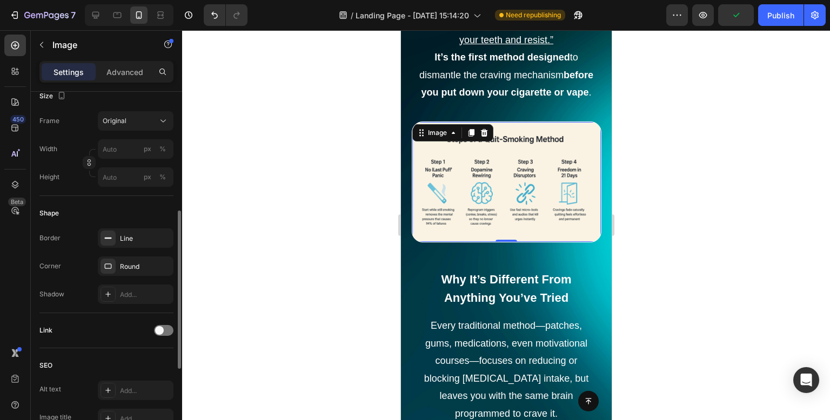
scroll to position [0, 0]
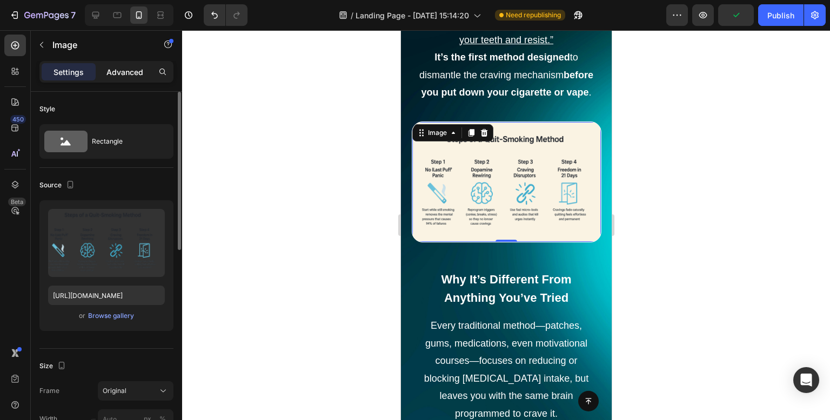
click at [115, 63] on div "Advanced" at bounding box center [125, 71] width 54 height 17
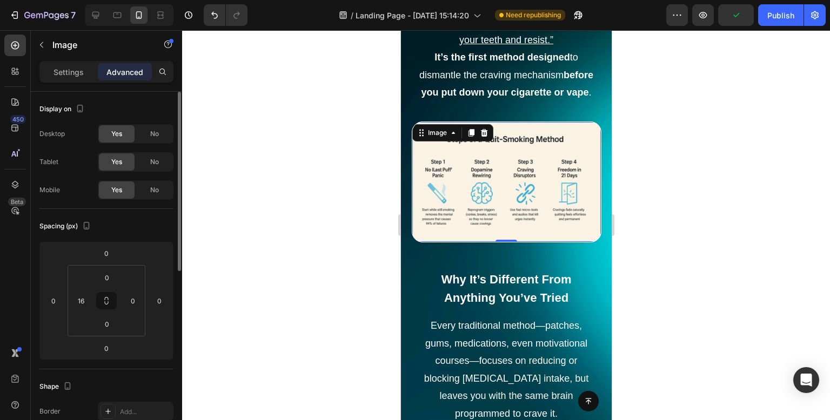
click at [119, 75] on p "Advanced" at bounding box center [124, 71] width 37 height 11
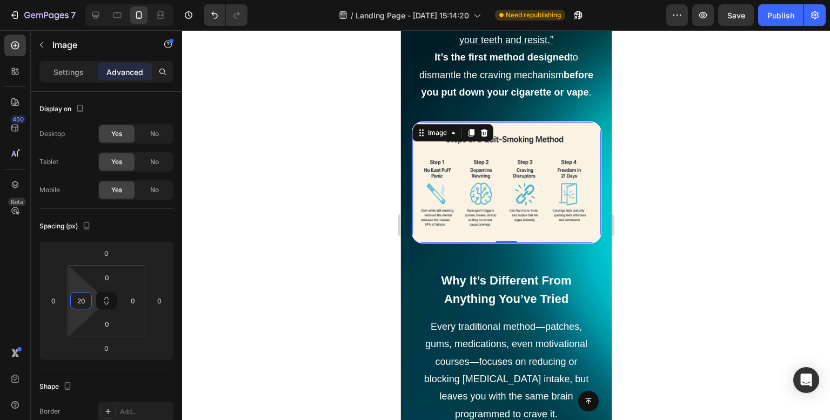
type input "24"
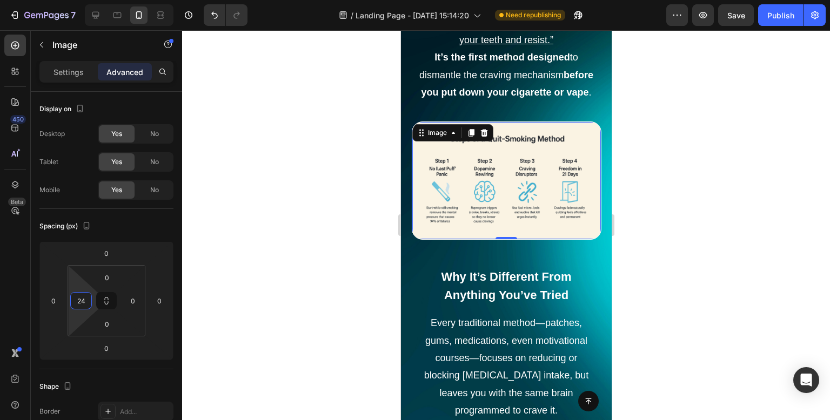
click at [79, 0] on html "7 Version history / Landing Page - [DATE] 15:14:20 Need republishing Preview Sa…" at bounding box center [415, 0] width 830 height 0
click at [295, 206] on div at bounding box center [506, 225] width 648 height 390
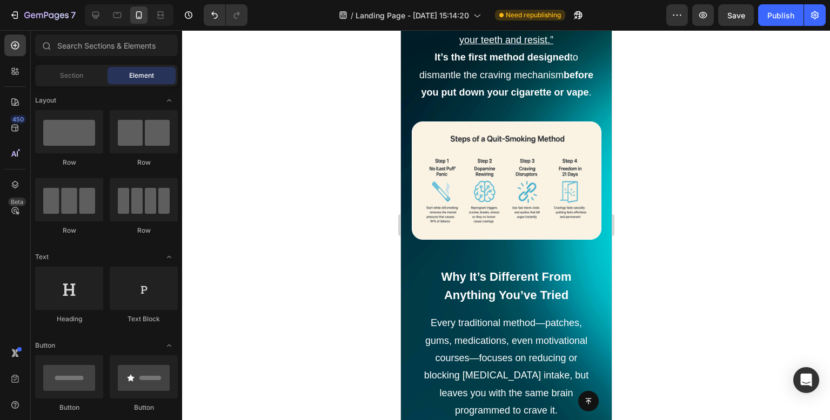
click at [295, 206] on div at bounding box center [506, 225] width 648 height 390
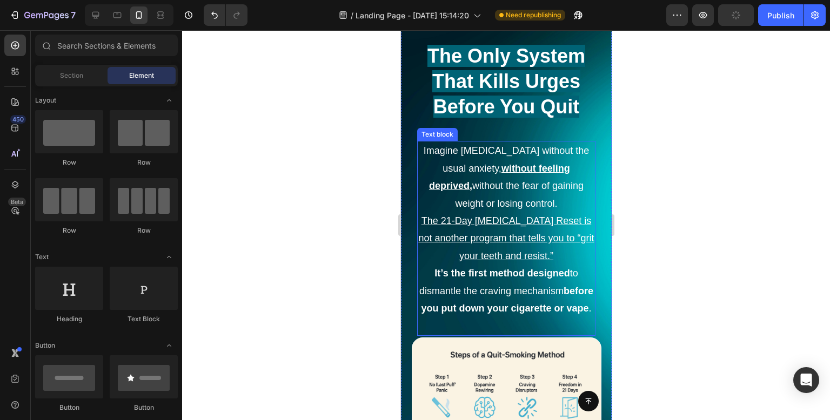
scroll to position [2094, 0]
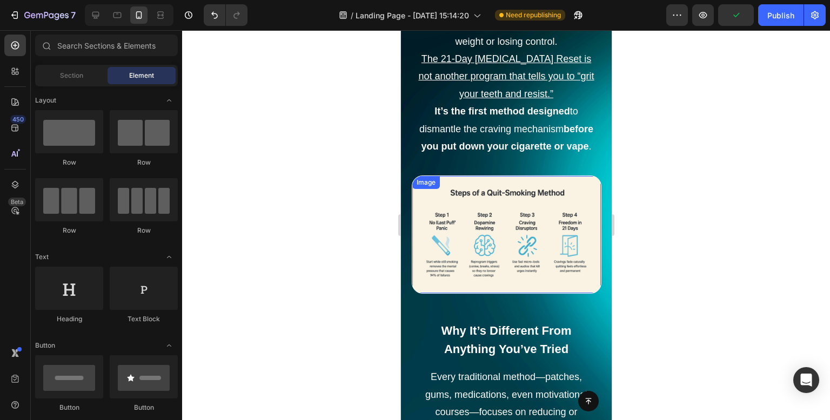
click at [590, 250] on img at bounding box center [513, 234] width 176 height 117
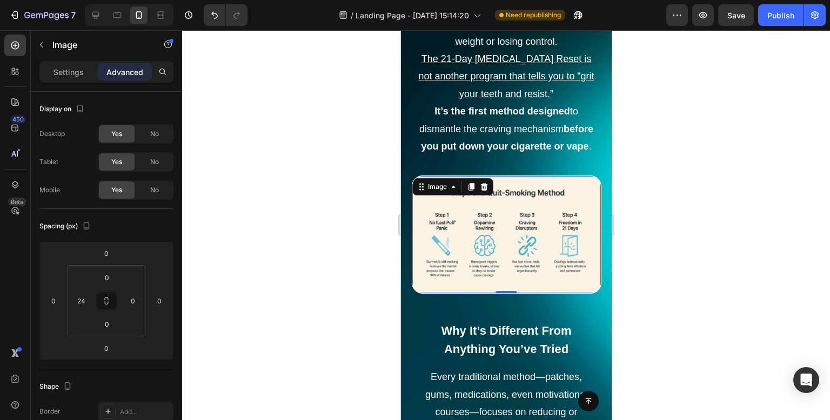
click at [713, 115] on div at bounding box center [506, 225] width 648 height 390
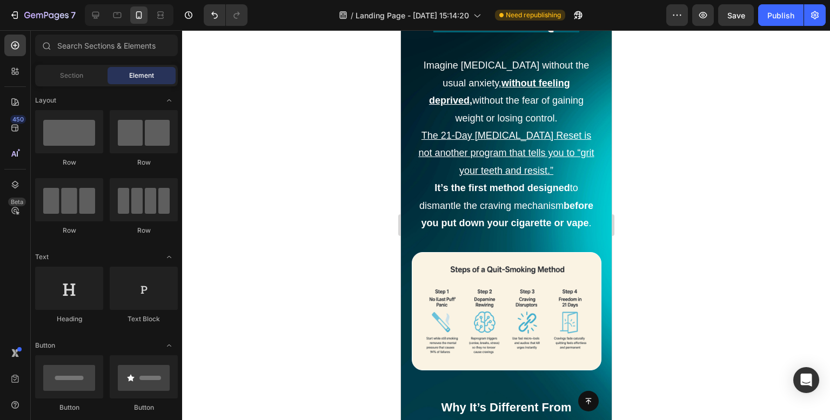
scroll to position [1953, 0]
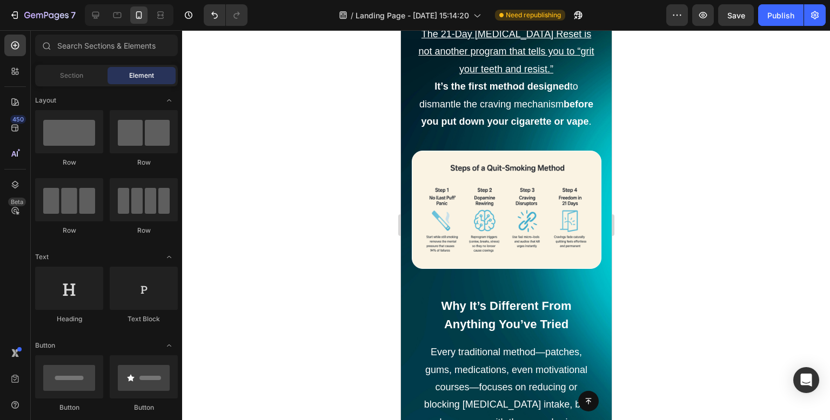
drag, startPoint x: 607, startPoint y: 165, endPoint x: 1012, endPoint y: 153, distance: 405.3
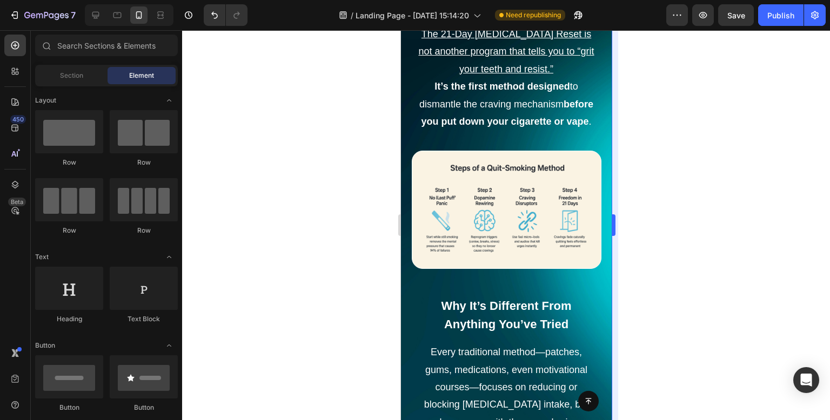
scroll to position [2144, 0]
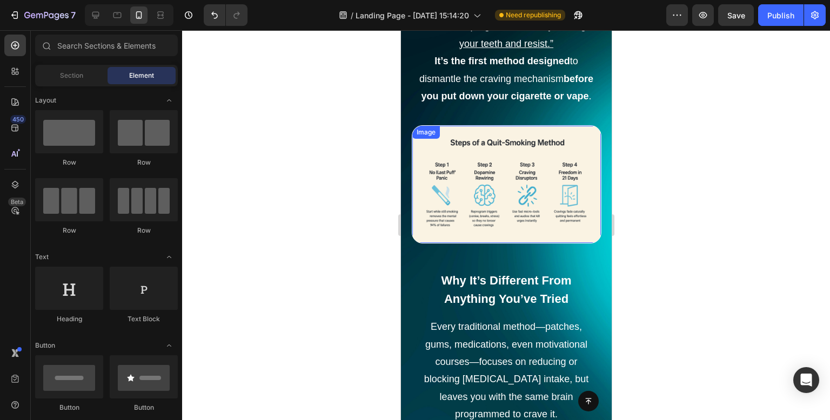
click at [564, 188] on img at bounding box center [513, 184] width 176 height 117
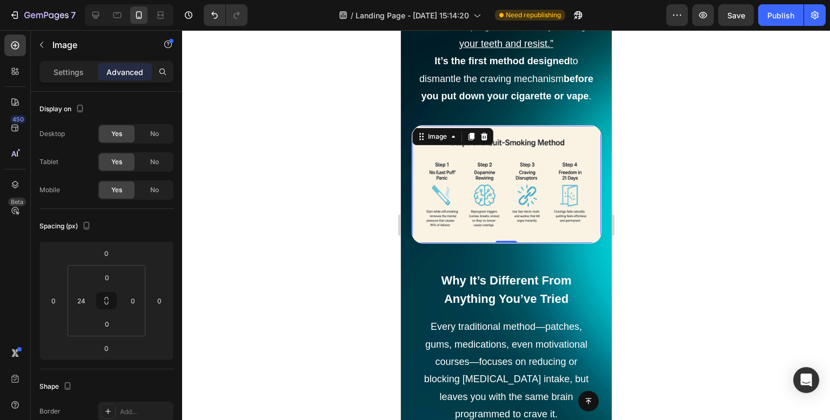
click at [553, 227] on img at bounding box center [513, 184] width 176 height 117
click at [333, 177] on div at bounding box center [506, 225] width 648 height 390
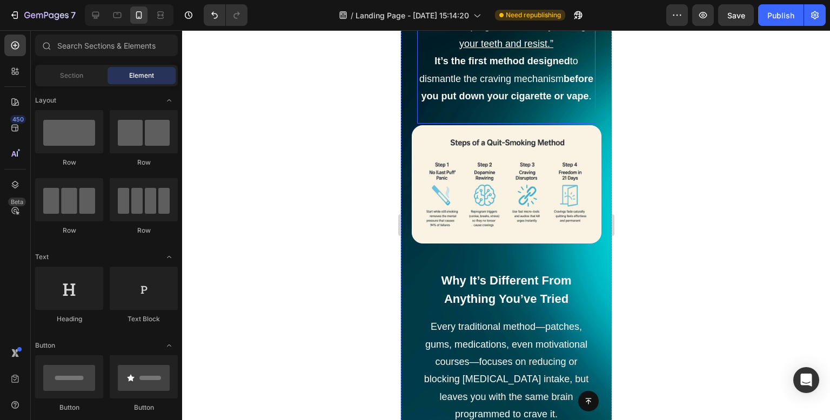
scroll to position [1928, 0]
